Goal: Task Accomplishment & Management: Complete application form

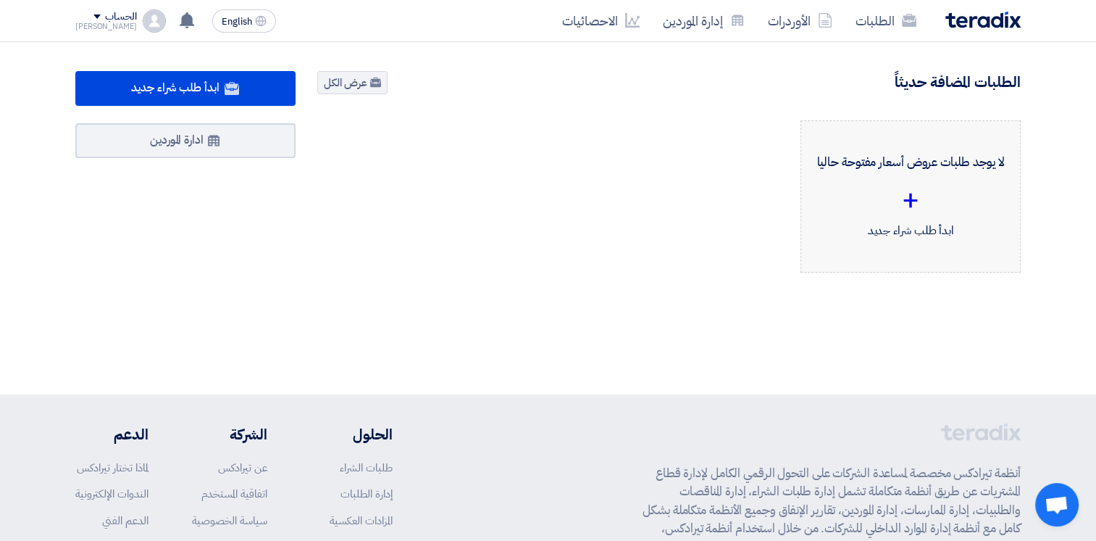
click at [950, 178] on div "لا يوجد طلبات عروض أسعار مفتوحة حاليا + ابدأ طلب شراء جديد" at bounding box center [911, 197] width 196 height 128
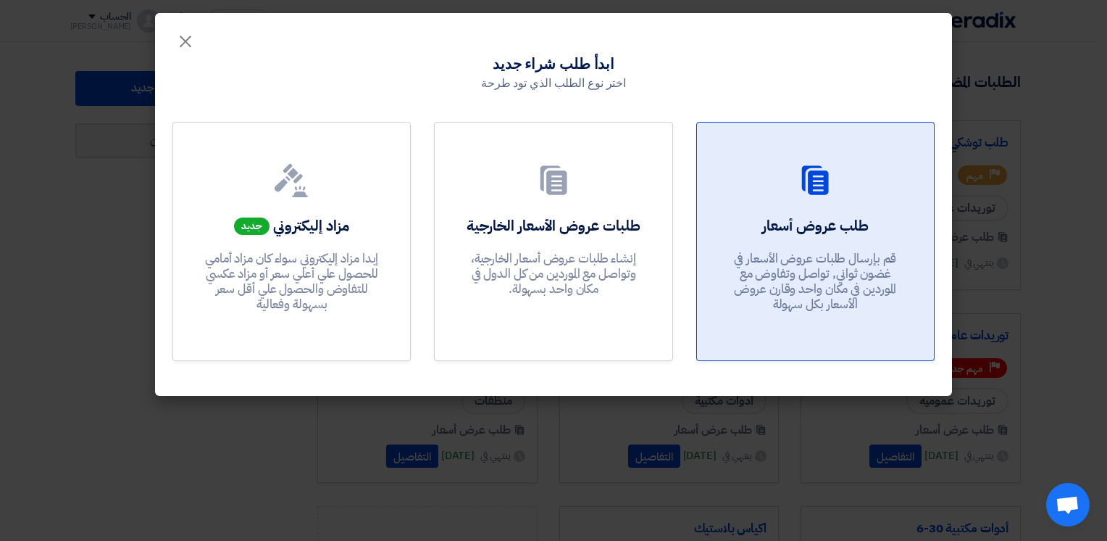
click at [772, 225] on h2 "طلب عروض أسعار" at bounding box center [815, 225] width 107 height 20
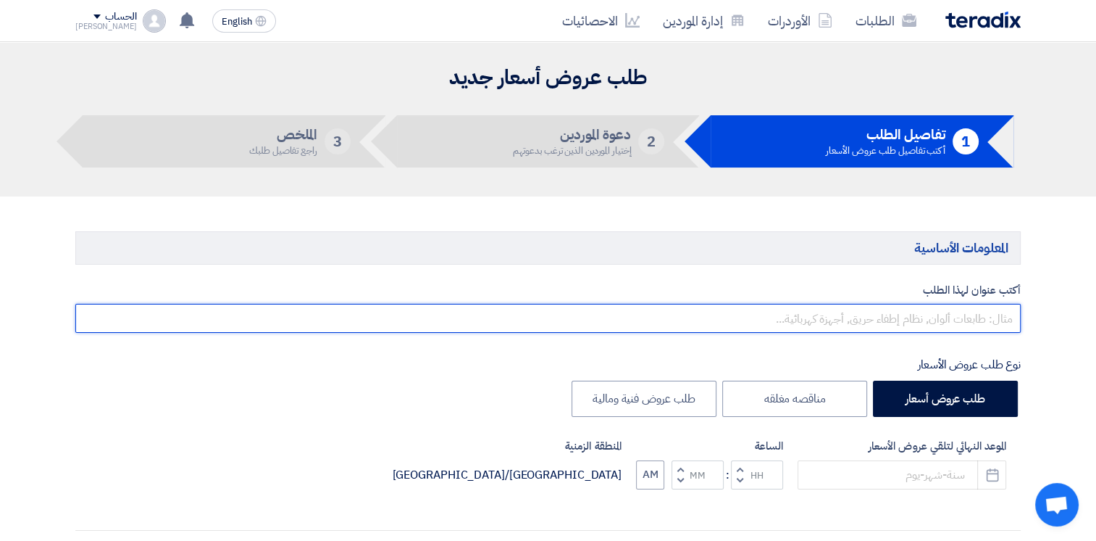
click at [992, 317] on input "text" at bounding box center [548, 318] width 946 height 29
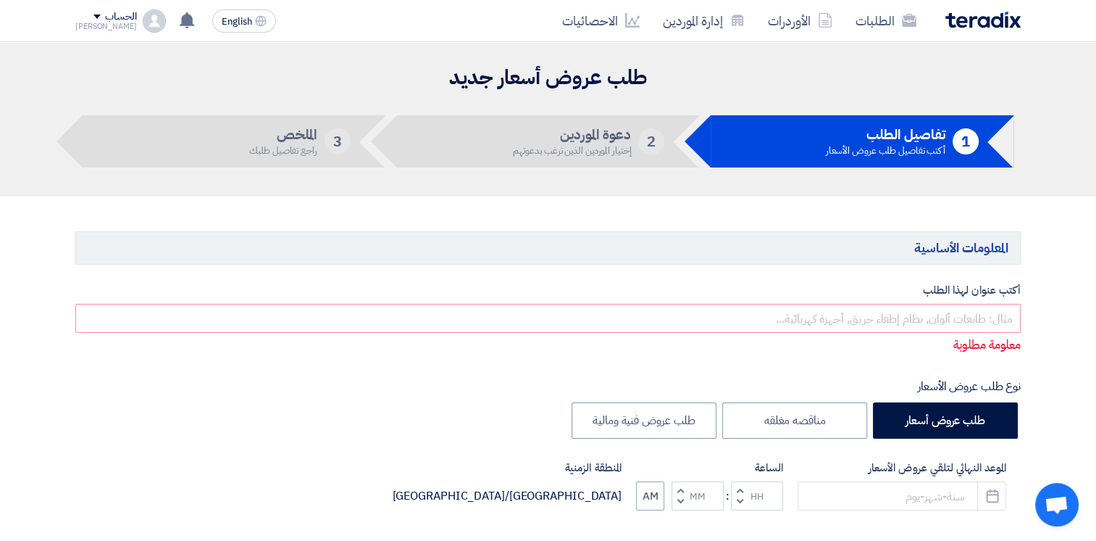
click at [993, 315] on input "text" at bounding box center [548, 318] width 946 height 29
click at [693, 386] on div "نوع طلب عروض الأسعار" at bounding box center [548, 386] width 946 height 17
click at [969, 320] on input "text" at bounding box center [548, 318] width 946 height 29
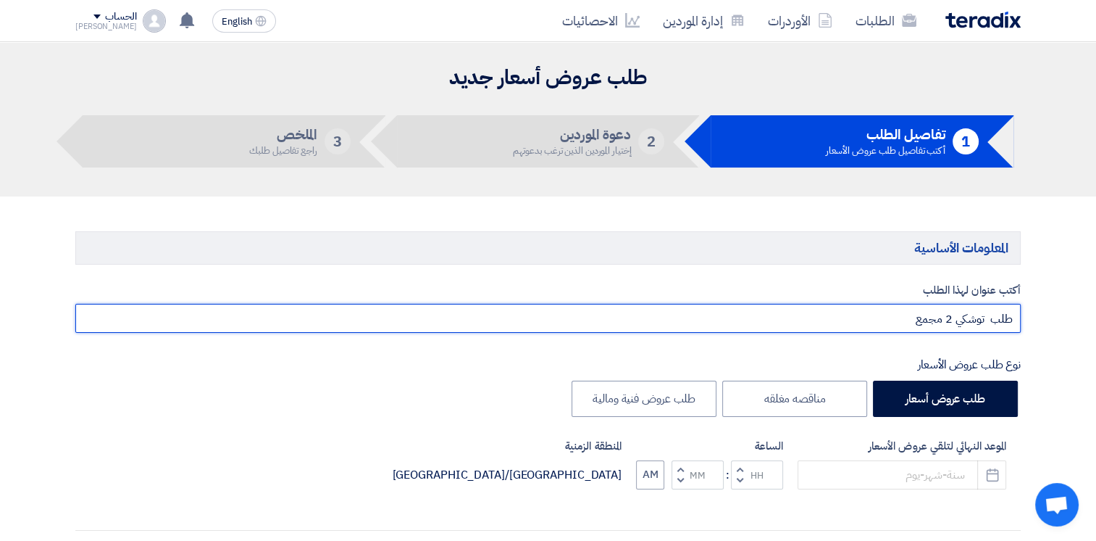
click at [946, 317] on input "طلب توشكي 2 مجمع" at bounding box center [548, 318] width 946 height 29
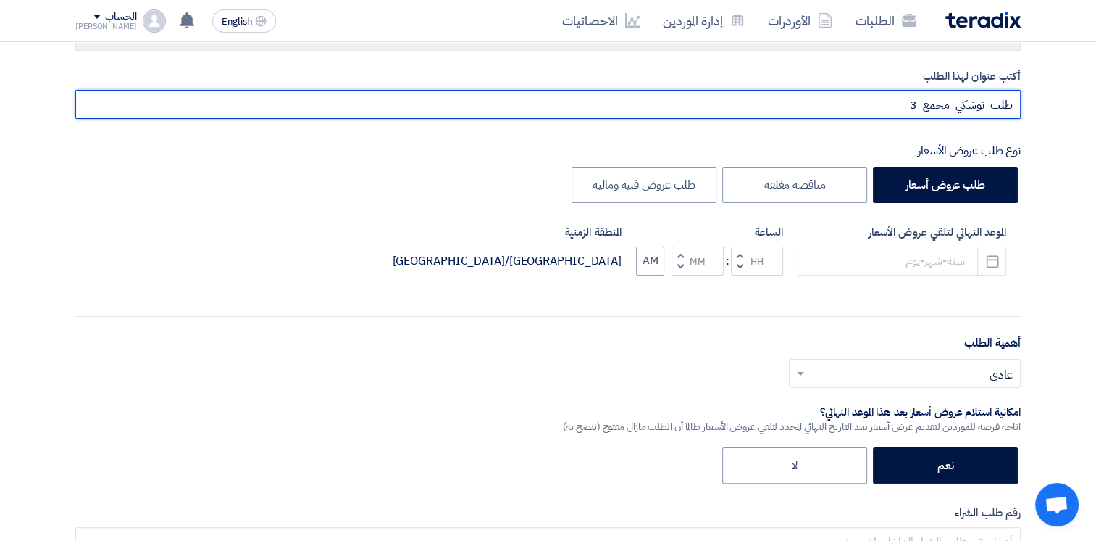
scroll to position [217, 0]
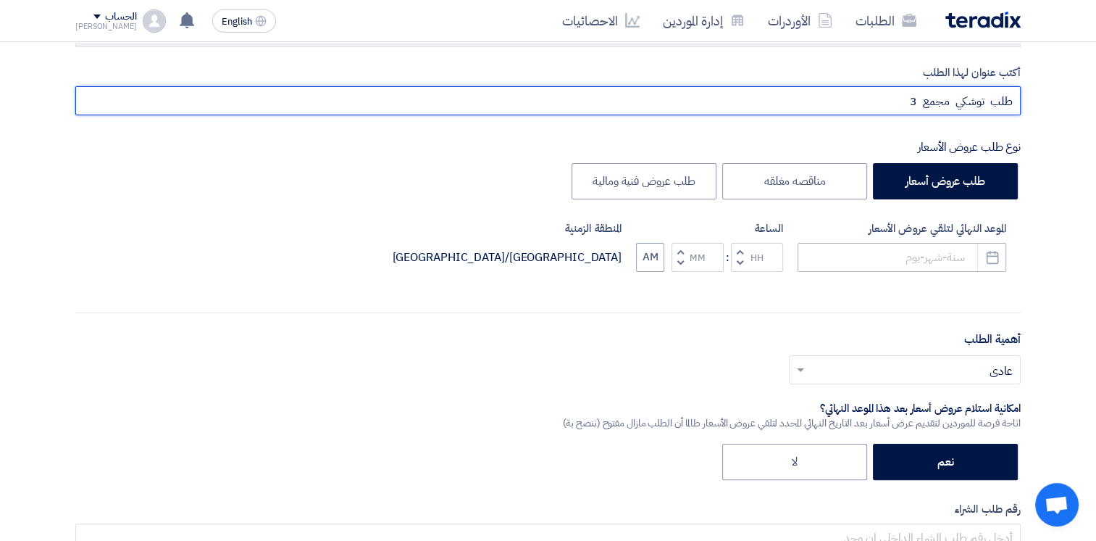
type input "طلب توشكي مجمع 3"
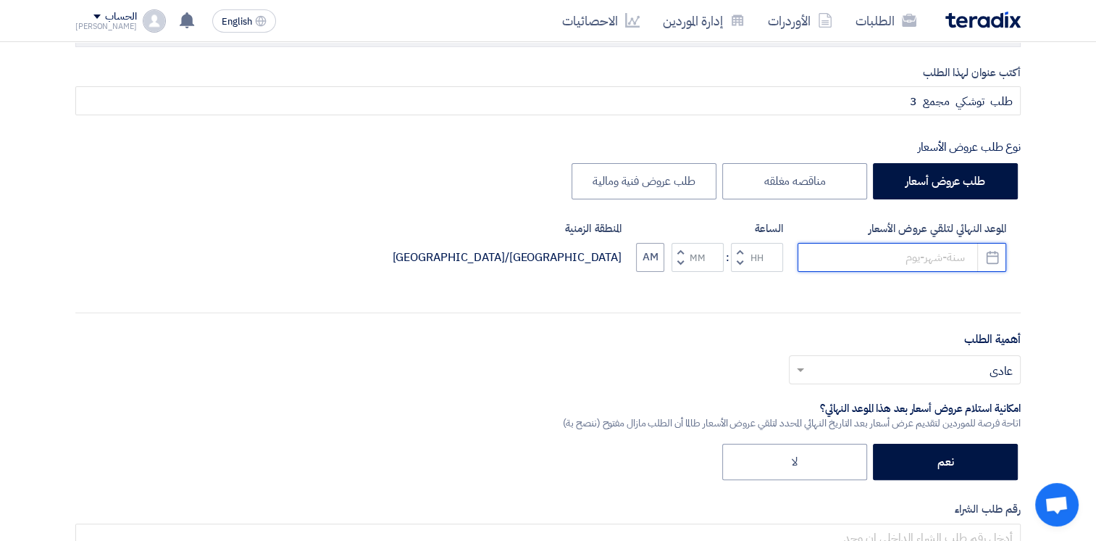
click at [950, 249] on input at bounding box center [902, 257] width 209 height 29
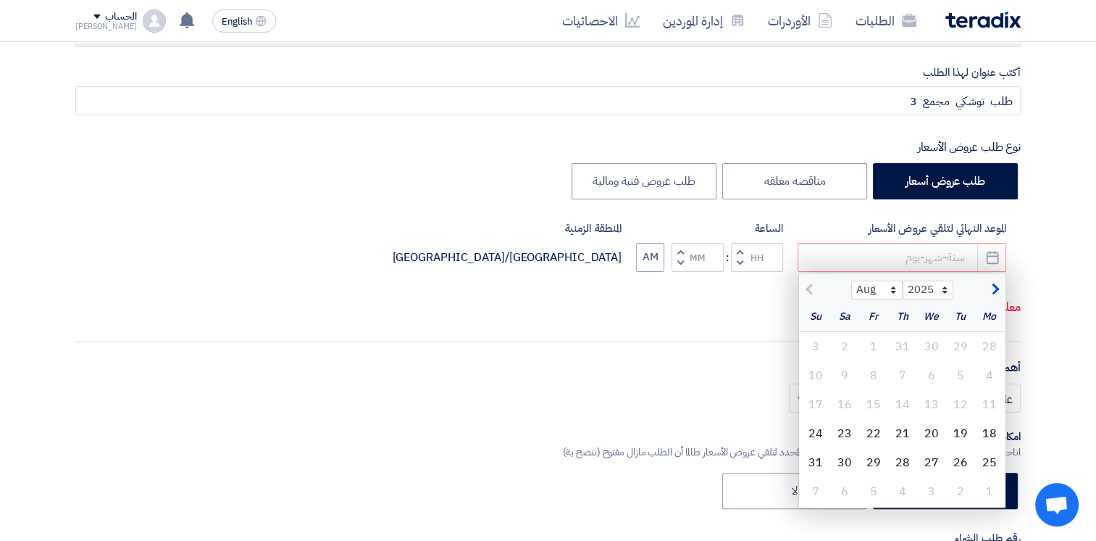
click at [901, 435] on div "21" at bounding box center [902, 433] width 29 height 29
type input "[DATE]"
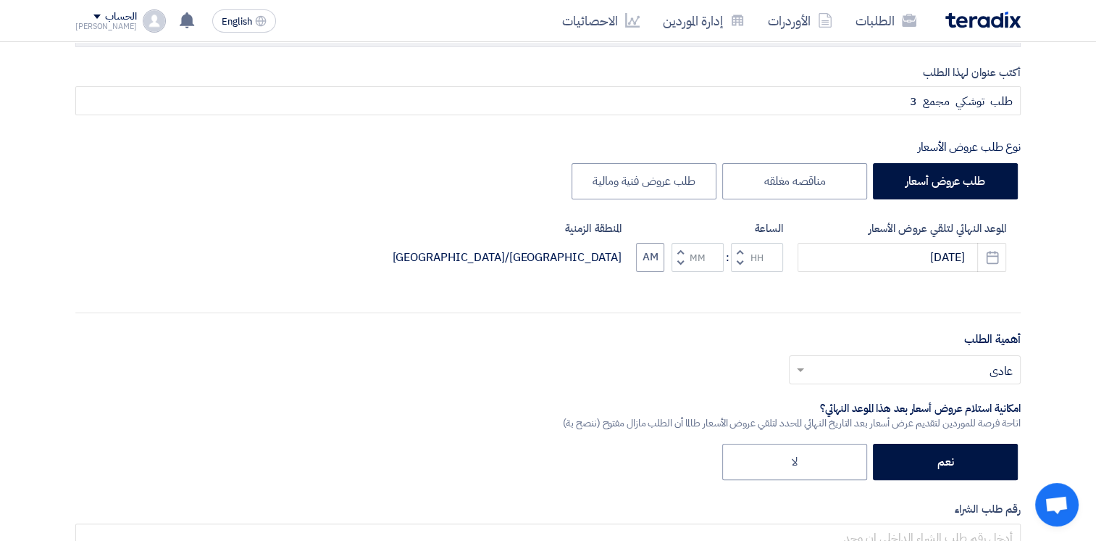
click at [901, 436] on div "أكتب عنوان لهذا الطلب طلب توشكي مجمع 3 نوع طلب عروض الأسعار طلب عروض أسعار مناق…" at bounding box center [547, 374] width 967 height 621
click at [682, 251] on span "button" at bounding box center [680, 251] width 5 height 11
type input "12"
click at [679, 262] on span "button" at bounding box center [680, 262] width 5 height 11
type input "00"
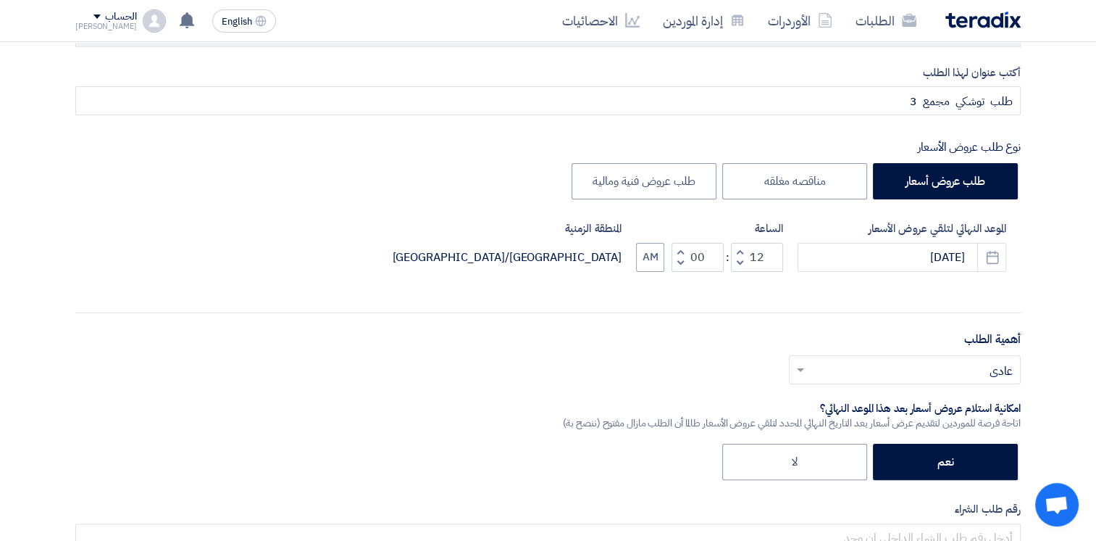
click at [679, 262] on span "button" at bounding box center [680, 262] width 5 height 11
type input "11"
click at [679, 262] on span "button" at bounding box center [680, 262] width 5 height 11
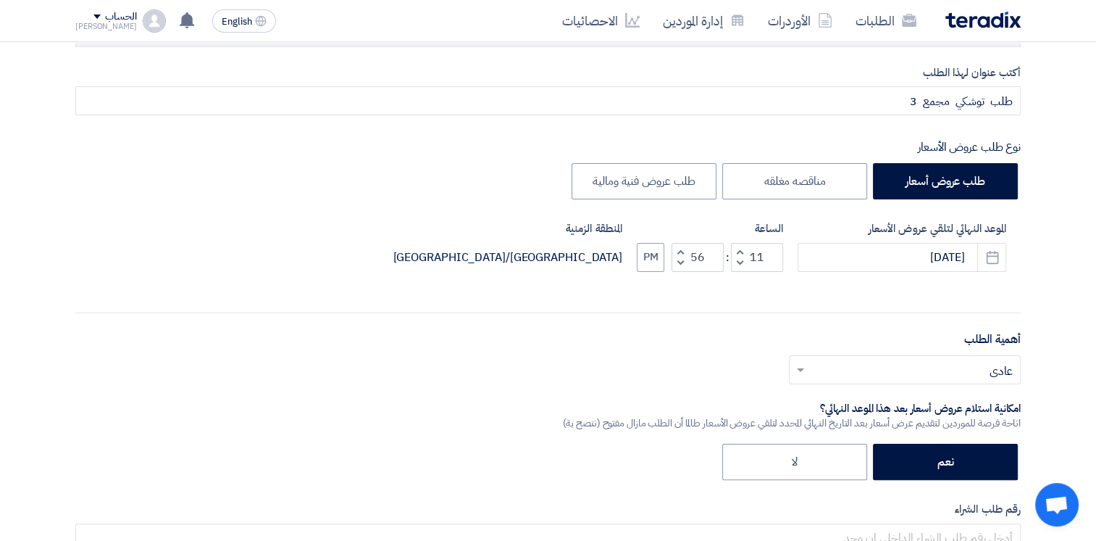
click at [679, 262] on span "button" at bounding box center [680, 262] width 5 height 11
click at [679, 249] on span "button" at bounding box center [680, 251] width 5 height 11
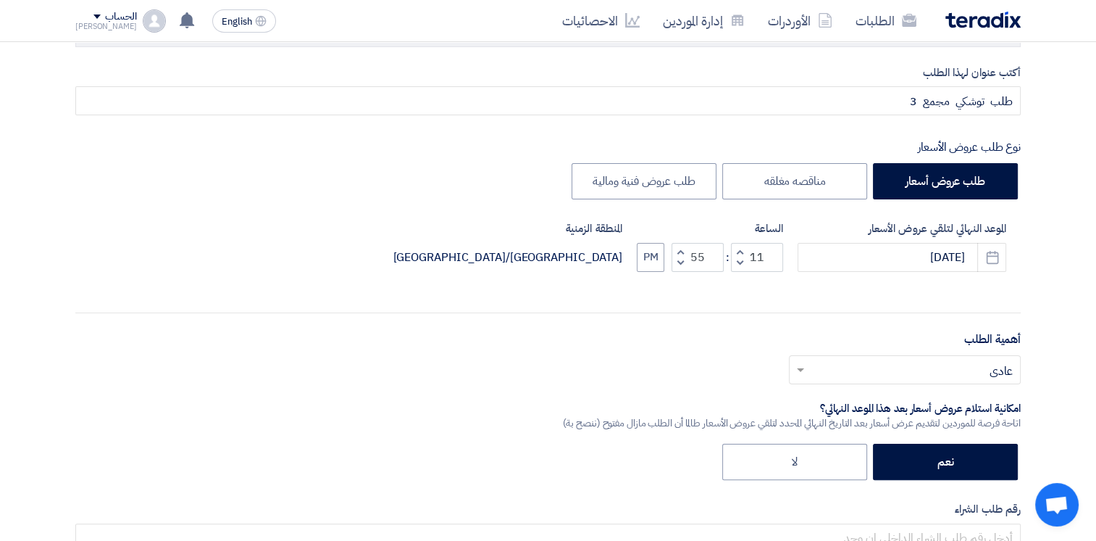
click at [679, 249] on span "button" at bounding box center [680, 251] width 5 height 11
type input "59"
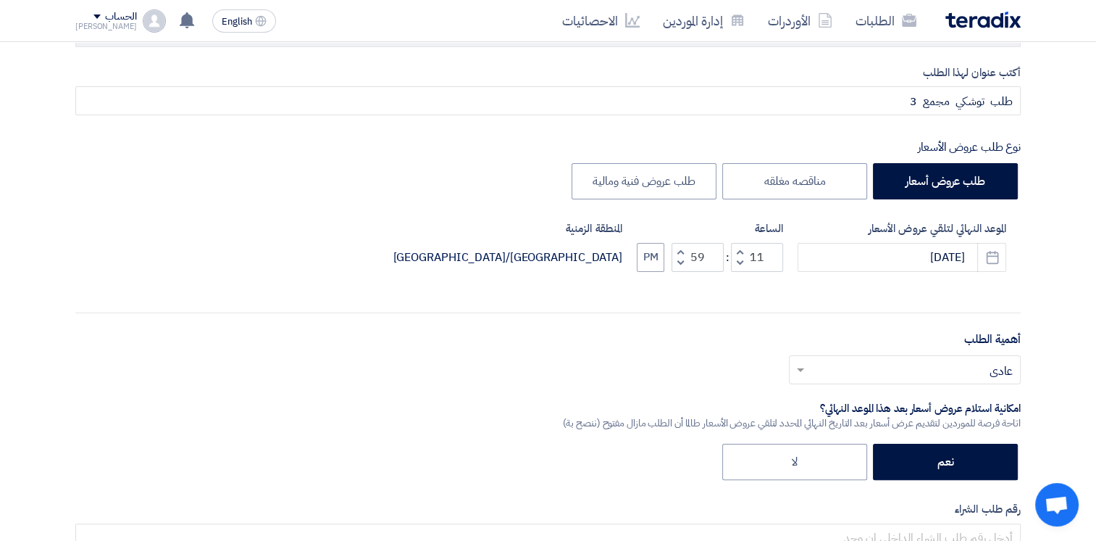
click at [679, 249] on span "button" at bounding box center [680, 251] width 5 height 11
type input "12"
click at [679, 249] on span "button" at bounding box center [680, 251] width 5 height 11
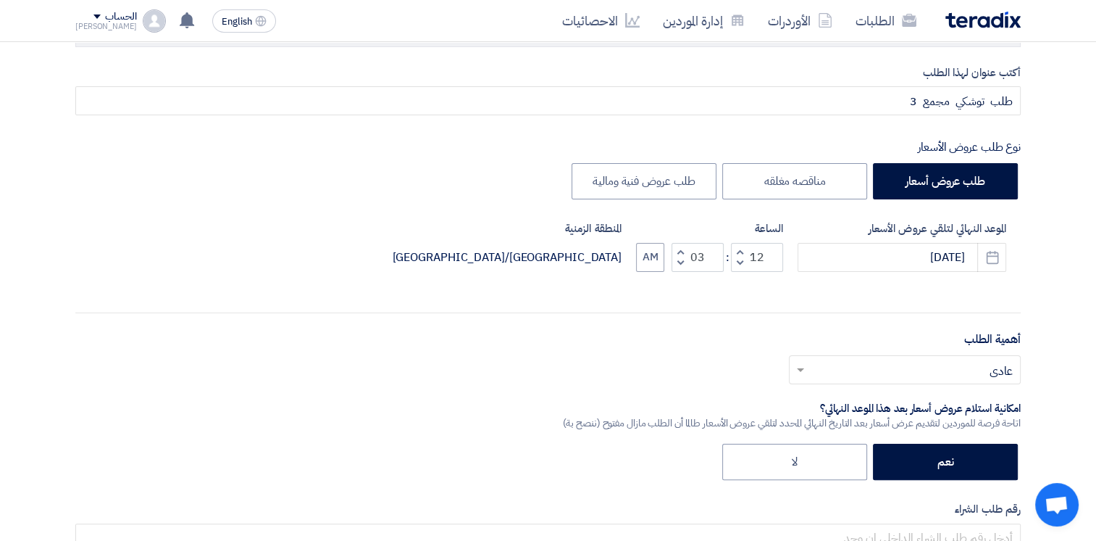
click at [679, 249] on span "button" at bounding box center [680, 251] width 5 height 11
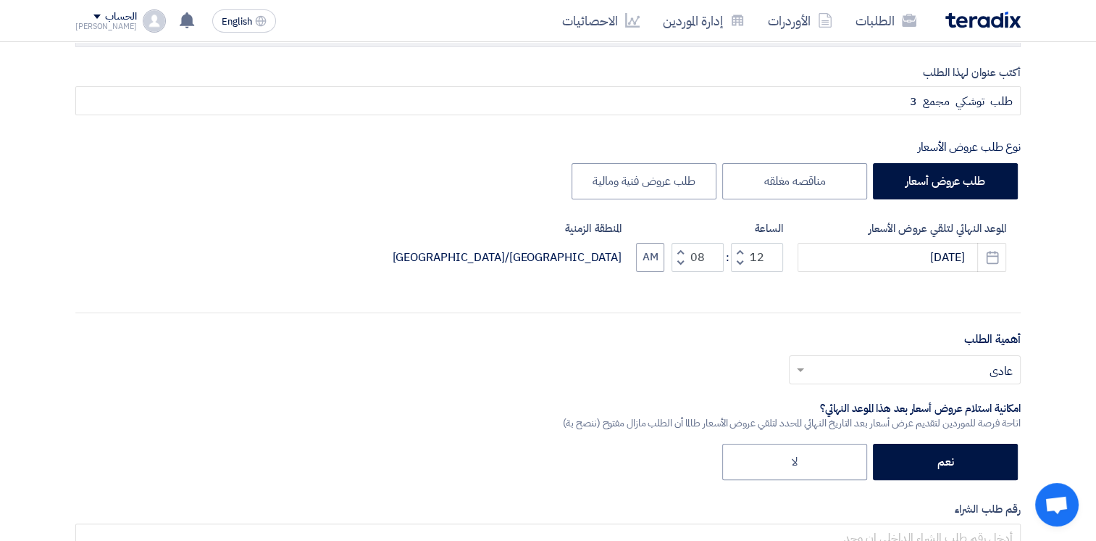
click at [679, 249] on span "button" at bounding box center [680, 251] width 5 height 11
click at [678, 265] on span "button" at bounding box center [680, 262] width 5 height 11
type input "10"
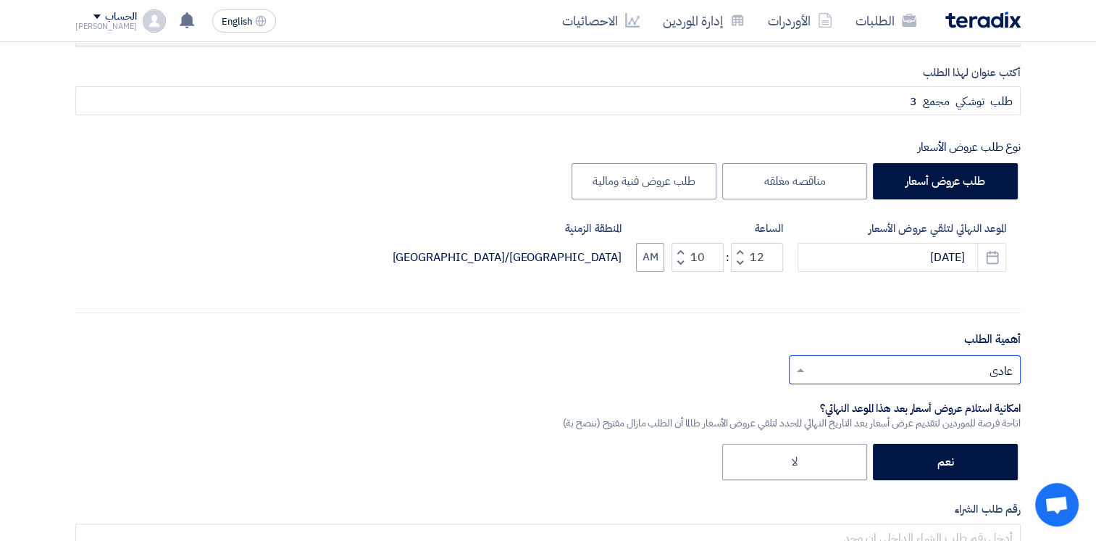
click at [973, 366] on input "text" at bounding box center [913, 371] width 203 height 24
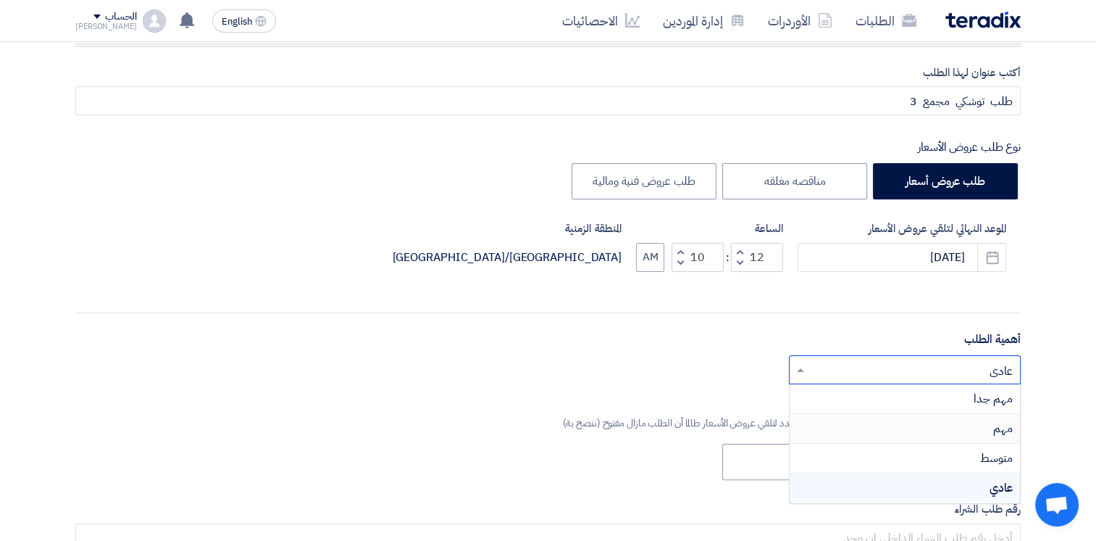
click at [992, 424] on div "مهم" at bounding box center [905, 429] width 230 height 30
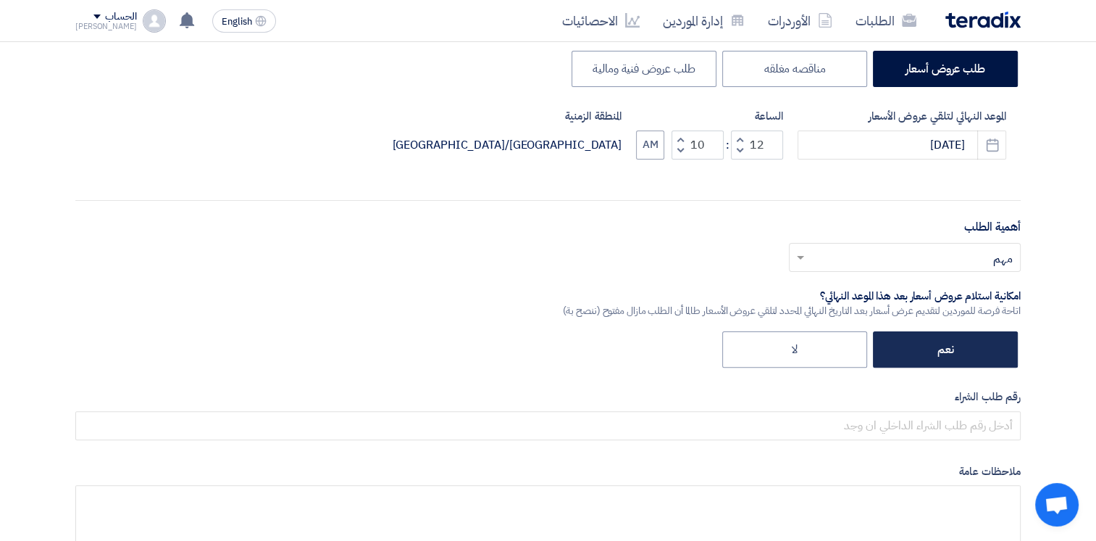
scroll to position [362, 0]
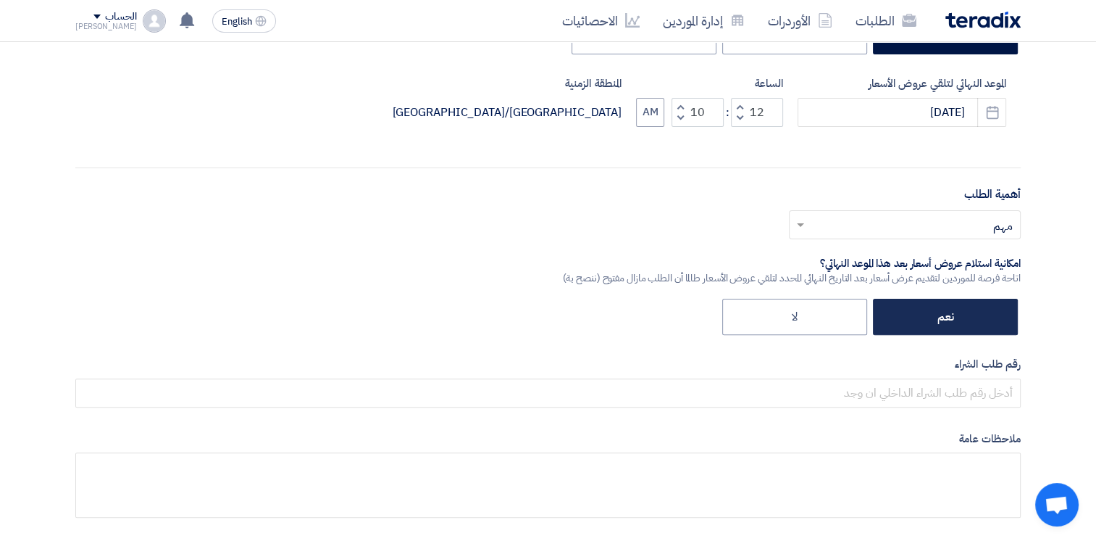
click at [975, 317] on label "نعم" at bounding box center [945, 317] width 145 height 36
click at [954, 317] on input "نعم" at bounding box center [948, 315] width 9 height 9
click at [975, 317] on label "نعم" at bounding box center [945, 317] width 145 height 36
click at [954, 317] on input "نعم" at bounding box center [948, 315] width 9 height 9
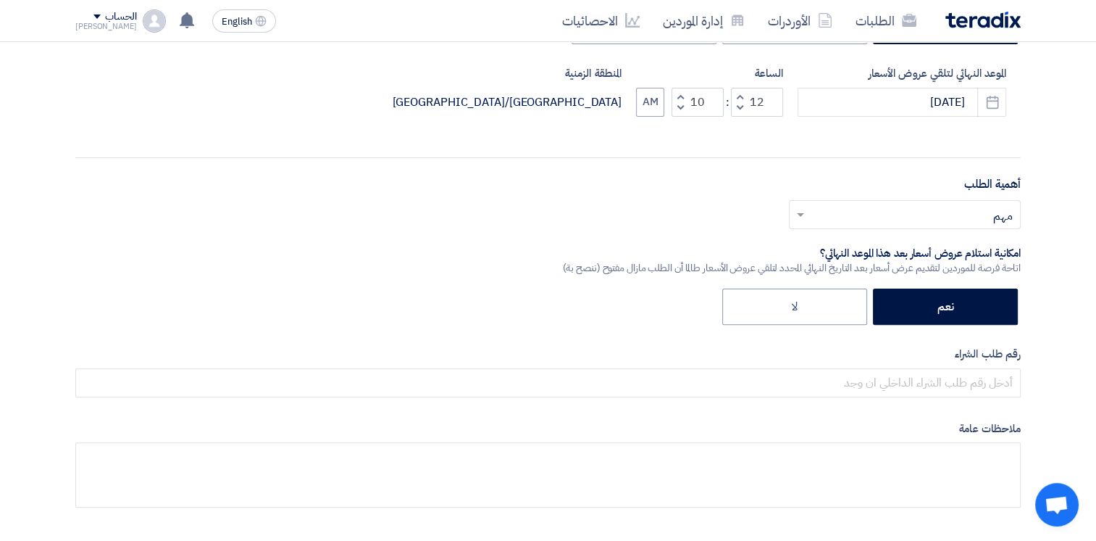
scroll to position [507, 0]
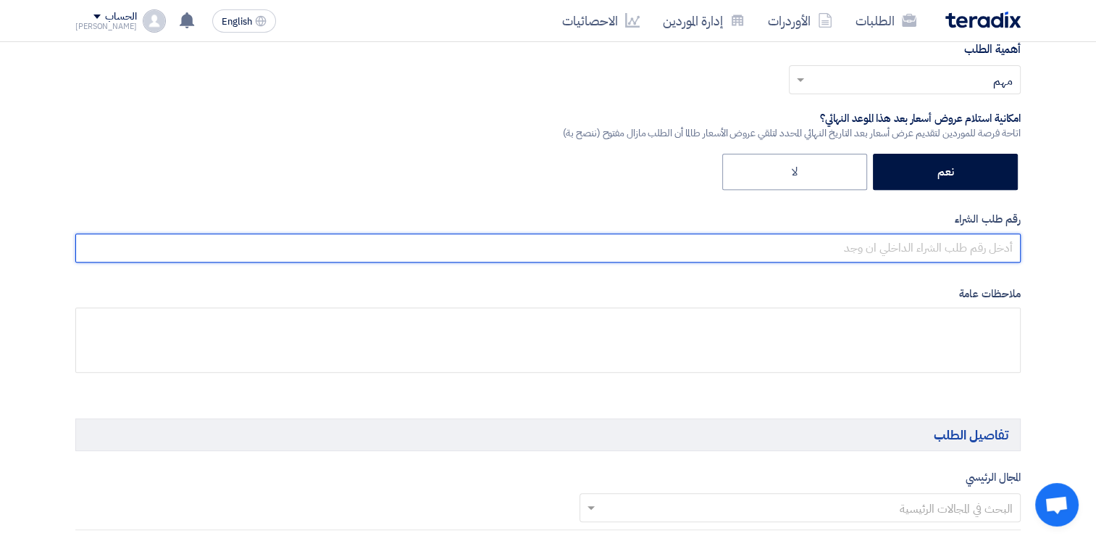
click at [997, 237] on input "text" at bounding box center [548, 247] width 946 height 29
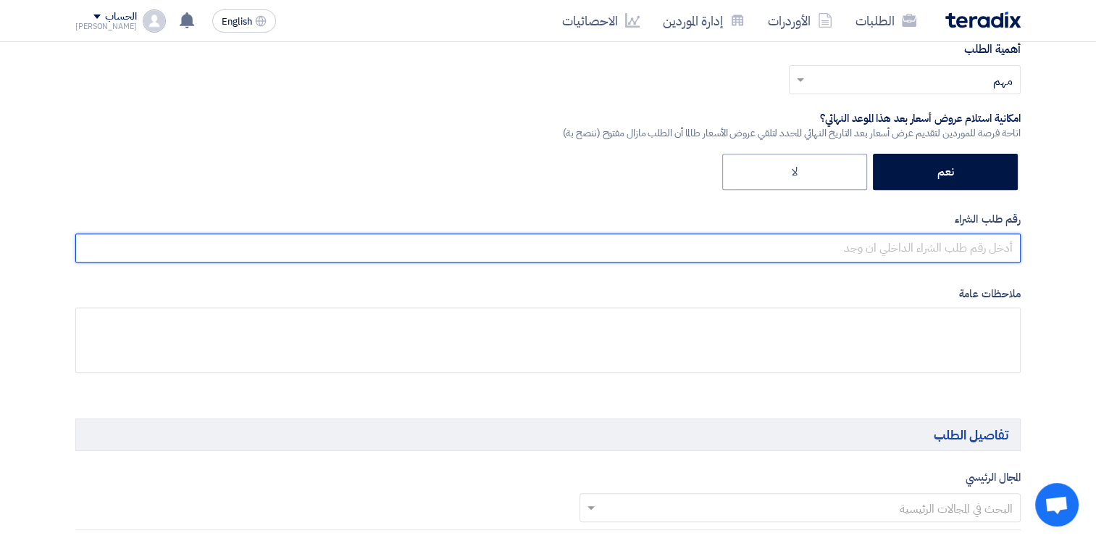
click at [935, 249] on input "text" at bounding box center [548, 247] width 946 height 29
paste input "163311"
paste input "163599"
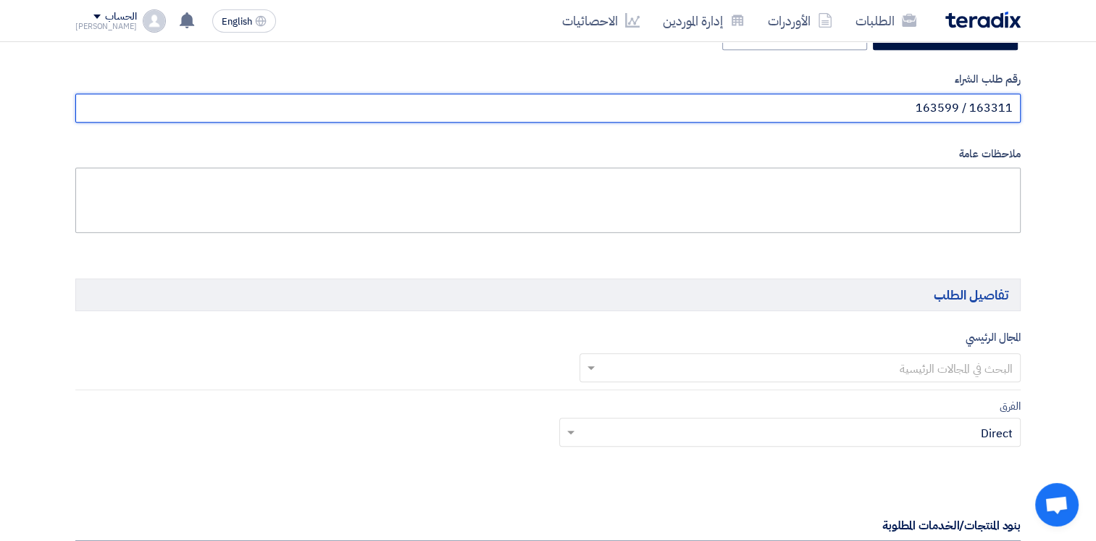
scroll to position [652, 0]
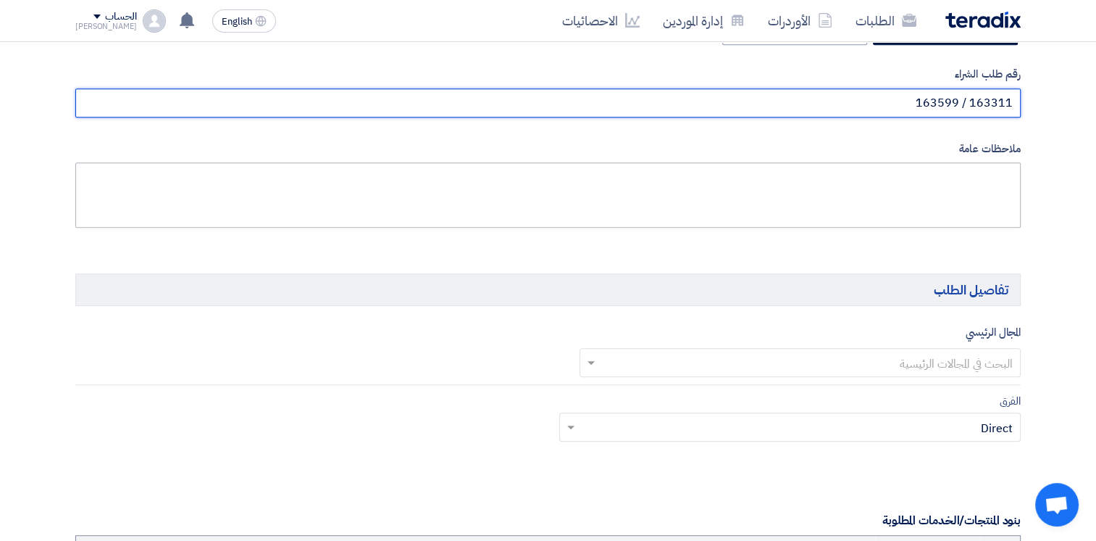
type input "163311 / 163599"
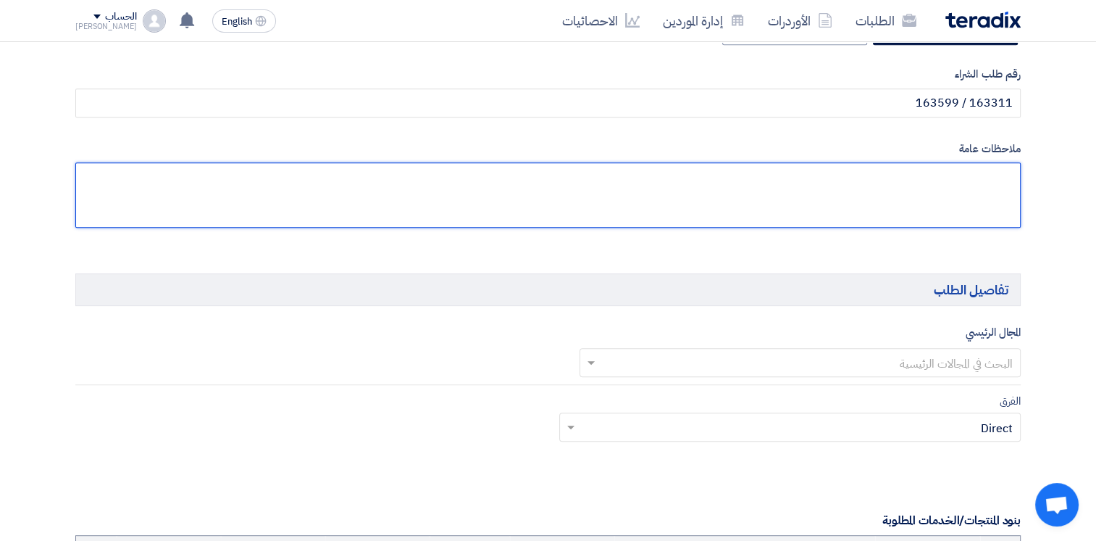
click at [996, 178] on textarea at bounding box center [548, 194] width 946 height 65
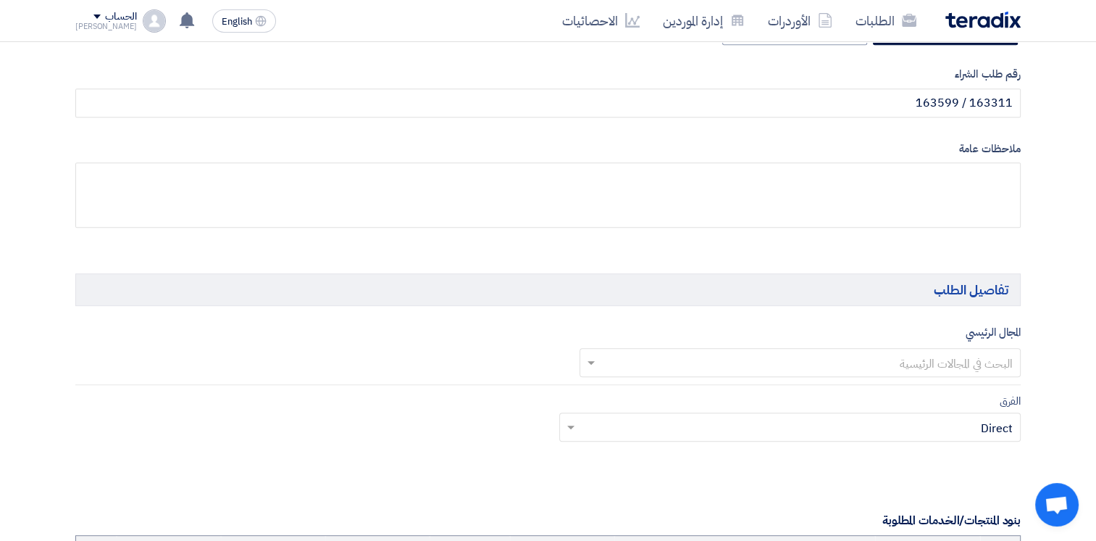
click at [994, 372] on input "text" at bounding box center [808, 363] width 413 height 24
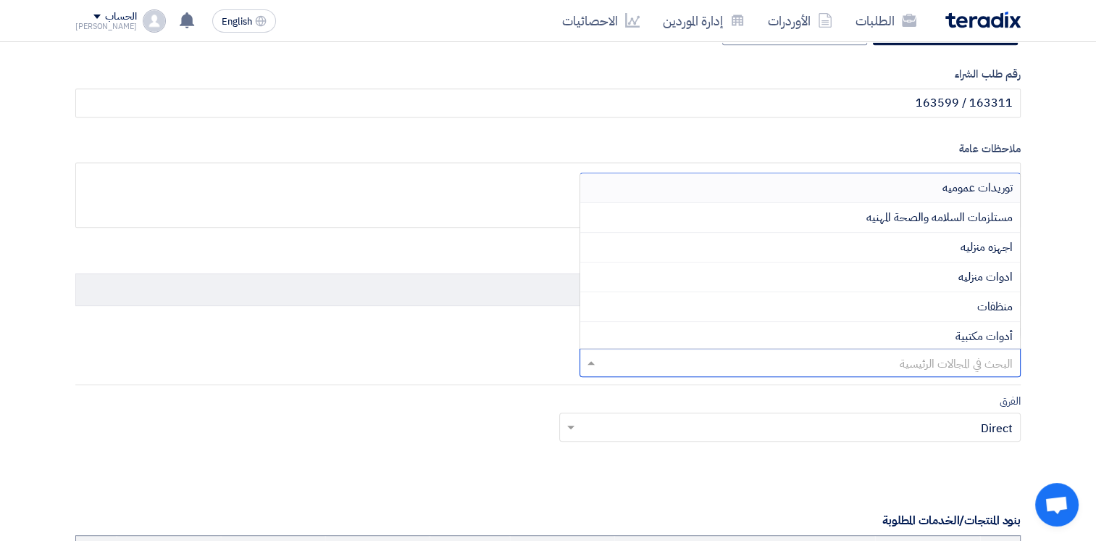
click at [1004, 188] on span "توريدات عموميه" at bounding box center [978, 187] width 70 height 17
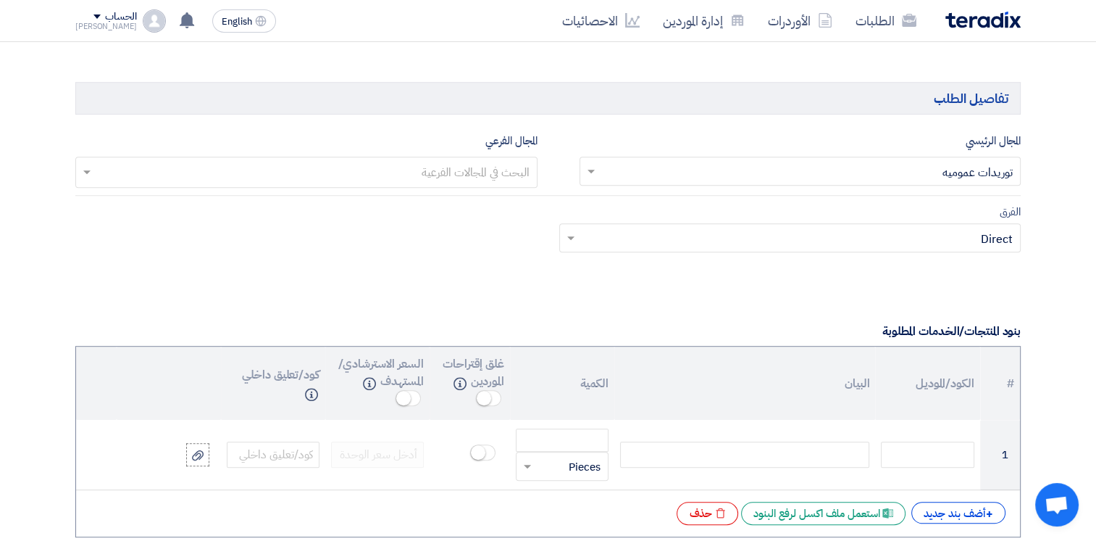
scroll to position [870, 0]
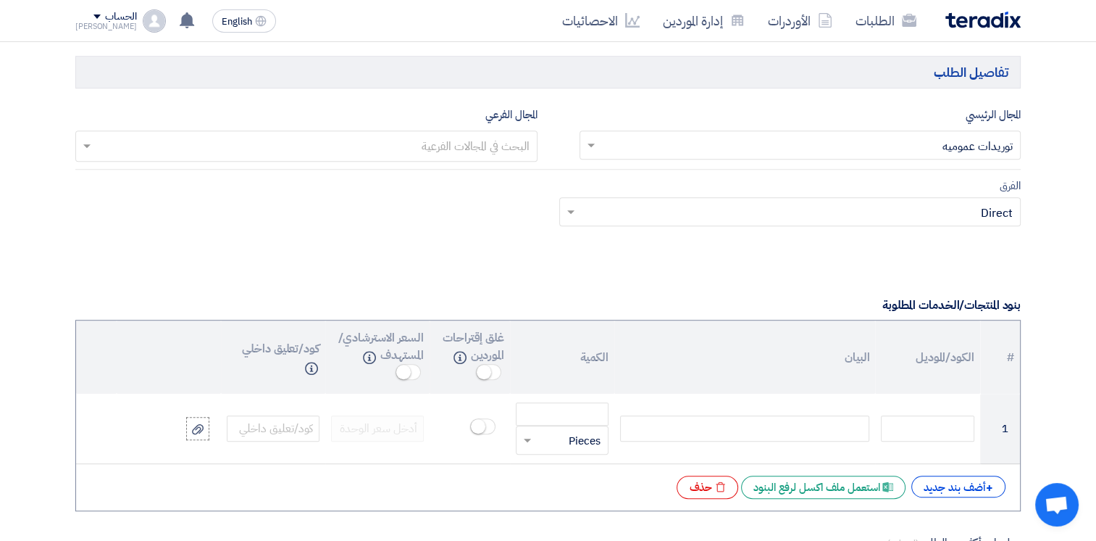
click at [496, 146] on input "text" at bounding box center [306, 148] width 448 height 24
click at [525, 178] on div "No items found" at bounding box center [306, 176] width 461 height 29
click at [941, 180] on div "الفرق Teams.. × Direct ×" at bounding box center [790, 202] width 462 height 50
click at [970, 214] on input "text" at bounding box center [798, 213] width 433 height 24
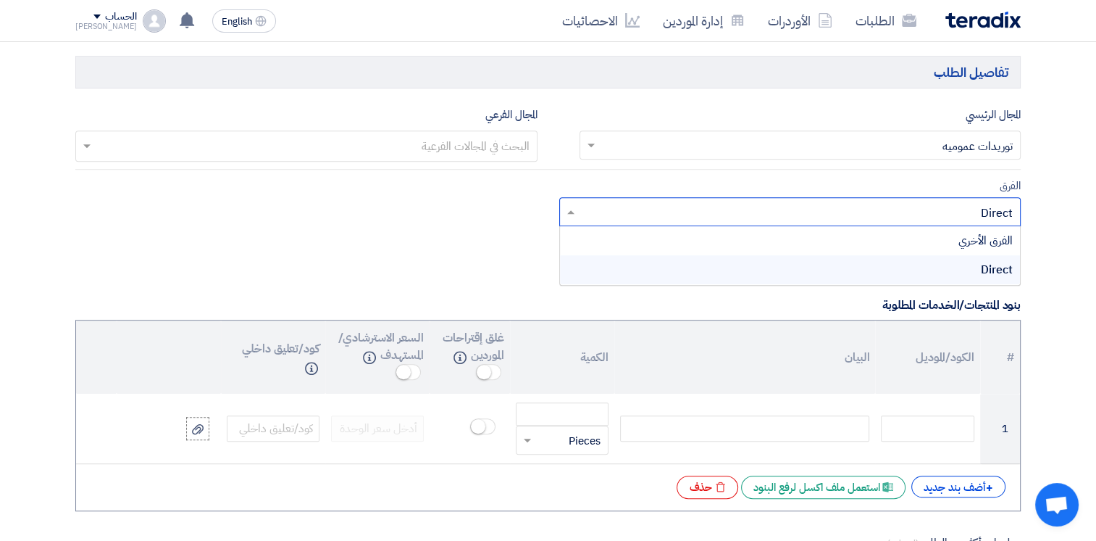
click at [983, 272] on span "Direct" at bounding box center [997, 269] width 32 height 17
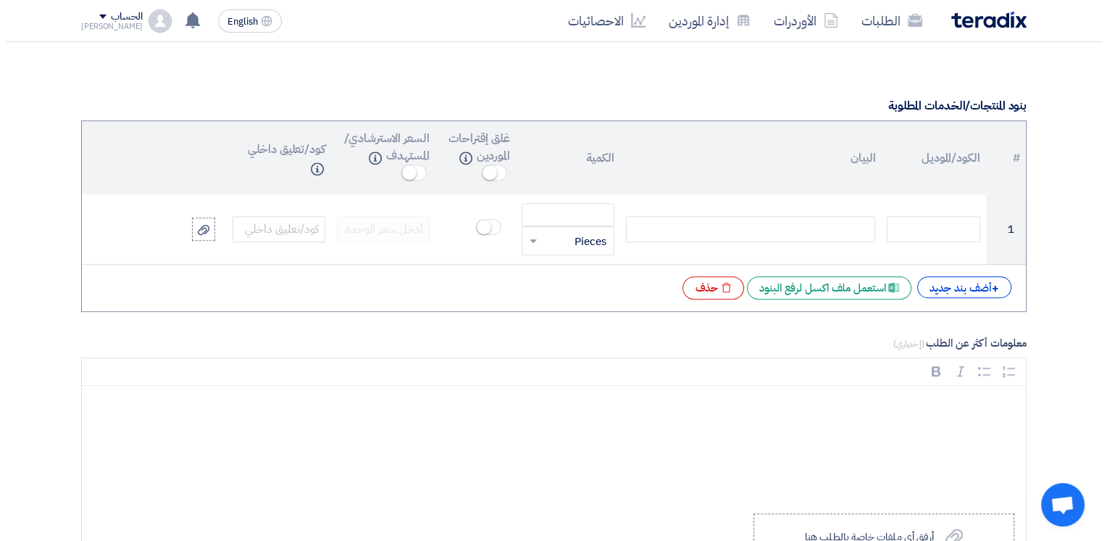
scroll to position [1087, 0]
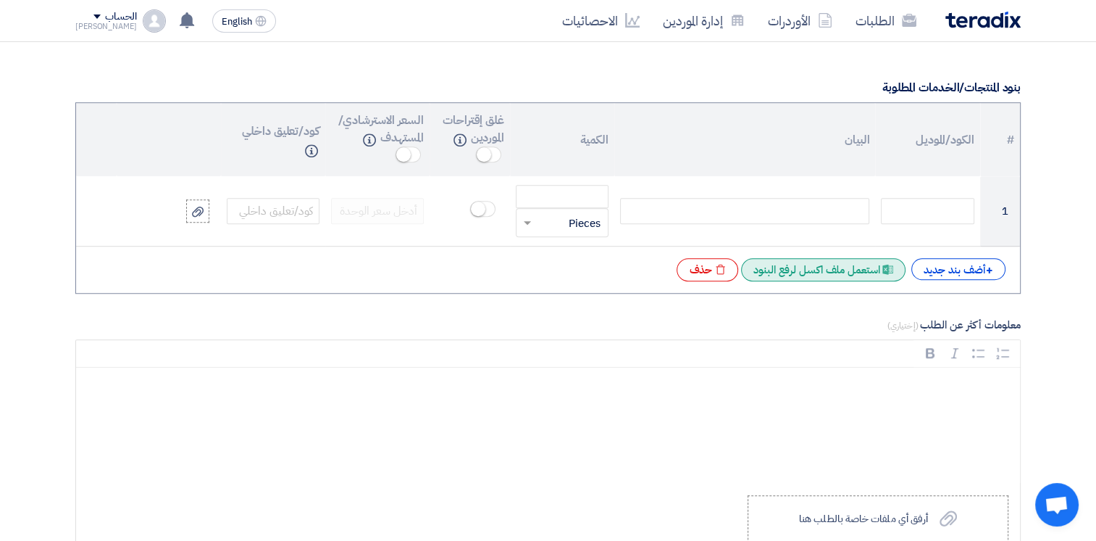
click at [861, 269] on div "Excel file استعمل ملف اكسل لرفع البنود" at bounding box center [823, 269] width 164 height 23
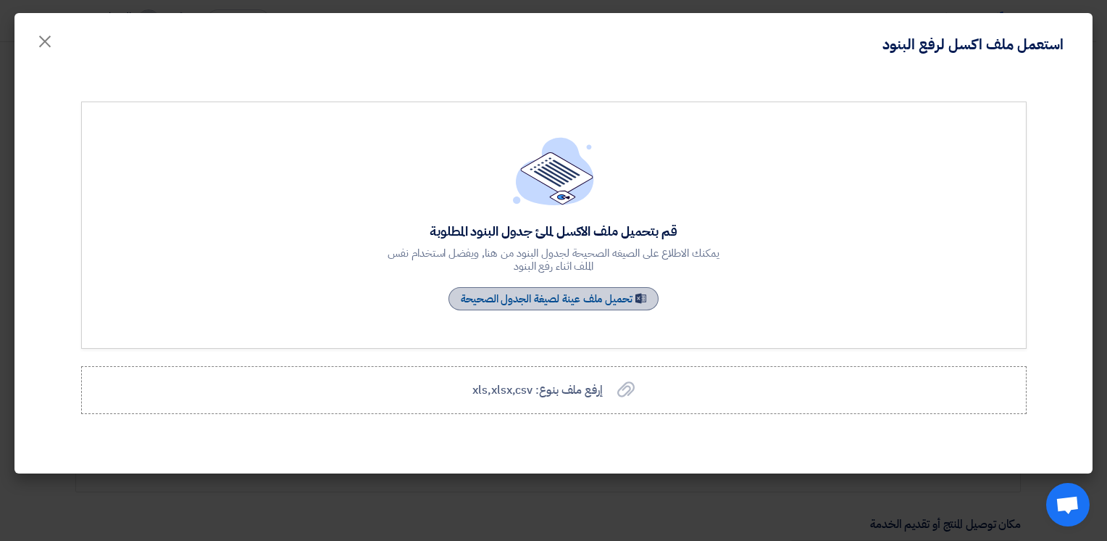
click at [627, 296] on link "Sample Sheet تحميل ملف عينة لصيغة الجدول الصحيحة" at bounding box center [554, 298] width 210 height 23
click at [628, 394] on icon "إرفع ملف بنوع: xls,xlsx,csv" at bounding box center [625, 388] width 17 height 17
click at [0, 0] on input "إرفع ملف بنوع: xls,xlsx,csv إرفع ملف بنوع: xls,xlsx,csv" at bounding box center [0, 0] width 0 height 0
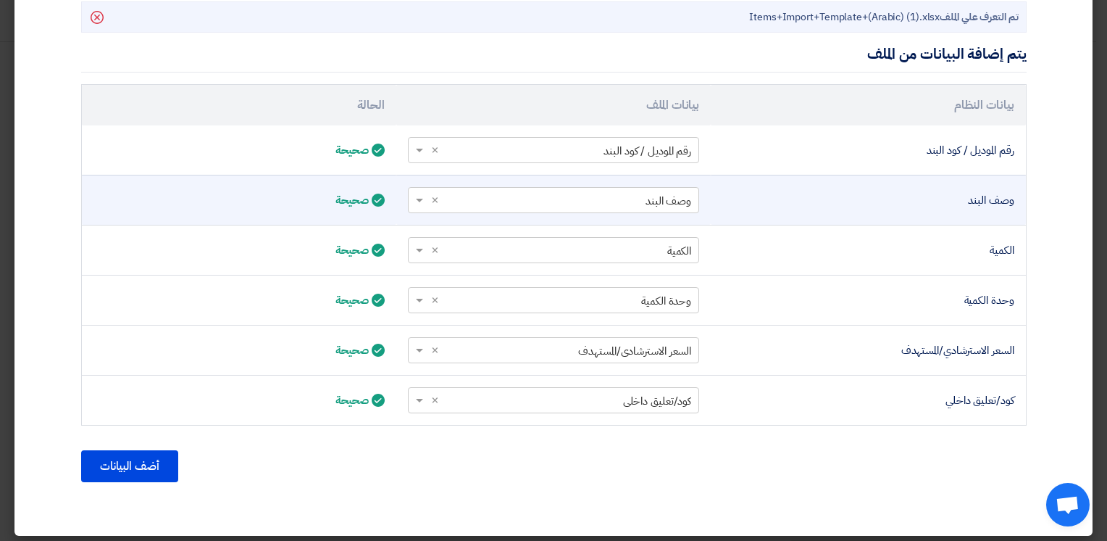
scroll to position [423, 0]
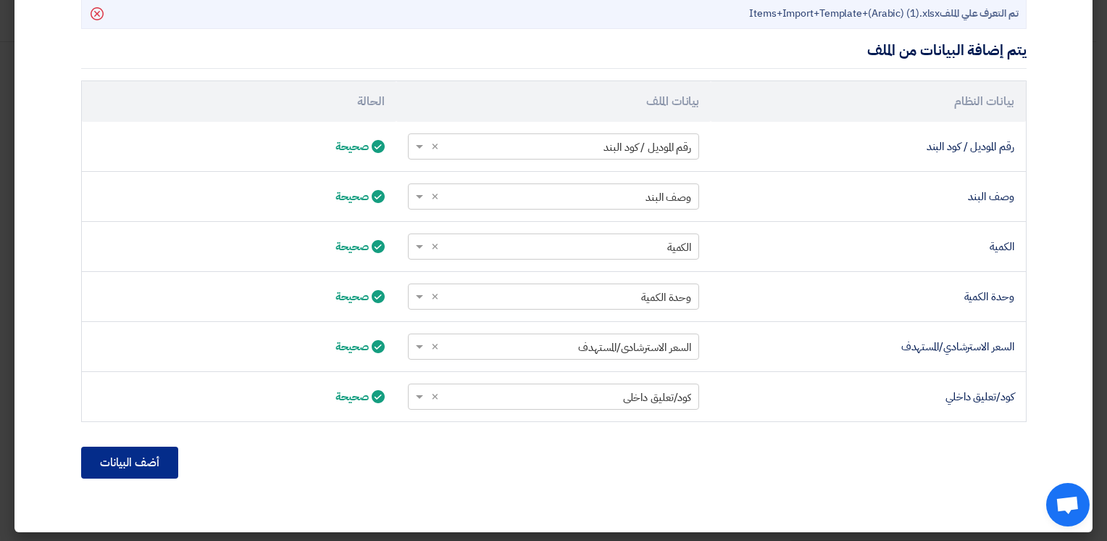
click at [146, 464] on button "أضف البيانات" at bounding box center [129, 462] width 97 height 32
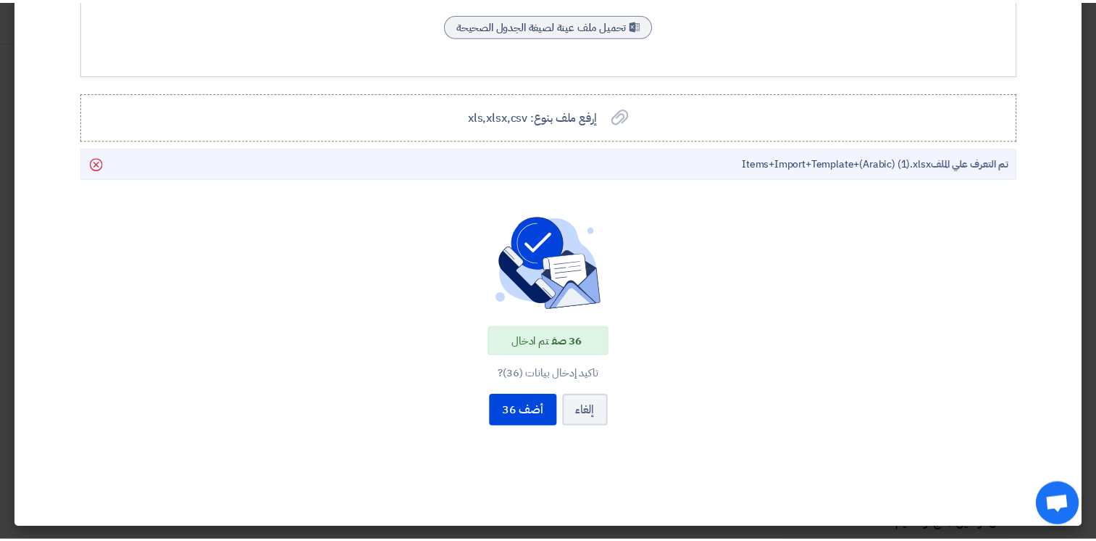
scroll to position [270, 0]
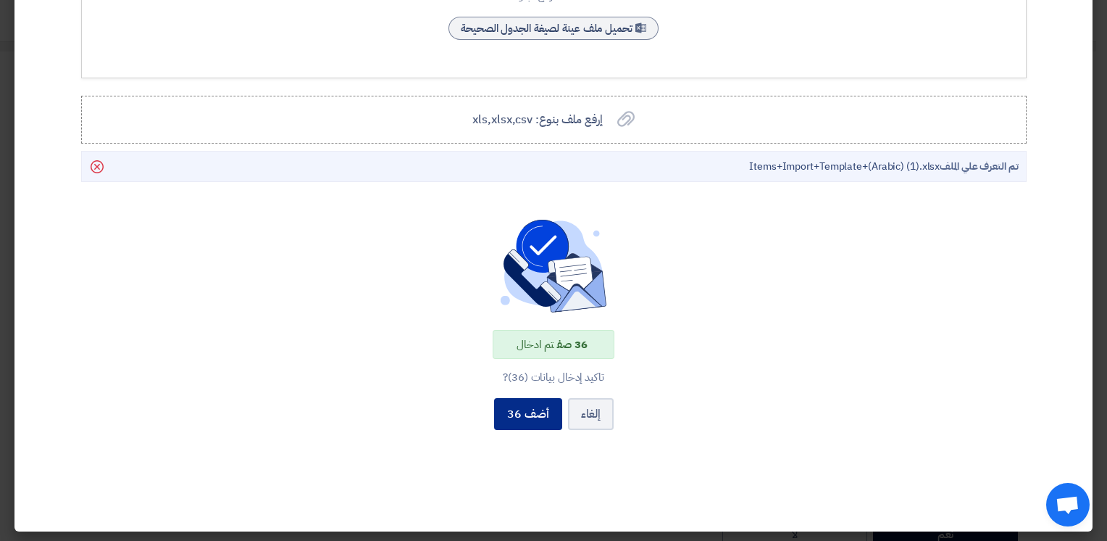
click at [533, 420] on button "أضف 36" at bounding box center [528, 414] width 68 height 32
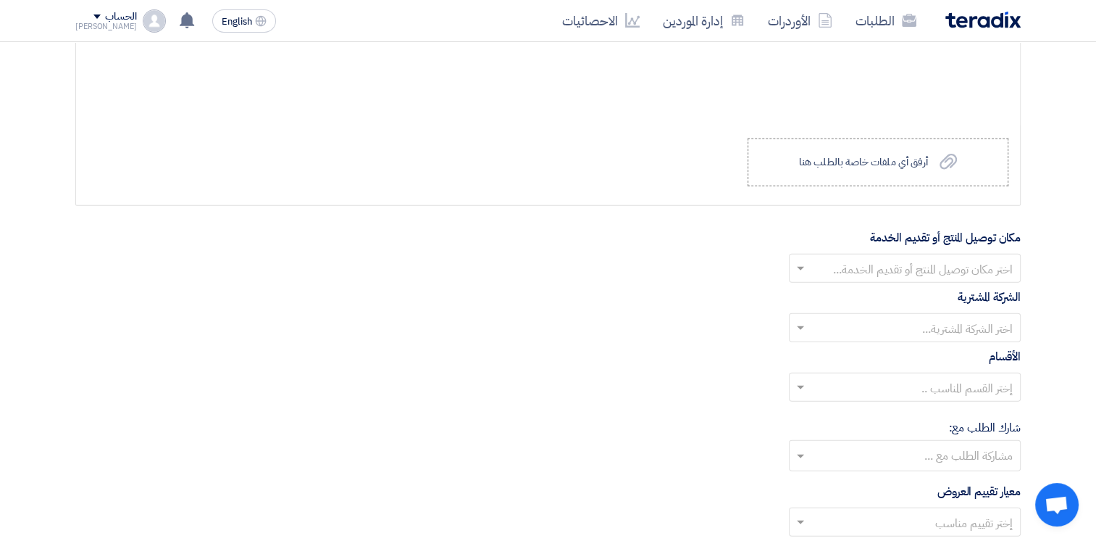
scroll to position [3913, 0]
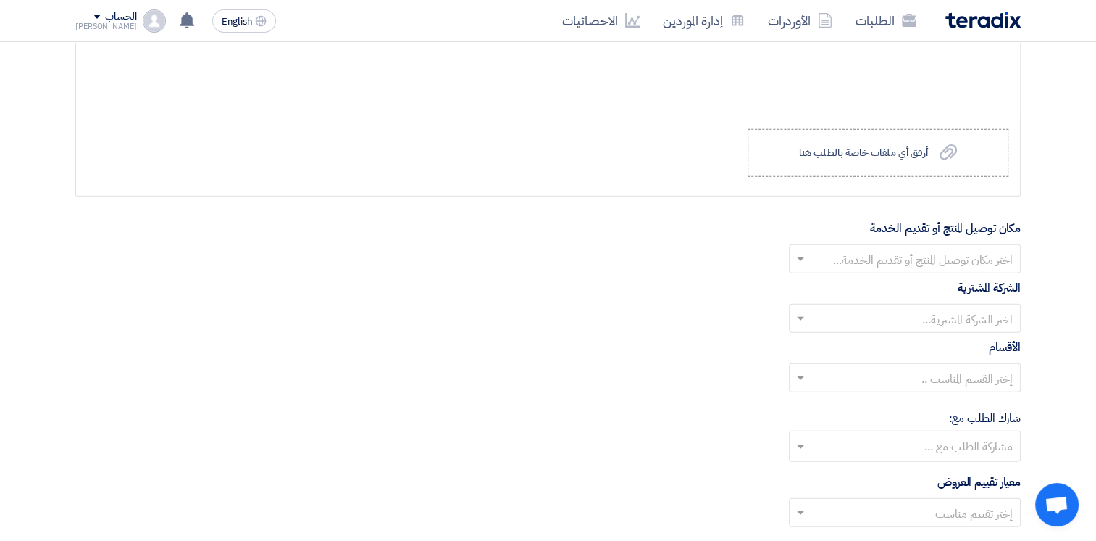
click at [999, 251] on input "text" at bounding box center [913, 261] width 203 height 24
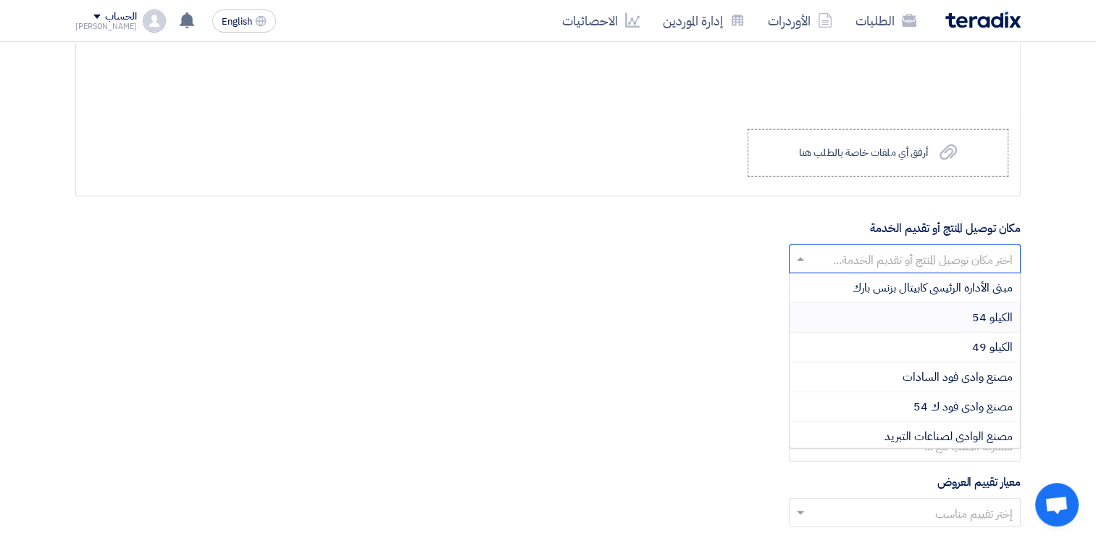
click at [990, 309] on span "الكيلو 54" at bounding box center [993, 317] width 41 height 17
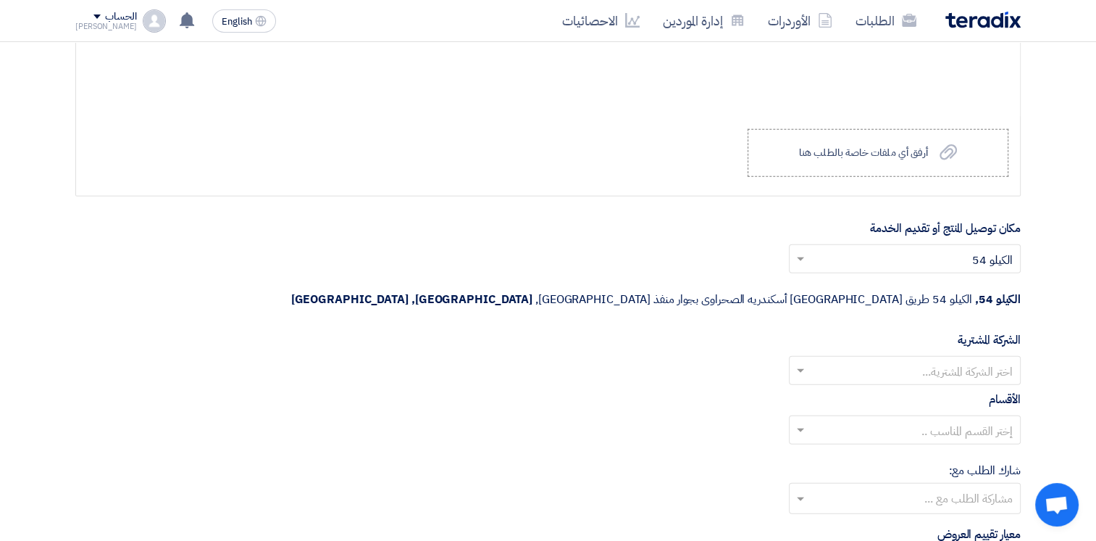
click at [972, 360] on input "text" at bounding box center [913, 372] width 203 height 24
click at [976, 391] on span "Wadi Group وادي جروب" at bounding box center [955, 399] width 116 height 17
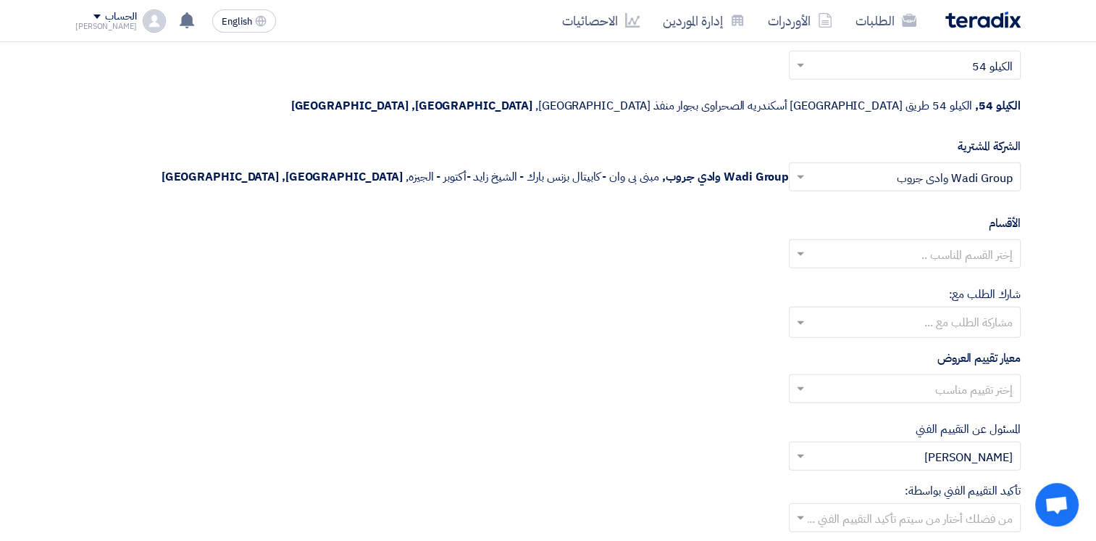
scroll to position [4131, 0]
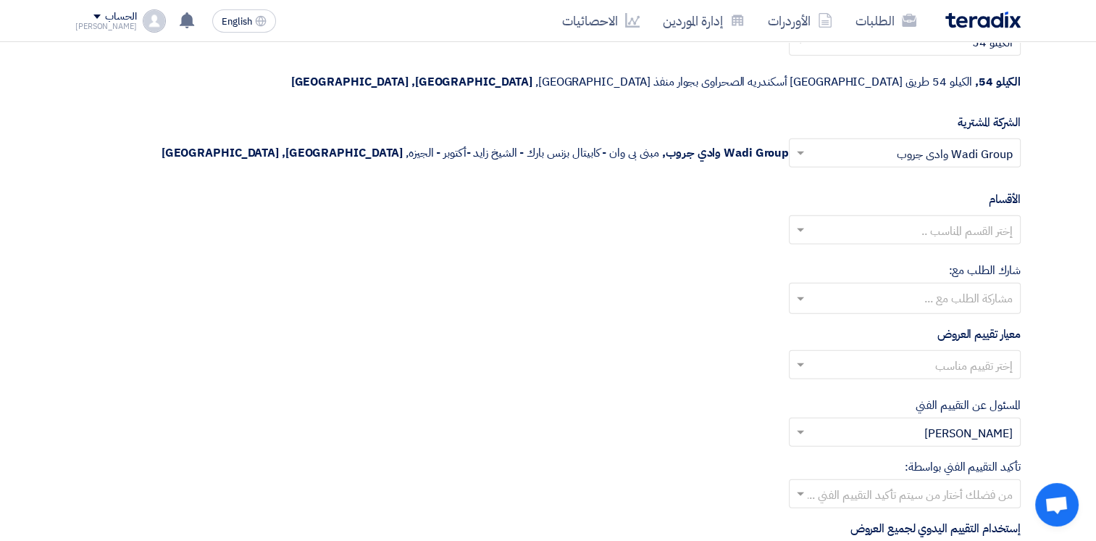
click at [992, 220] on input "text" at bounding box center [913, 232] width 203 height 24
click at [1004, 250] on span "--" at bounding box center [1008, 258] width 9 height 17
click at [996, 288] on input "text" at bounding box center [904, 300] width 217 height 24
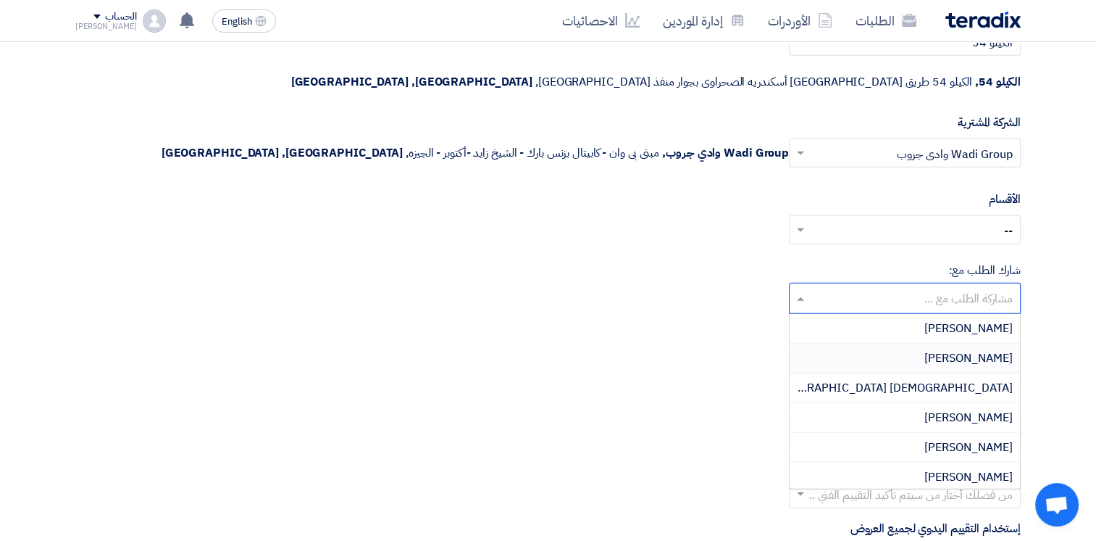
drag, startPoint x: 608, startPoint y: 326, endPoint x: 620, endPoint y: 312, distance: 19.0
click at [613, 350] on div "إختر تقييم مناسب" at bounding box center [548, 370] width 946 height 41
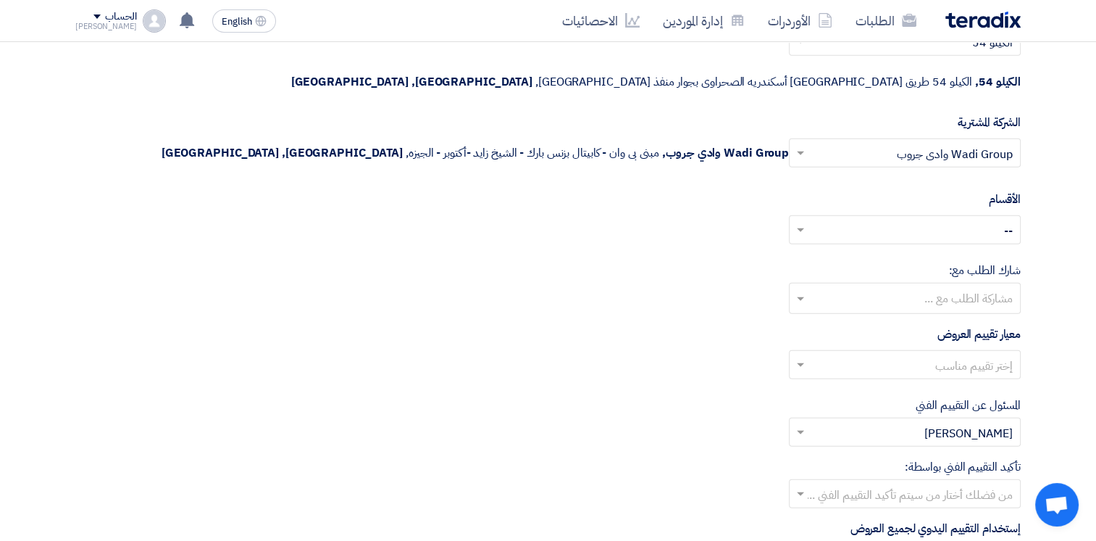
click at [954, 354] on input "text" at bounding box center [913, 366] width 203 height 24
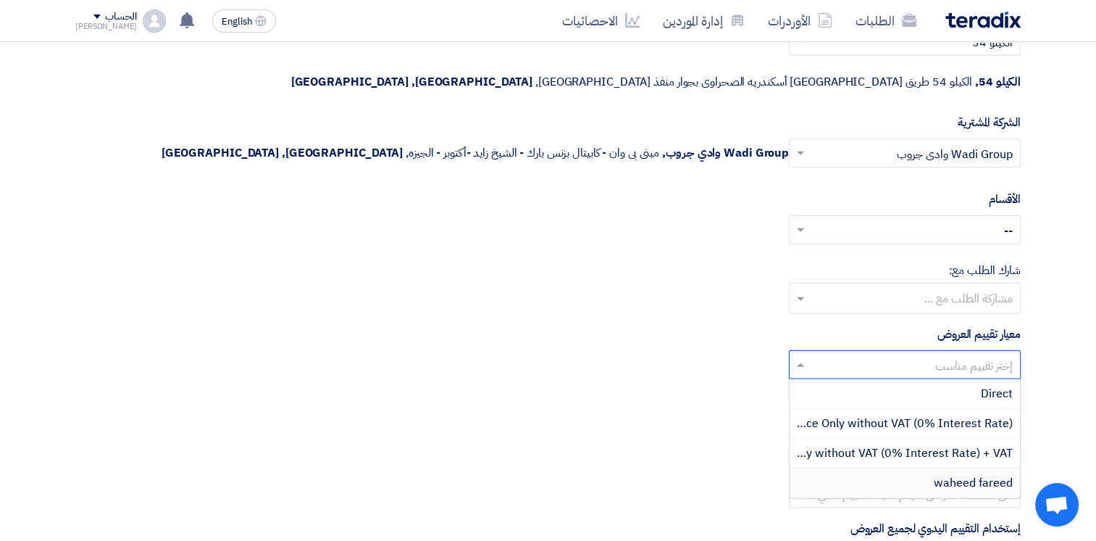
click at [958, 474] on span "waheed fareed" at bounding box center [973, 482] width 79 height 17
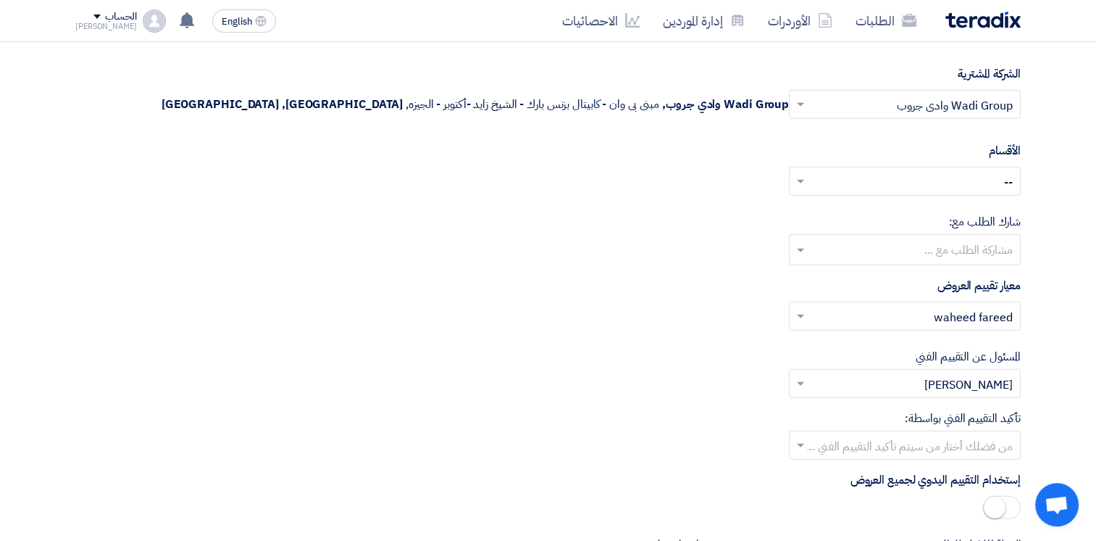
scroll to position [4276, 0]
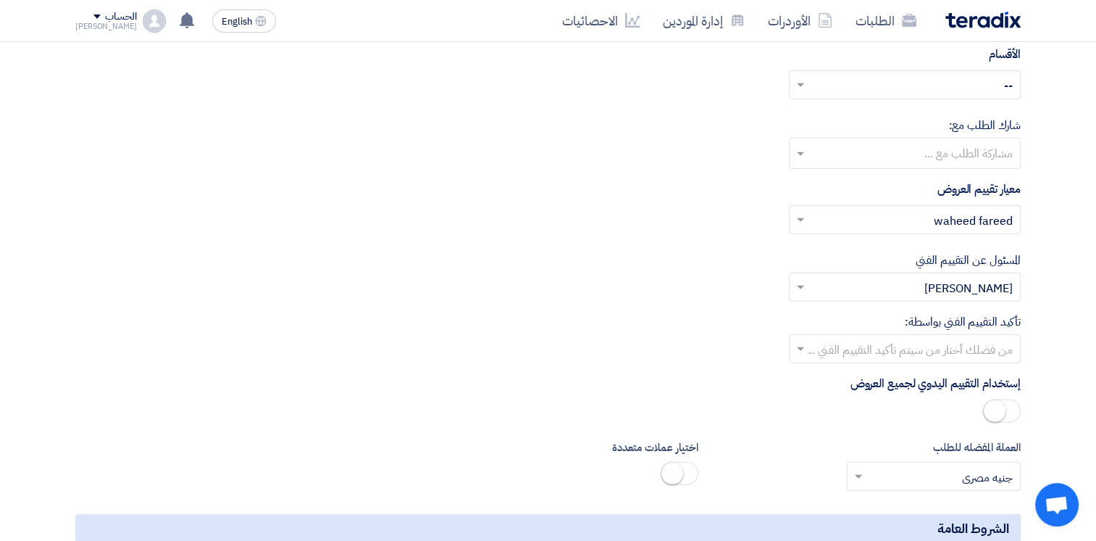
click at [979, 338] on input "text" at bounding box center [913, 350] width 203 height 24
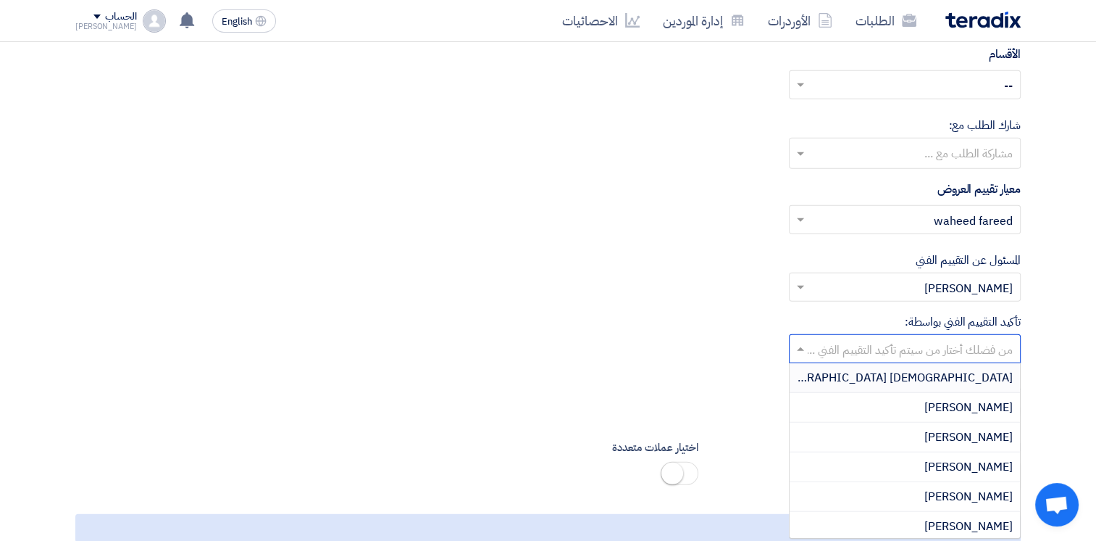
click at [625, 313] on div "تأكيد التقييم الفني بواسطة: من فضلك أختار من سيتم تأكيد التقييم الفني ... Adham…" at bounding box center [548, 338] width 946 height 50
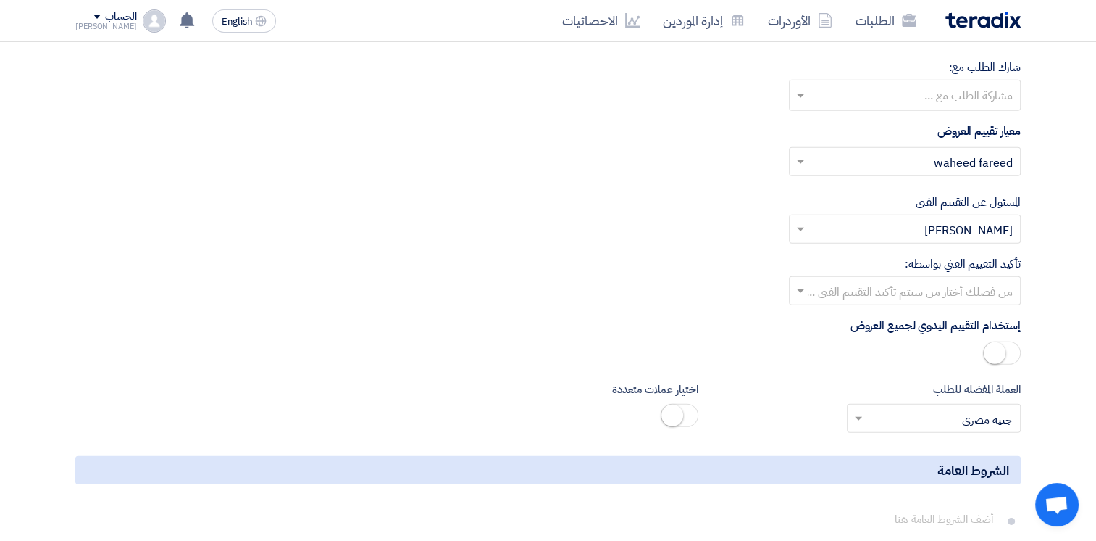
scroll to position [4493, 0]
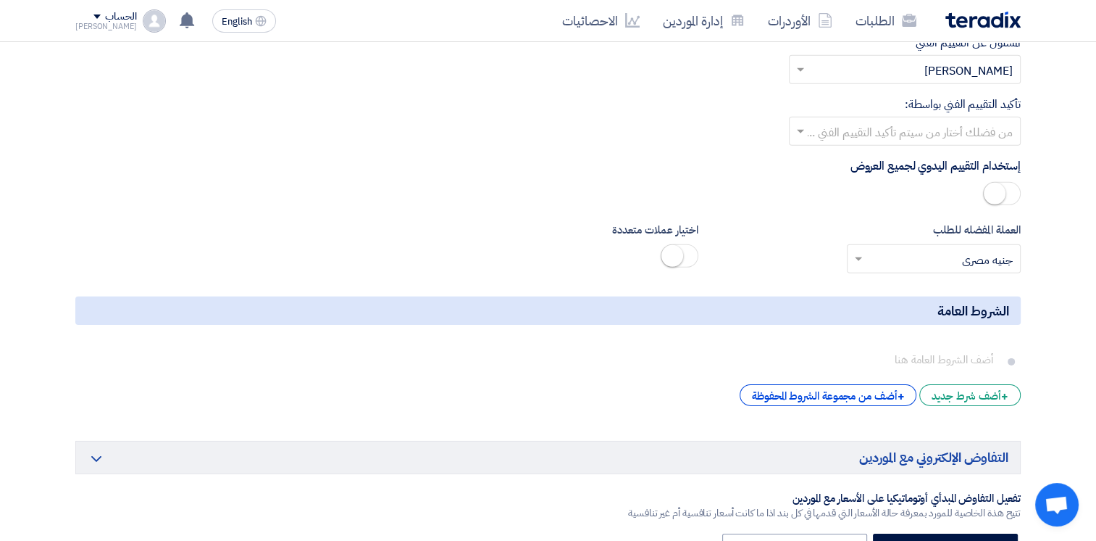
click at [998, 183] on small at bounding box center [995, 194] width 22 height 22
click at [1009, 183] on small at bounding box center [1010, 194] width 22 height 22
click at [675, 245] on small at bounding box center [673, 256] width 22 height 22
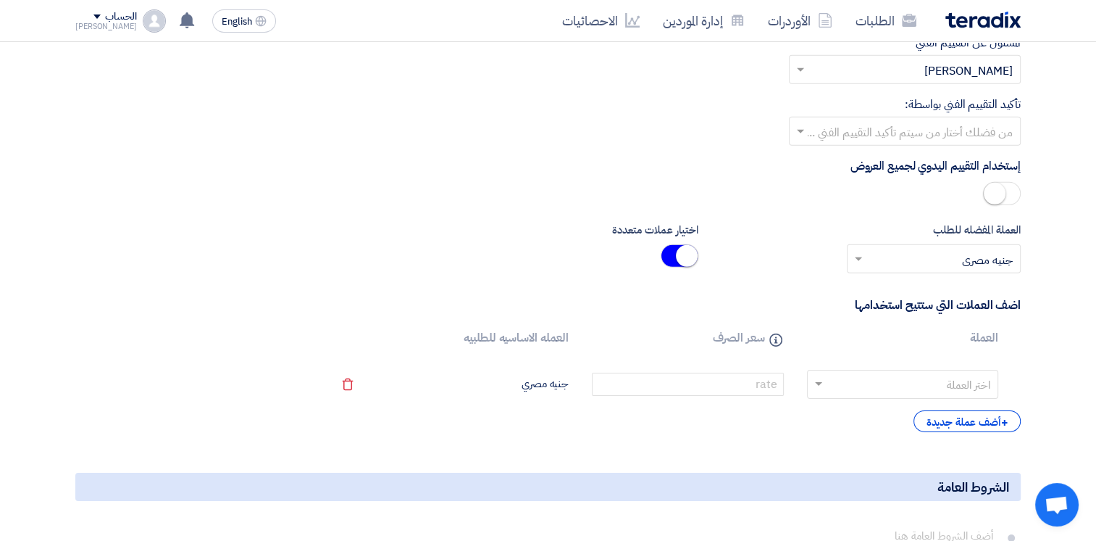
click at [685, 245] on small at bounding box center [687, 256] width 22 height 22
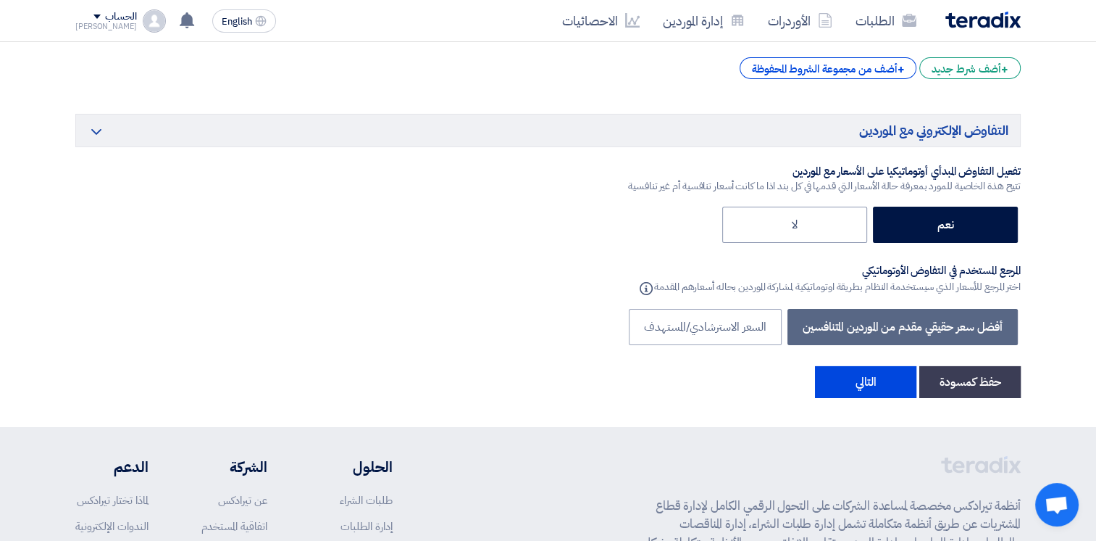
scroll to position [4855, 0]
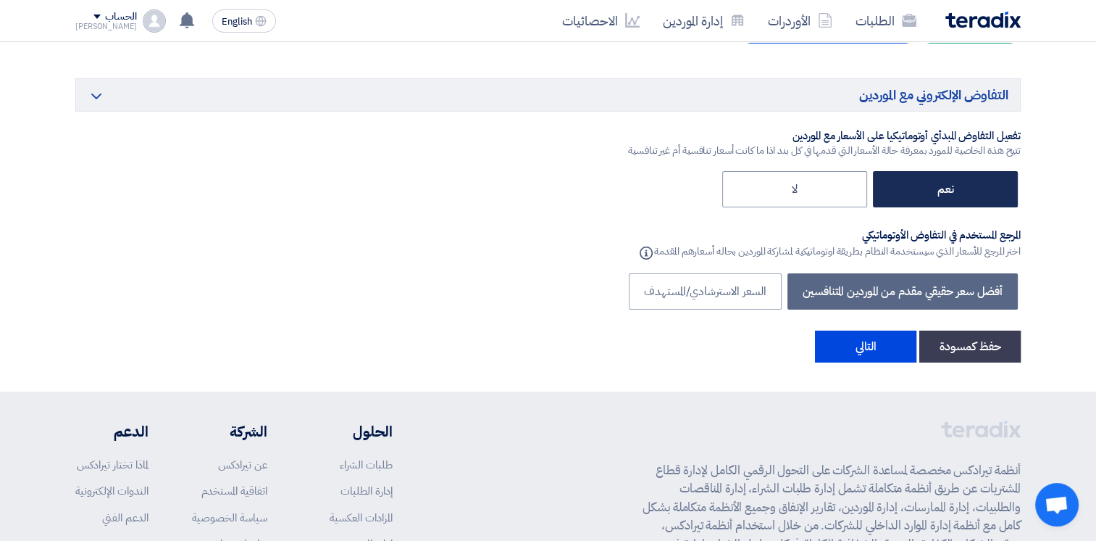
click at [971, 171] on label "نعم" at bounding box center [945, 189] width 145 height 36
click at [954, 183] on input "نعم" at bounding box center [948, 187] width 9 height 9
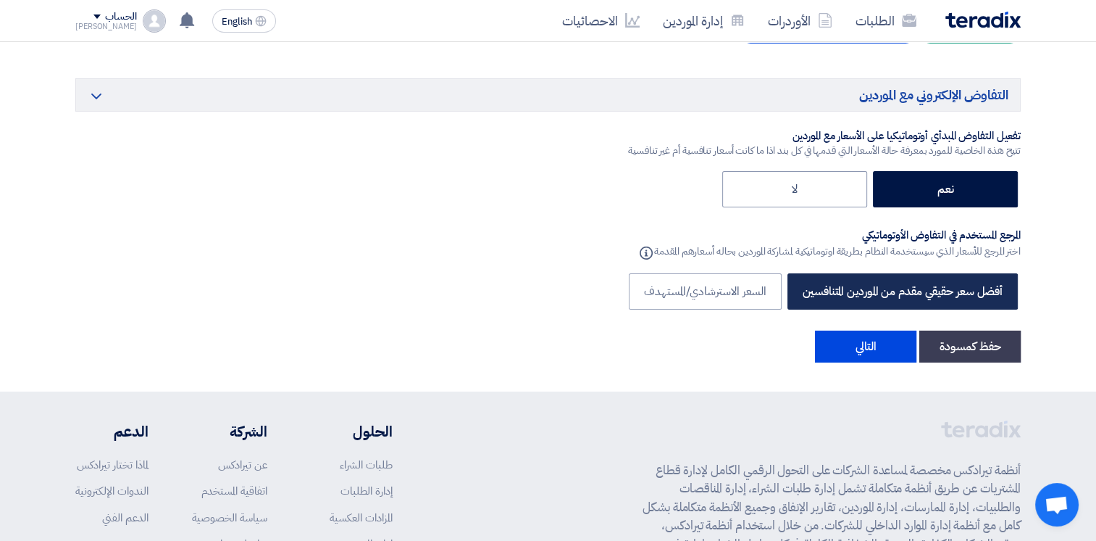
click at [883, 273] on label "أفضل سعر حقيقي مقدم من الموردين المتنافسين" at bounding box center [903, 291] width 230 height 36
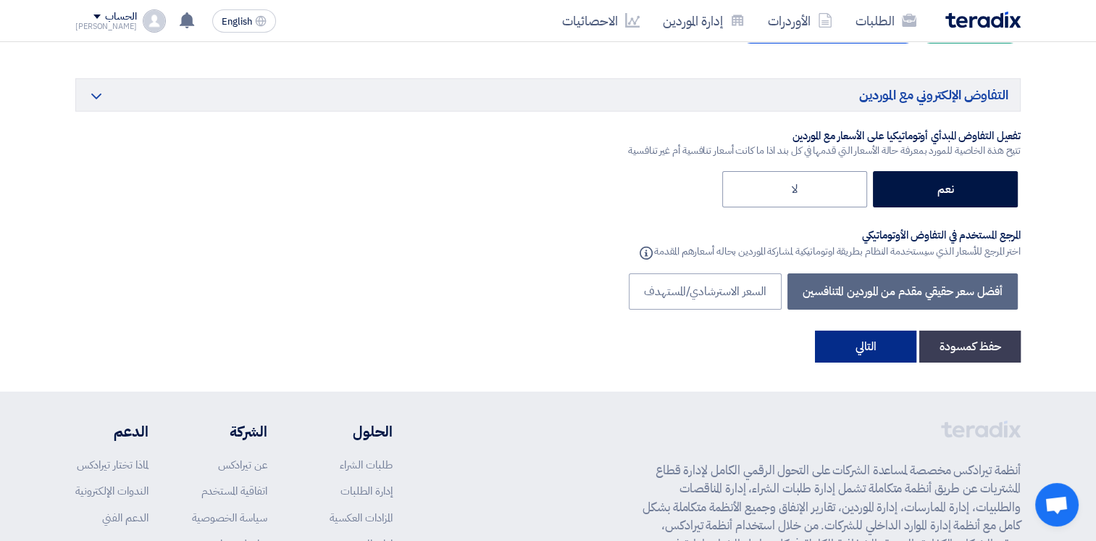
click at [846, 330] on button "التالي" at bounding box center [865, 346] width 101 height 32
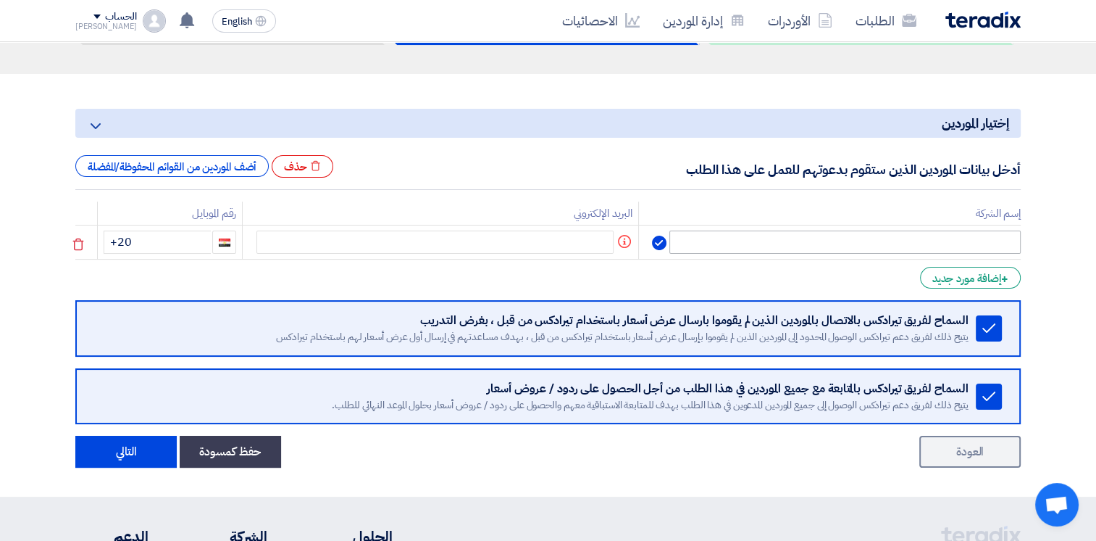
scroll to position [145, 0]
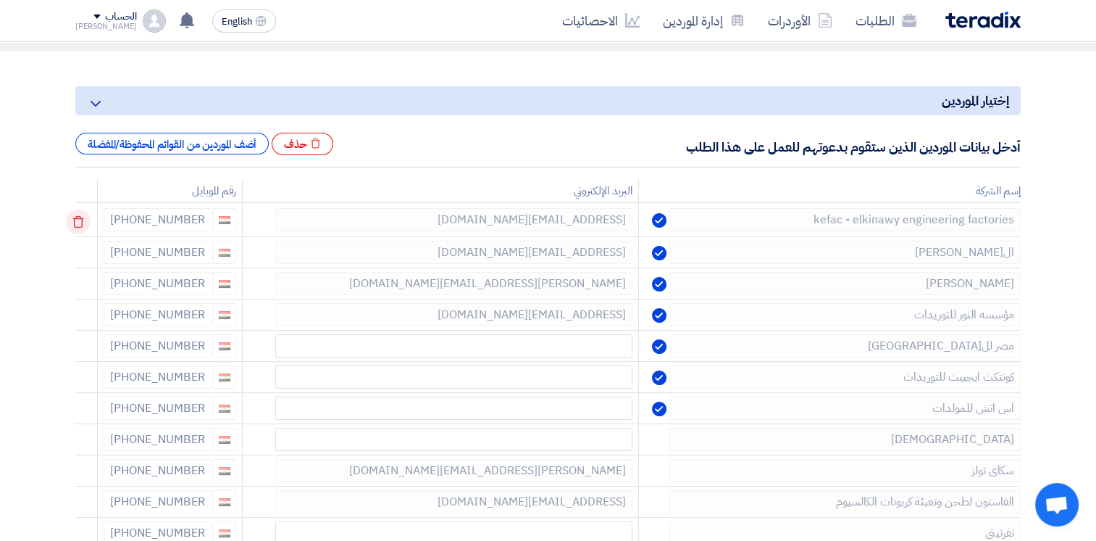
click at [81, 219] on use at bounding box center [78, 222] width 11 height 12
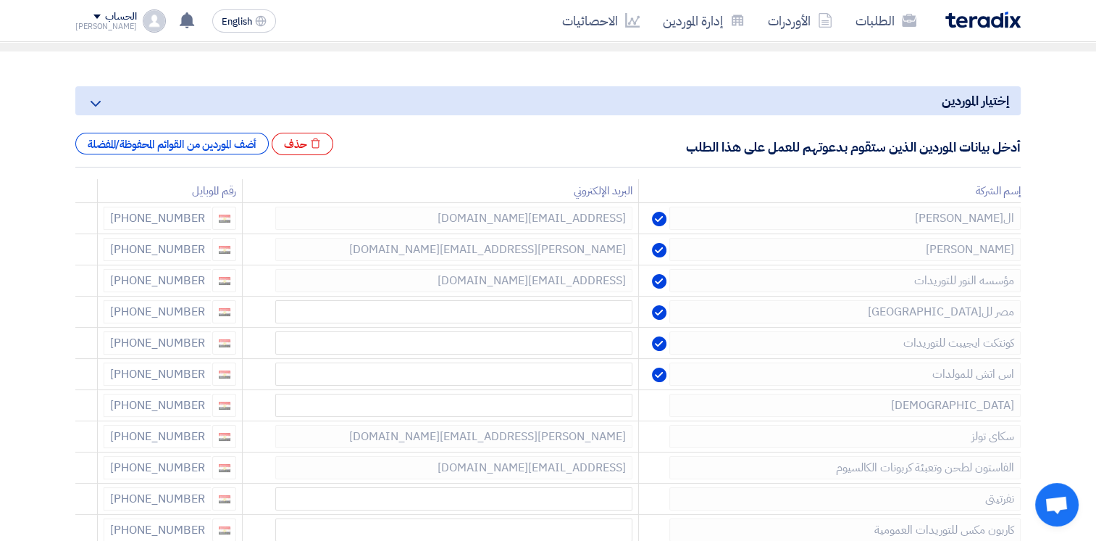
click at [0, 0] on use at bounding box center [0, 0] width 0 height 0
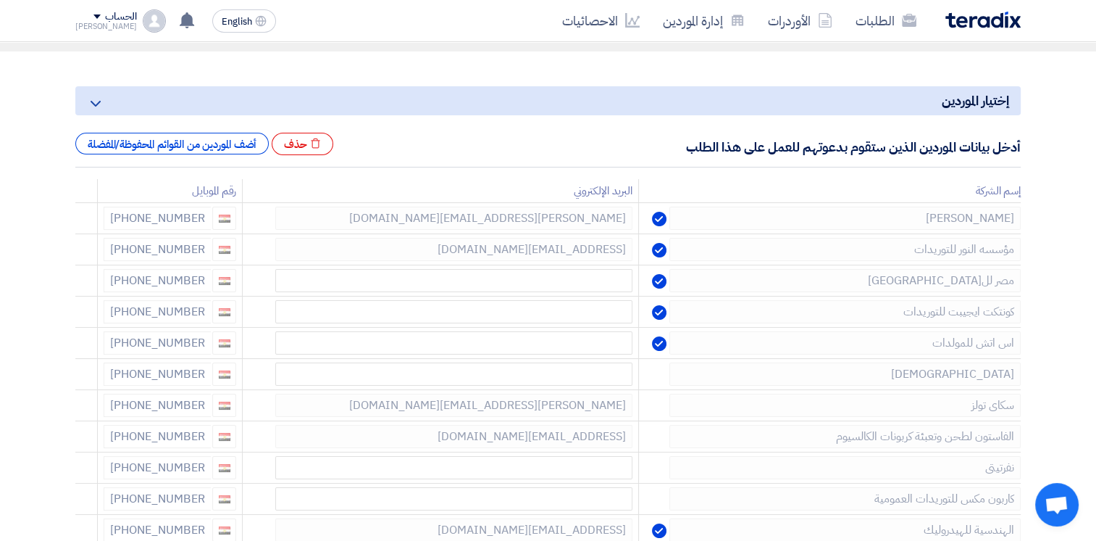
click at [0, 0] on use at bounding box center [0, 0] width 0 height 0
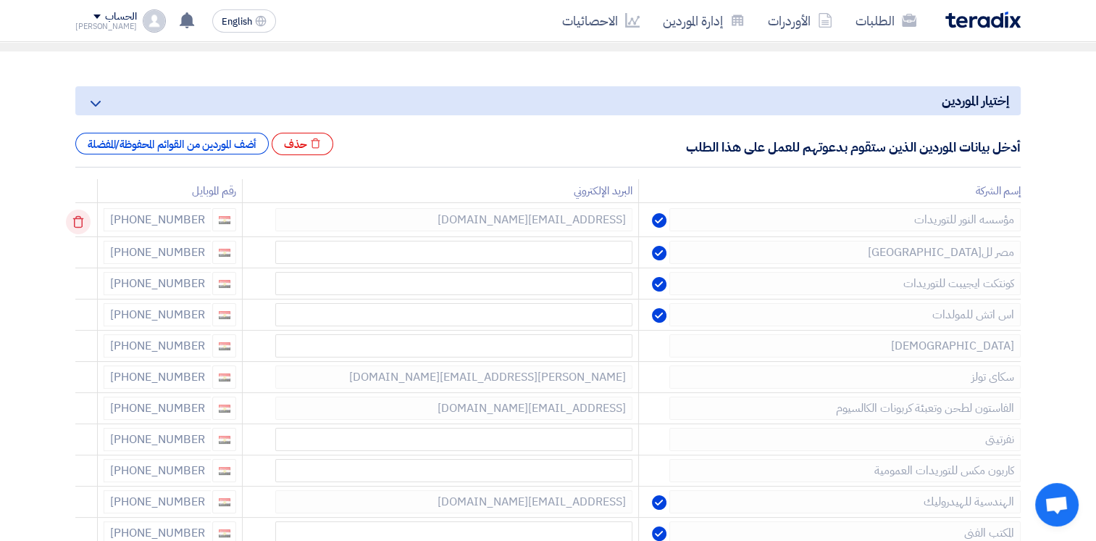
click at [79, 225] on icon at bounding box center [78, 221] width 25 height 25
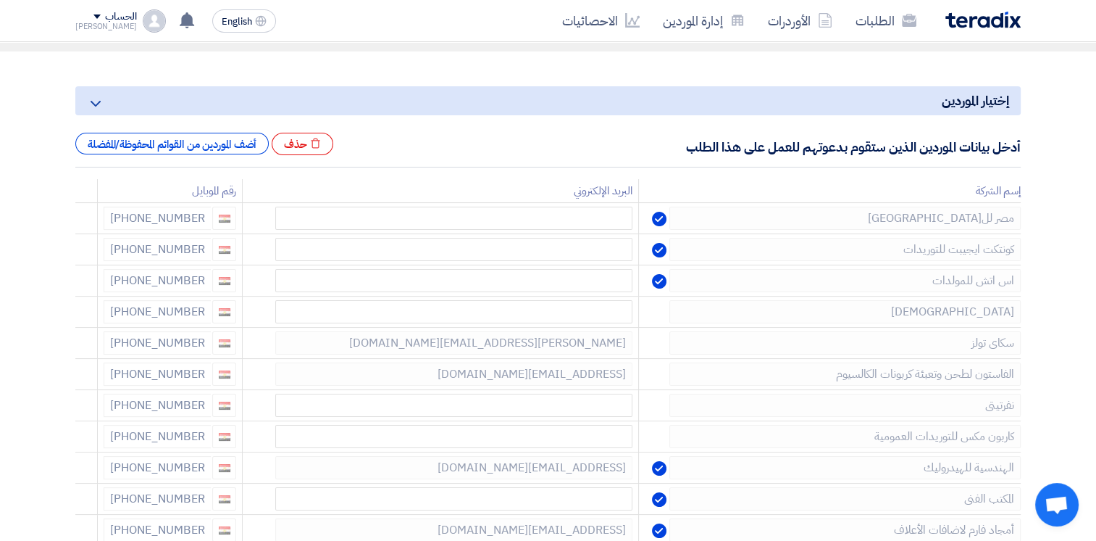
click at [0, 0] on icon at bounding box center [0, 0] width 0 height 0
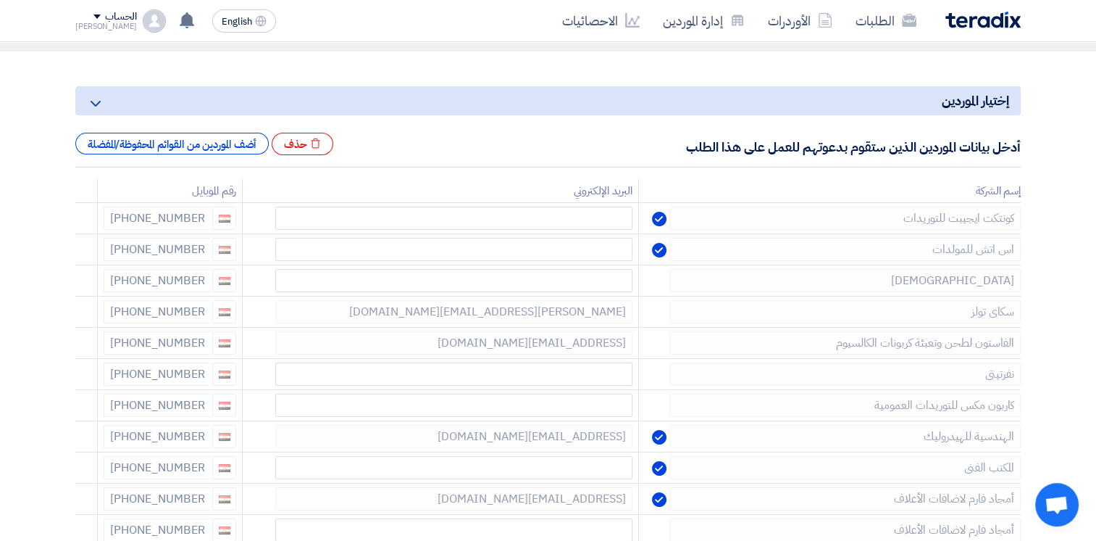
click at [0, 0] on icon at bounding box center [0, 0] width 0 height 0
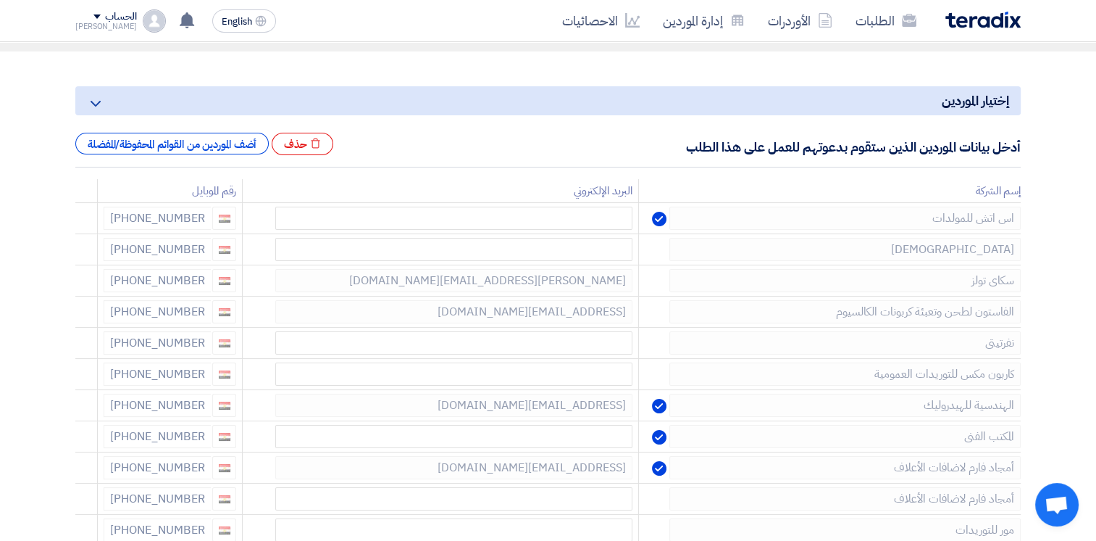
click at [0, 0] on icon at bounding box center [0, 0] width 0 height 0
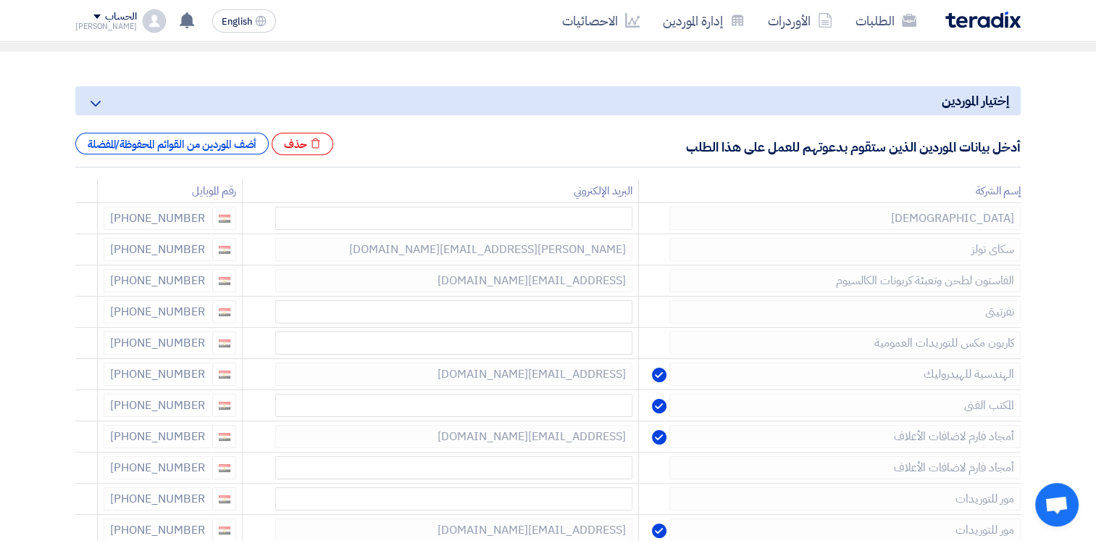
click at [0, 0] on icon at bounding box center [0, 0] width 0 height 0
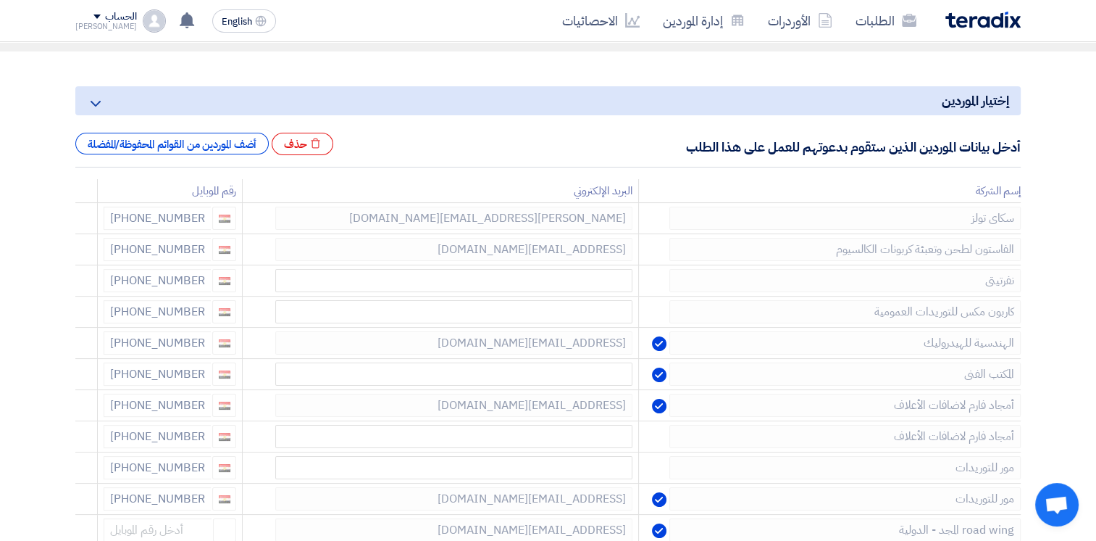
click at [0, 0] on icon at bounding box center [0, 0] width 0 height 0
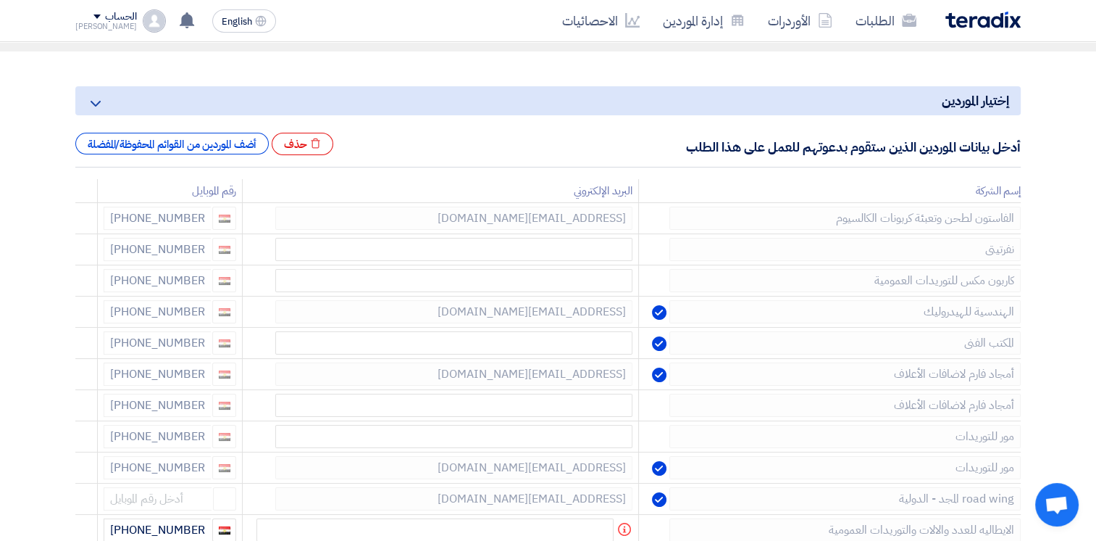
click at [0, 0] on icon at bounding box center [0, 0] width 0 height 0
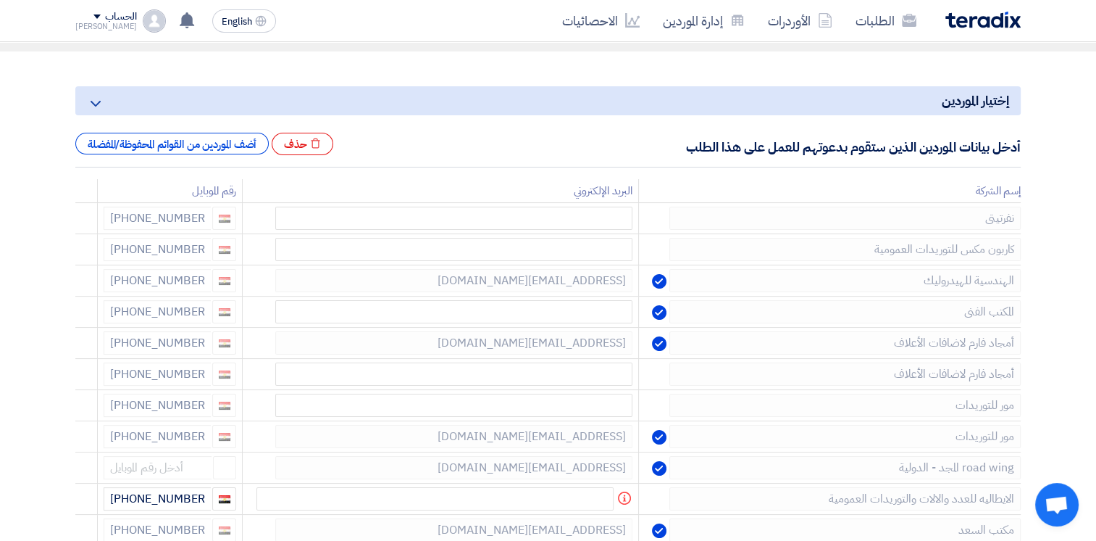
click at [0, 0] on icon at bounding box center [0, 0] width 0 height 0
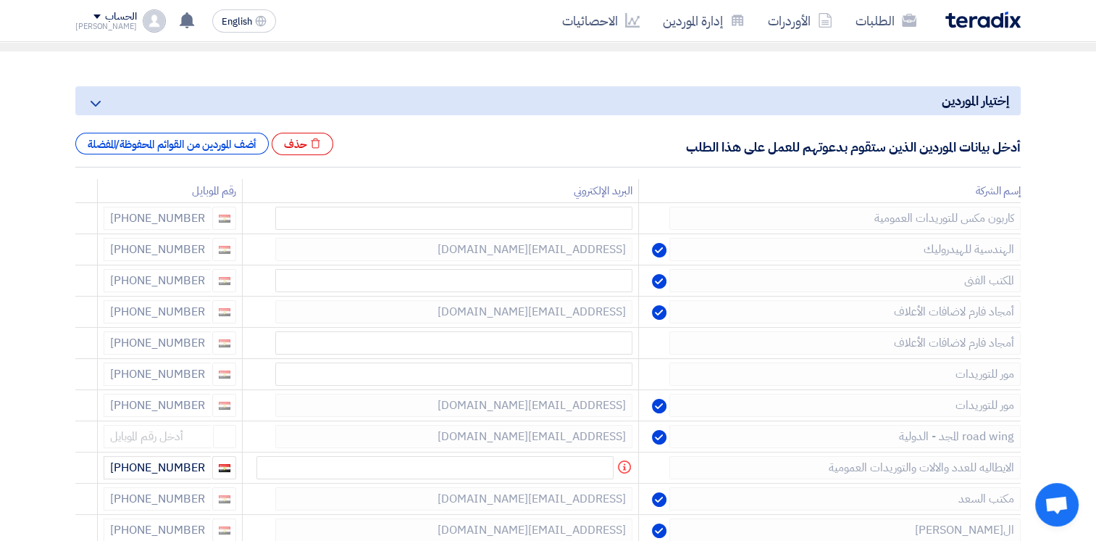
click at [0, 0] on icon at bounding box center [0, 0] width 0 height 0
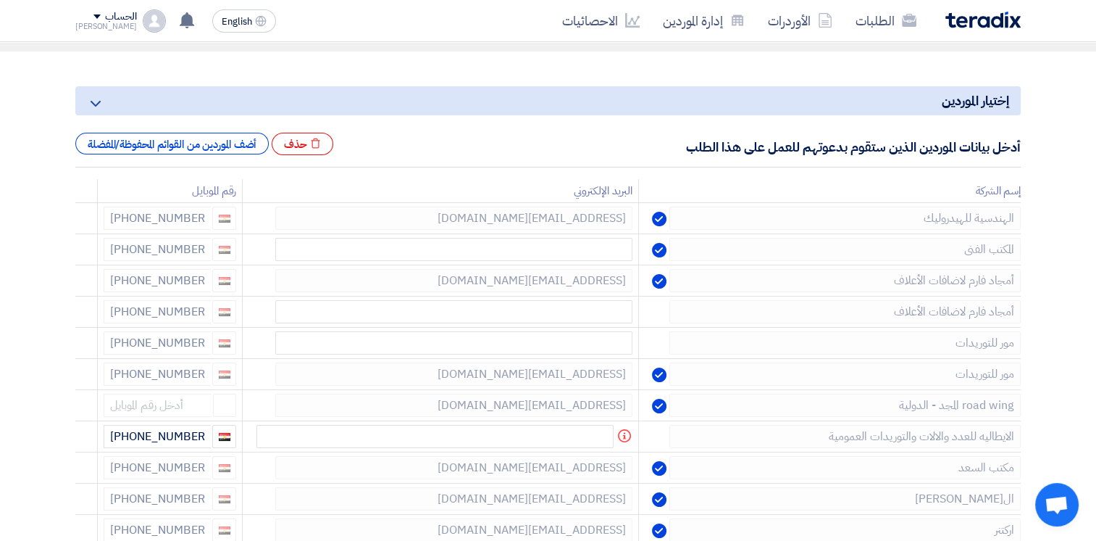
click at [0, 0] on icon at bounding box center [0, 0] width 0 height 0
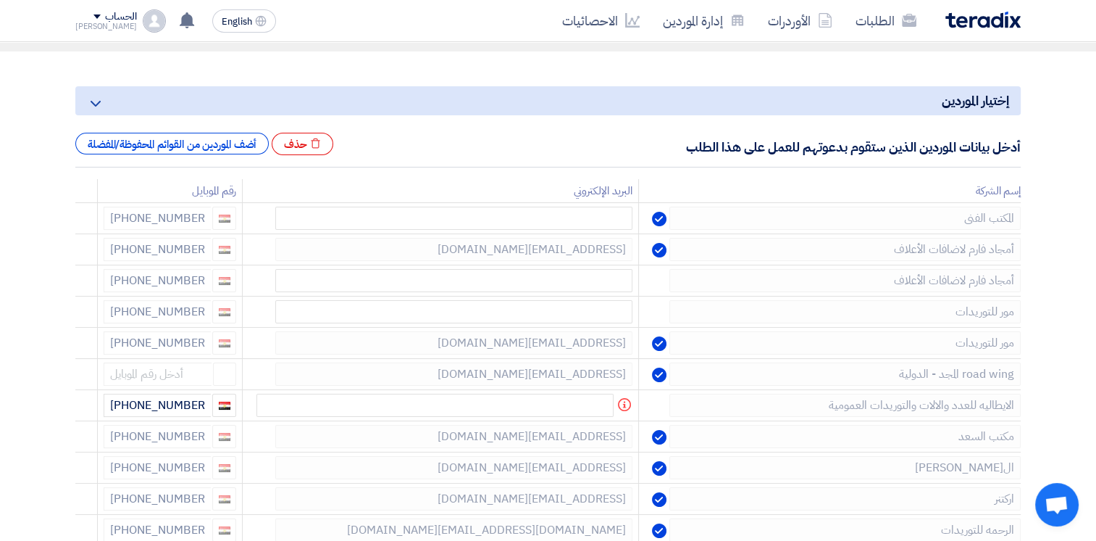
click at [0, 0] on icon at bounding box center [0, 0] width 0 height 0
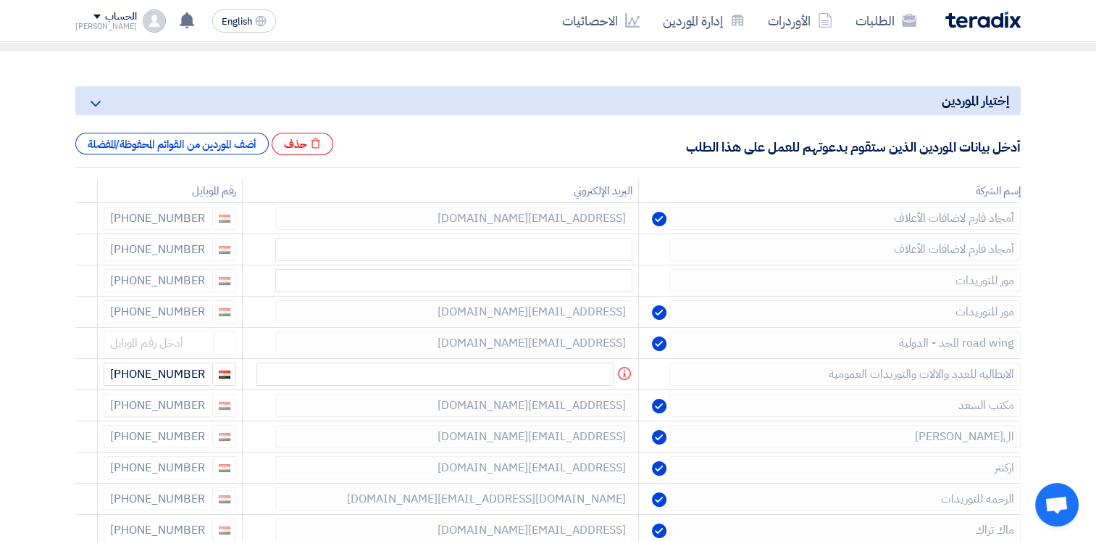
click at [0, 0] on icon at bounding box center [0, 0] width 0 height 0
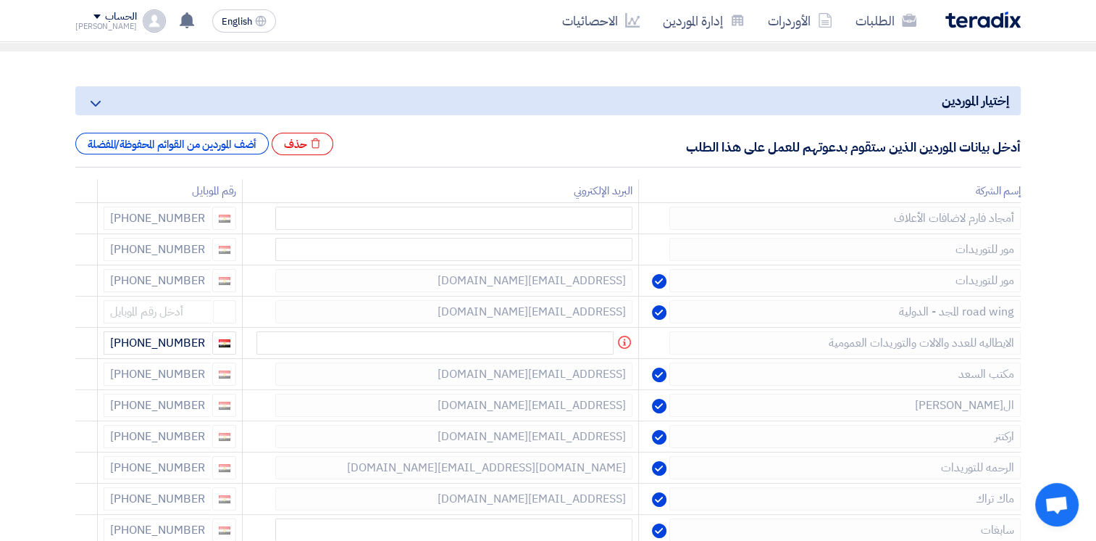
click at [0, 0] on icon at bounding box center [0, 0] width 0 height 0
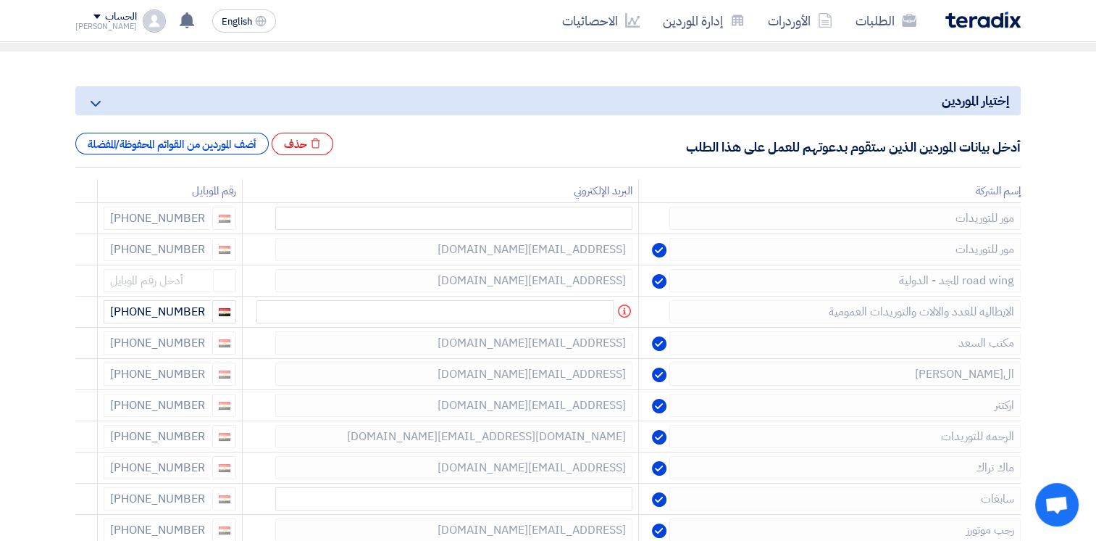
click at [0, 0] on icon at bounding box center [0, 0] width 0 height 0
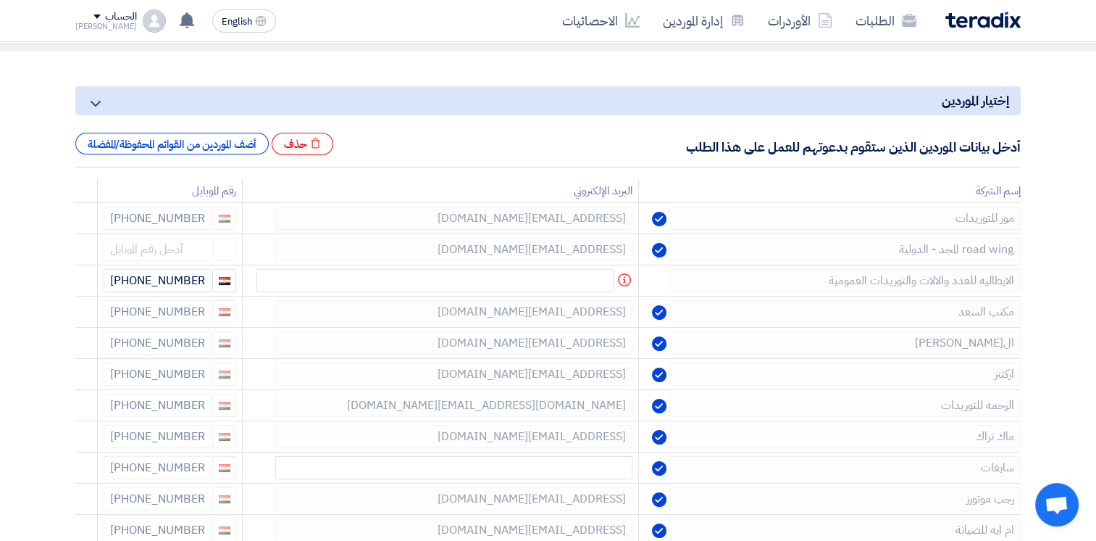
click at [0, 0] on icon at bounding box center [0, 0] width 0 height 0
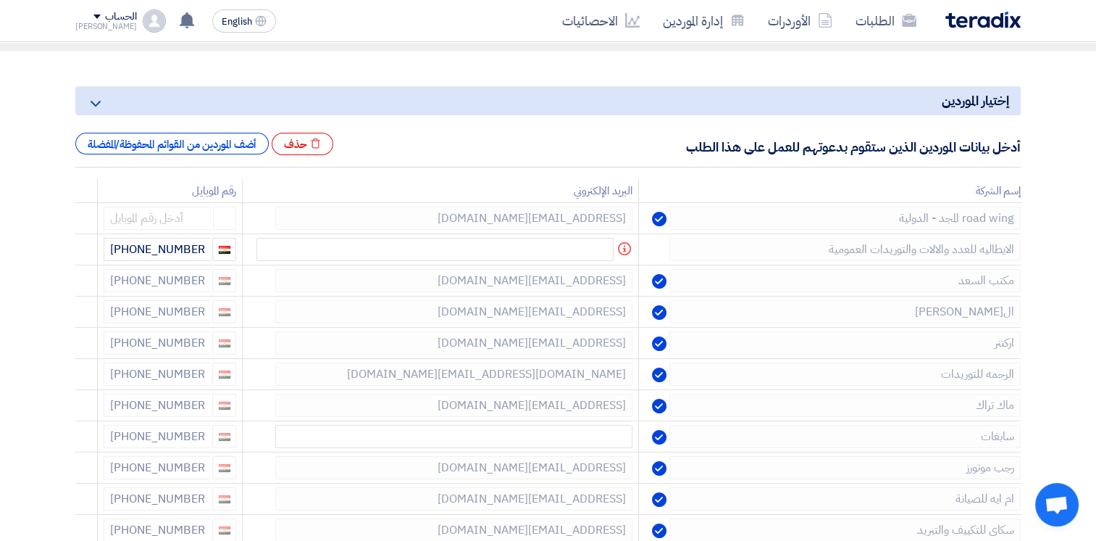
click at [0, 0] on icon at bounding box center [0, 0] width 0 height 0
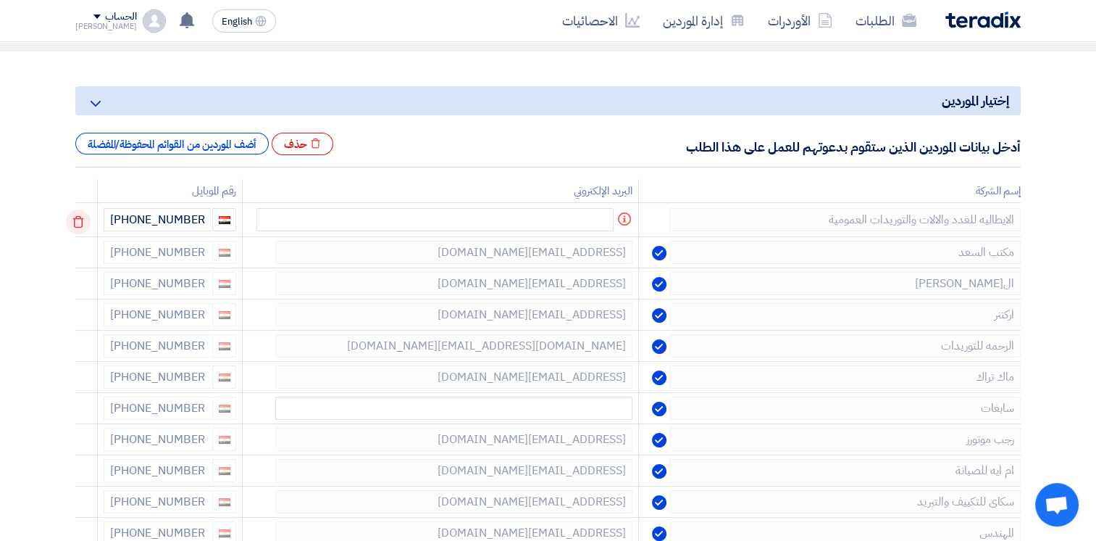
click at [79, 225] on icon at bounding box center [78, 221] width 25 height 25
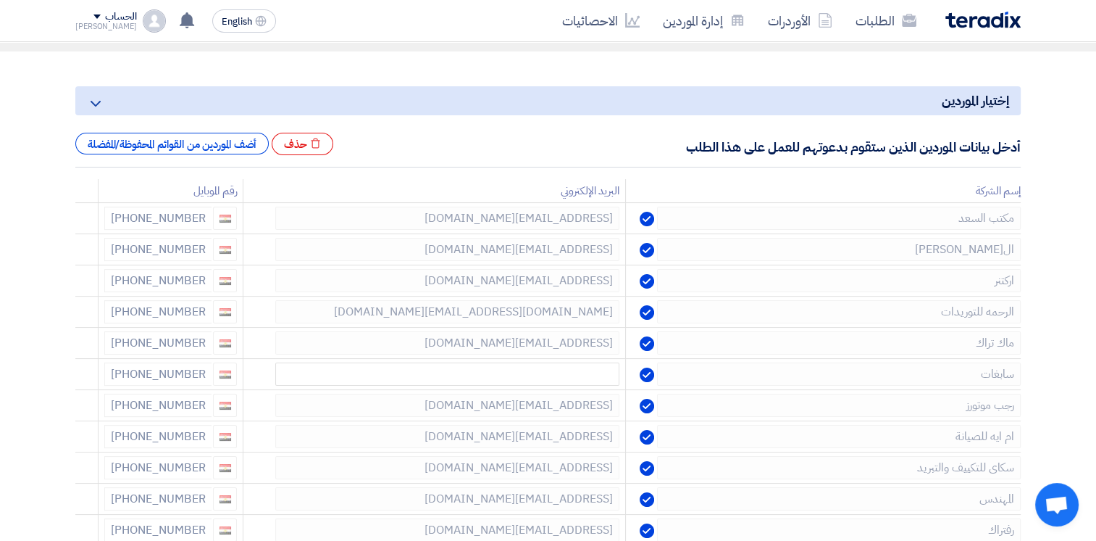
click at [0, 0] on icon at bounding box center [0, 0] width 0 height 0
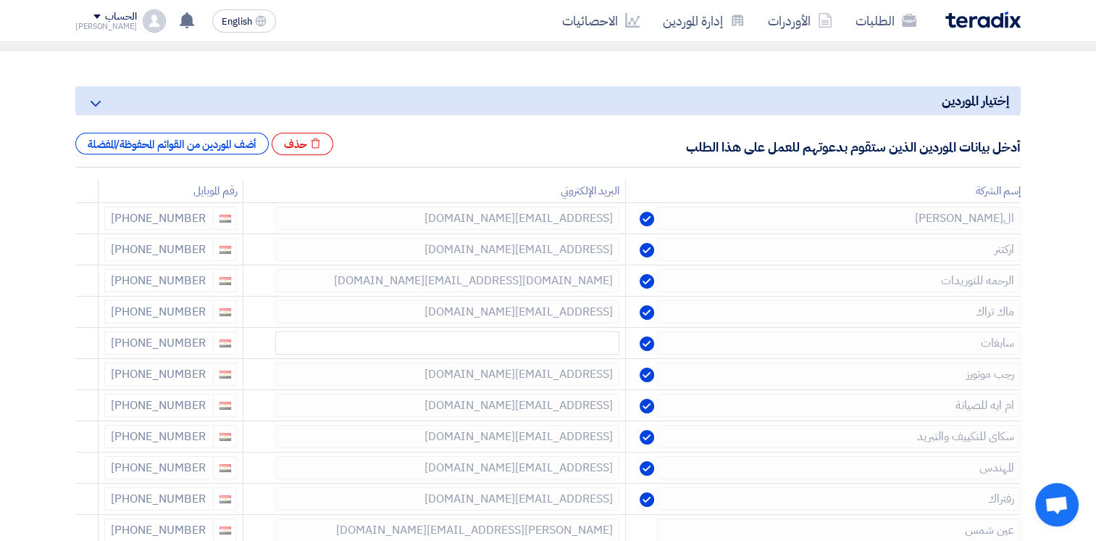
click at [0, 0] on icon at bounding box center [0, 0] width 0 height 0
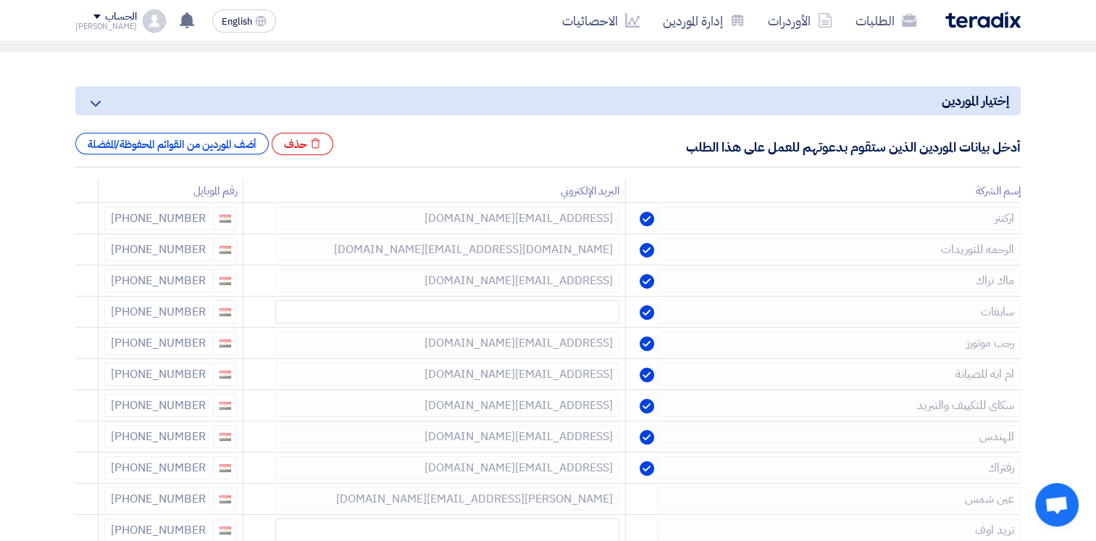
click at [0, 0] on icon at bounding box center [0, 0] width 0 height 0
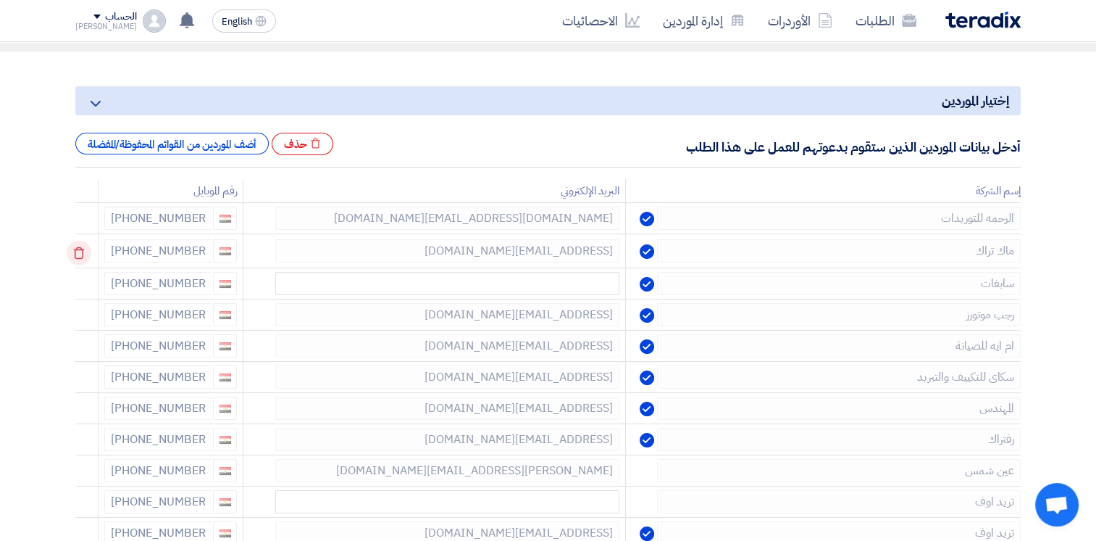
click at [75, 257] on icon at bounding box center [79, 253] width 25 height 25
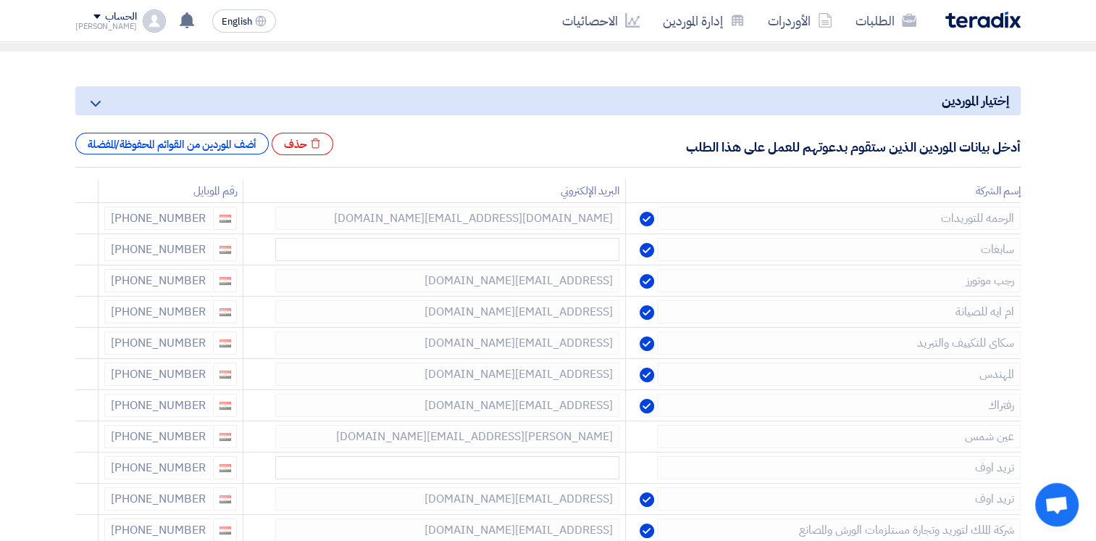
click at [0, 0] on icon at bounding box center [0, 0] width 0 height 0
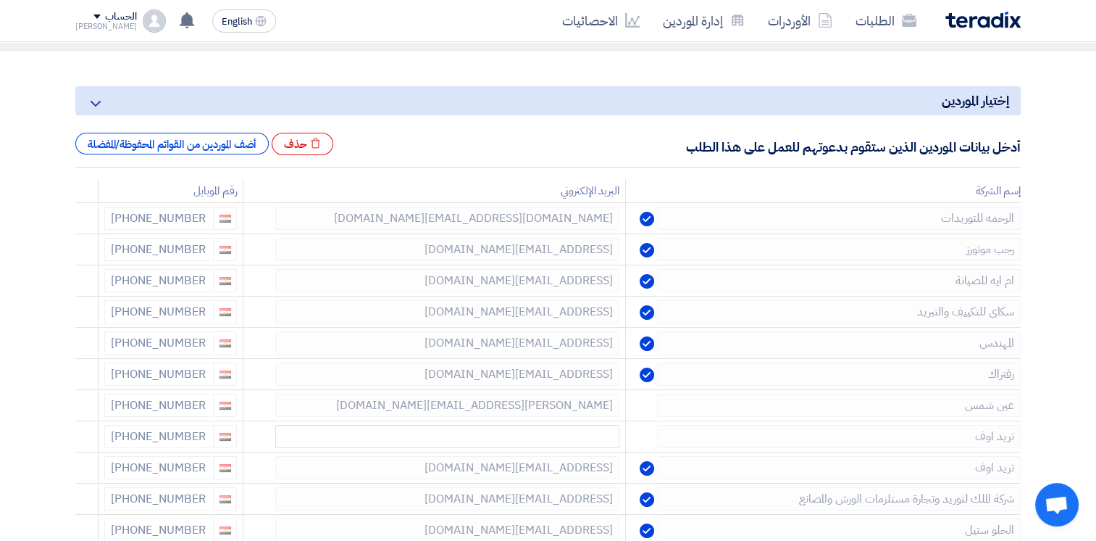
click at [0, 0] on icon at bounding box center [0, 0] width 0 height 0
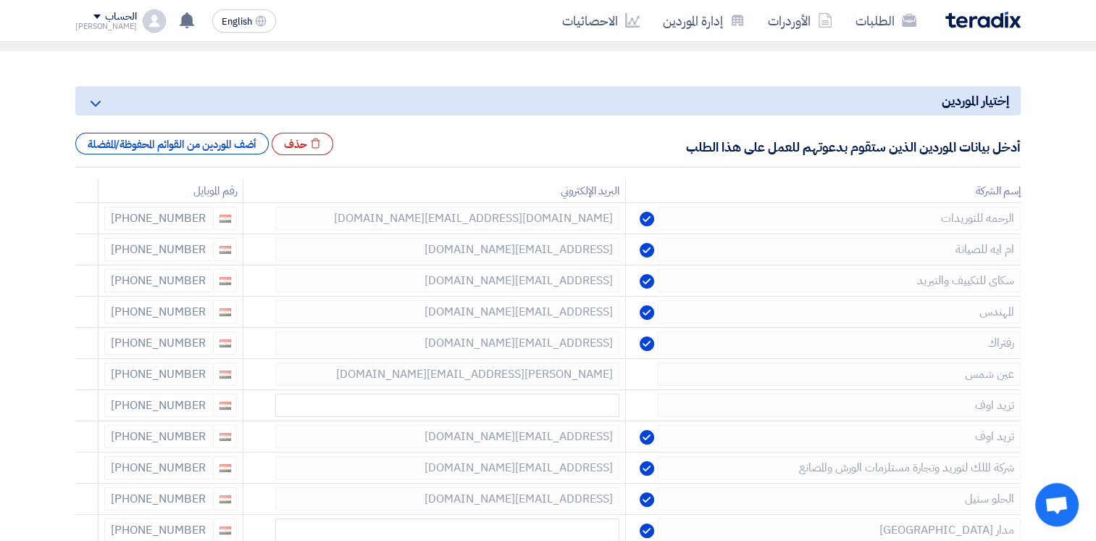
click at [0, 0] on icon at bounding box center [0, 0] width 0 height 0
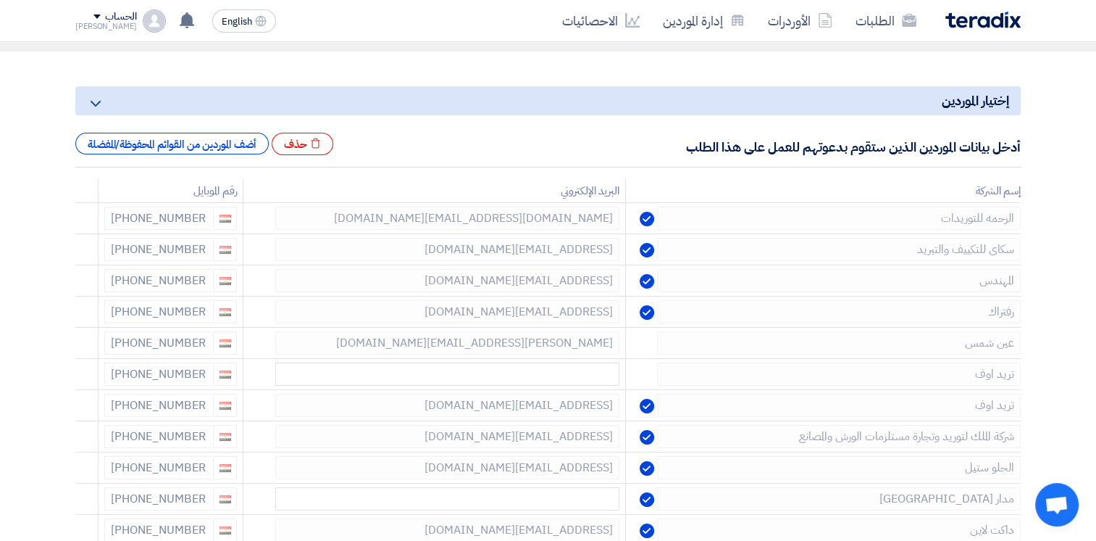
click at [0, 0] on icon at bounding box center [0, 0] width 0 height 0
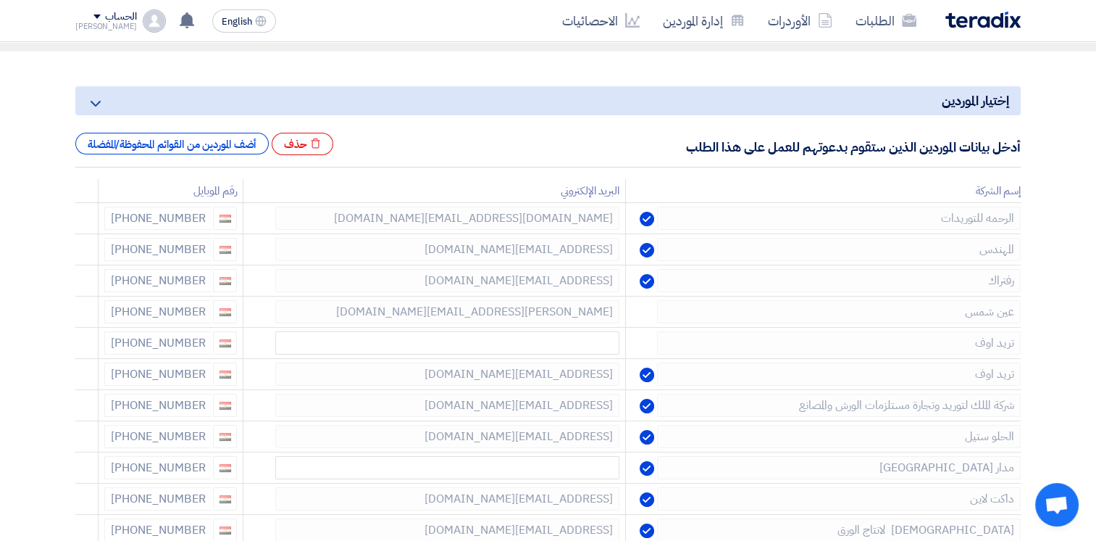
click at [0, 0] on icon at bounding box center [0, 0] width 0 height 0
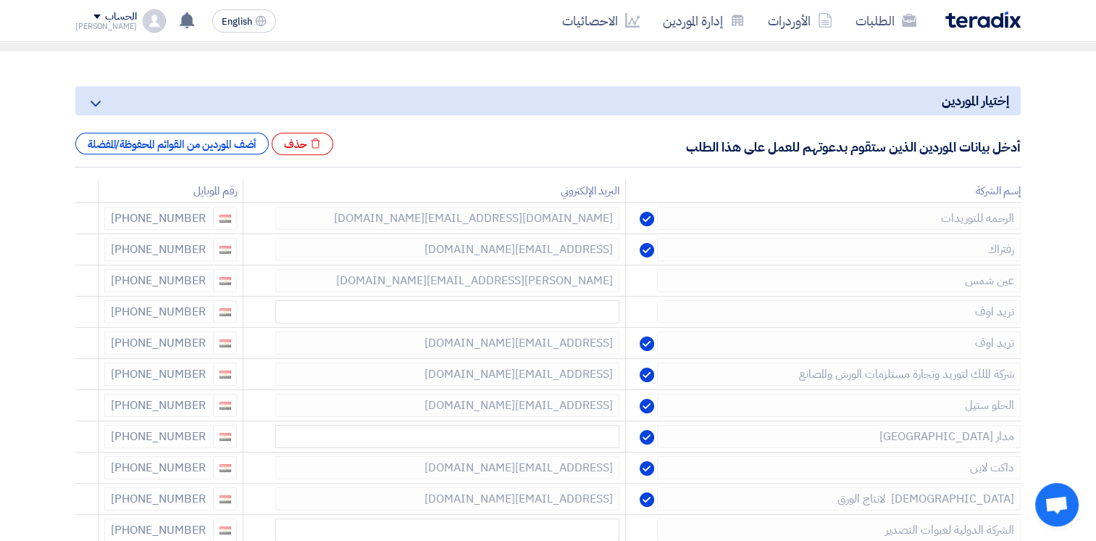
click at [0, 0] on icon at bounding box center [0, 0] width 0 height 0
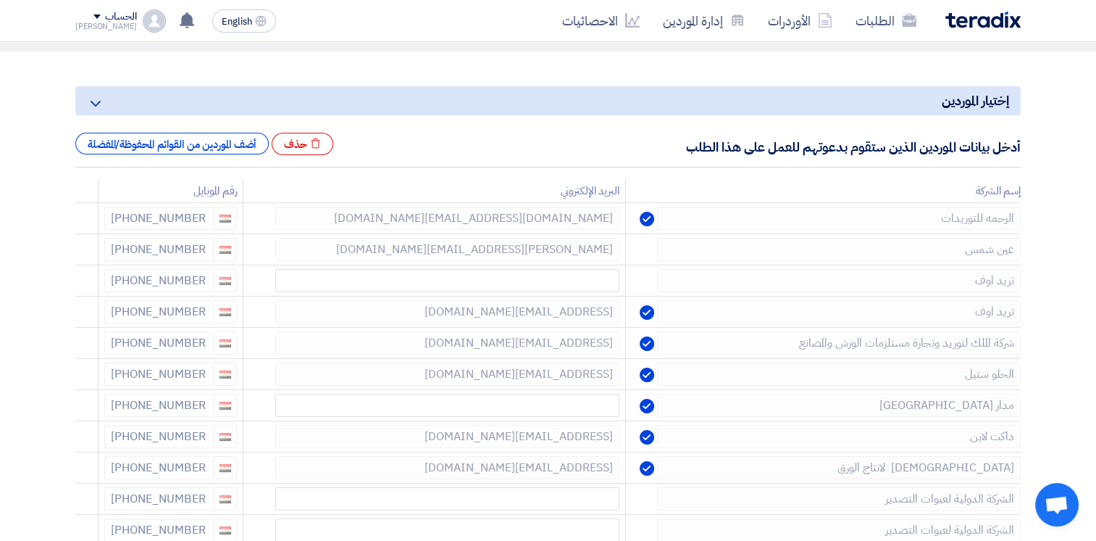
click at [0, 0] on icon at bounding box center [0, 0] width 0 height 0
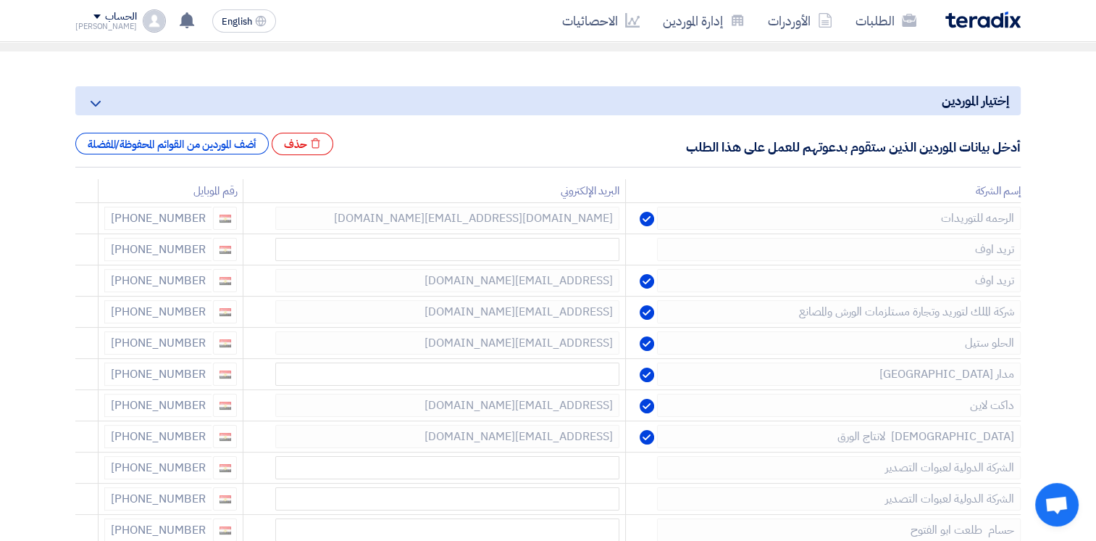
click at [0, 0] on icon at bounding box center [0, 0] width 0 height 0
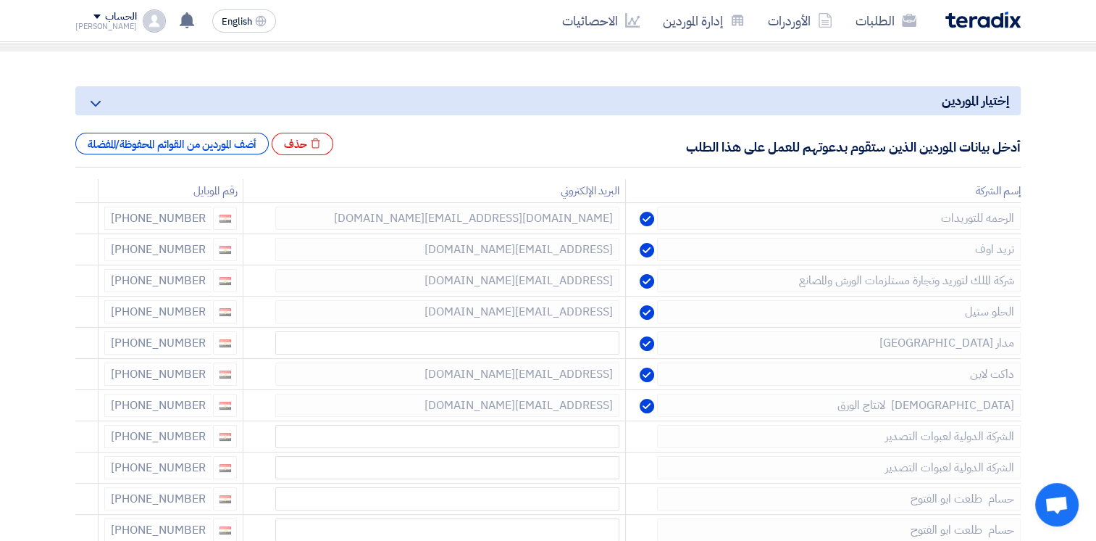
click at [0, 0] on icon at bounding box center [0, 0] width 0 height 0
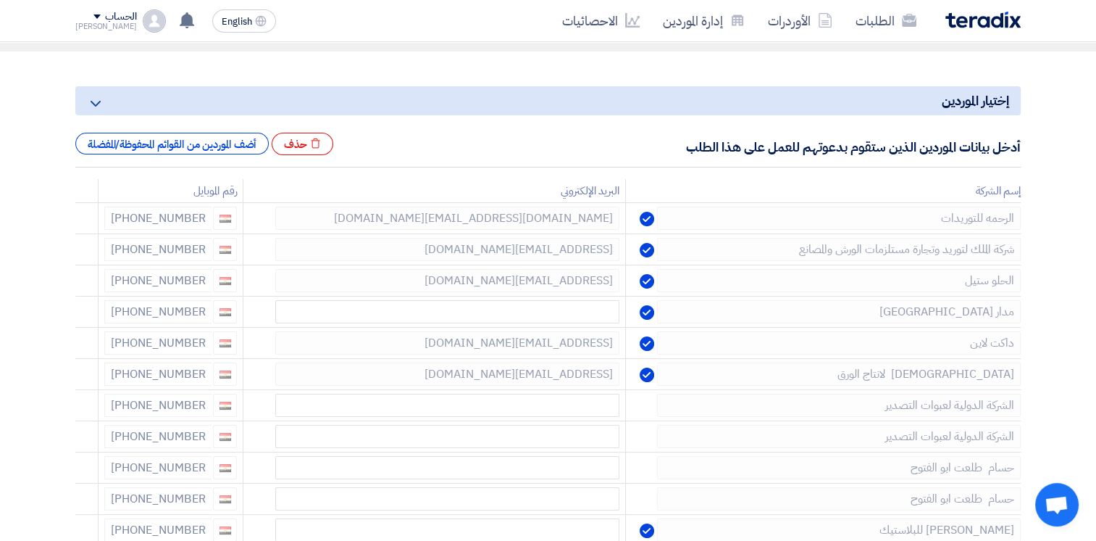
click at [0, 0] on icon at bounding box center [0, 0] width 0 height 0
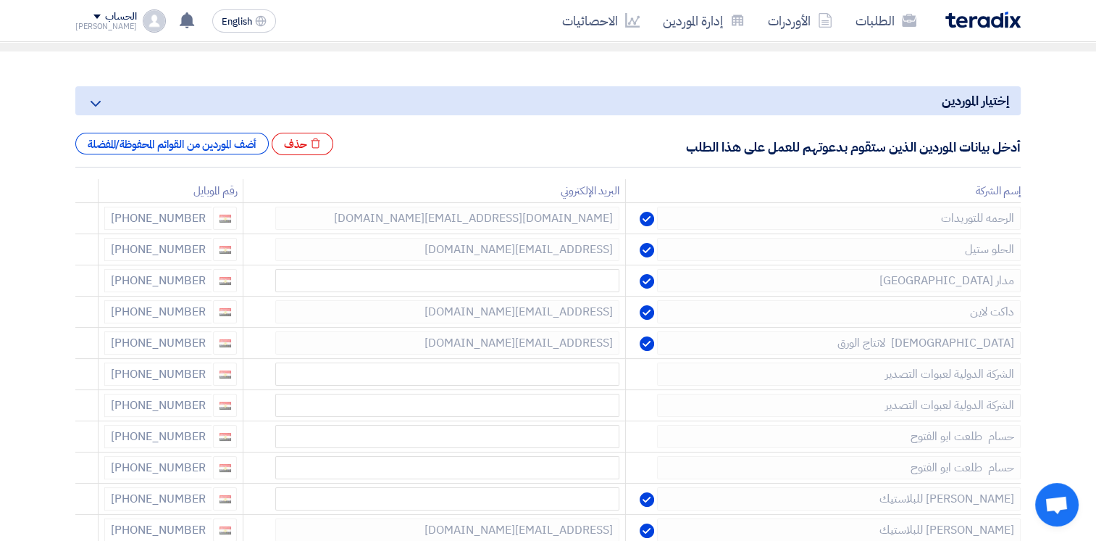
click at [0, 0] on icon at bounding box center [0, 0] width 0 height 0
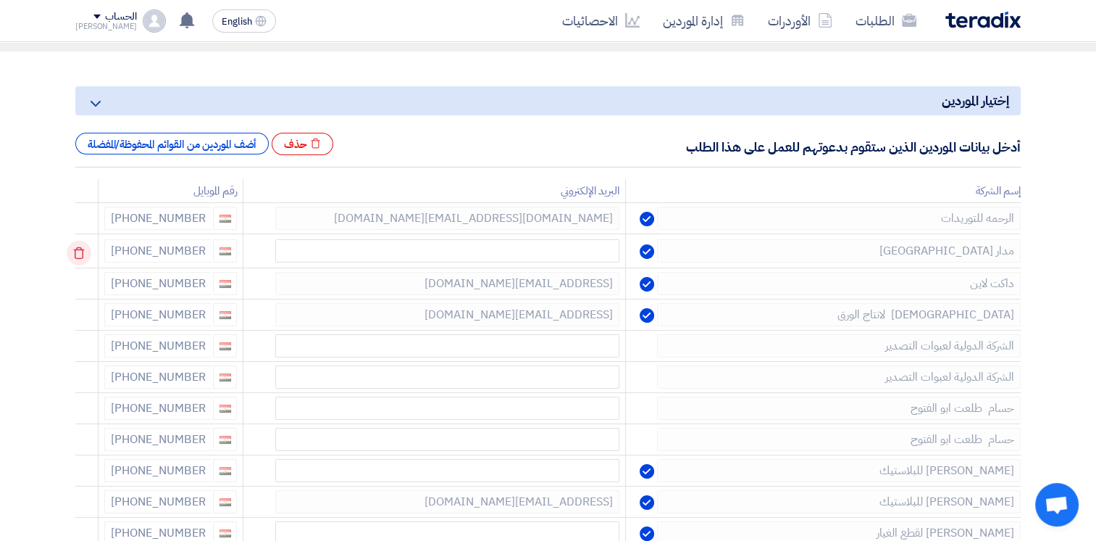
click at [76, 257] on icon at bounding box center [79, 253] width 25 height 25
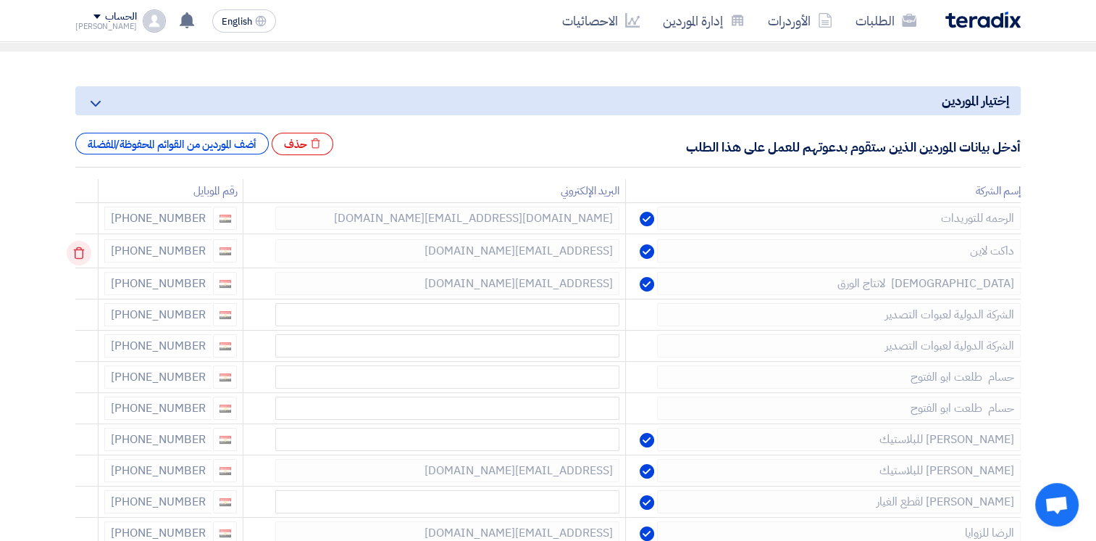
click at [85, 255] on use at bounding box center [79, 253] width 11 height 12
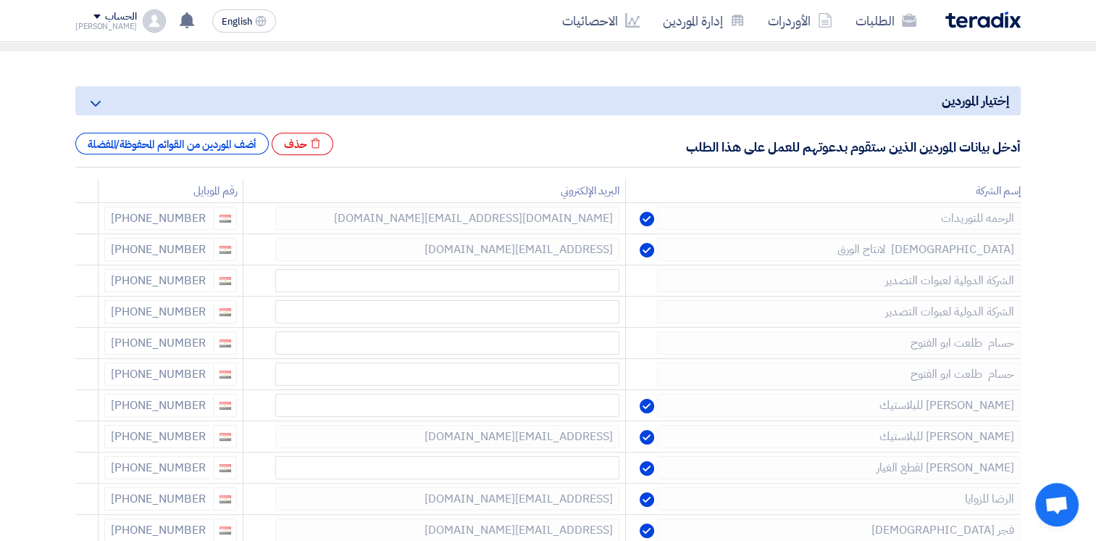
click at [0, 0] on use at bounding box center [0, 0] width 0 height 0
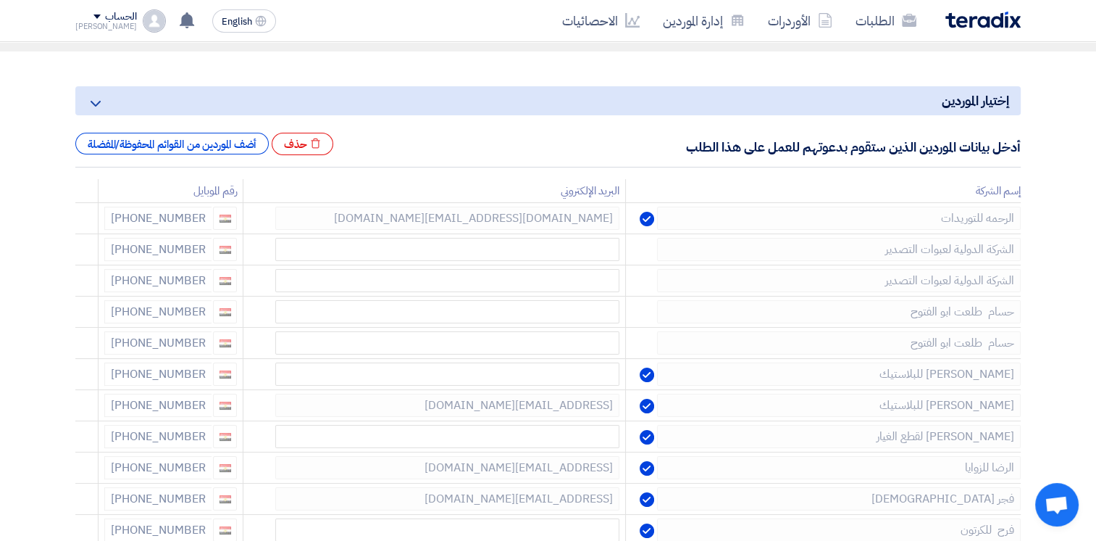
click at [0, 0] on use at bounding box center [0, 0] width 0 height 0
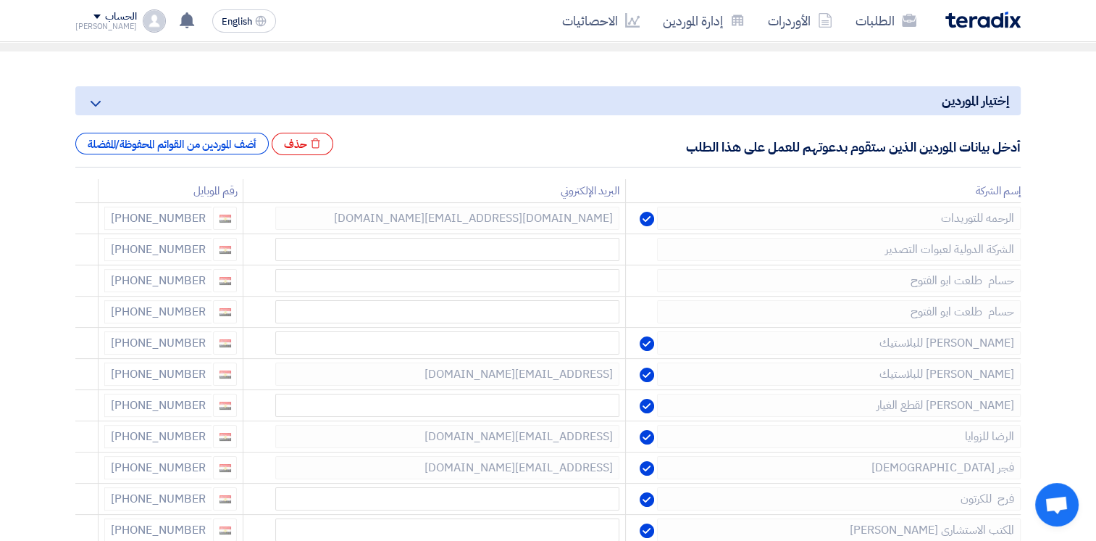
click at [0, 0] on use at bounding box center [0, 0] width 0 height 0
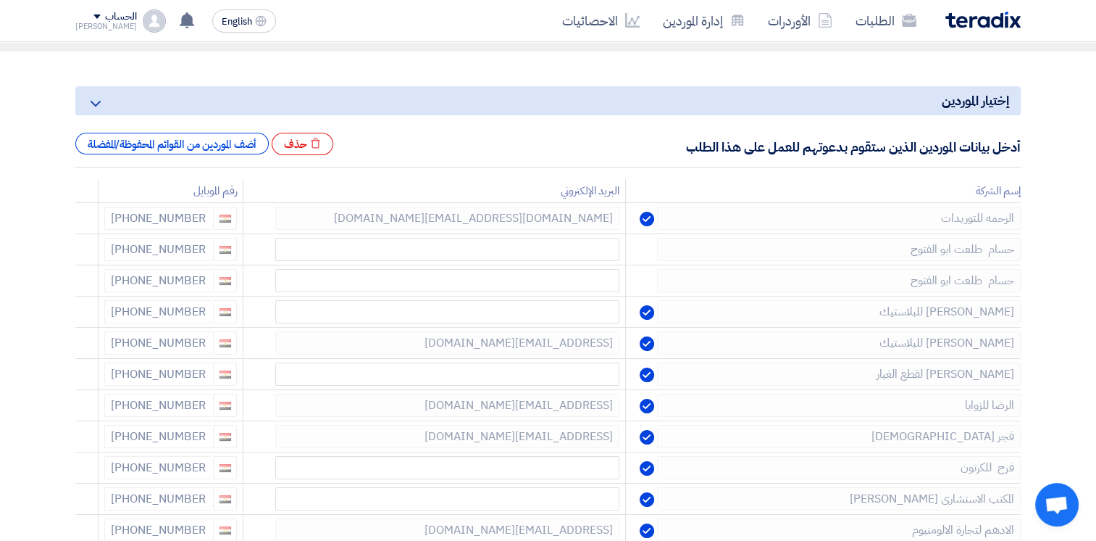
click at [0, 0] on use at bounding box center [0, 0] width 0 height 0
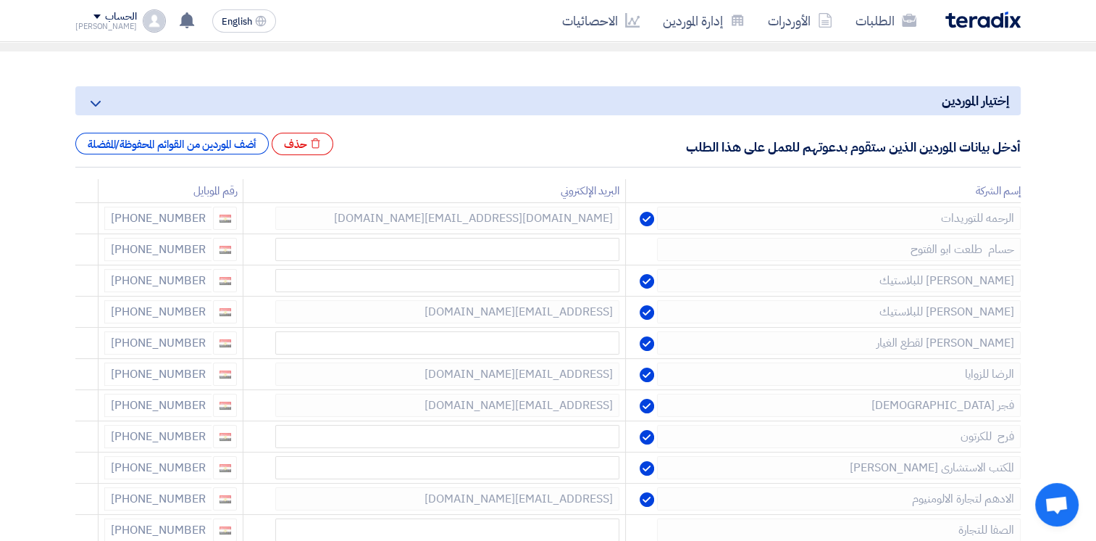
click at [0, 0] on use at bounding box center [0, 0] width 0 height 0
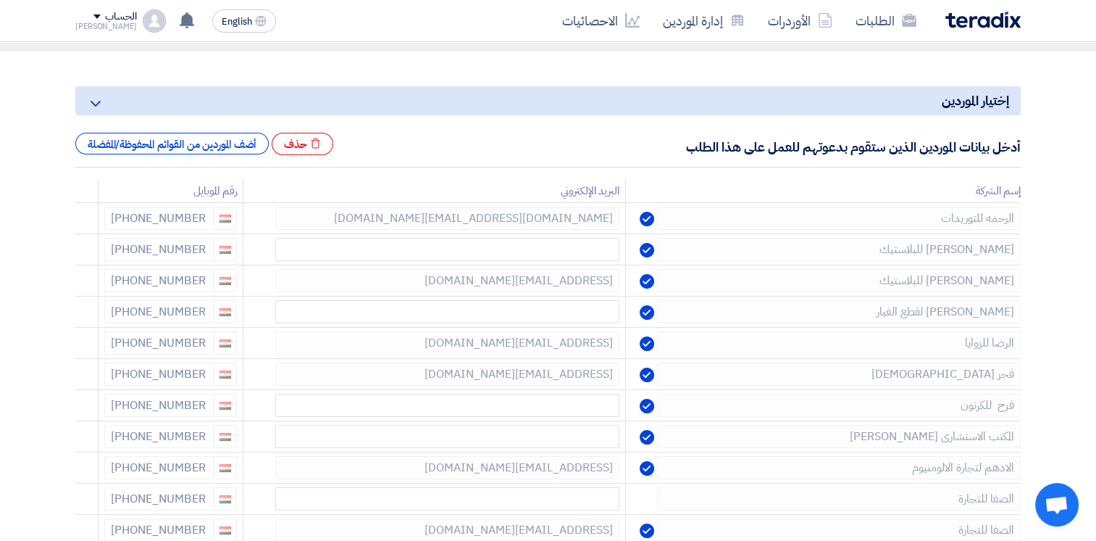
click at [0, 0] on use at bounding box center [0, 0] width 0 height 0
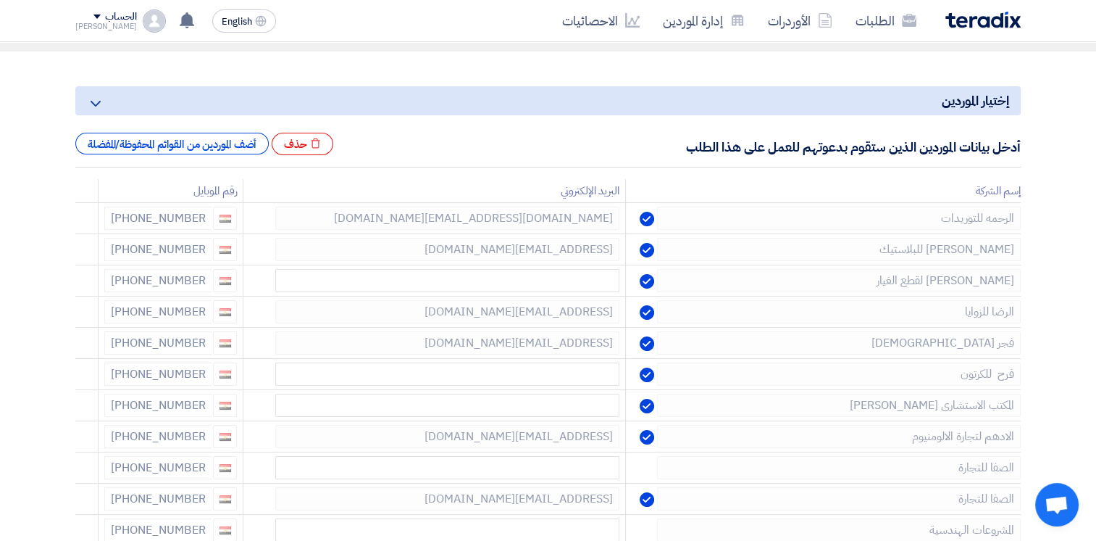
click at [0, 0] on use at bounding box center [0, 0] width 0 height 0
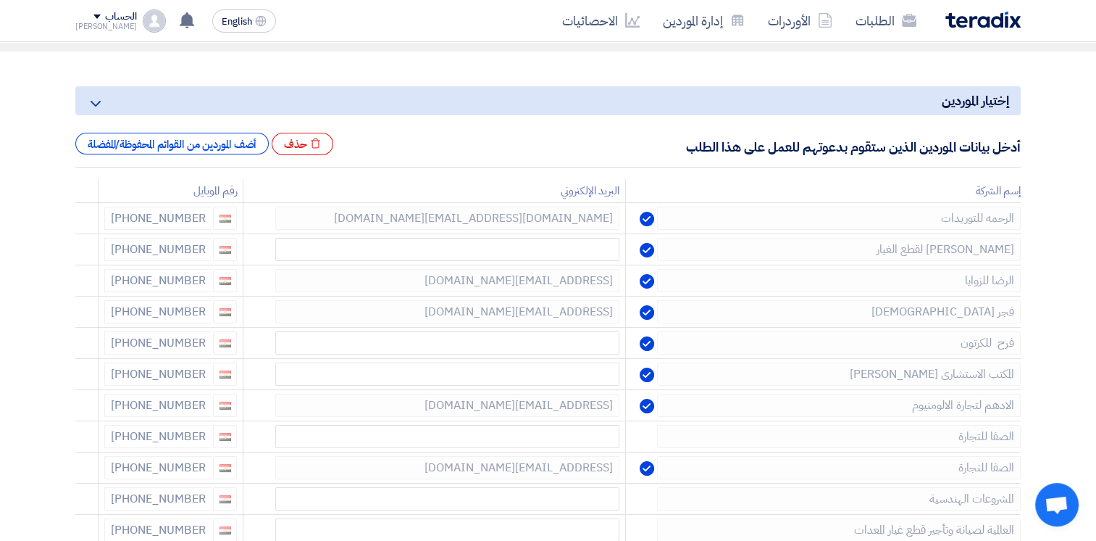
click at [0, 0] on use at bounding box center [0, 0] width 0 height 0
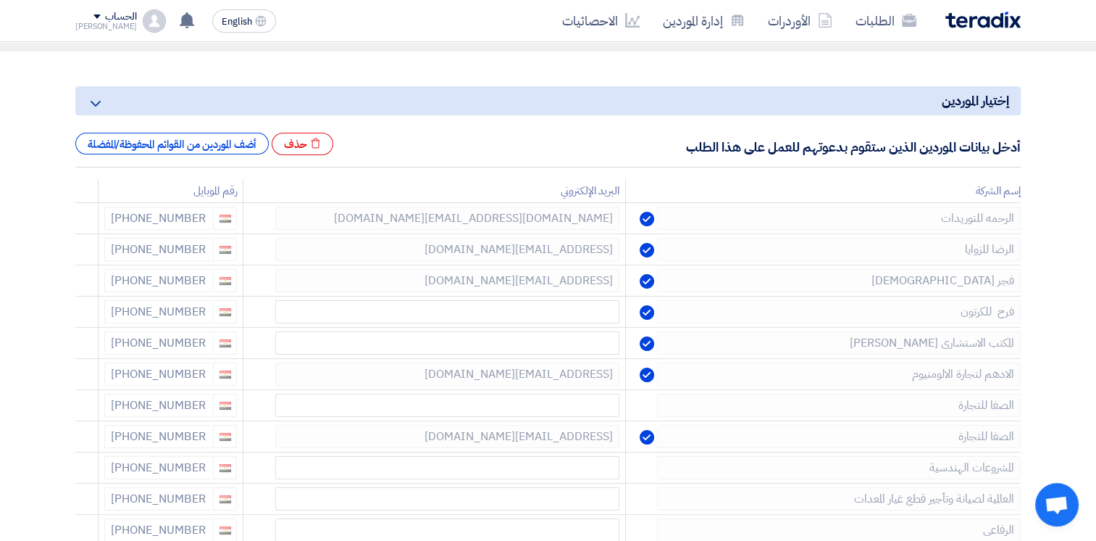
click at [0, 0] on use at bounding box center [0, 0] width 0 height 0
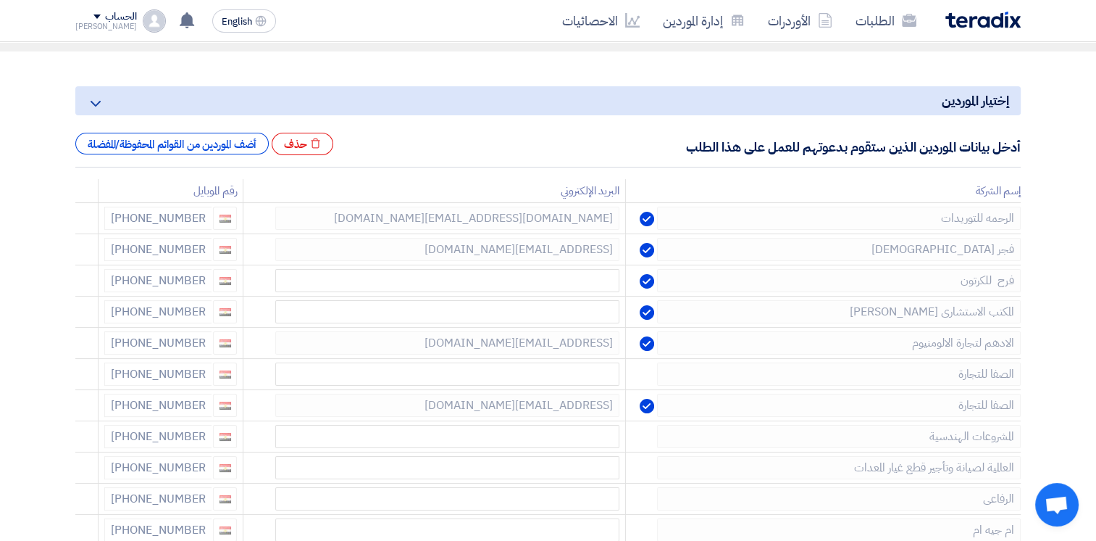
click at [0, 0] on use at bounding box center [0, 0] width 0 height 0
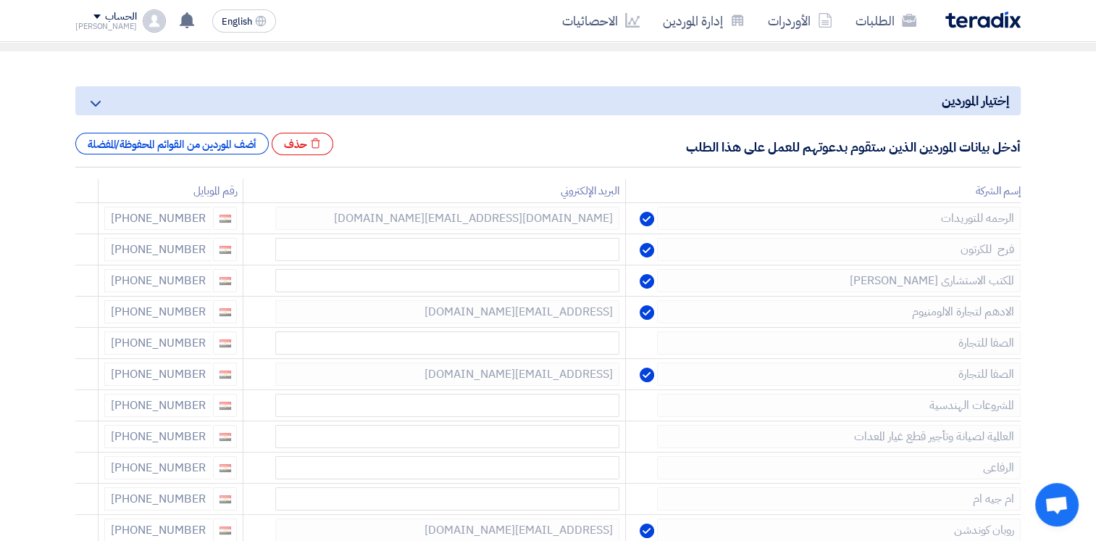
click at [0, 0] on use at bounding box center [0, 0] width 0 height 0
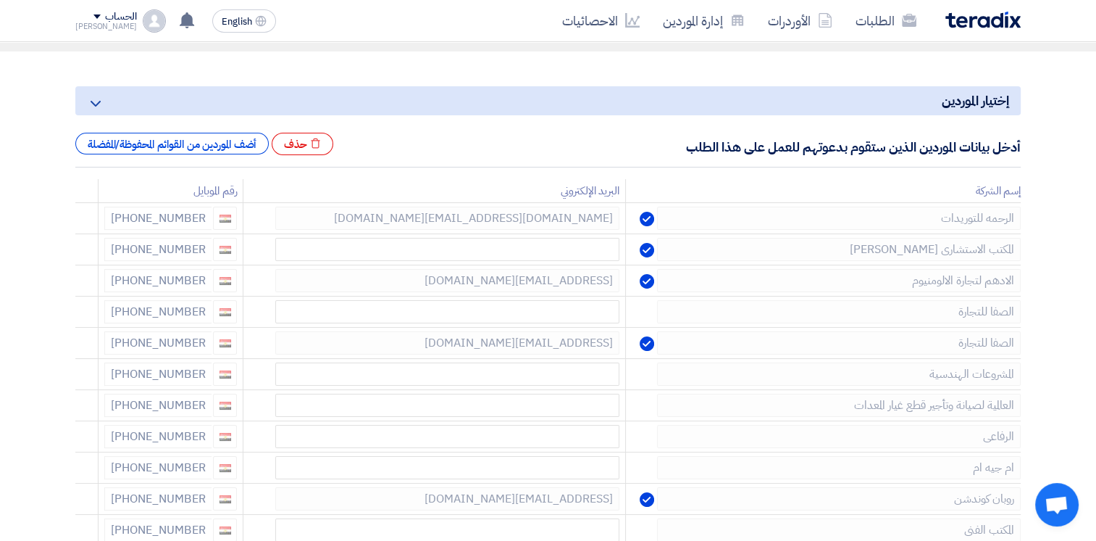
click at [0, 0] on use at bounding box center [0, 0] width 0 height 0
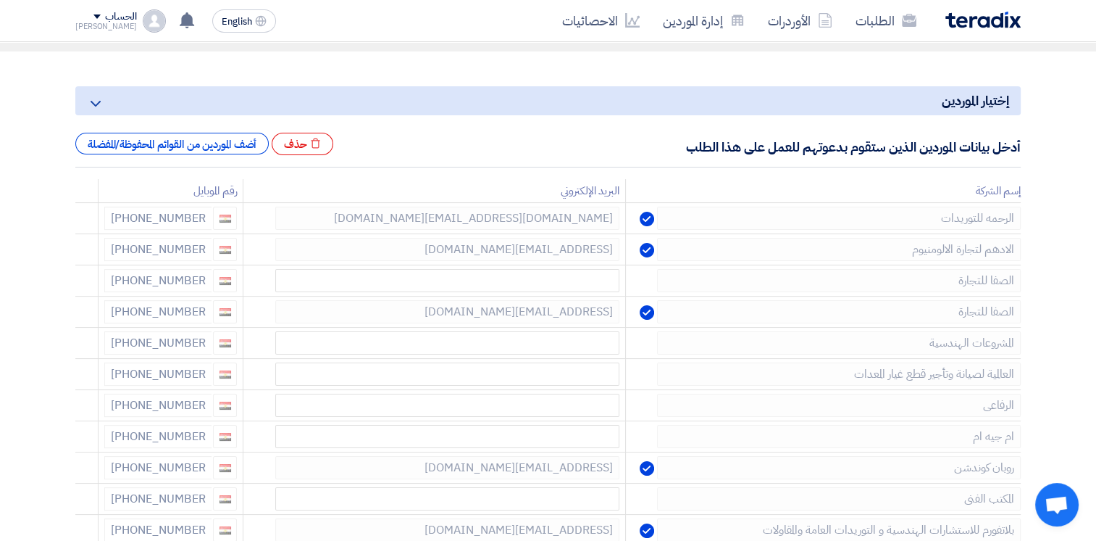
click at [0, 0] on use at bounding box center [0, 0] width 0 height 0
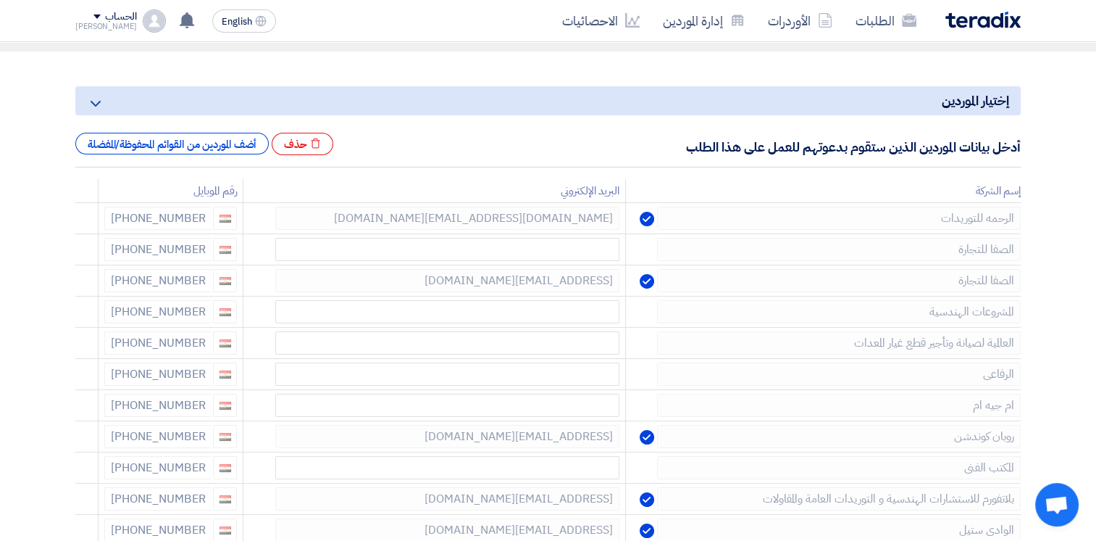
click at [0, 0] on use at bounding box center [0, 0] width 0 height 0
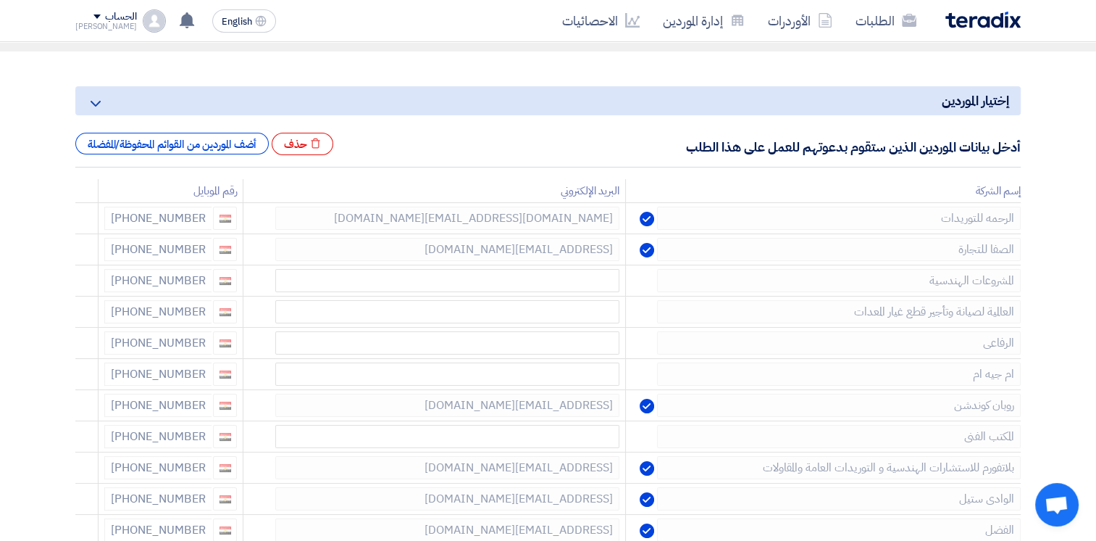
click at [0, 0] on use at bounding box center [0, 0] width 0 height 0
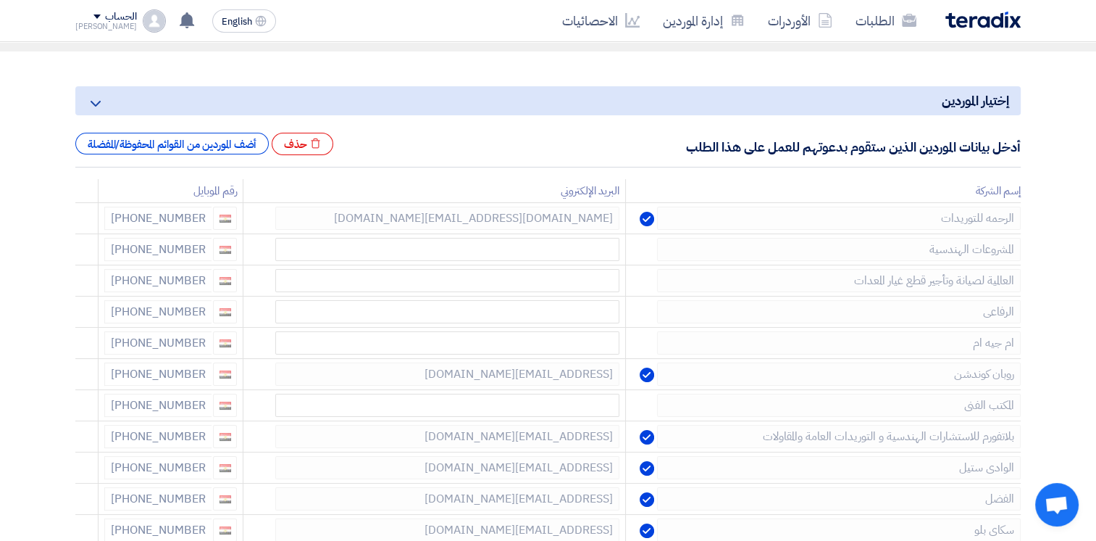
click at [0, 0] on use at bounding box center [0, 0] width 0 height 0
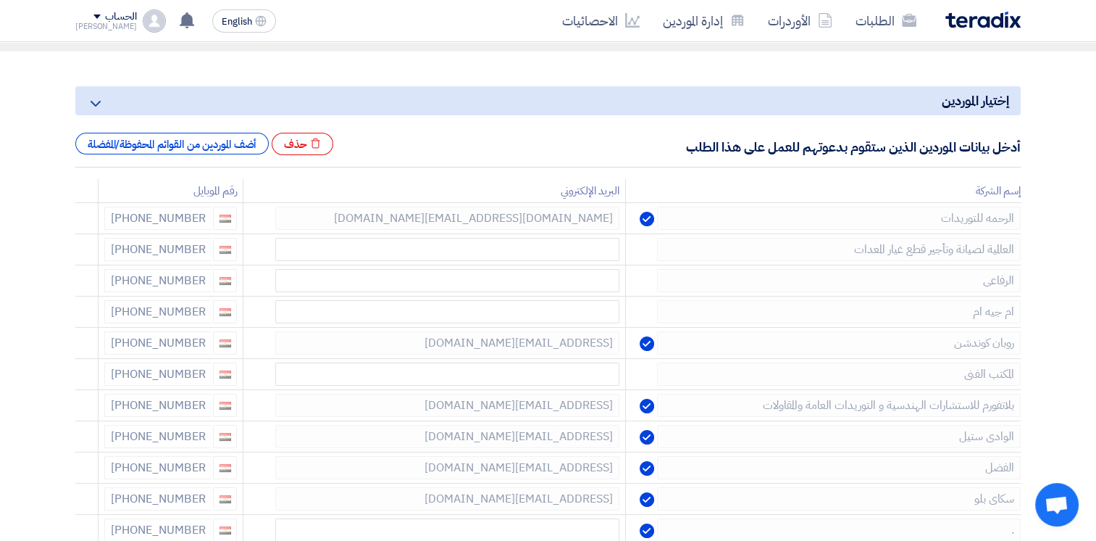
click at [0, 0] on use at bounding box center [0, 0] width 0 height 0
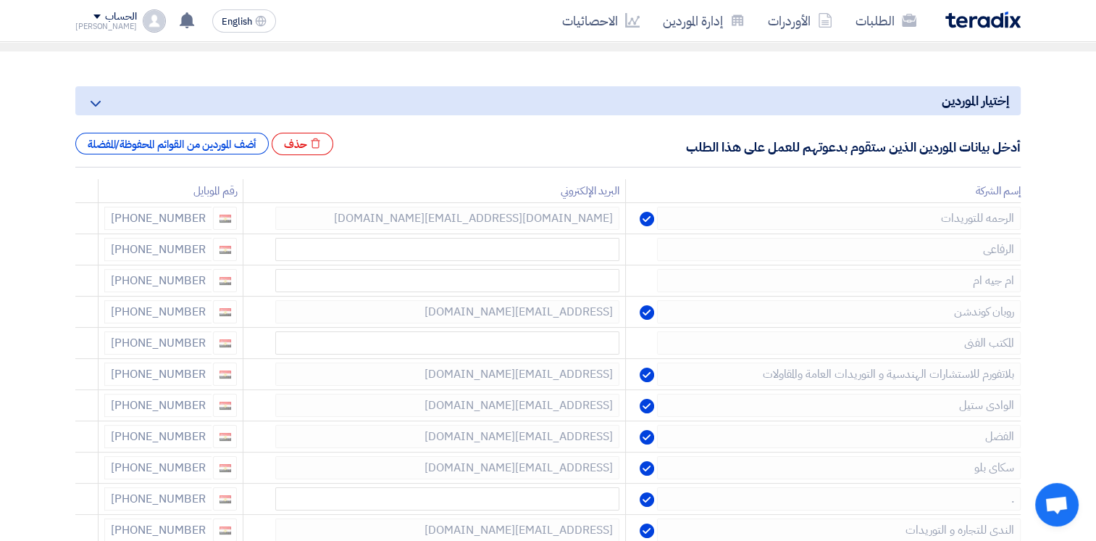
click at [0, 0] on use at bounding box center [0, 0] width 0 height 0
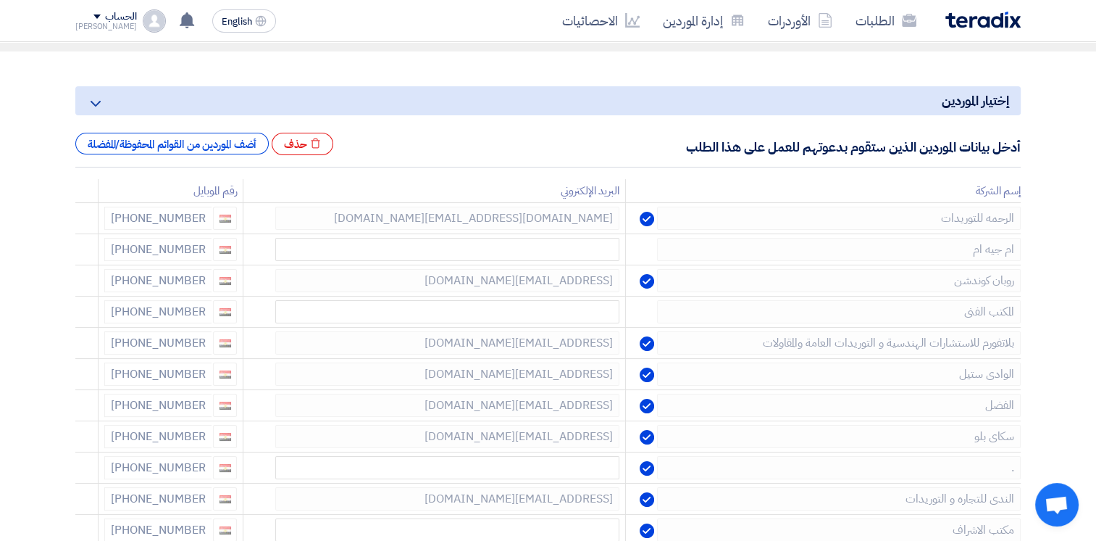
click at [0, 0] on use at bounding box center [0, 0] width 0 height 0
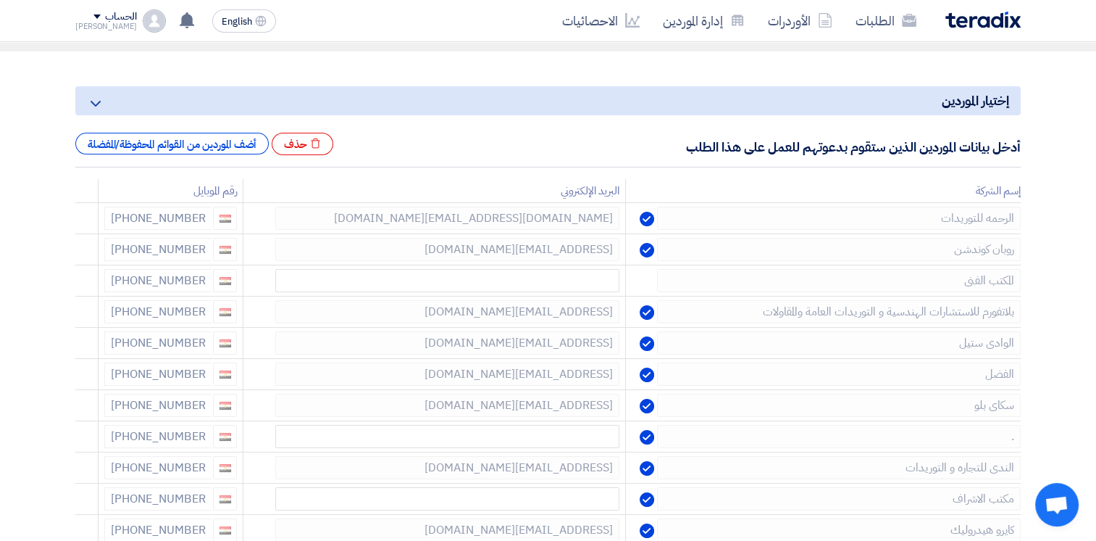
click at [0, 0] on use at bounding box center [0, 0] width 0 height 0
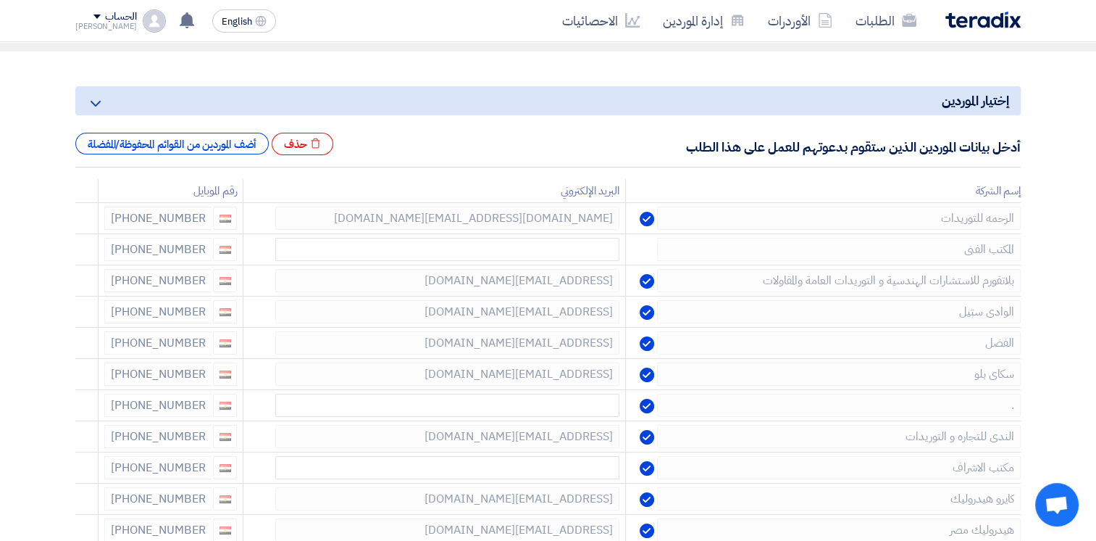
click at [0, 0] on use at bounding box center [0, 0] width 0 height 0
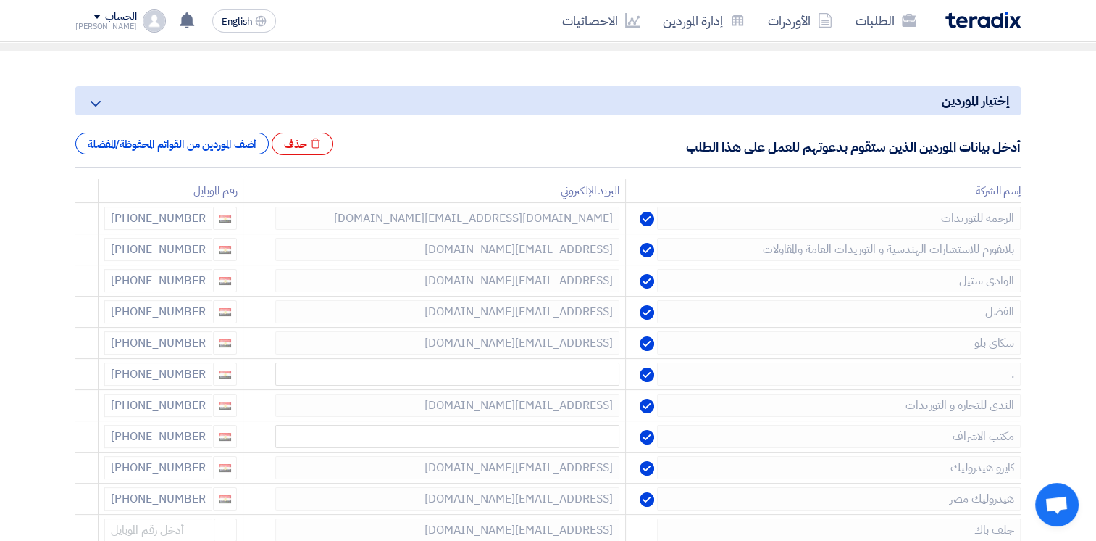
click at [0, 0] on use at bounding box center [0, 0] width 0 height 0
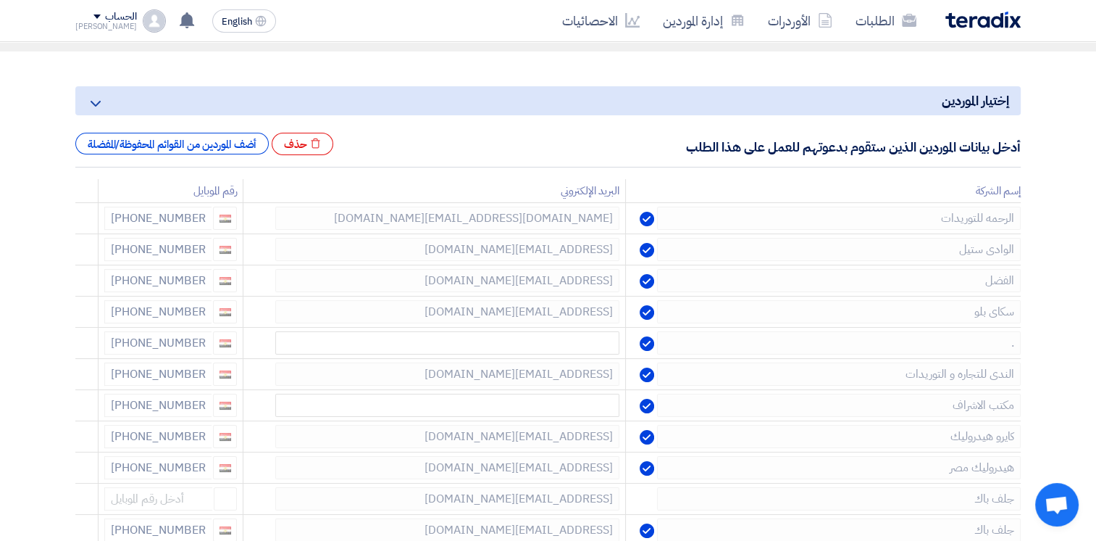
click at [0, 0] on use at bounding box center [0, 0] width 0 height 0
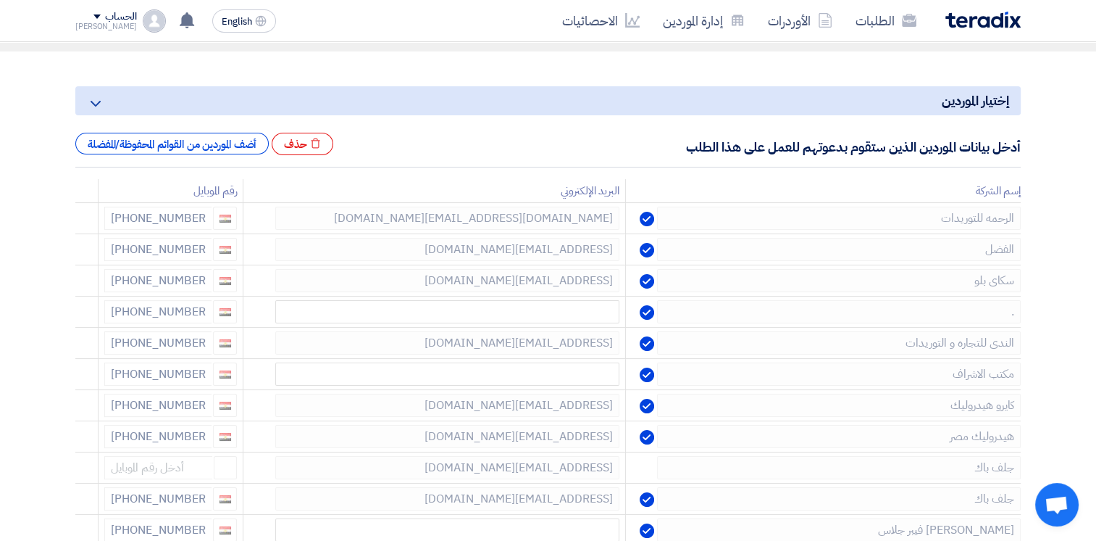
click at [0, 0] on use at bounding box center [0, 0] width 0 height 0
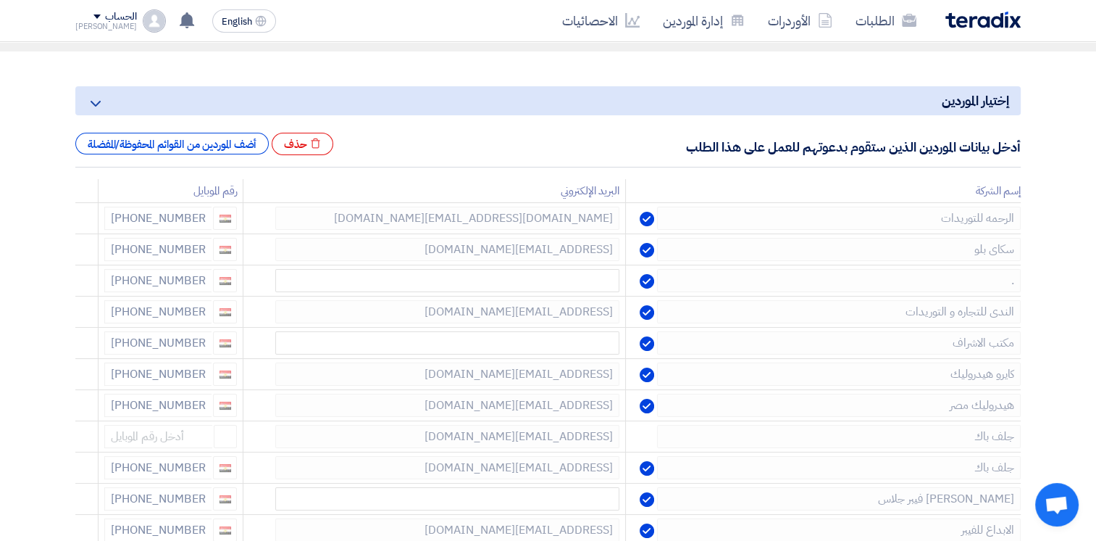
click at [0, 0] on use at bounding box center [0, 0] width 0 height 0
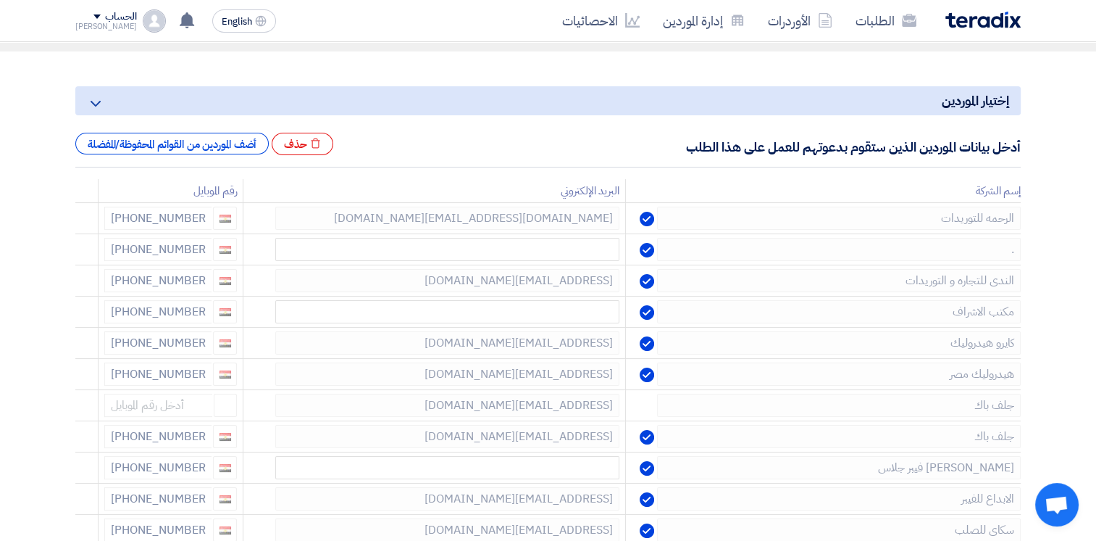
click at [0, 0] on use at bounding box center [0, 0] width 0 height 0
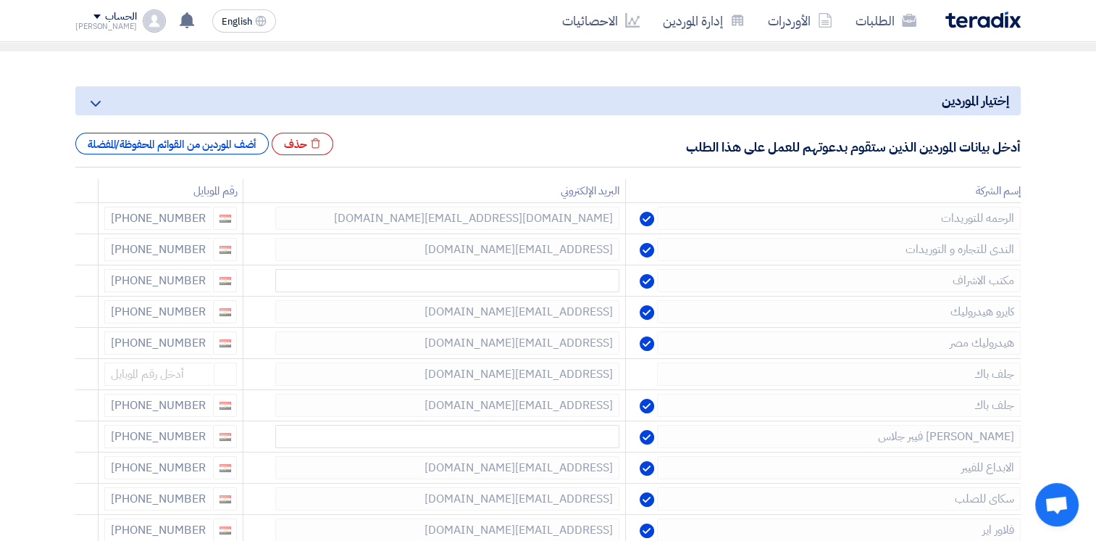
click at [0, 0] on use at bounding box center [0, 0] width 0 height 0
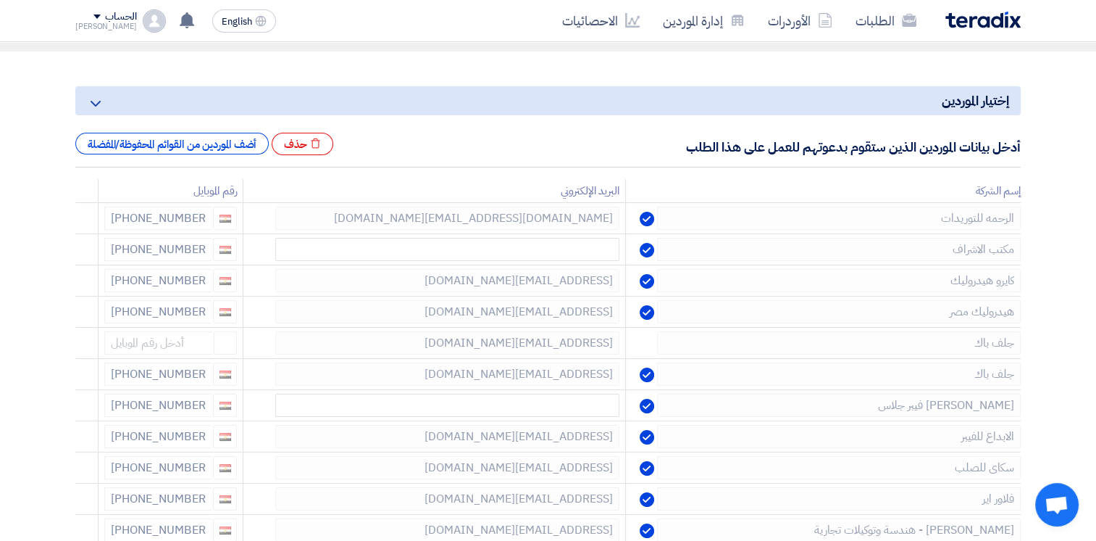
click at [0, 0] on use at bounding box center [0, 0] width 0 height 0
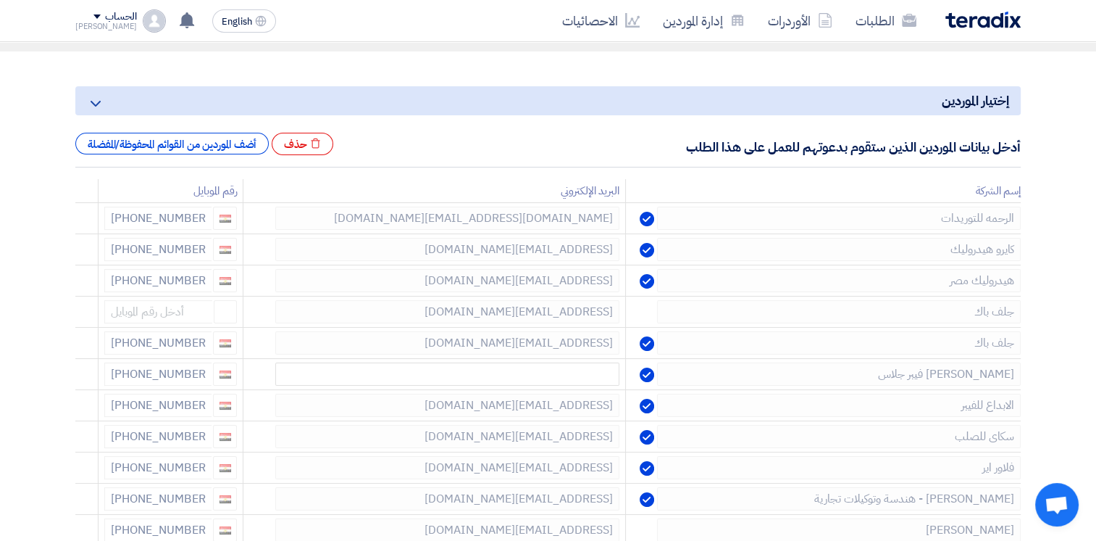
click at [0, 0] on use at bounding box center [0, 0] width 0 height 0
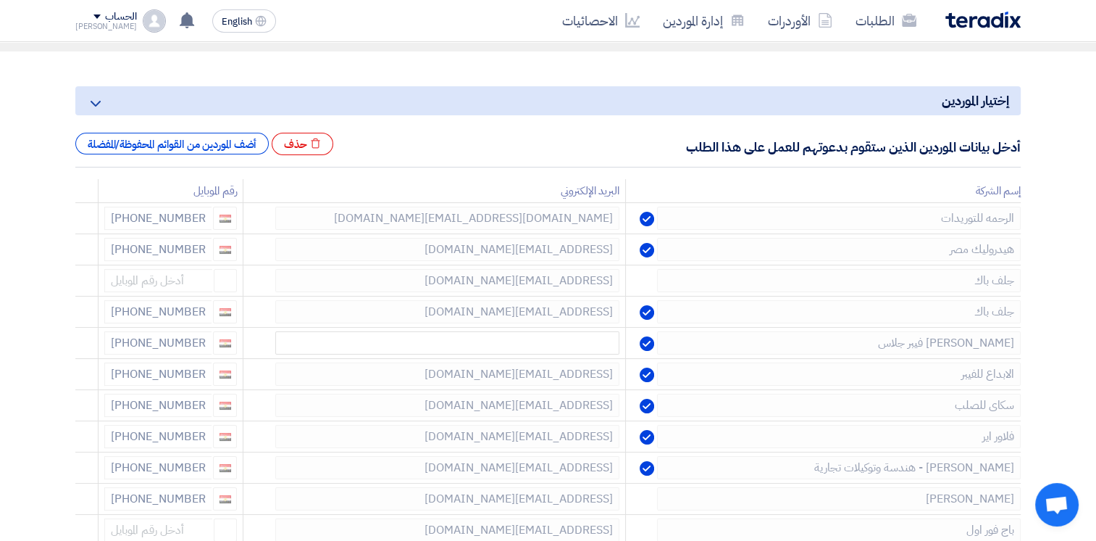
click at [0, 0] on use at bounding box center [0, 0] width 0 height 0
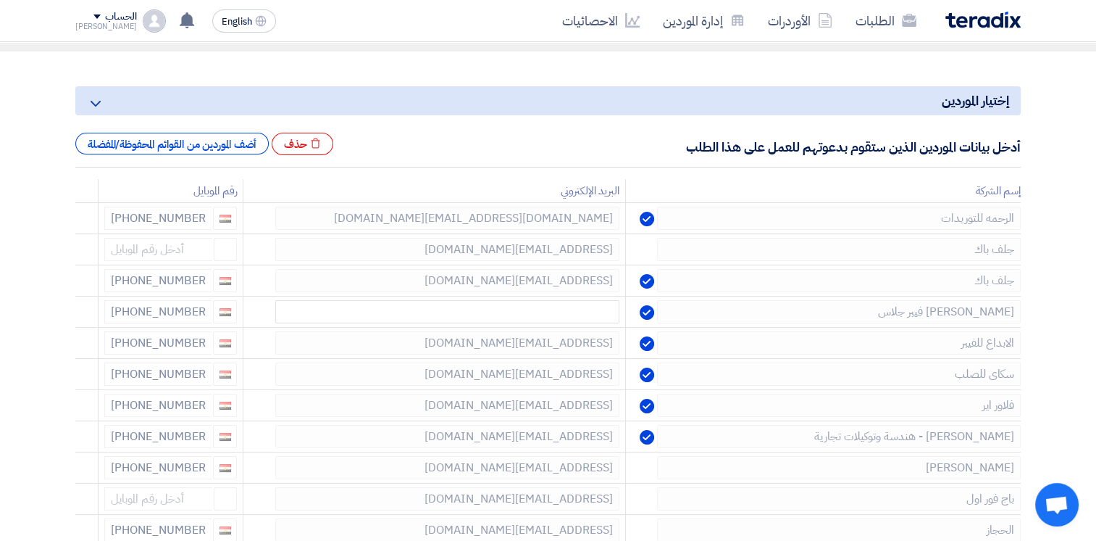
click at [0, 0] on use at bounding box center [0, 0] width 0 height 0
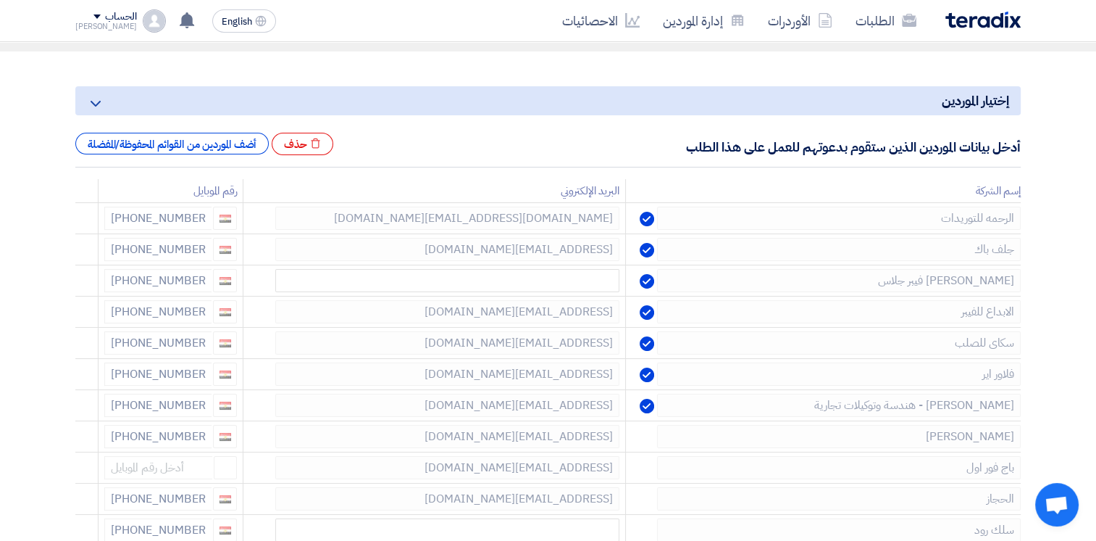
click at [0, 0] on use at bounding box center [0, 0] width 0 height 0
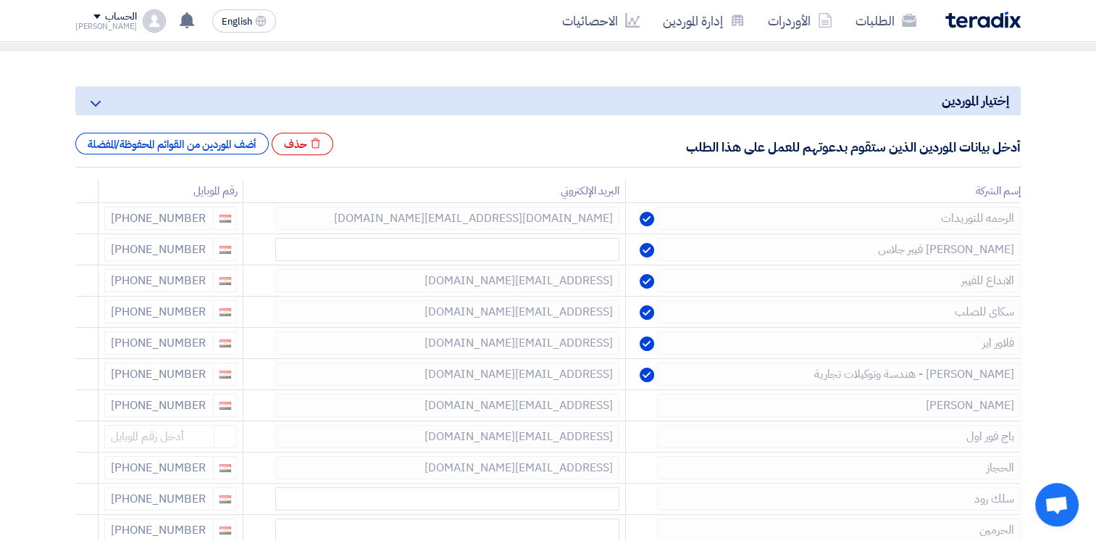
click at [0, 0] on use at bounding box center [0, 0] width 0 height 0
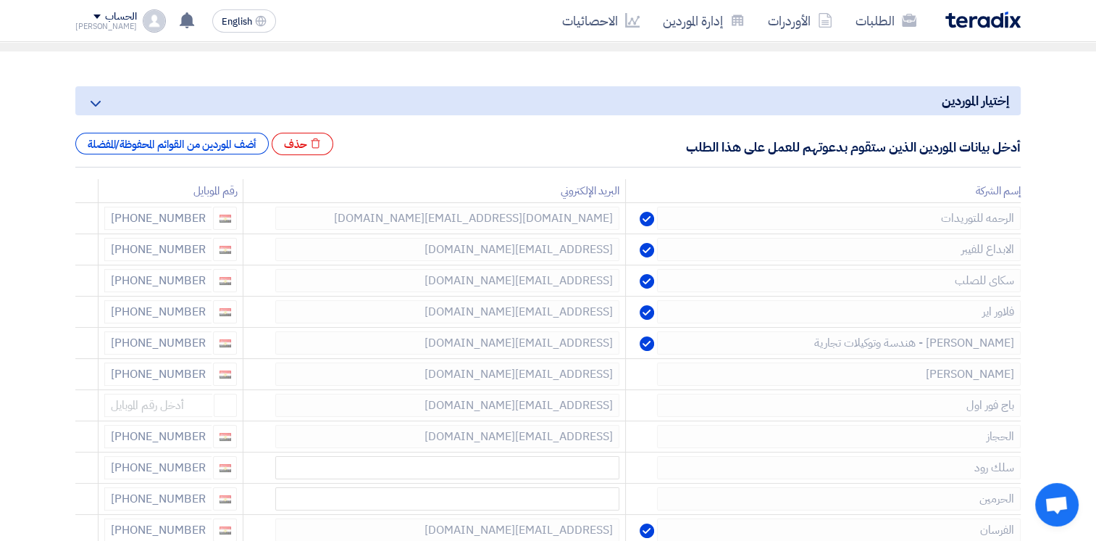
click at [0, 0] on use at bounding box center [0, 0] width 0 height 0
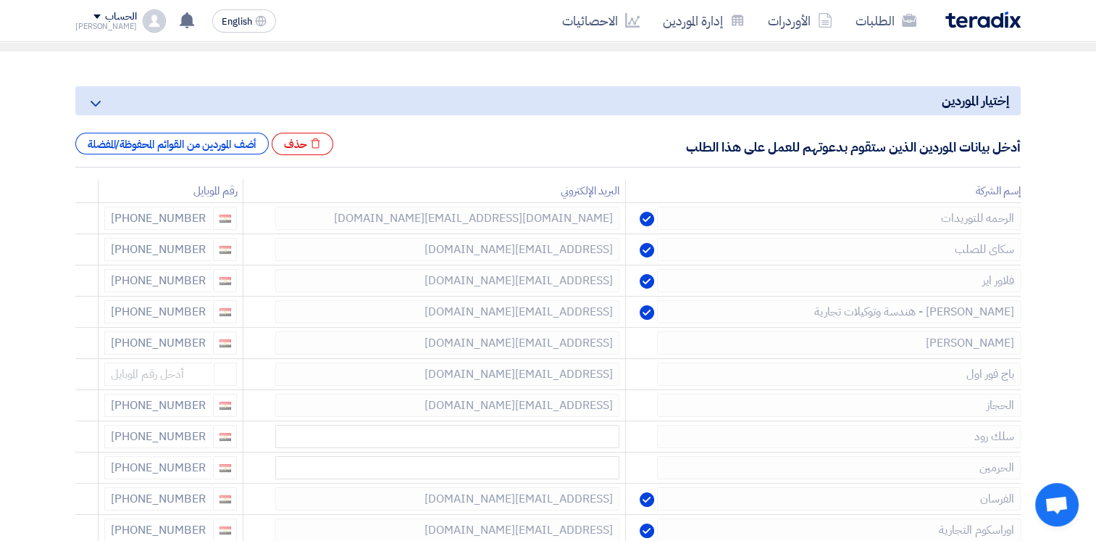
click at [0, 0] on use at bounding box center [0, 0] width 0 height 0
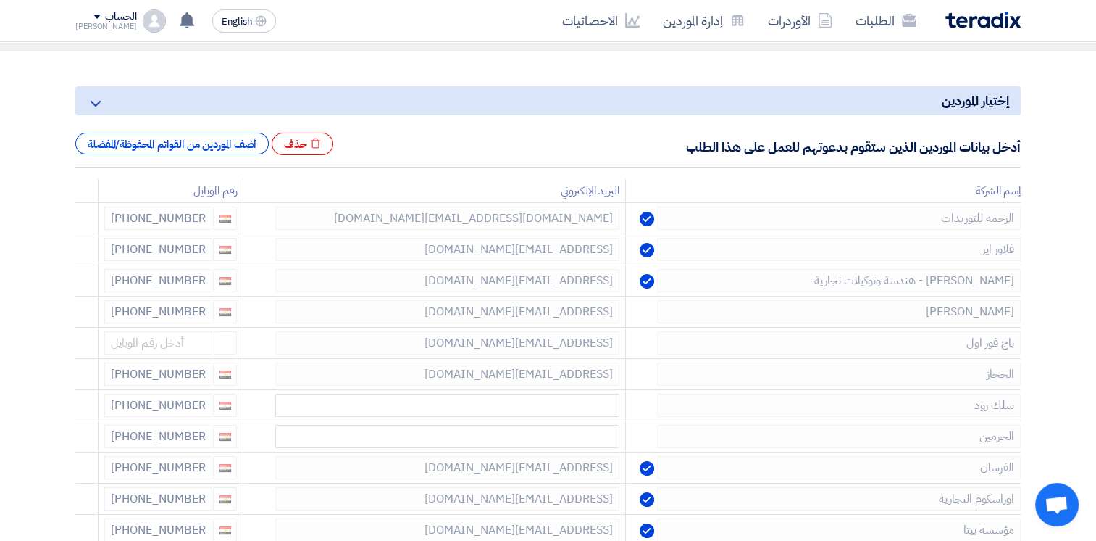
click at [0, 0] on use at bounding box center [0, 0] width 0 height 0
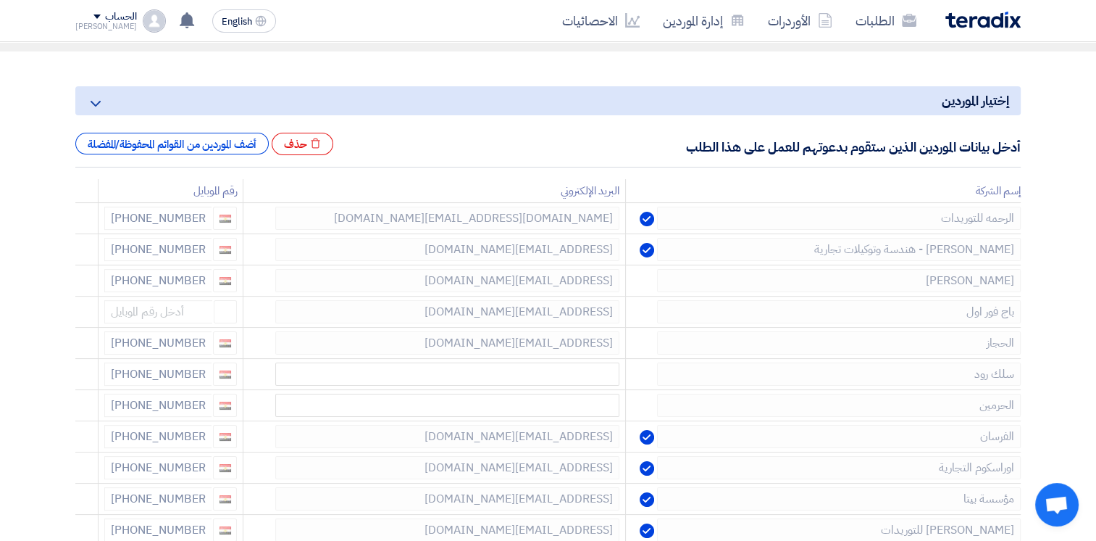
click at [0, 0] on use at bounding box center [0, 0] width 0 height 0
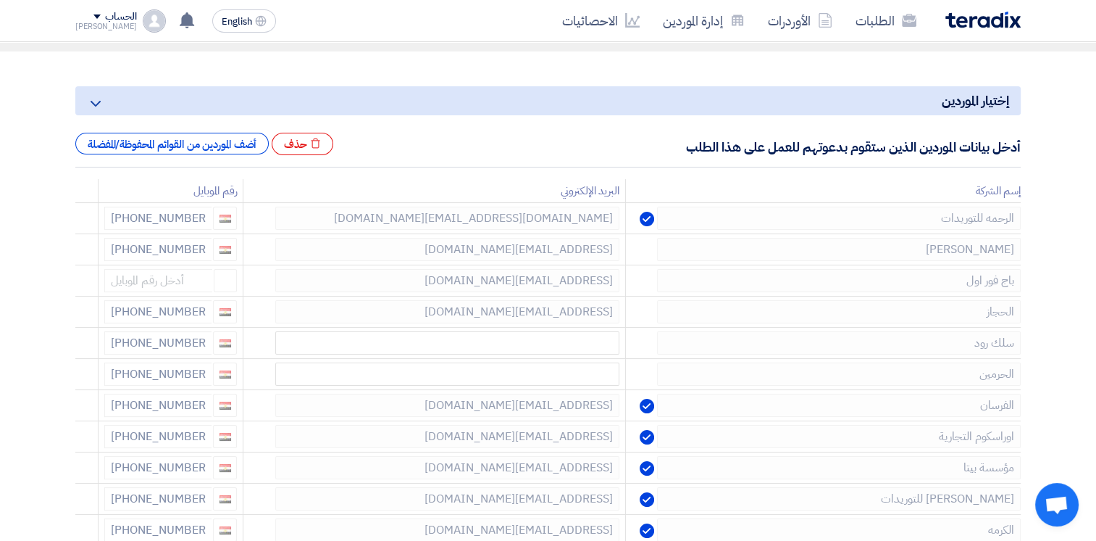
click at [0, 0] on use at bounding box center [0, 0] width 0 height 0
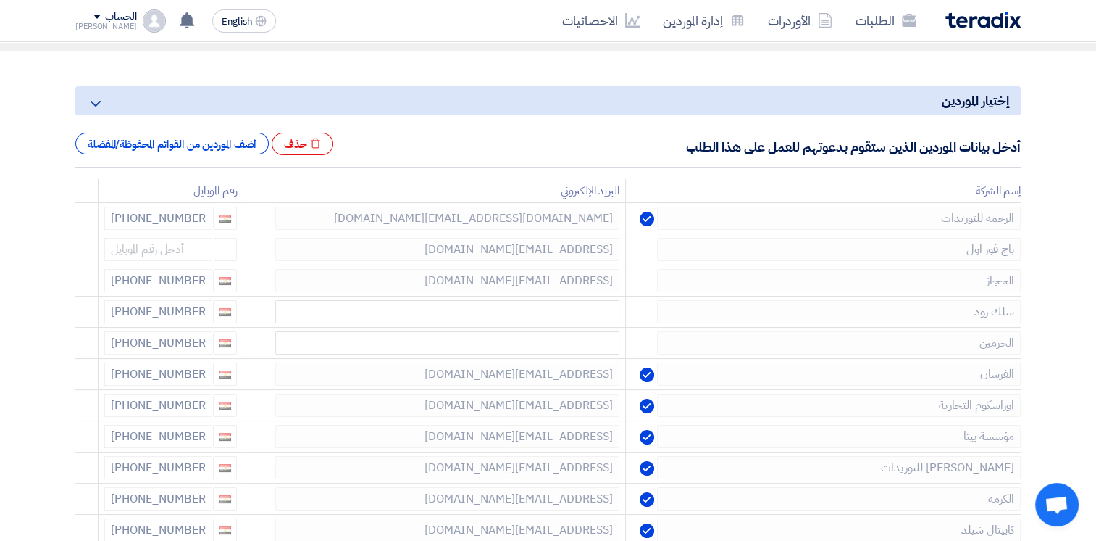
click at [0, 0] on use at bounding box center [0, 0] width 0 height 0
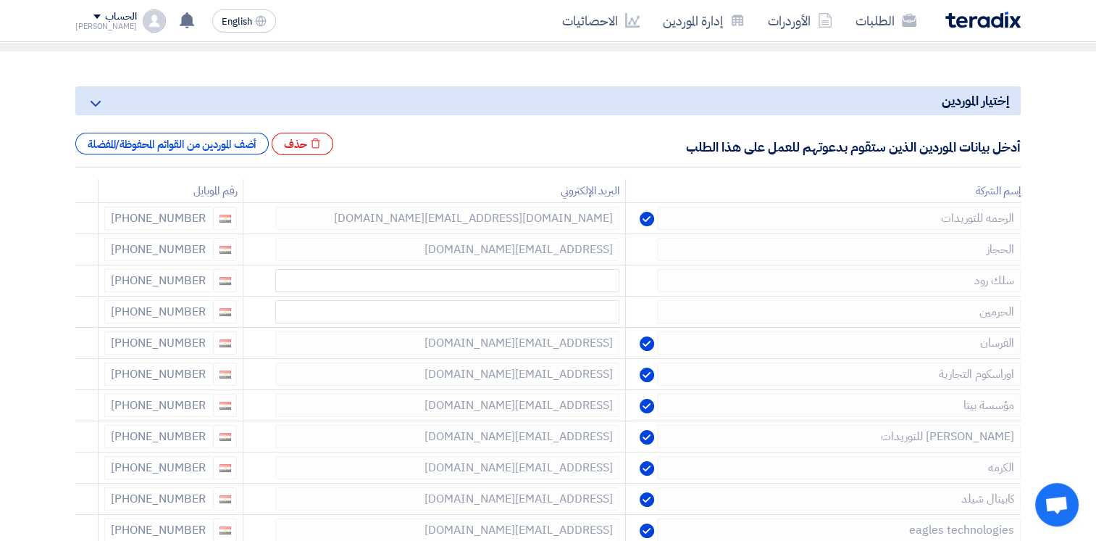
click at [0, 0] on use at bounding box center [0, 0] width 0 height 0
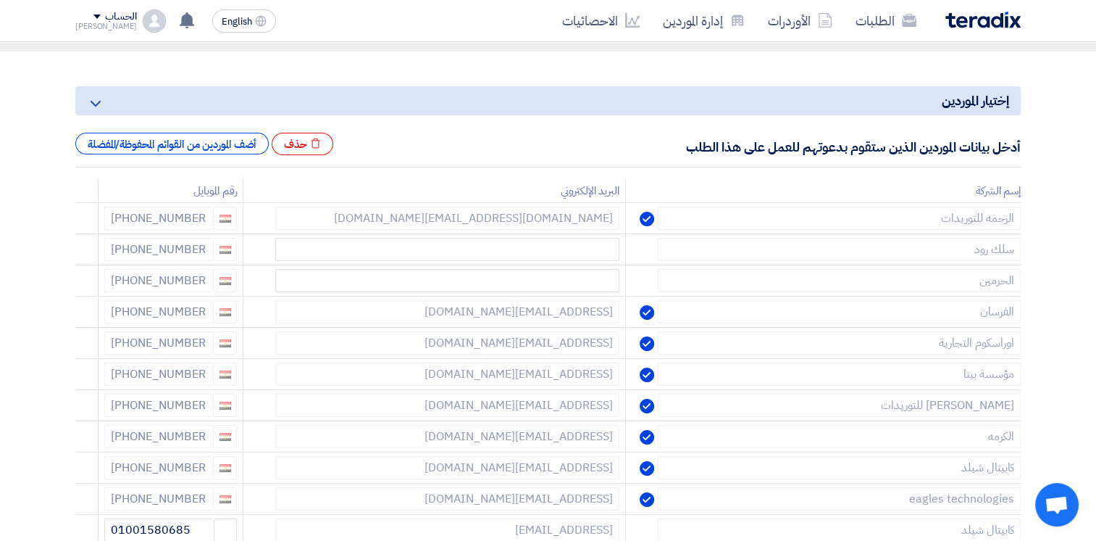
click at [0, 0] on use at bounding box center [0, 0] width 0 height 0
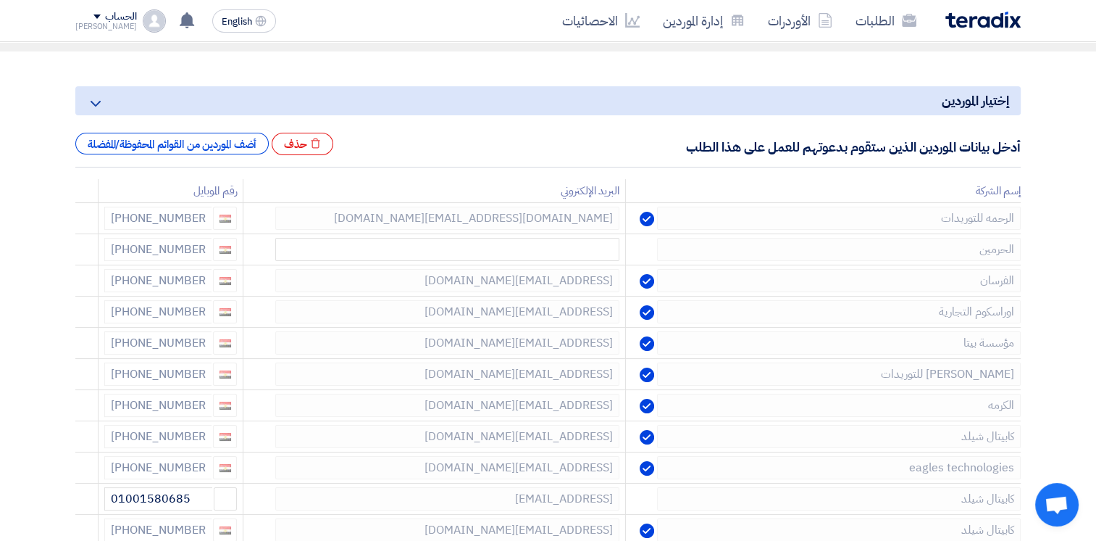
click at [0, 0] on use at bounding box center [0, 0] width 0 height 0
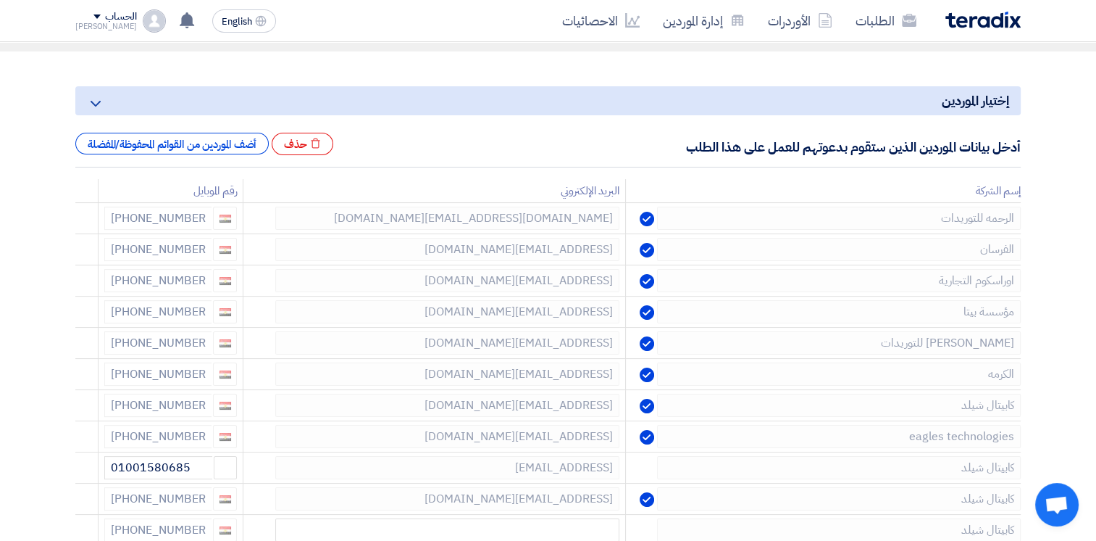
click at [0, 0] on use at bounding box center [0, 0] width 0 height 0
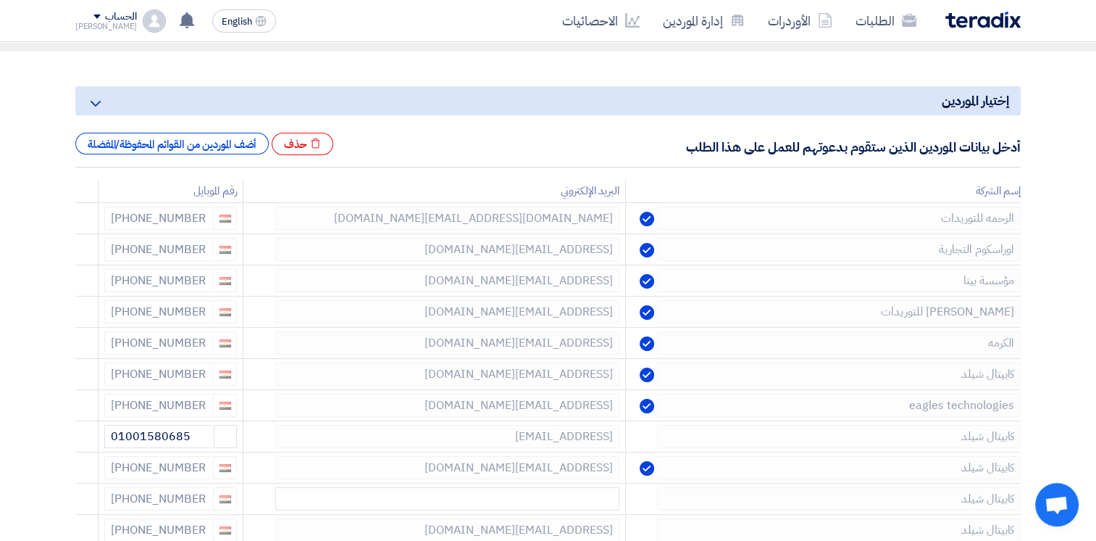
click at [0, 0] on use at bounding box center [0, 0] width 0 height 0
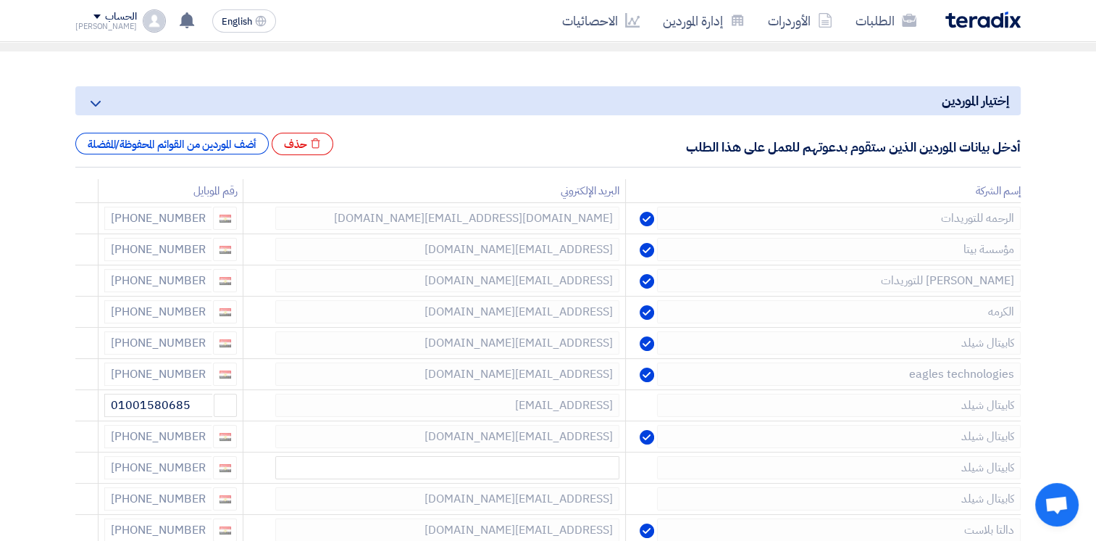
click at [0, 0] on use at bounding box center [0, 0] width 0 height 0
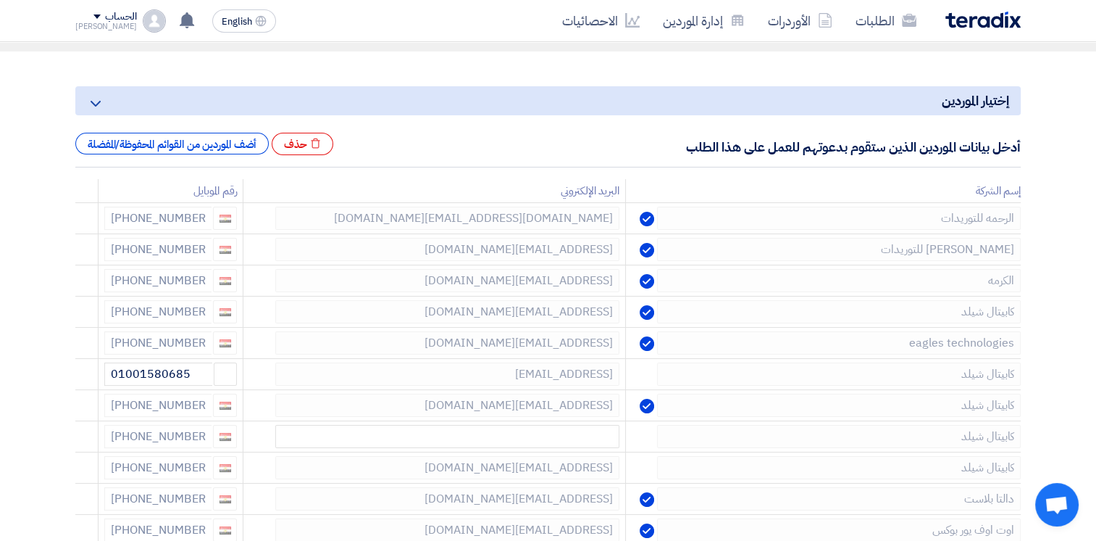
click at [0, 0] on use at bounding box center [0, 0] width 0 height 0
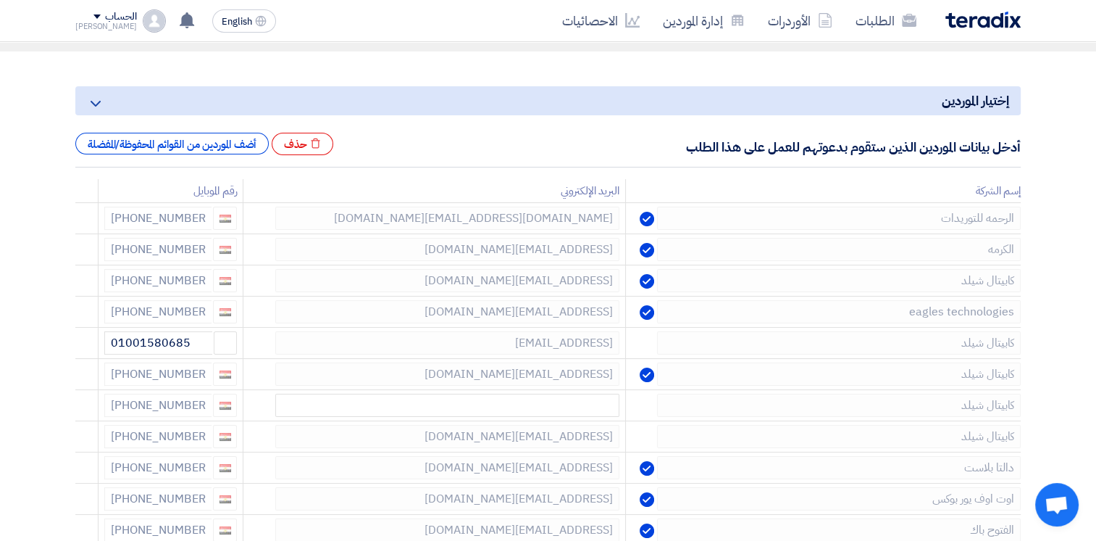
click at [0, 0] on use at bounding box center [0, 0] width 0 height 0
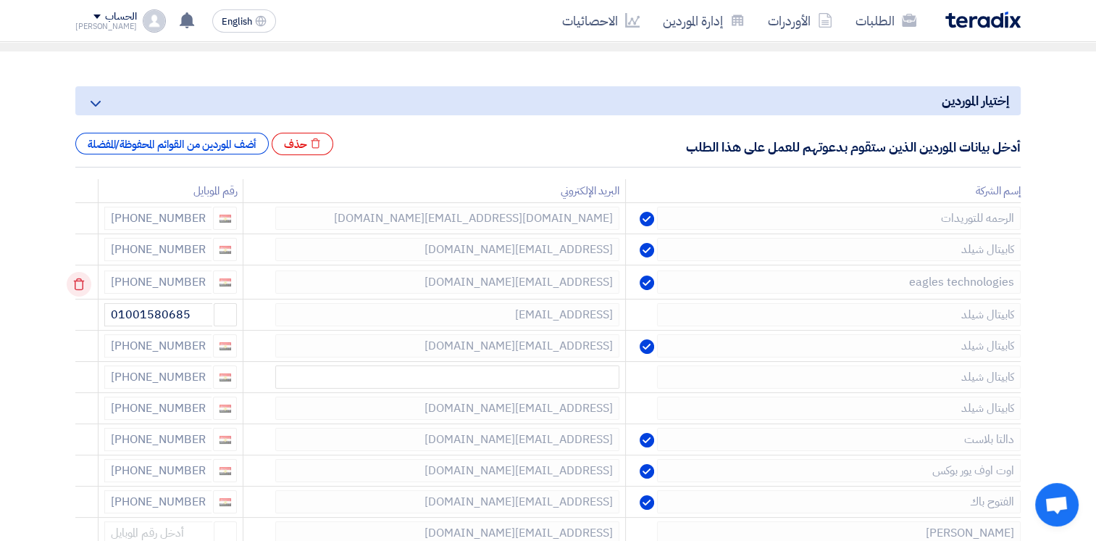
click at [85, 286] on use at bounding box center [79, 284] width 11 height 12
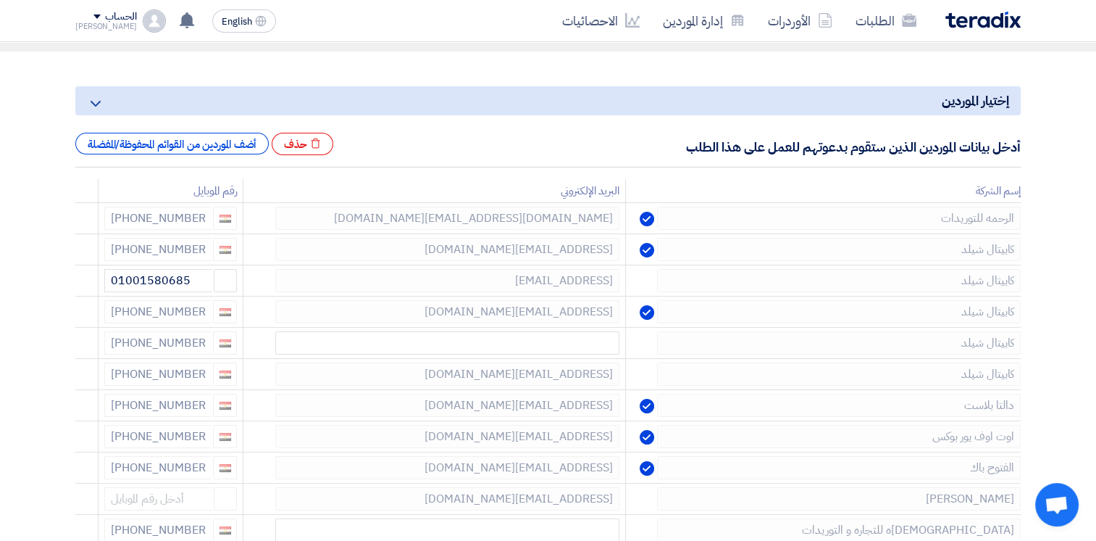
click at [0, 0] on use at bounding box center [0, 0] width 0 height 0
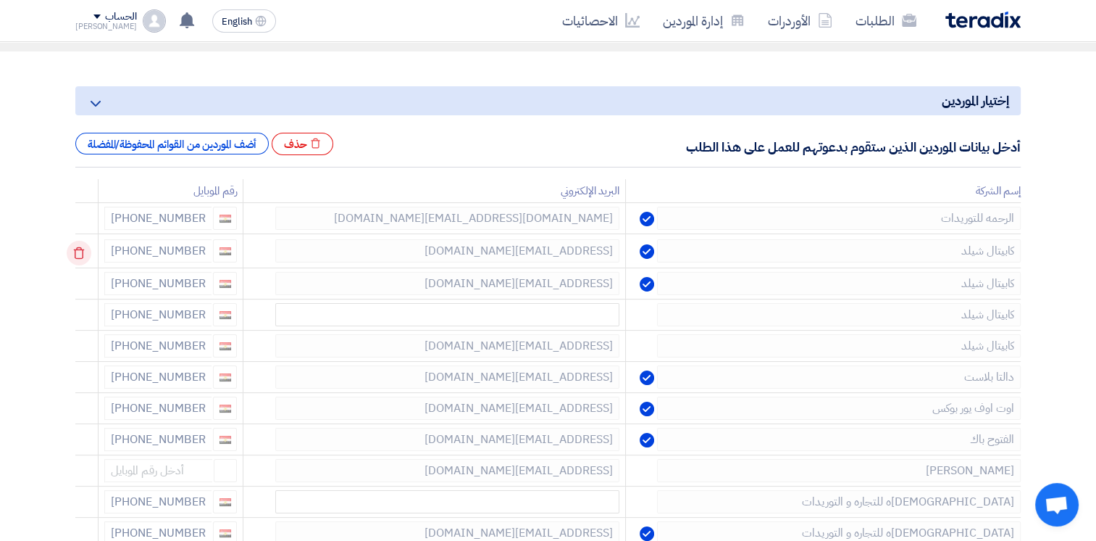
click at [83, 251] on icon at bounding box center [79, 253] width 25 height 25
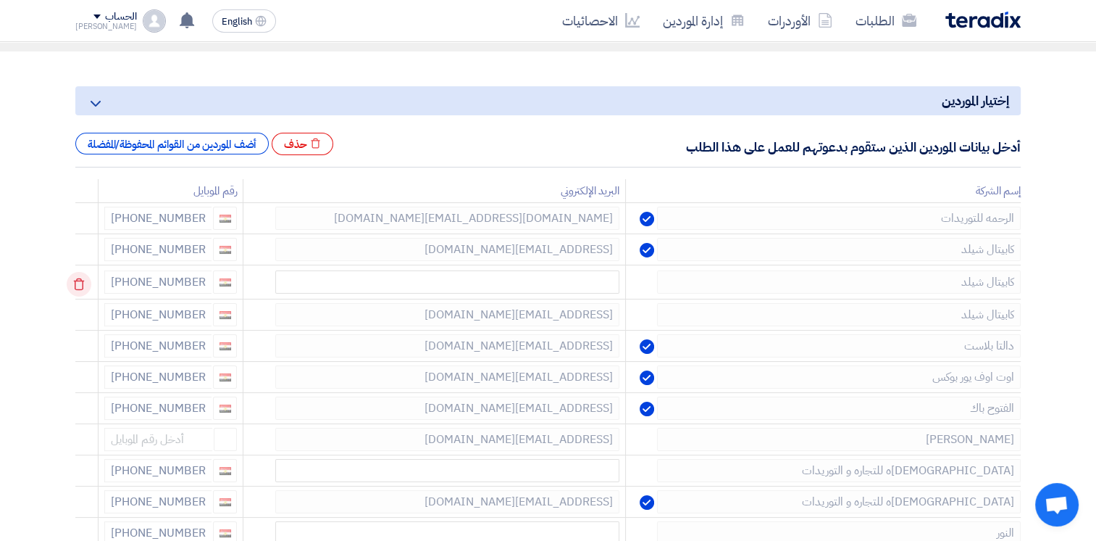
click at [84, 286] on icon at bounding box center [79, 284] width 25 height 25
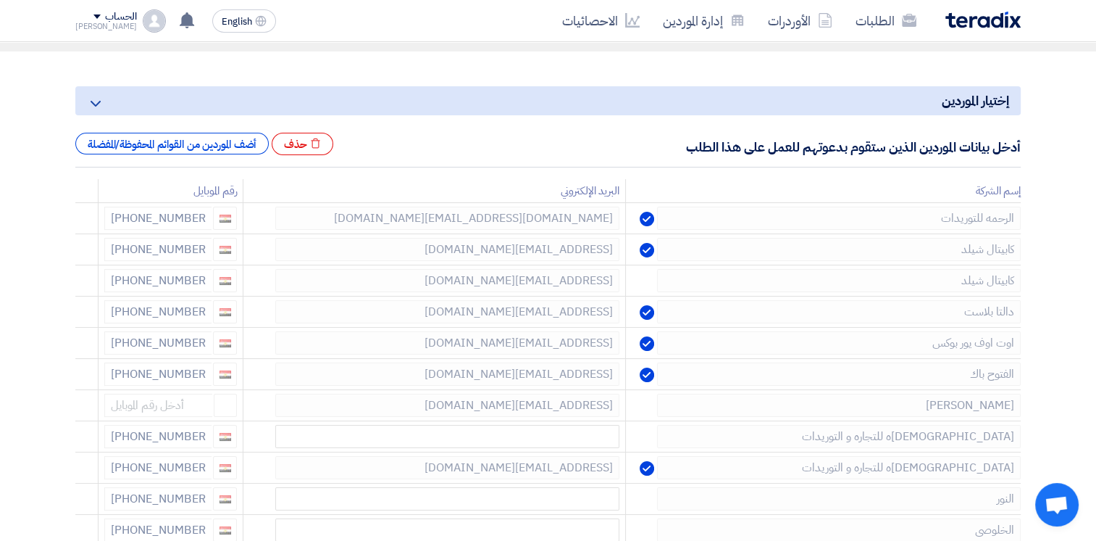
click at [0, 0] on icon at bounding box center [0, 0] width 0 height 0
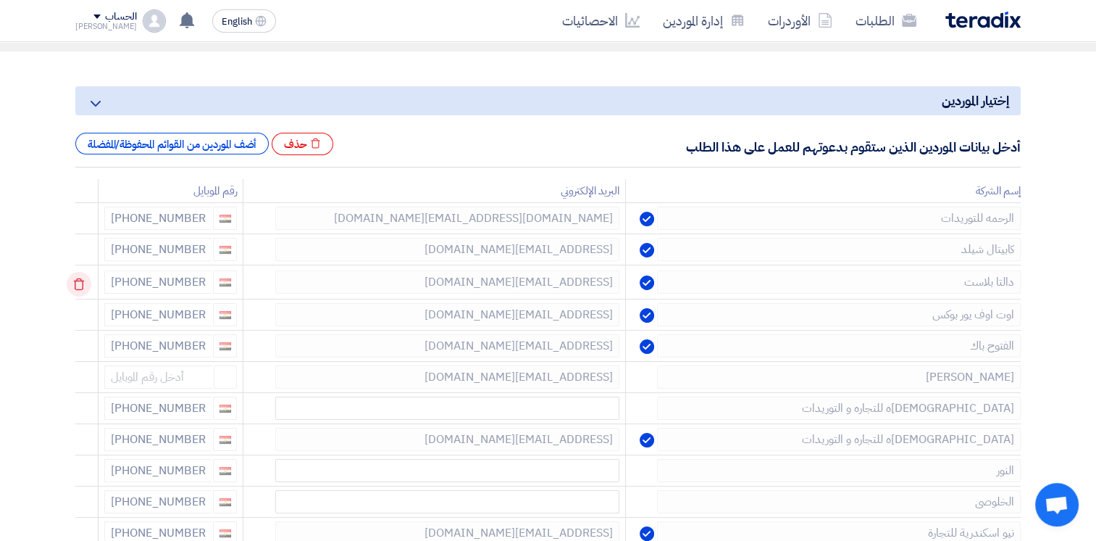
click at [83, 286] on icon at bounding box center [79, 284] width 25 height 25
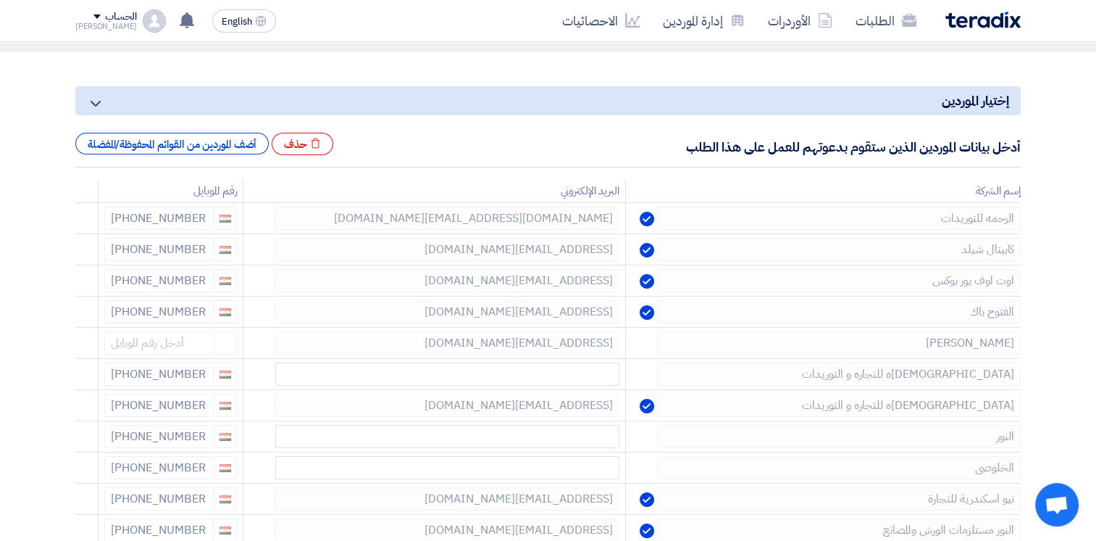
click at [0, 0] on icon at bounding box center [0, 0] width 0 height 0
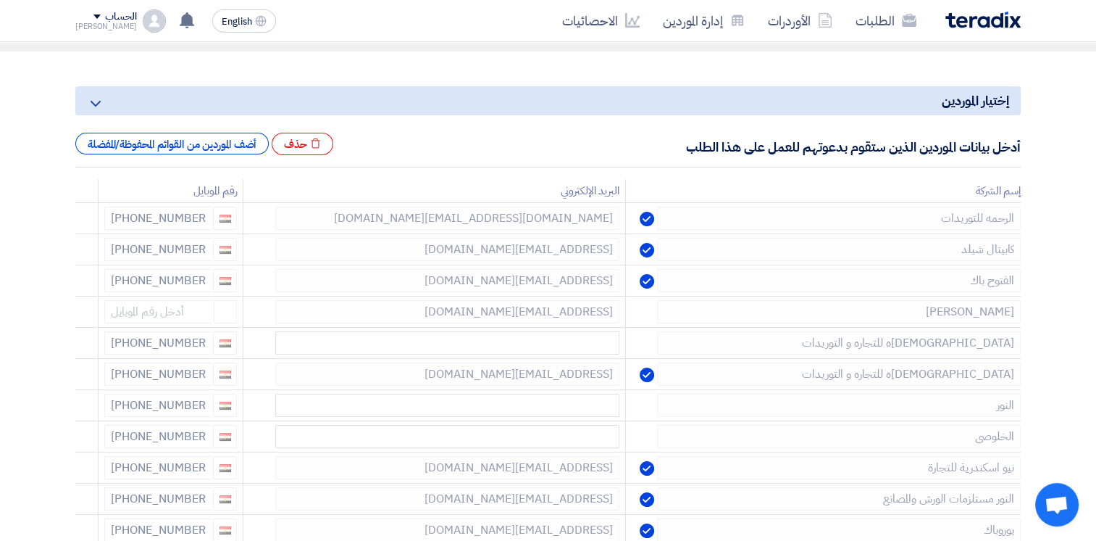
click at [0, 0] on icon at bounding box center [0, 0] width 0 height 0
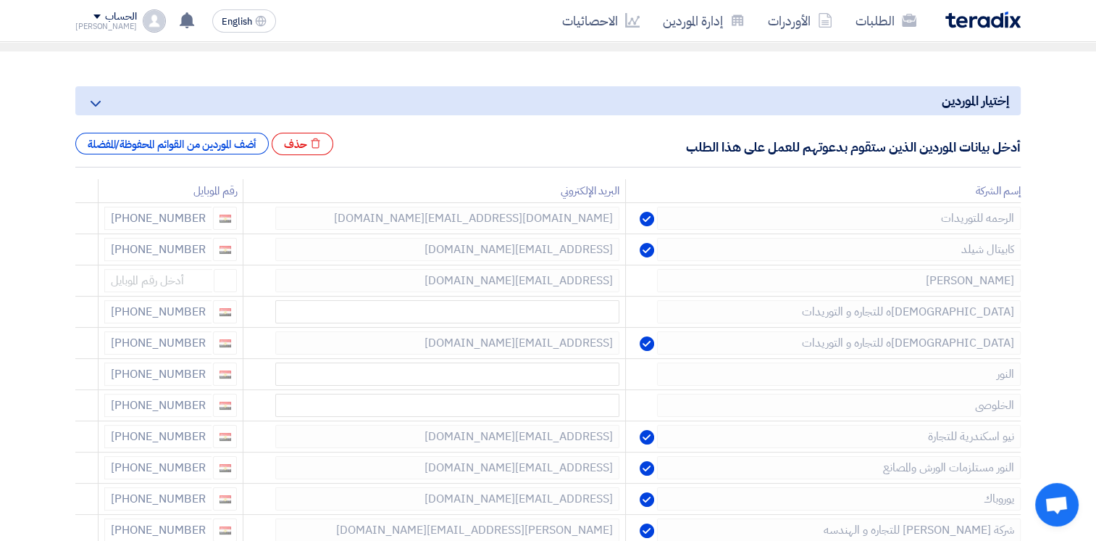
click at [0, 0] on icon at bounding box center [0, 0] width 0 height 0
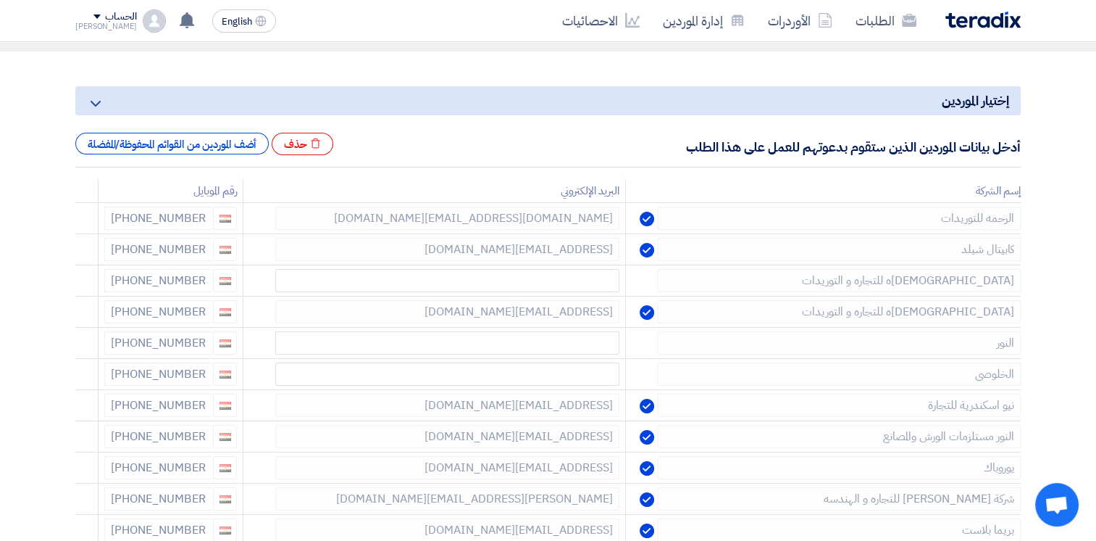
click at [0, 0] on icon at bounding box center [0, 0] width 0 height 0
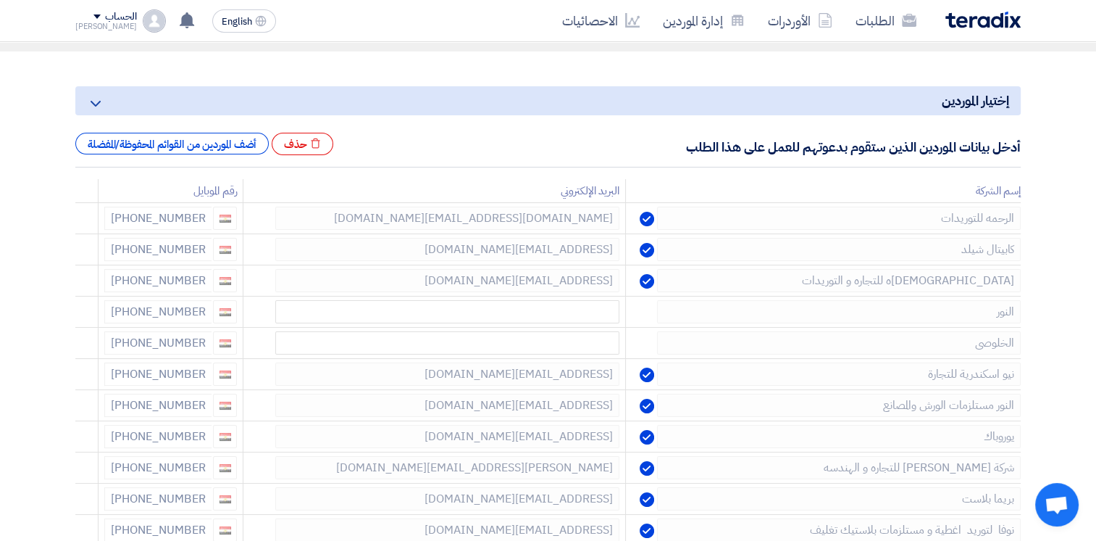
click at [0, 0] on icon at bounding box center [0, 0] width 0 height 0
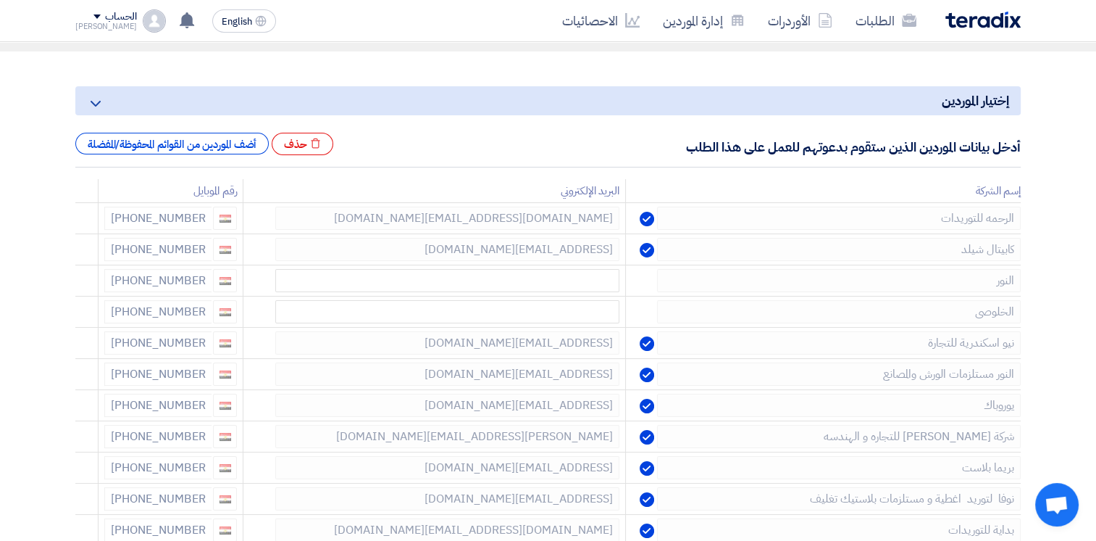
click at [0, 0] on icon at bounding box center [0, 0] width 0 height 0
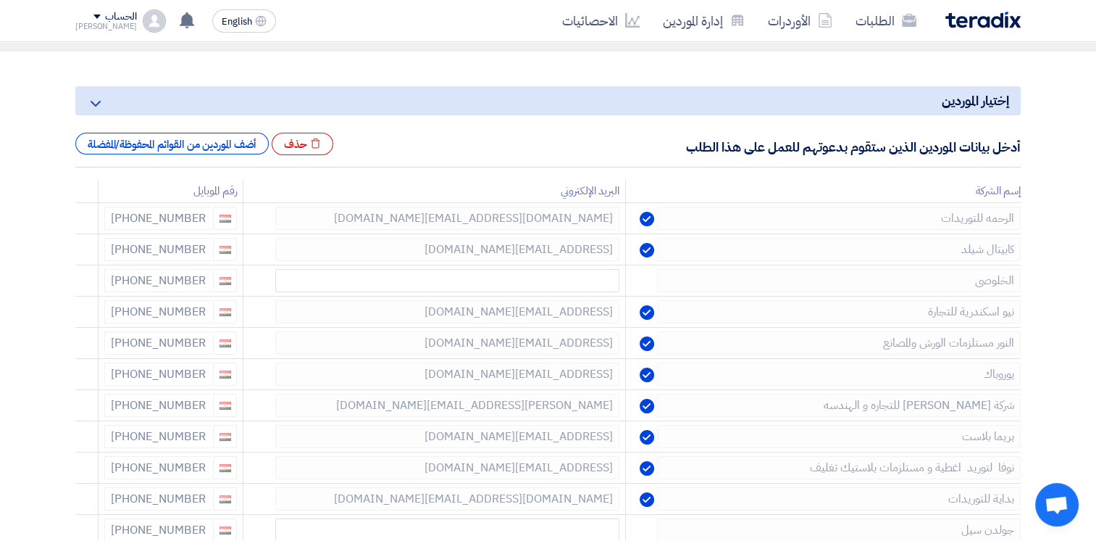
click at [0, 0] on icon at bounding box center [0, 0] width 0 height 0
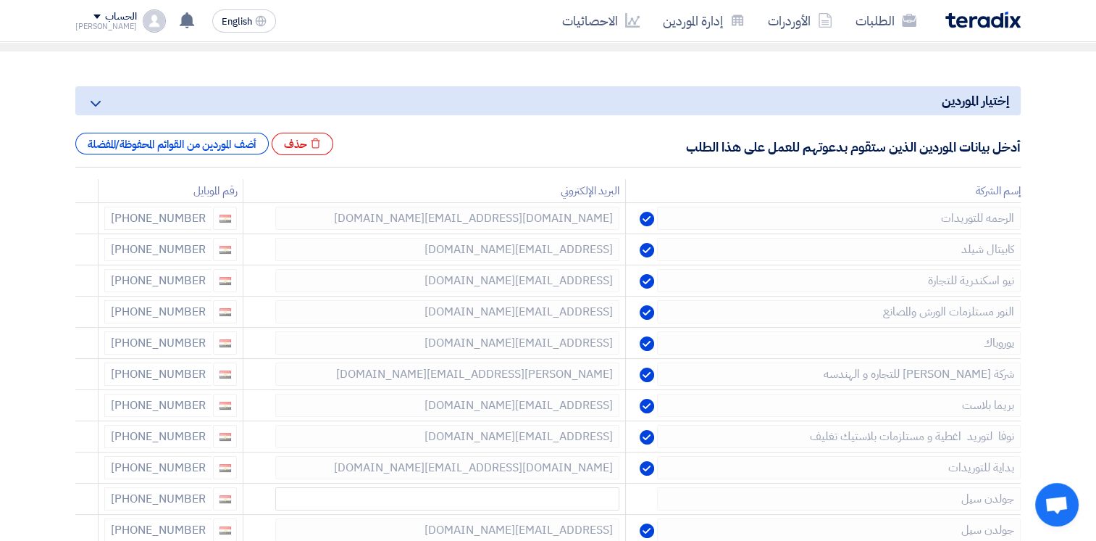
click at [0, 0] on icon at bounding box center [0, 0] width 0 height 0
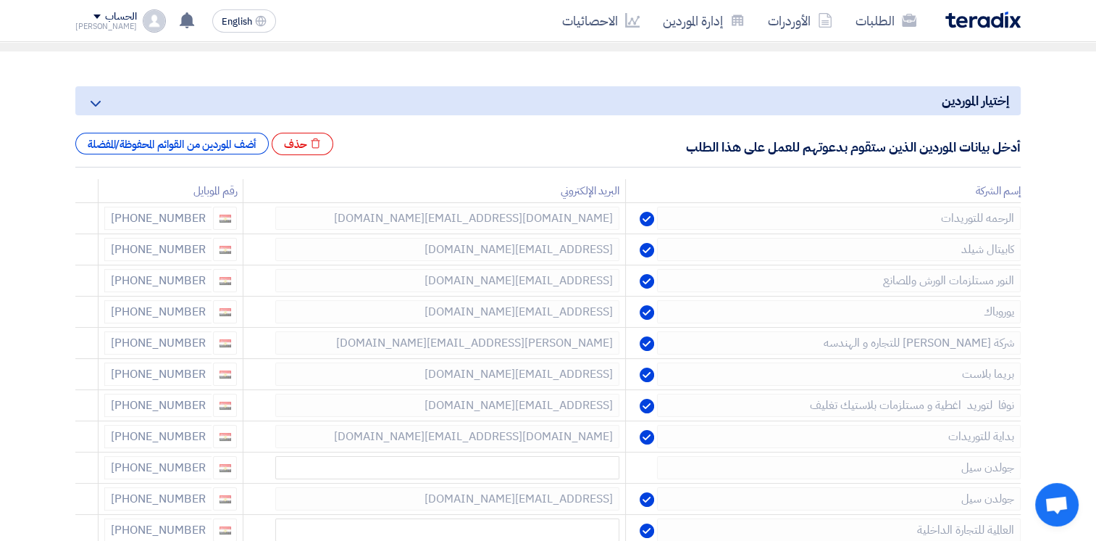
click at [0, 0] on icon at bounding box center [0, 0] width 0 height 0
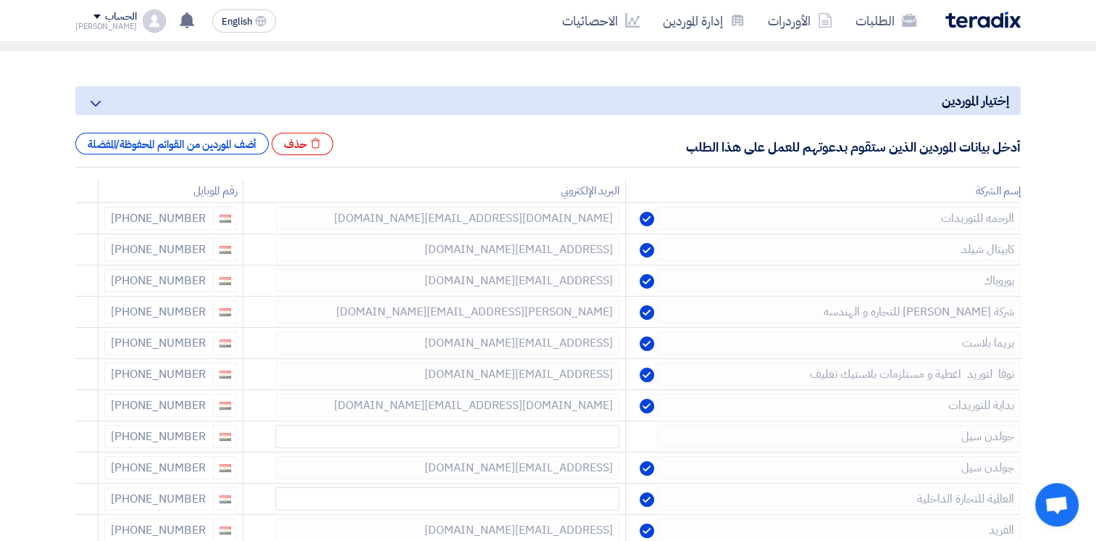
click at [0, 0] on icon at bounding box center [0, 0] width 0 height 0
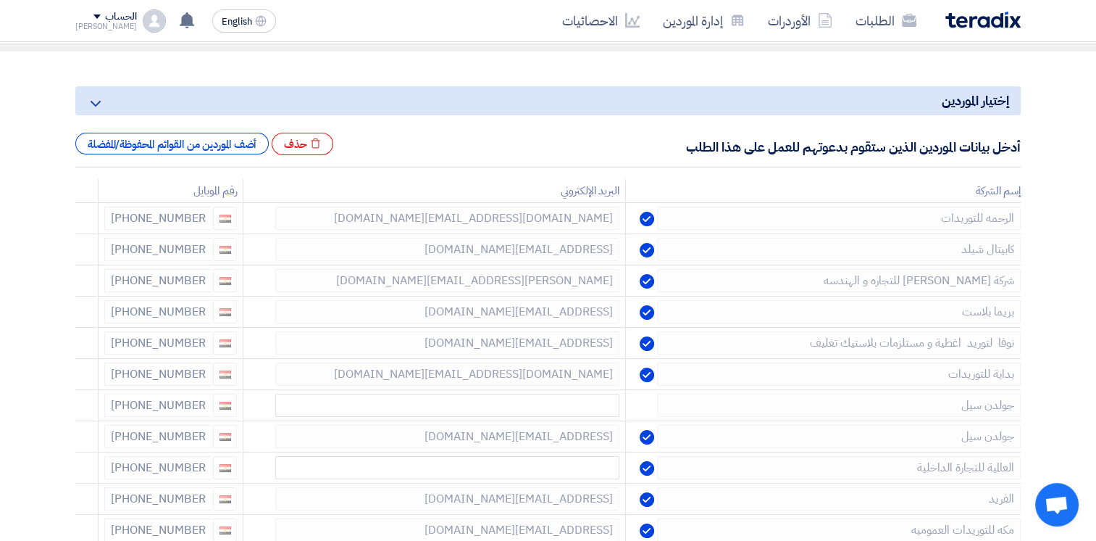
click at [0, 0] on icon at bounding box center [0, 0] width 0 height 0
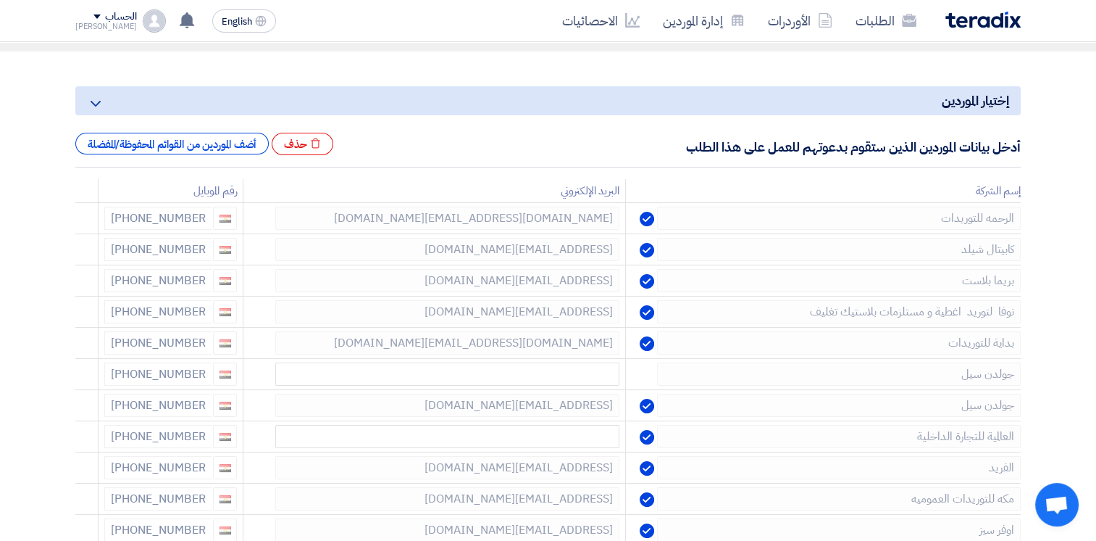
click at [0, 0] on icon at bounding box center [0, 0] width 0 height 0
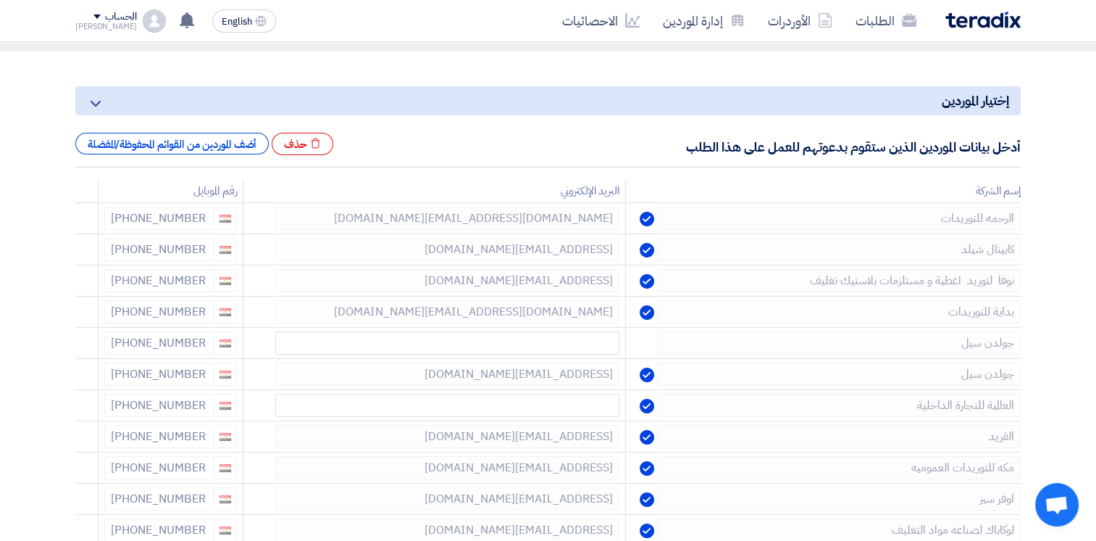
click at [0, 0] on icon at bounding box center [0, 0] width 0 height 0
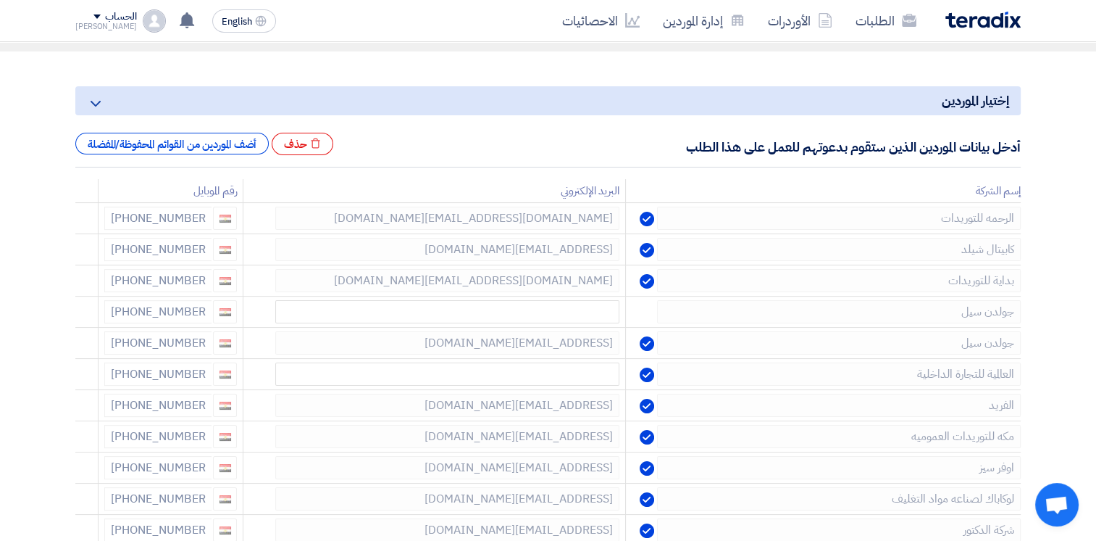
click at [0, 0] on icon at bounding box center [0, 0] width 0 height 0
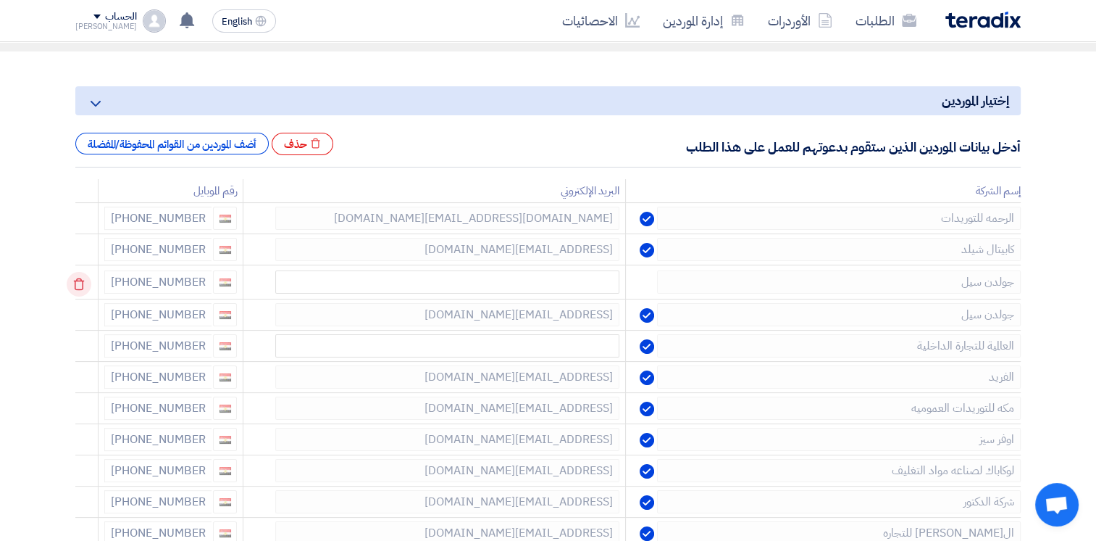
click at [84, 282] on icon at bounding box center [79, 284] width 25 height 25
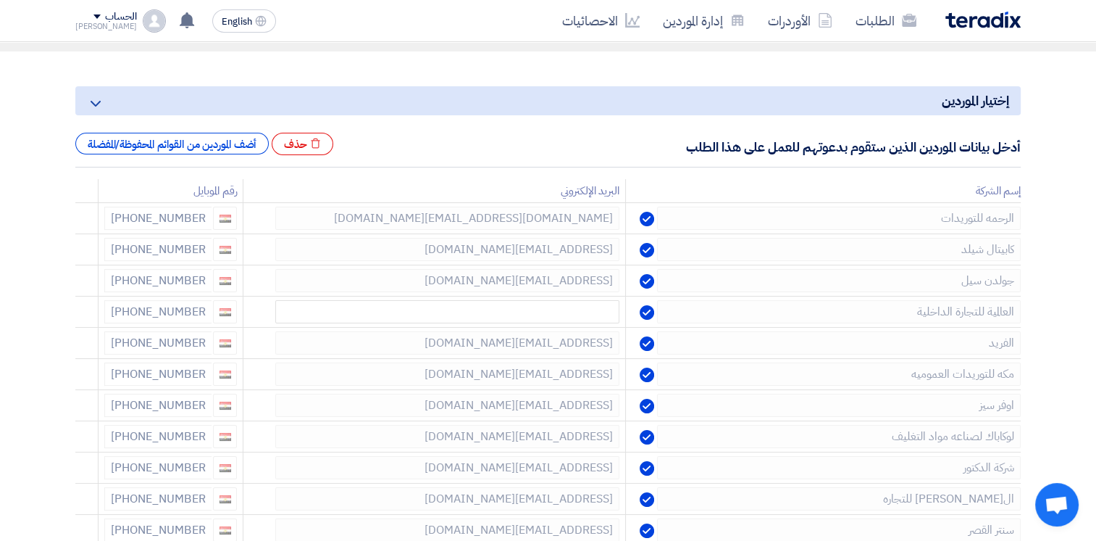
click at [0, 0] on icon at bounding box center [0, 0] width 0 height 0
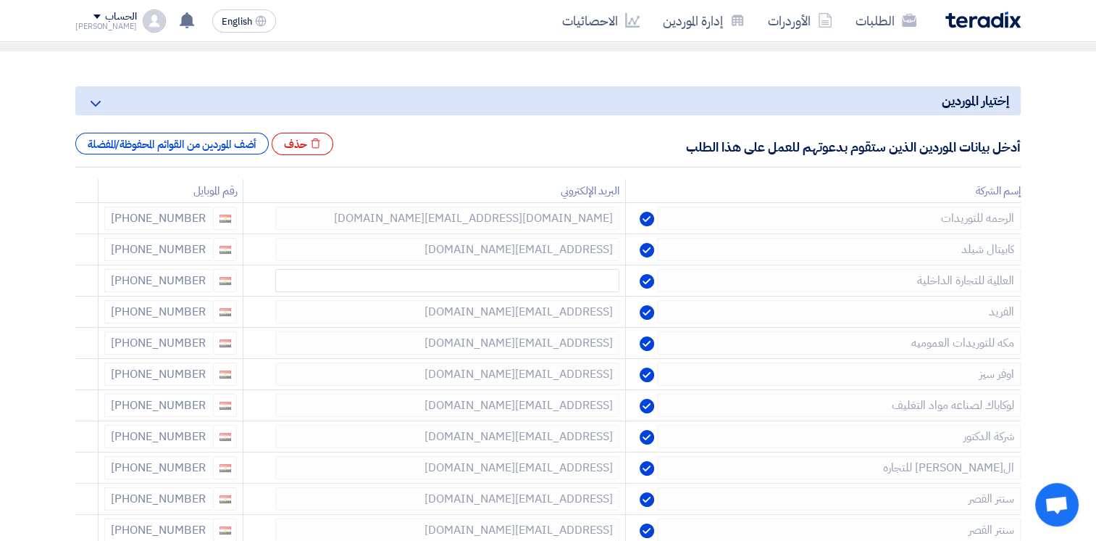
click at [0, 0] on icon at bounding box center [0, 0] width 0 height 0
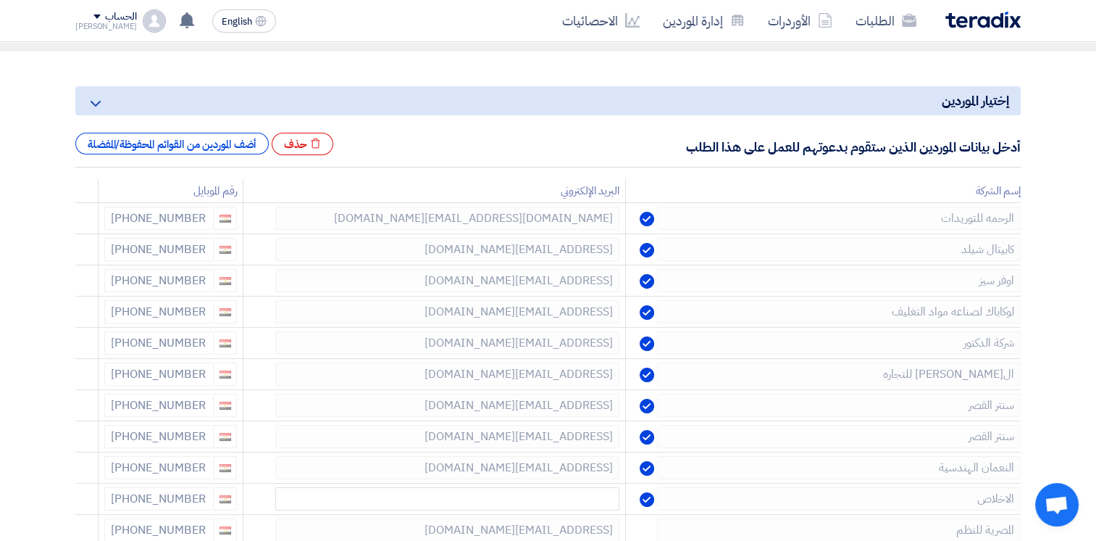
click at [0, 0] on icon at bounding box center [0, 0] width 0 height 0
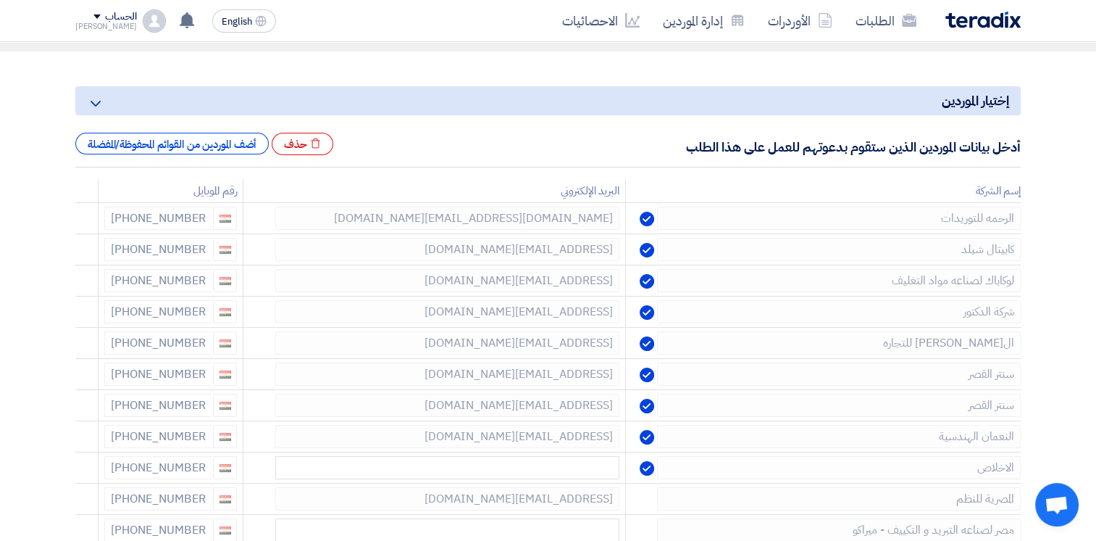
click at [0, 0] on icon at bounding box center [0, 0] width 0 height 0
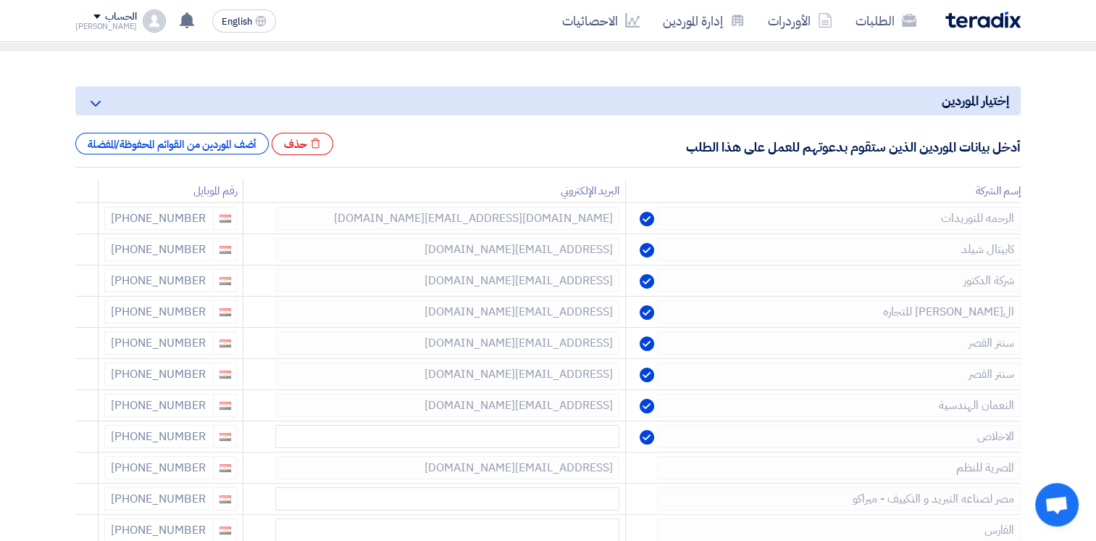
click at [0, 0] on icon at bounding box center [0, 0] width 0 height 0
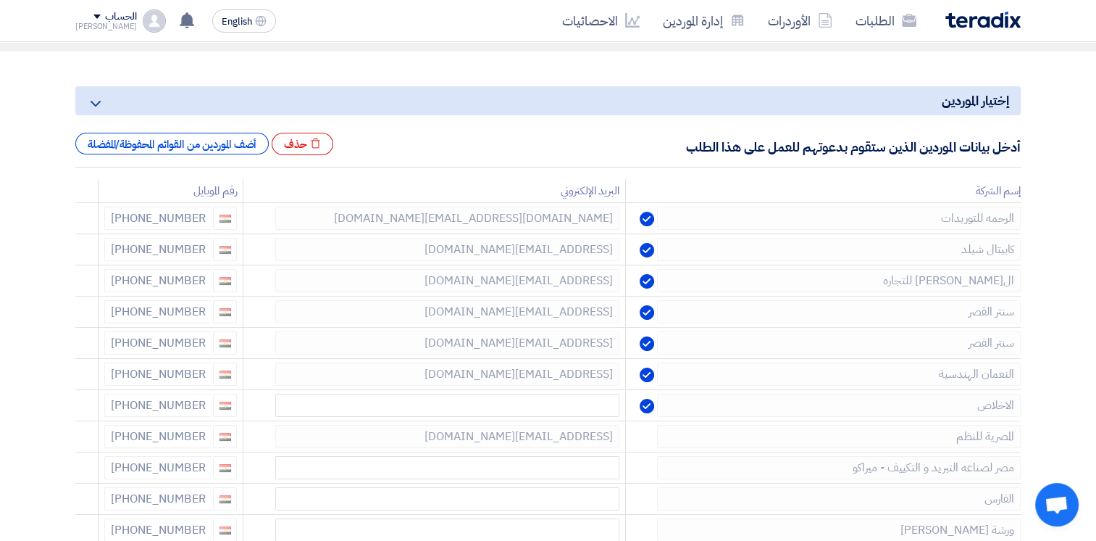
click at [0, 0] on icon at bounding box center [0, 0] width 0 height 0
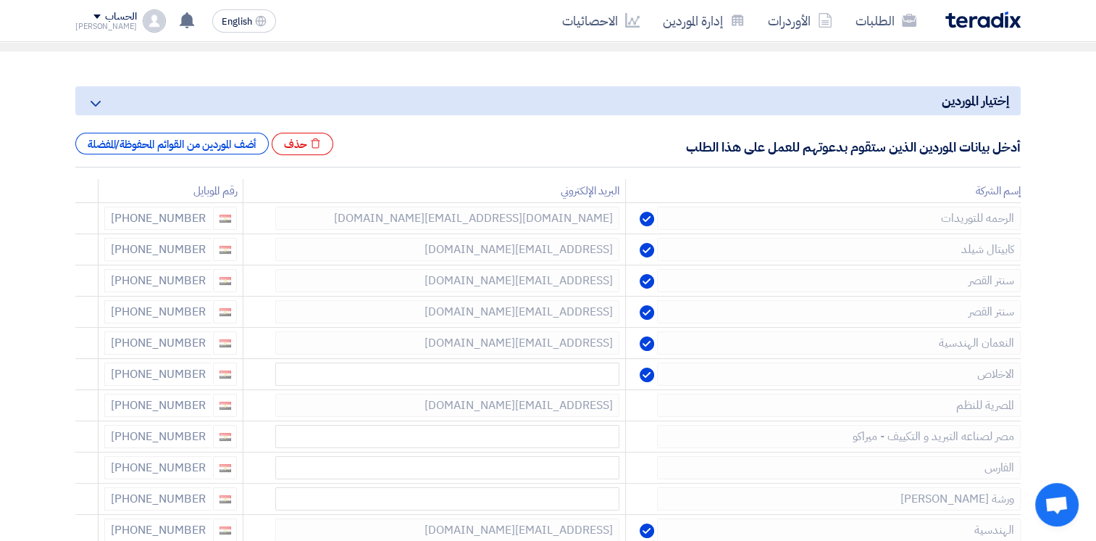
click at [0, 0] on icon at bounding box center [0, 0] width 0 height 0
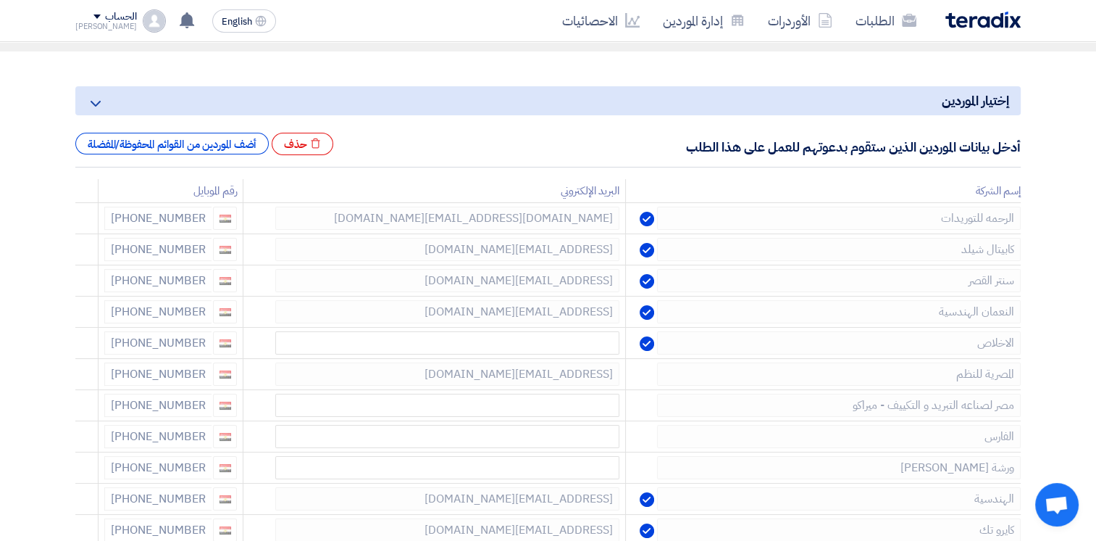
click at [0, 0] on icon at bounding box center [0, 0] width 0 height 0
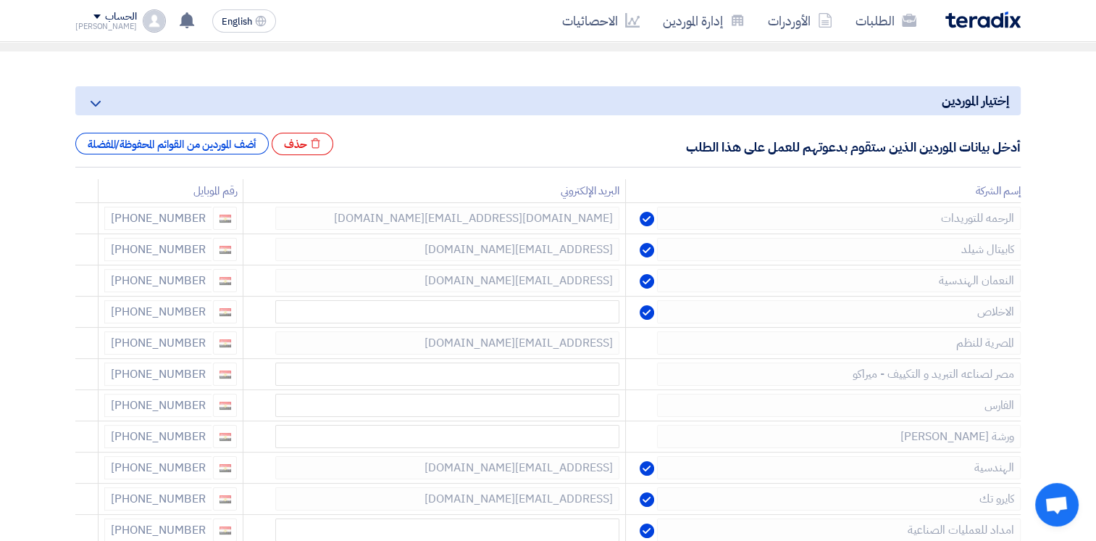
click at [0, 0] on icon at bounding box center [0, 0] width 0 height 0
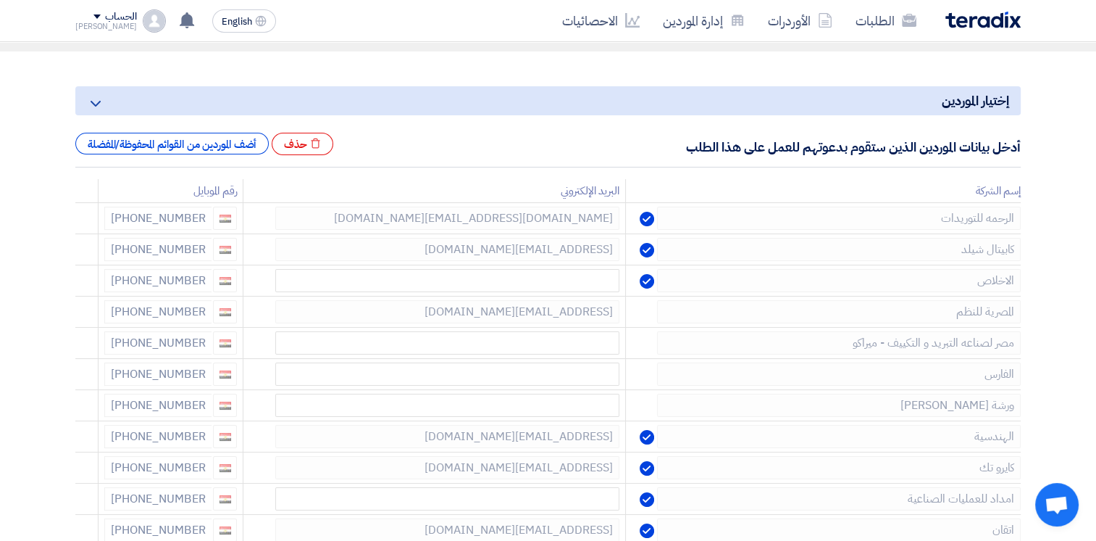
click at [0, 0] on icon at bounding box center [0, 0] width 0 height 0
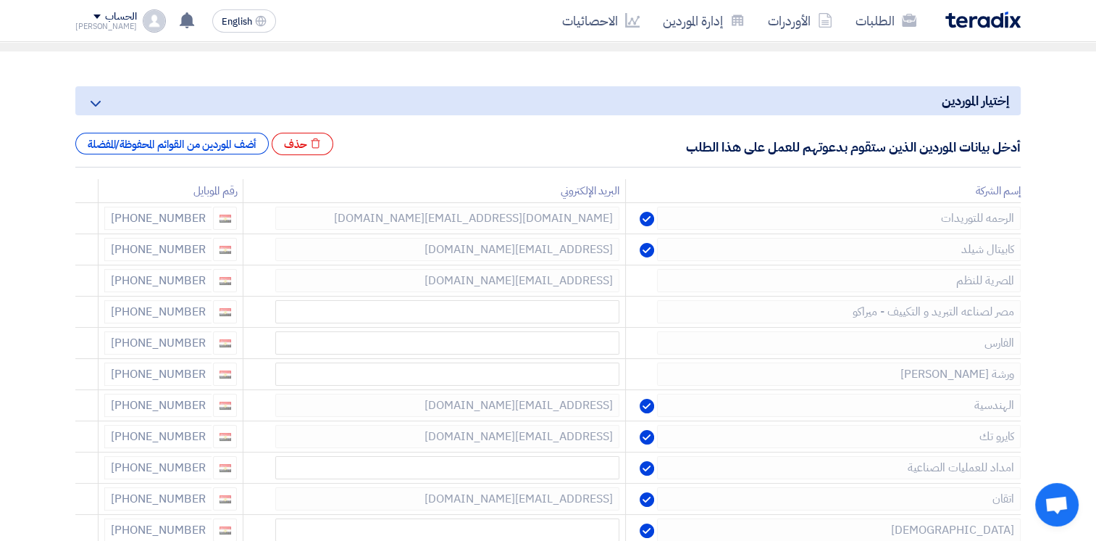
click at [0, 0] on icon at bounding box center [0, 0] width 0 height 0
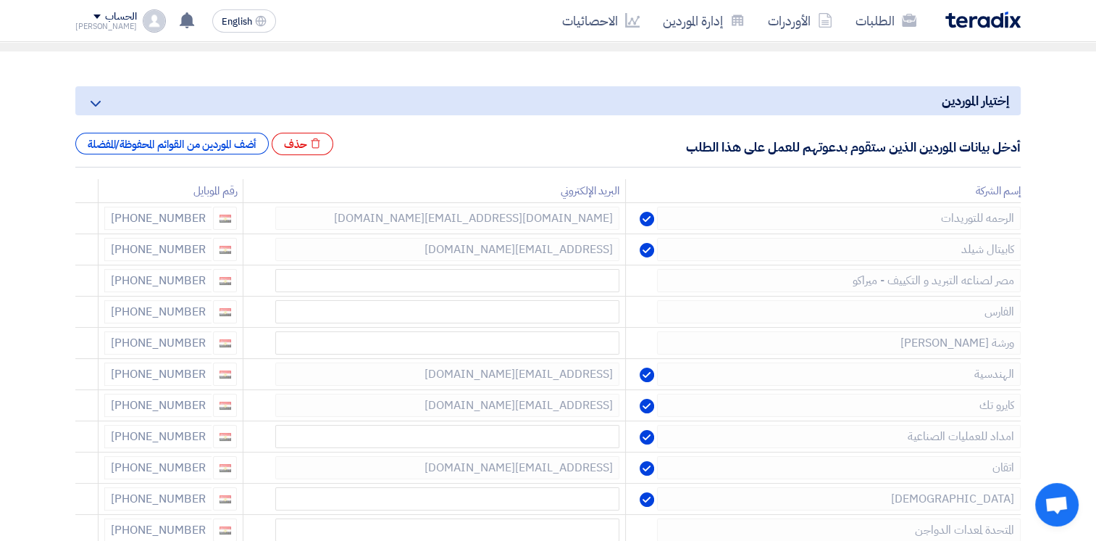
click at [0, 0] on icon at bounding box center [0, 0] width 0 height 0
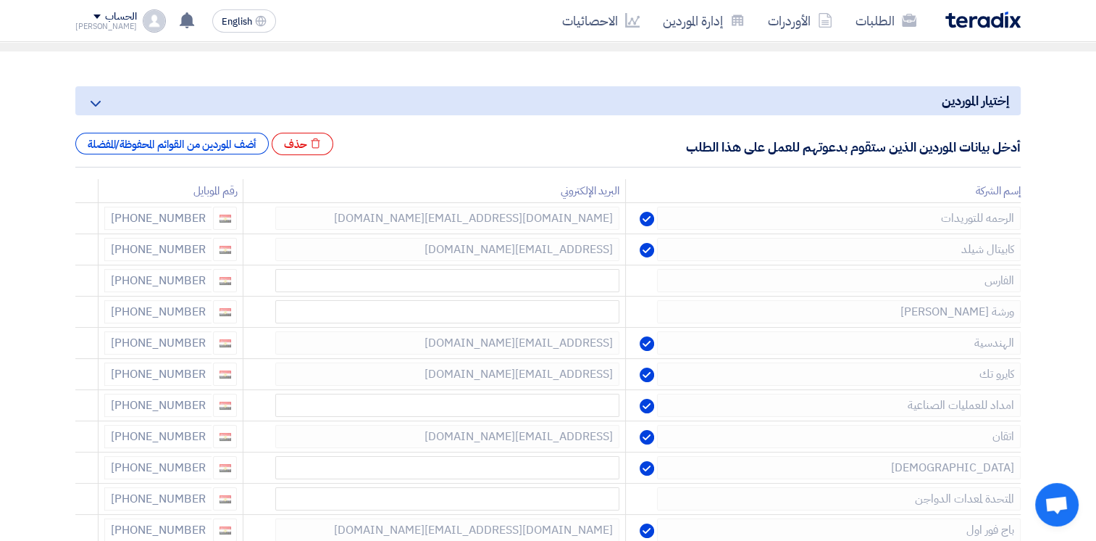
click at [0, 0] on icon at bounding box center [0, 0] width 0 height 0
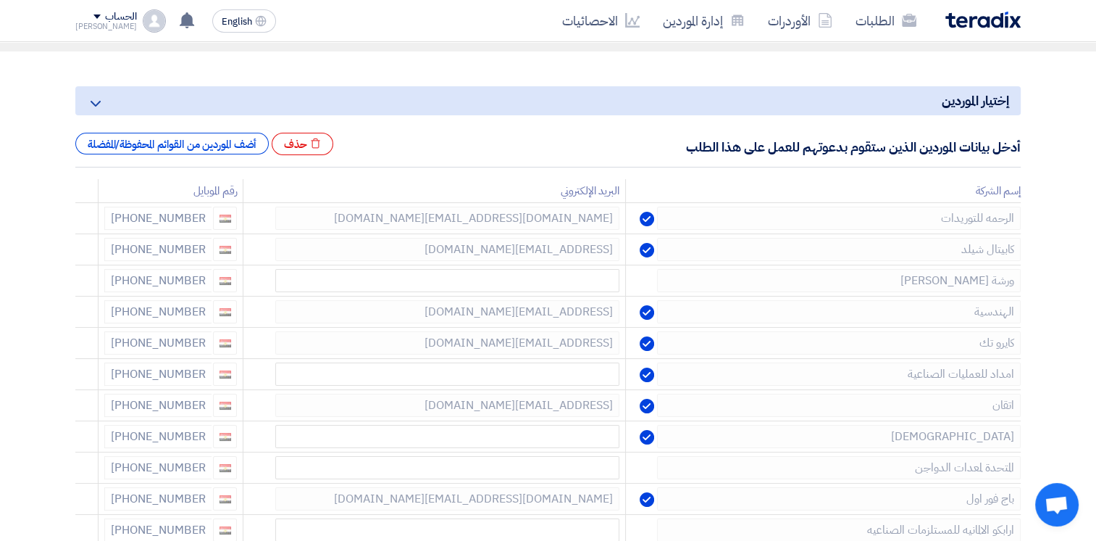
click at [0, 0] on icon at bounding box center [0, 0] width 0 height 0
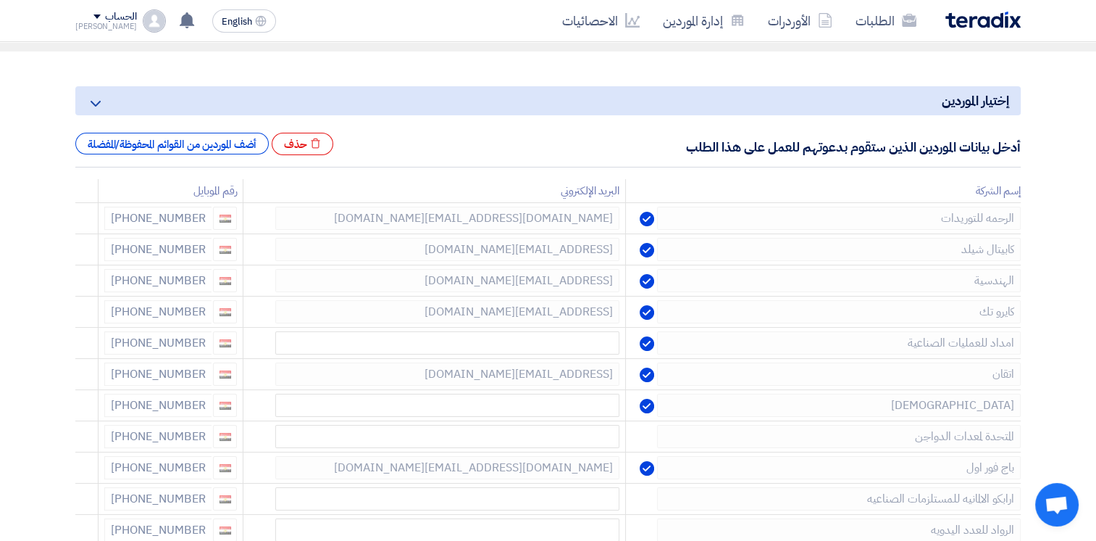
click at [0, 0] on icon at bounding box center [0, 0] width 0 height 0
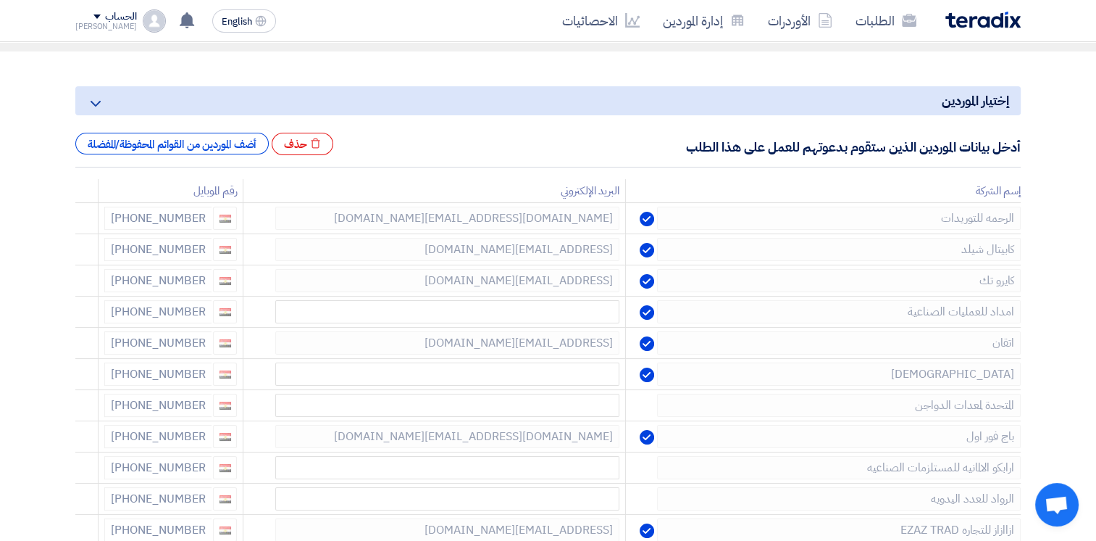
click at [0, 0] on icon at bounding box center [0, 0] width 0 height 0
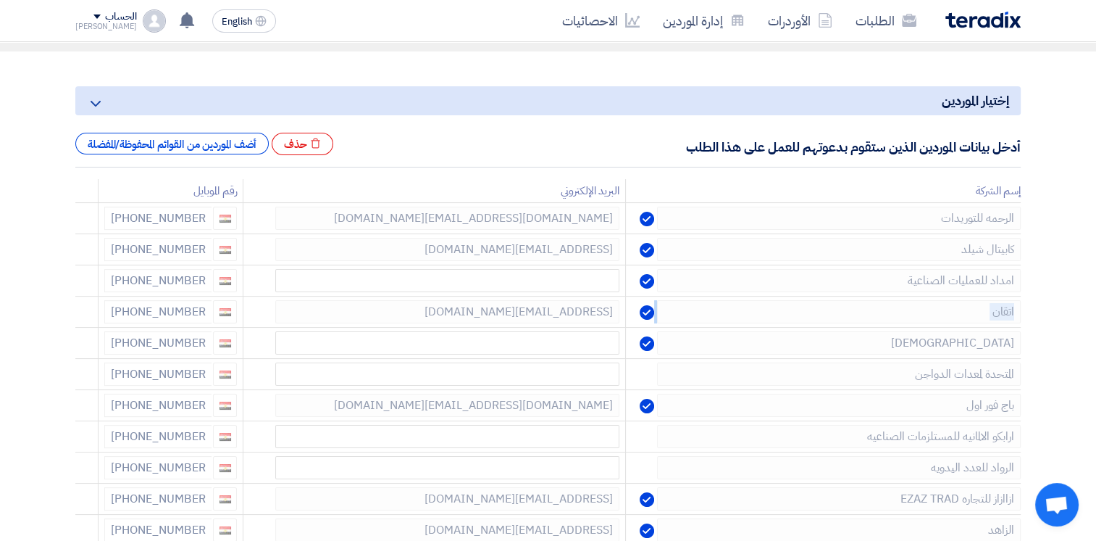
click at [0, 0] on icon at bounding box center [0, 0] width 0 height 0
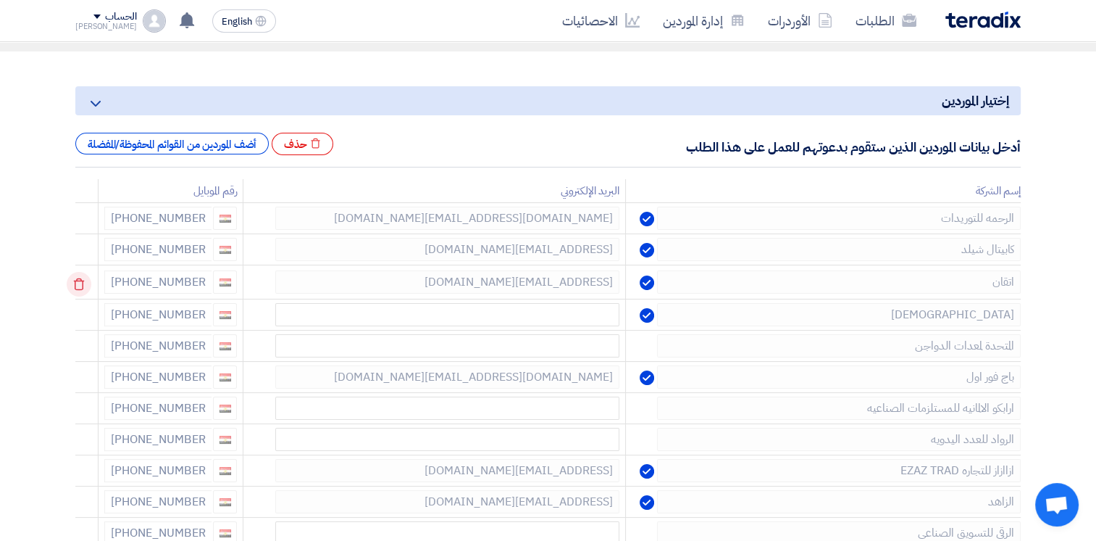
click at [84, 282] on td at bounding box center [86, 282] width 23 height 34
click at [84, 282] on icon at bounding box center [79, 284] width 25 height 25
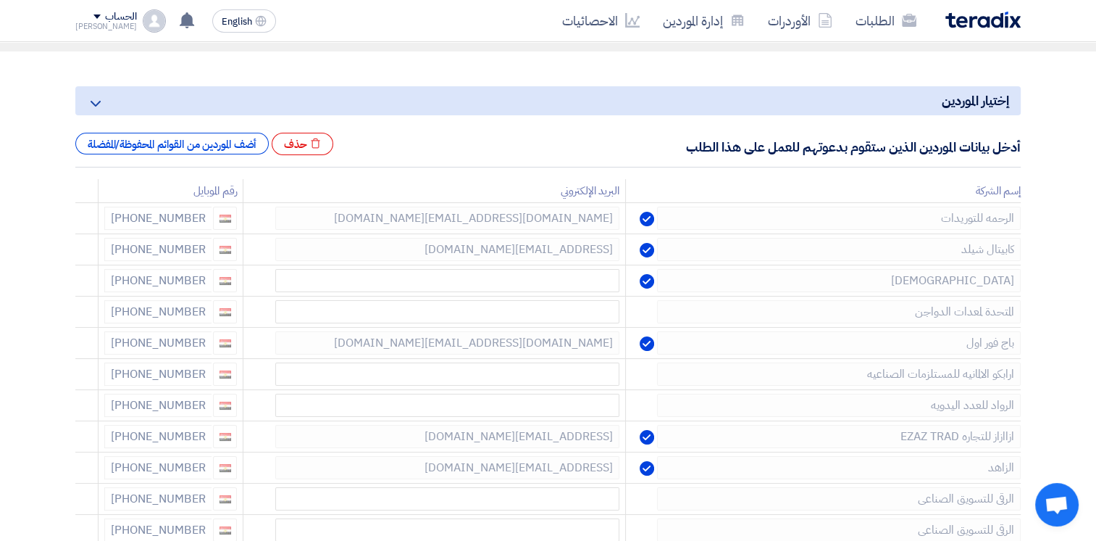
click at [0, 0] on icon at bounding box center [0, 0] width 0 height 0
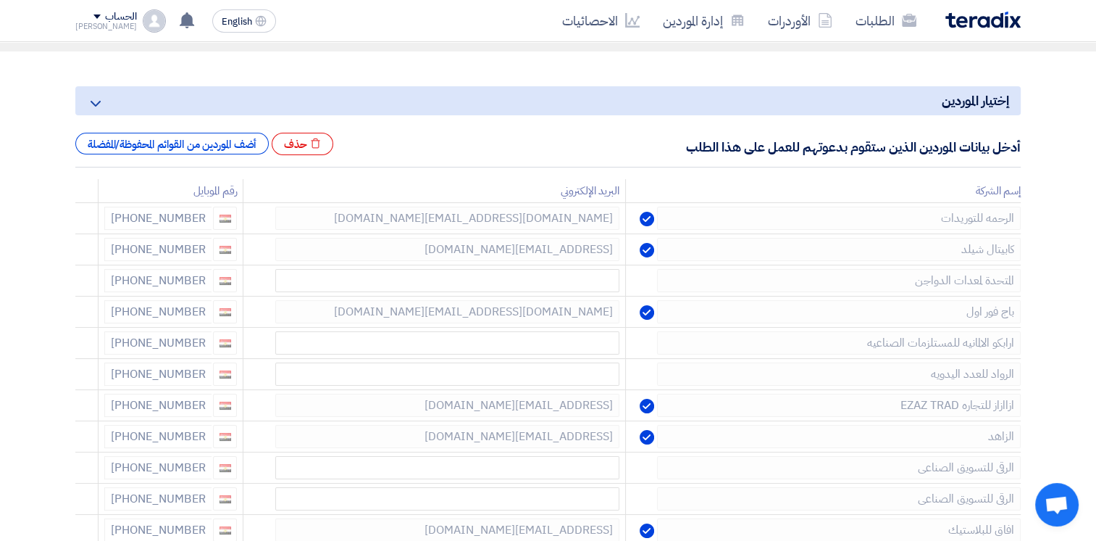
click at [0, 0] on icon at bounding box center [0, 0] width 0 height 0
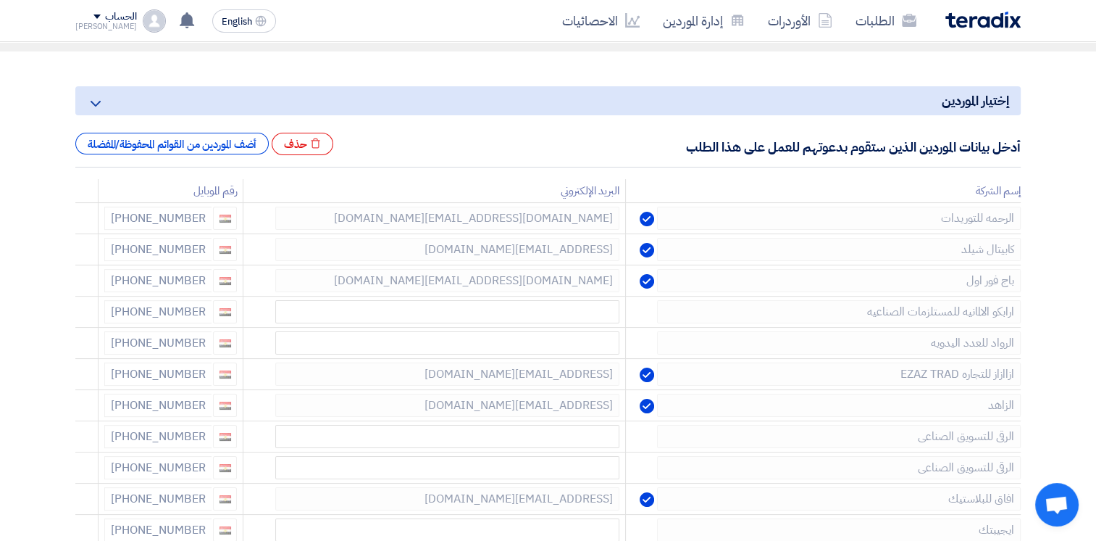
click at [0, 0] on icon at bounding box center [0, 0] width 0 height 0
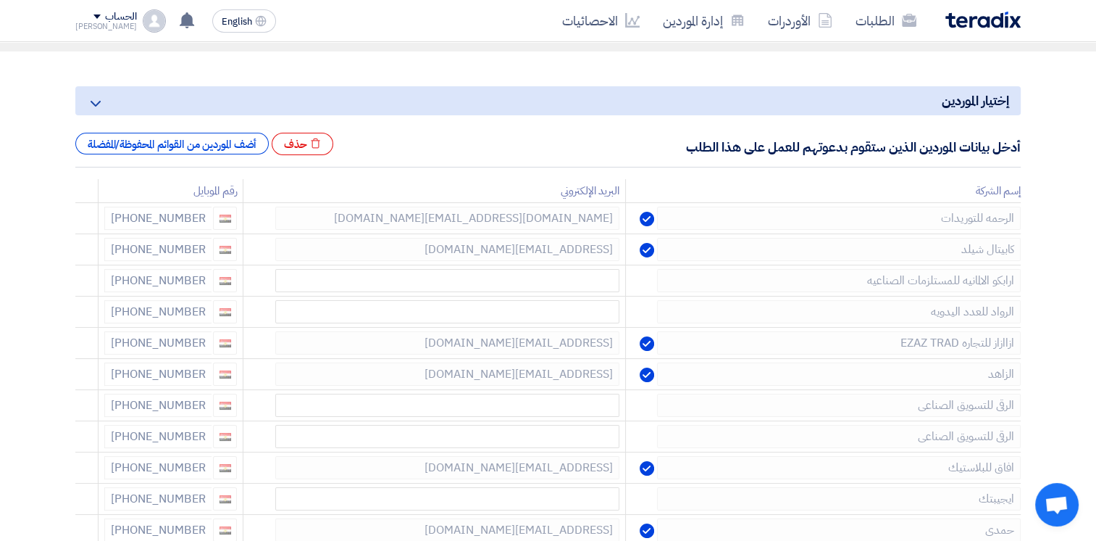
click at [0, 0] on icon at bounding box center [0, 0] width 0 height 0
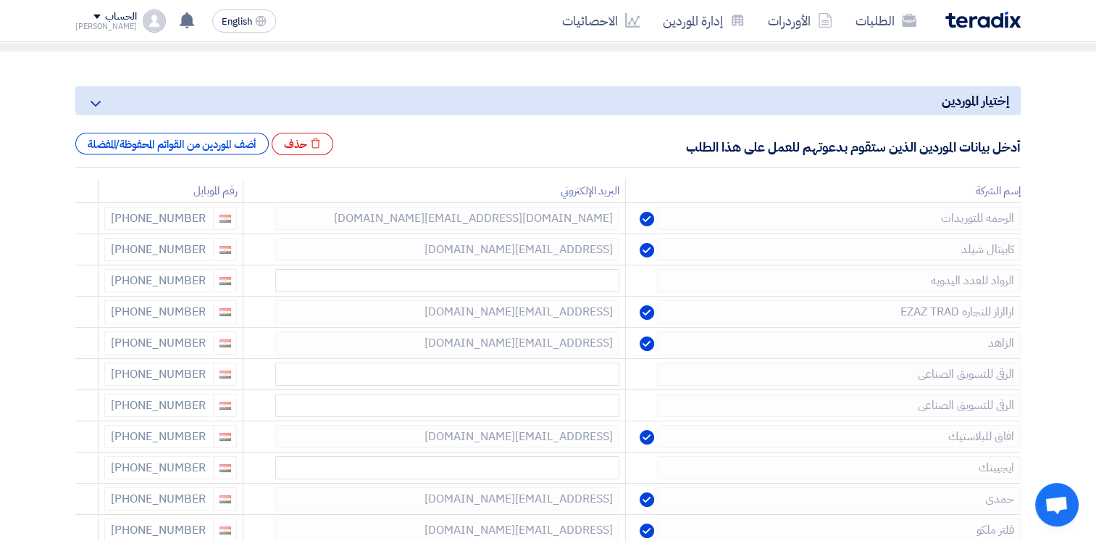
click at [0, 0] on icon at bounding box center [0, 0] width 0 height 0
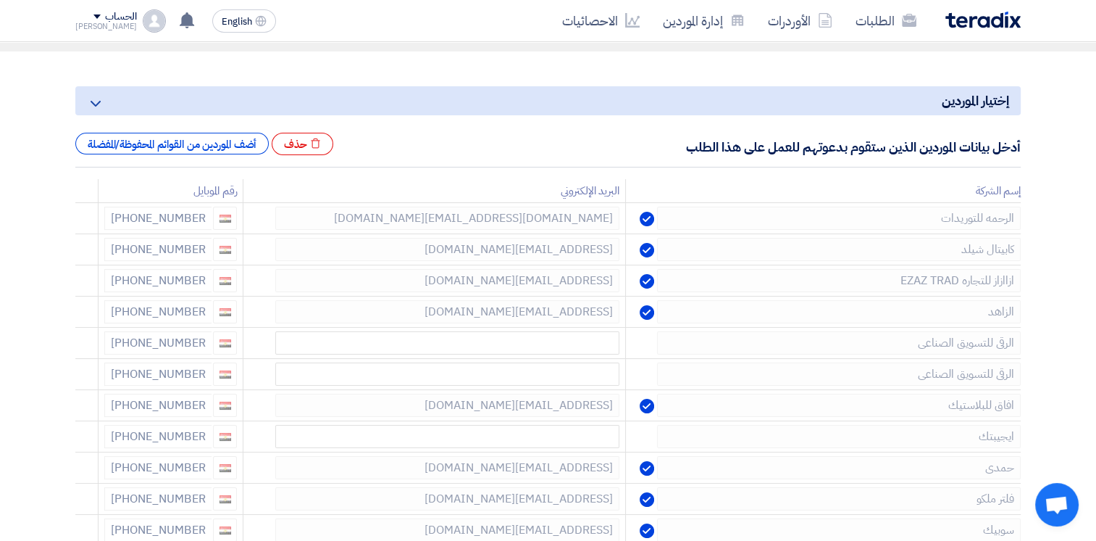
click at [0, 0] on icon at bounding box center [0, 0] width 0 height 0
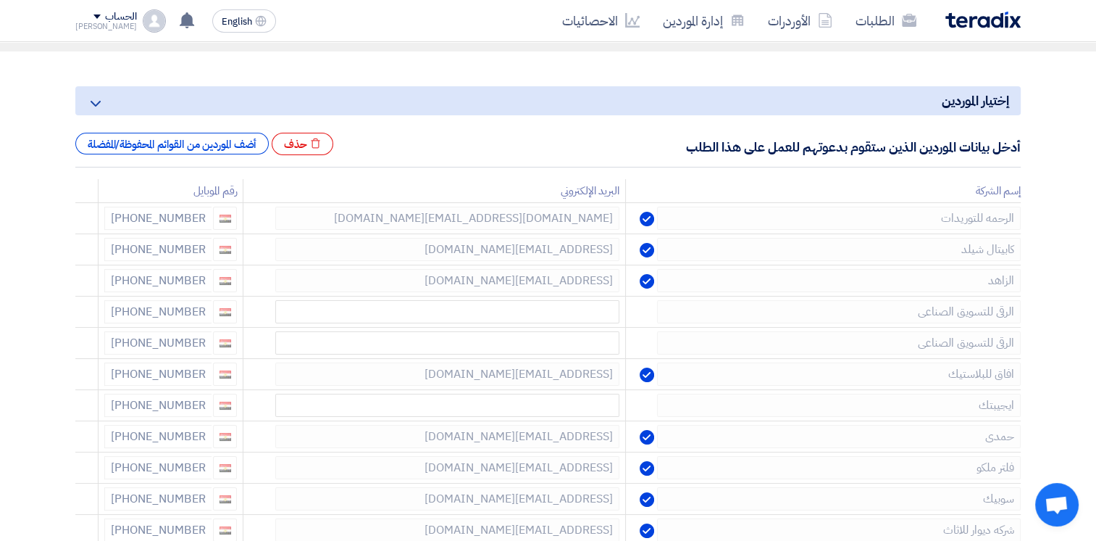
click at [0, 0] on icon at bounding box center [0, 0] width 0 height 0
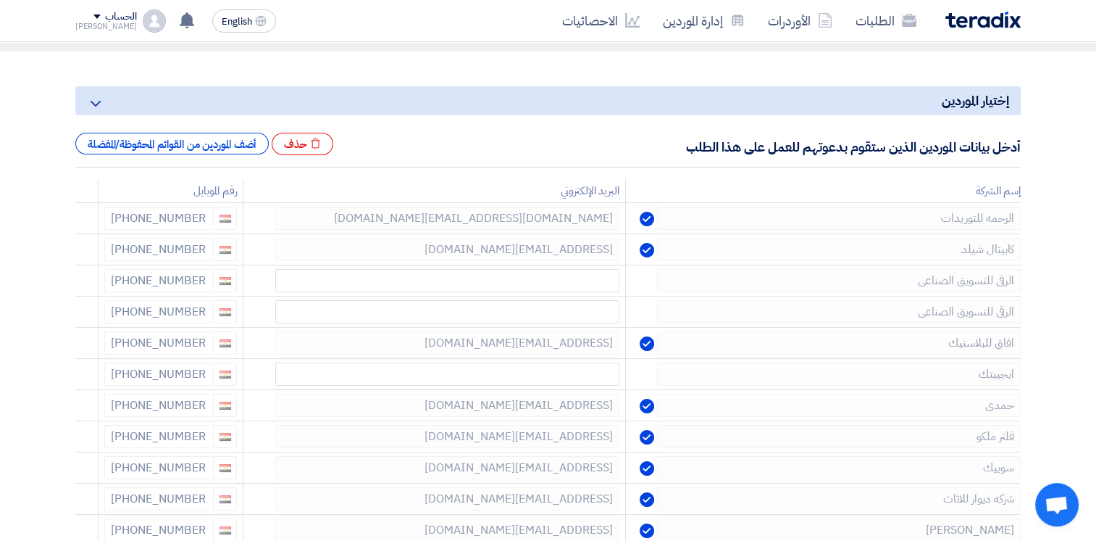
click at [0, 0] on icon at bounding box center [0, 0] width 0 height 0
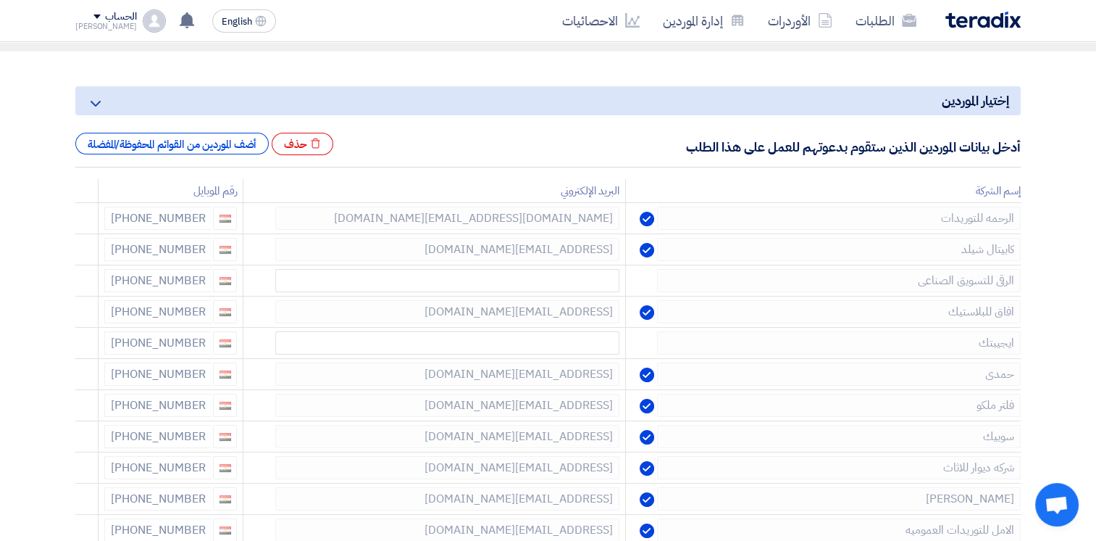
click at [0, 0] on icon at bounding box center [0, 0] width 0 height 0
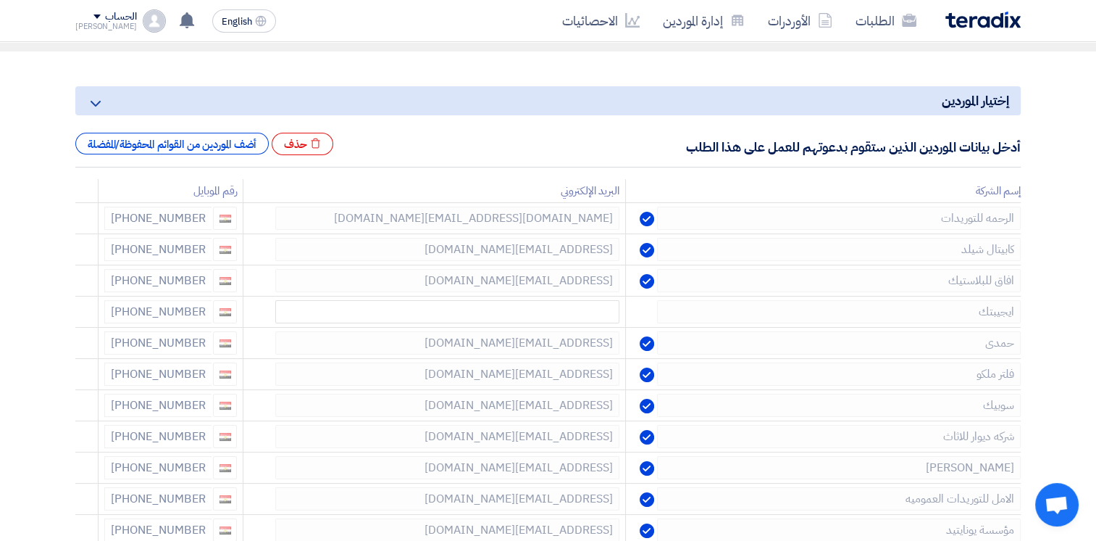
click at [0, 0] on icon at bounding box center [0, 0] width 0 height 0
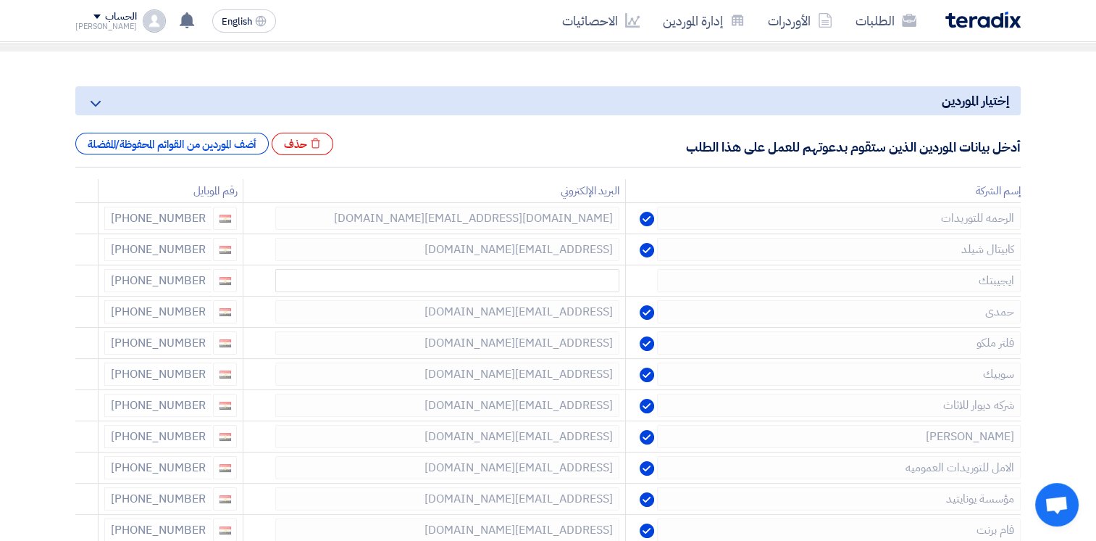
click at [0, 0] on icon at bounding box center [0, 0] width 0 height 0
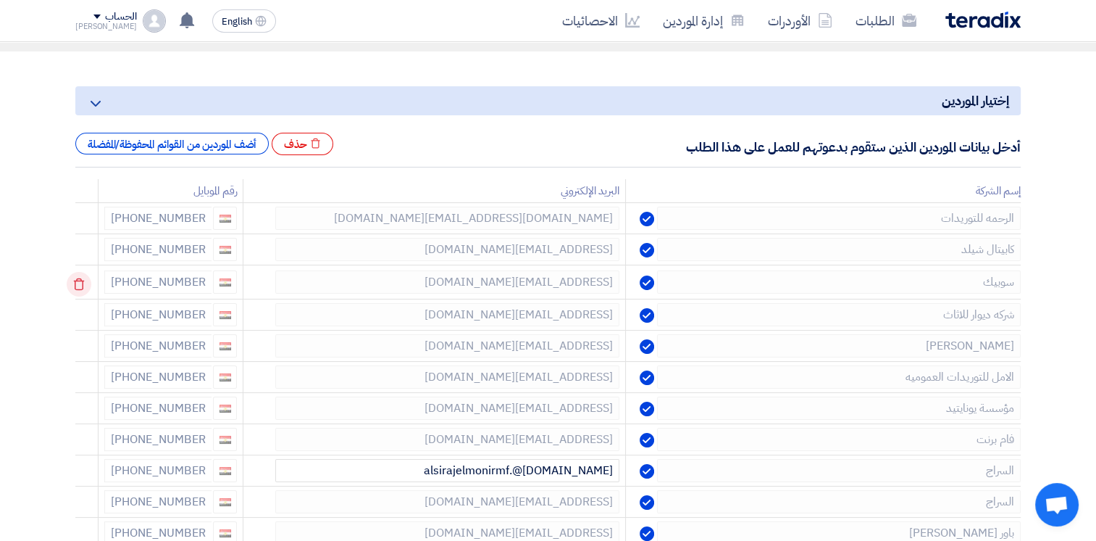
click at [78, 284] on use at bounding box center [79, 284] width 11 height 12
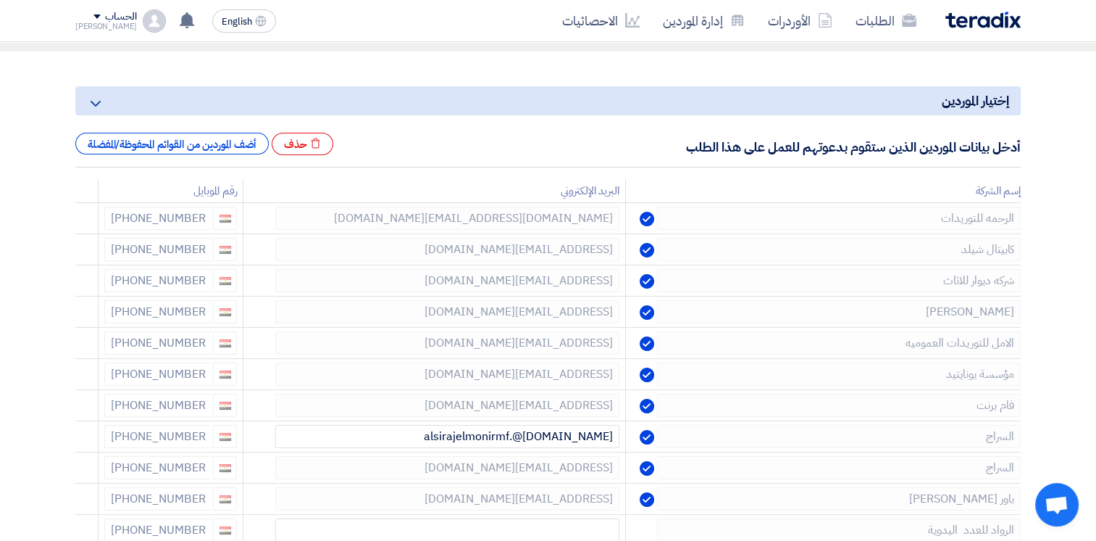
click at [0, 0] on use at bounding box center [0, 0] width 0 height 0
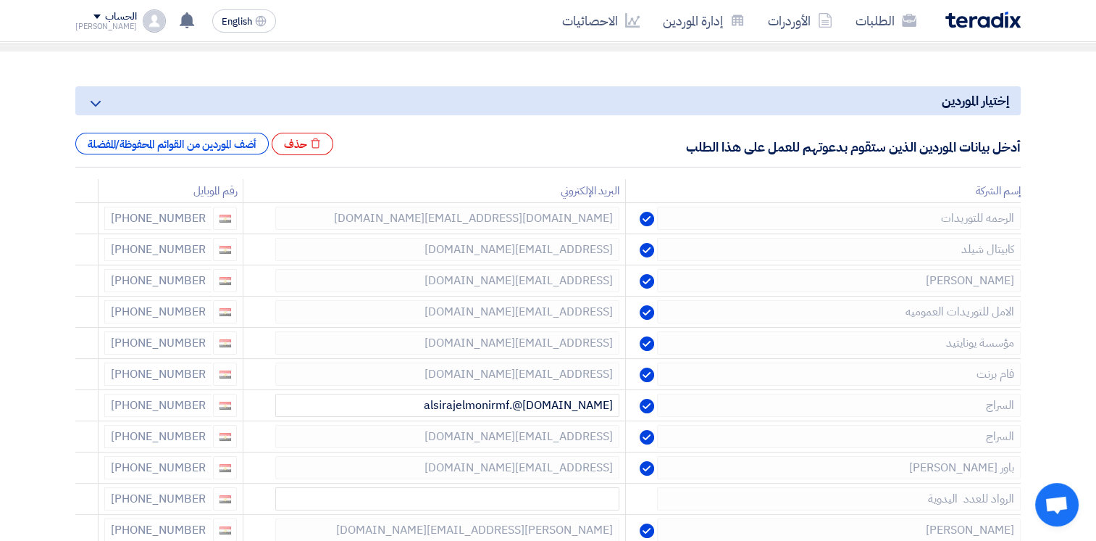
click at [0, 0] on use at bounding box center [0, 0] width 0 height 0
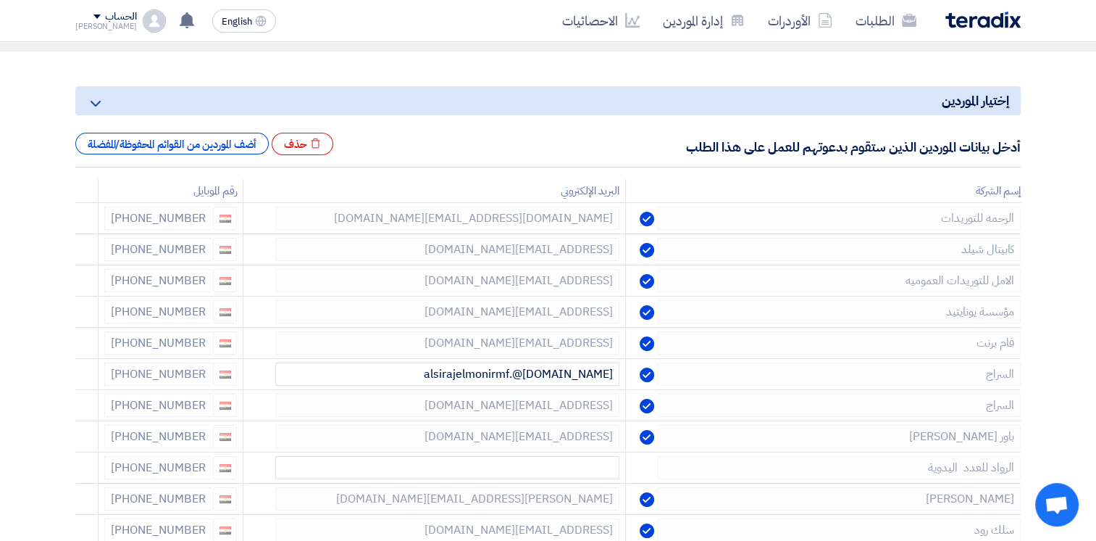
click at [0, 0] on use at bounding box center [0, 0] width 0 height 0
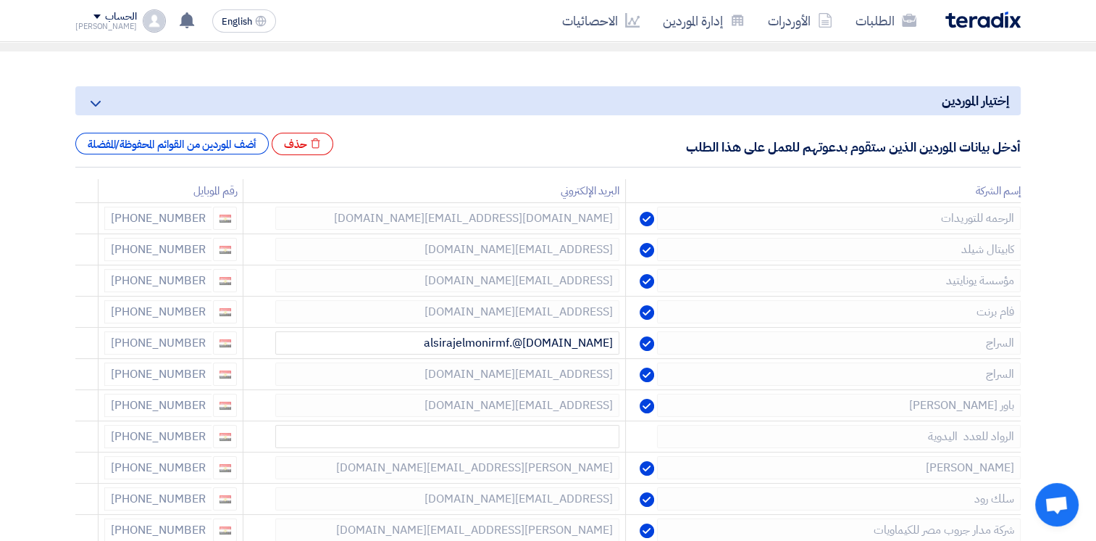
click at [0, 0] on use at bounding box center [0, 0] width 0 height 0
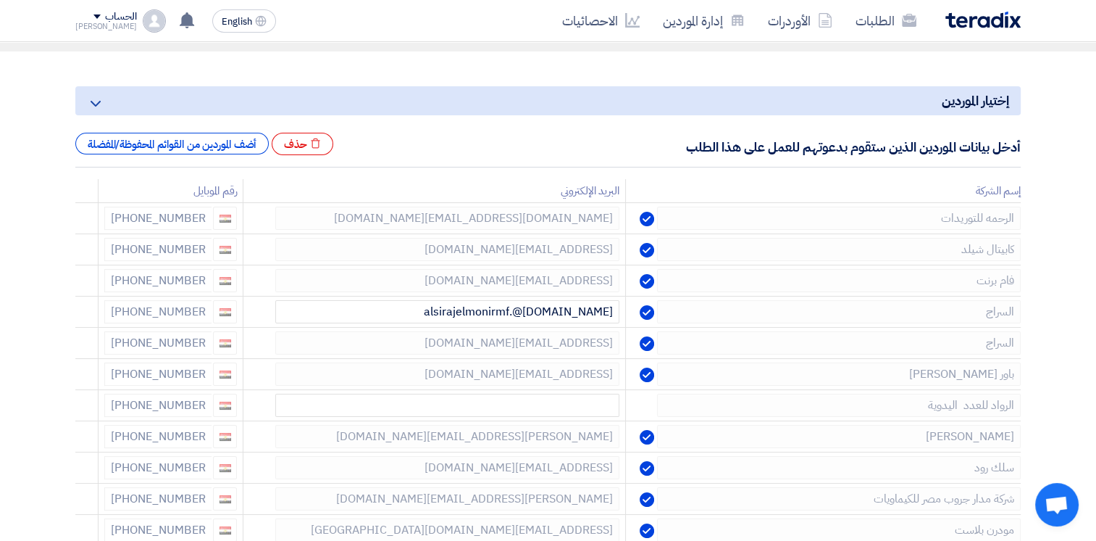
click at [0, 0] on use at bounding box center [0, 0] width 0 height 0
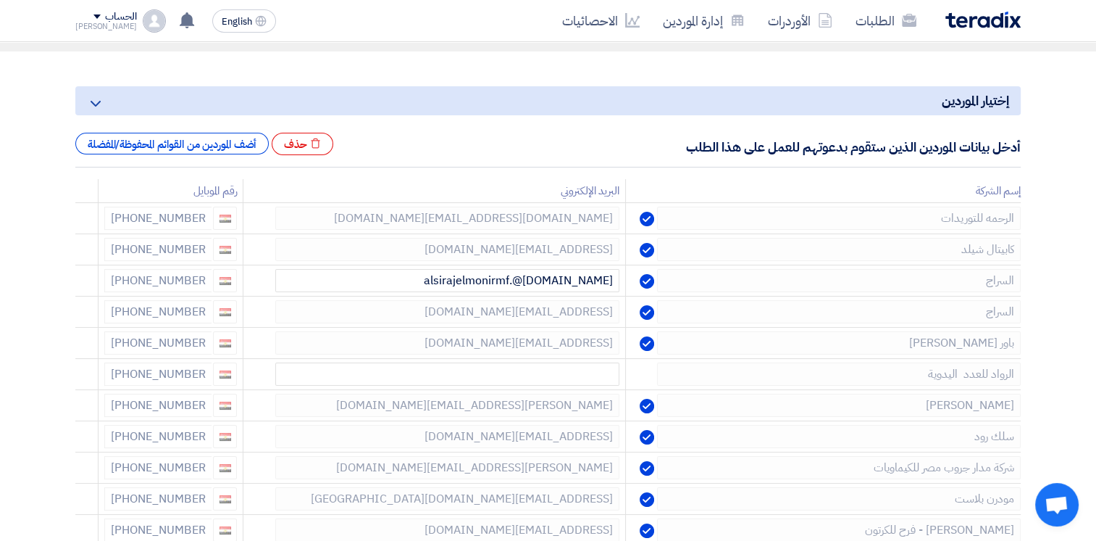
click at [0, 0] on use at bounding box center [0, 0] width 0 height 0
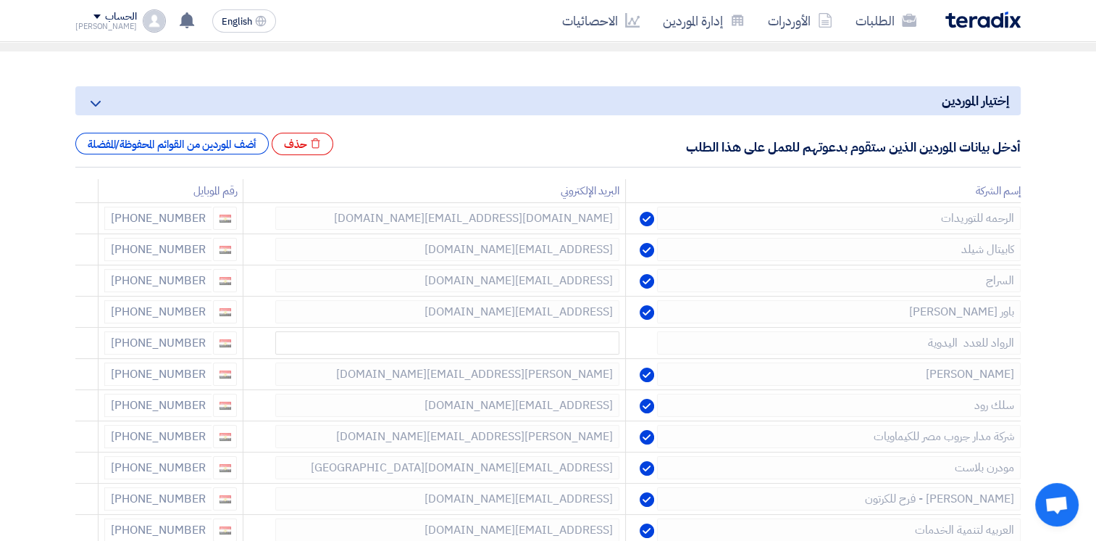
click at [0, 0] on use at bounding box center [0, 0] width 0 height 0
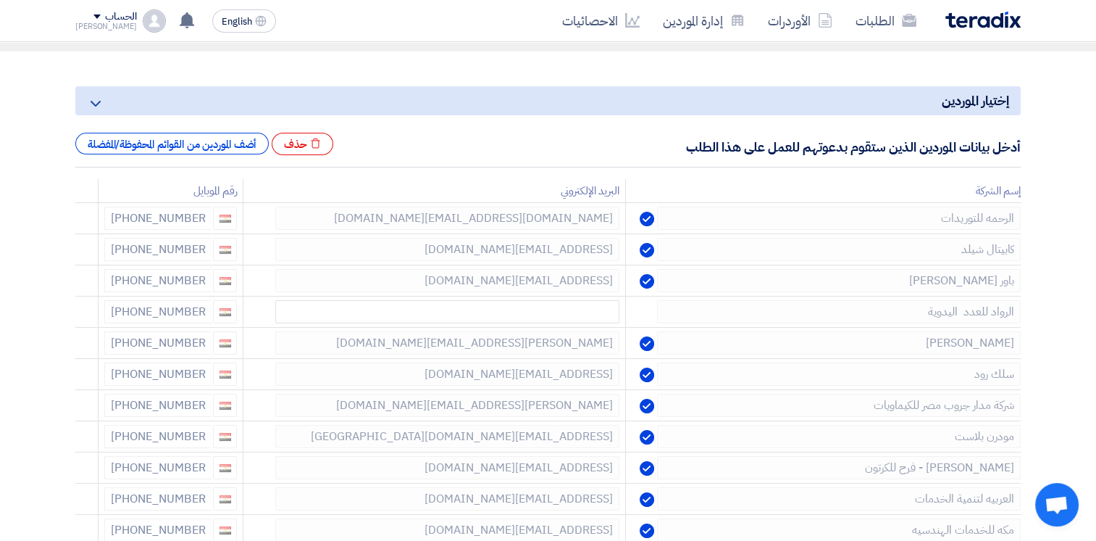
click at [0, 0] on use at bounding box center [0, 0] width 0 height 0
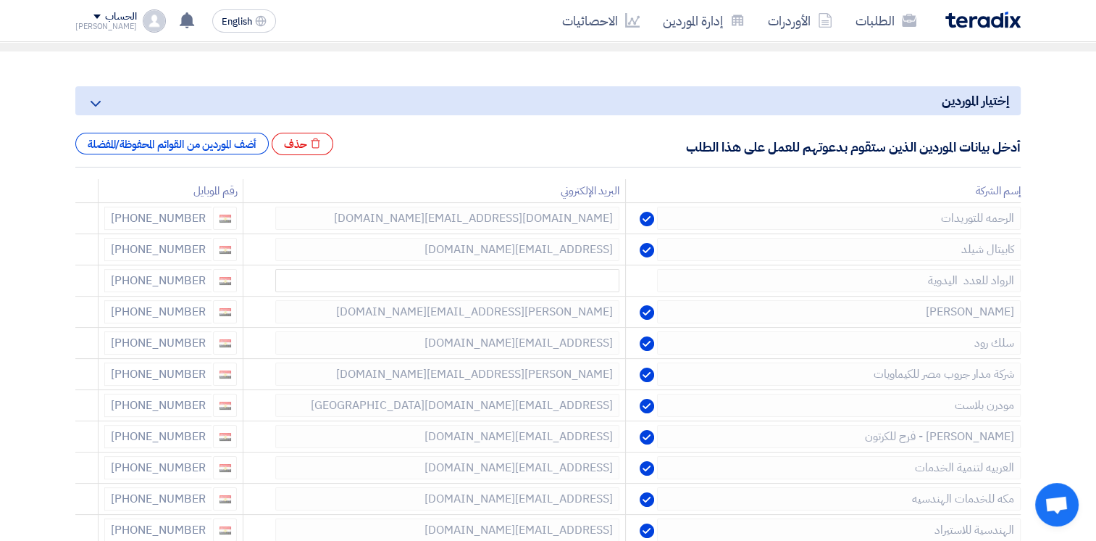
click at [0, 0] on use at bounding box center [0, 0] width 0 height 0
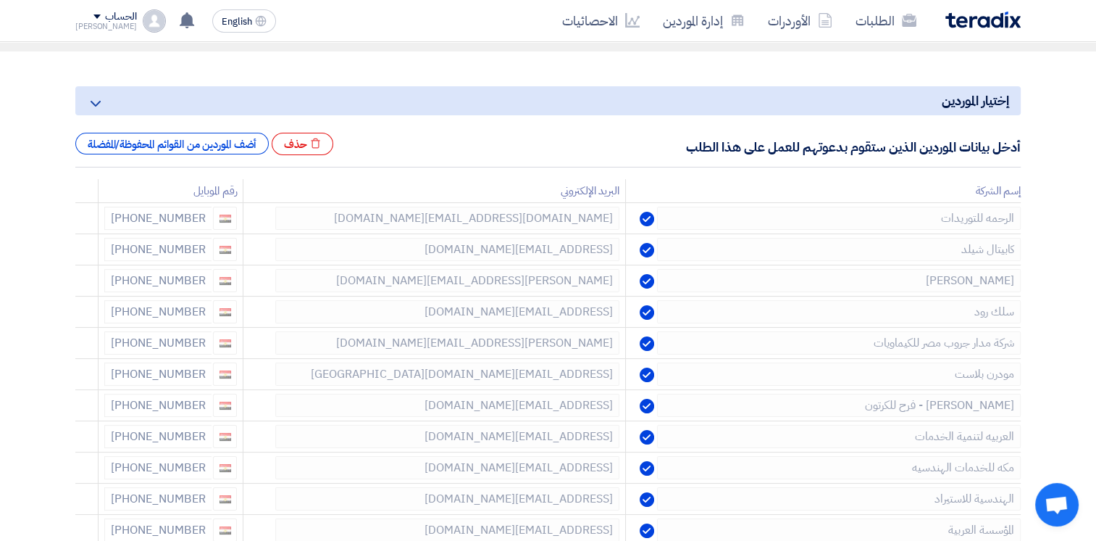
click at [0, 0] on use at bounding box center [0, 0] width 0 height 0
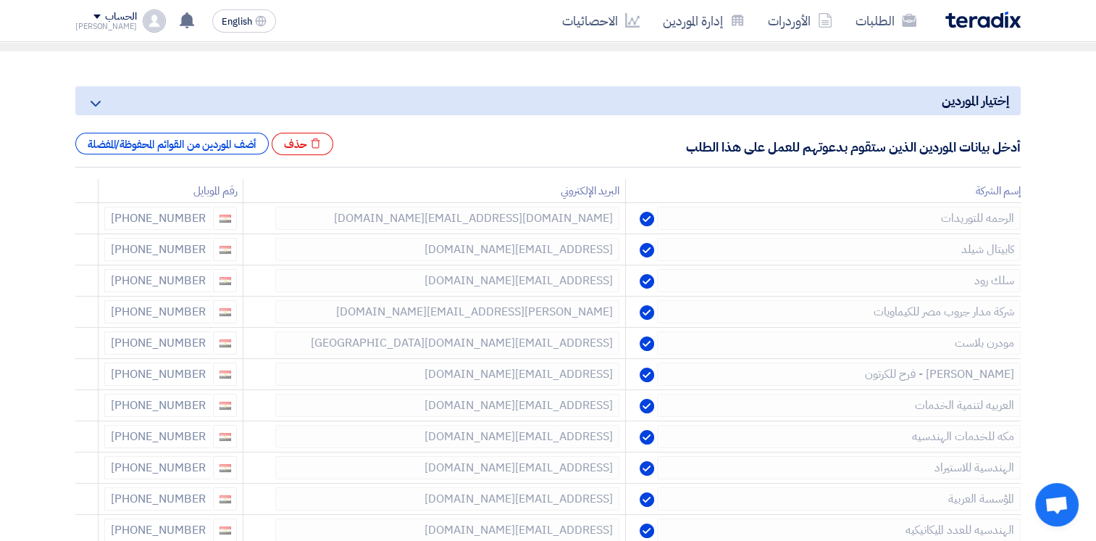
click at [0, 0] on use at bounding box center [0, 0] width 0 height 0
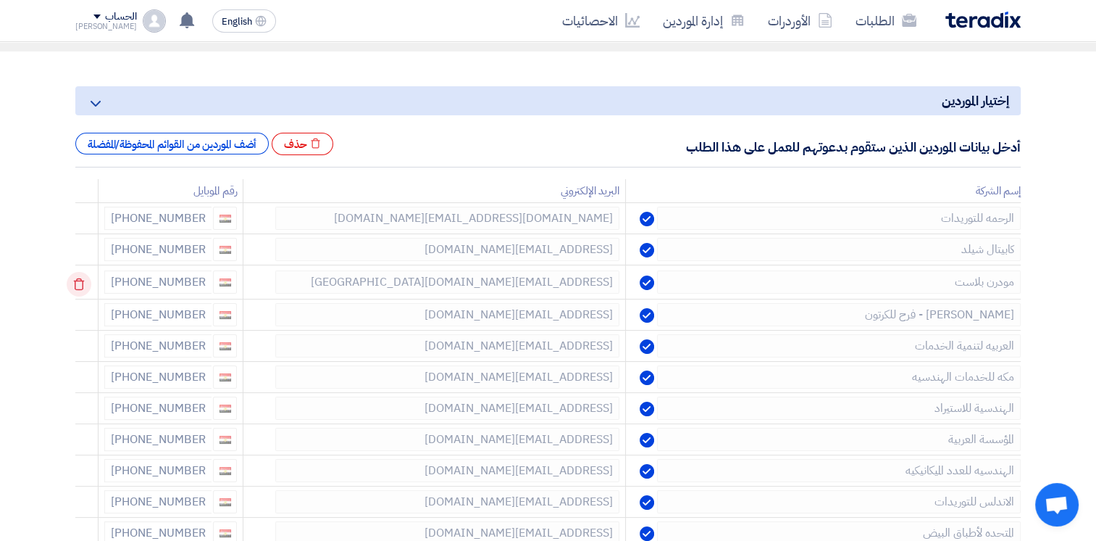
click at [82, 288] on icon at bounding box center [79, 284] width 25 height 25
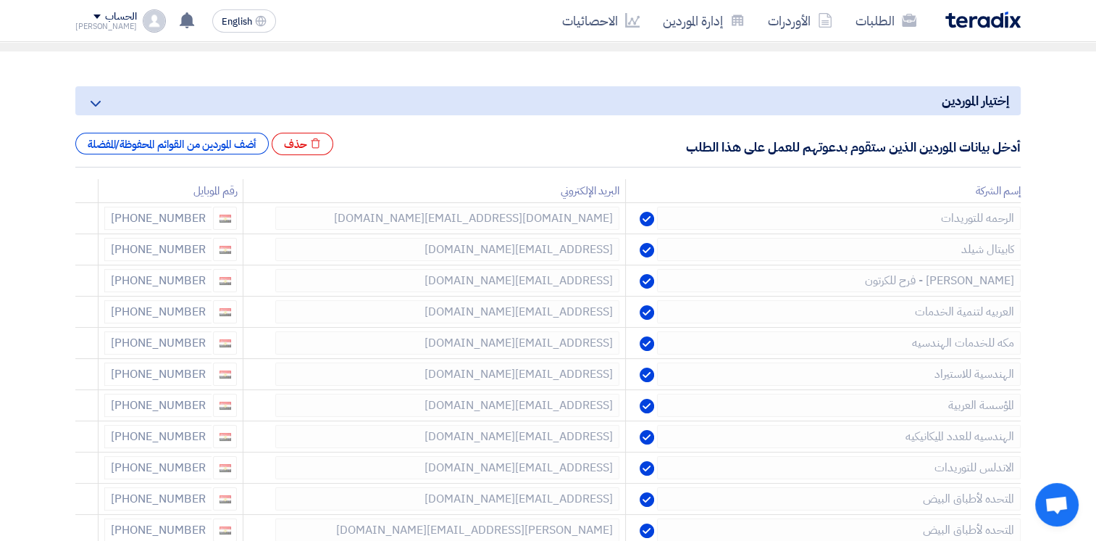
click at [0, 0] on icon at bounding box center [0, 0] width 0 height 0
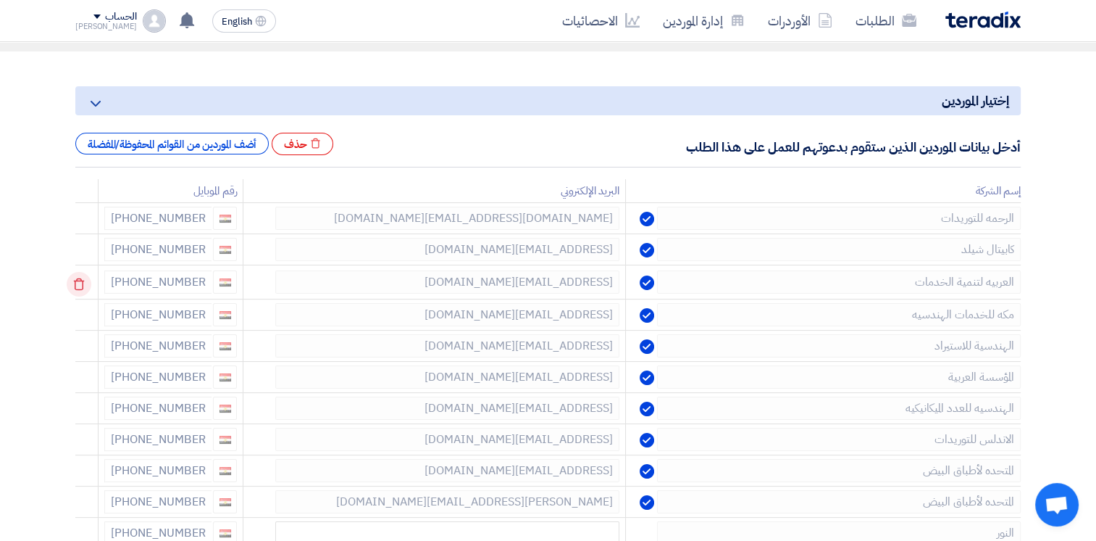
click at [82, 287] on icon at bounding box center [79, 284] width 25 height 25
click at [82, 286] on icon at bounding box center [79, 284] width 25 height 25
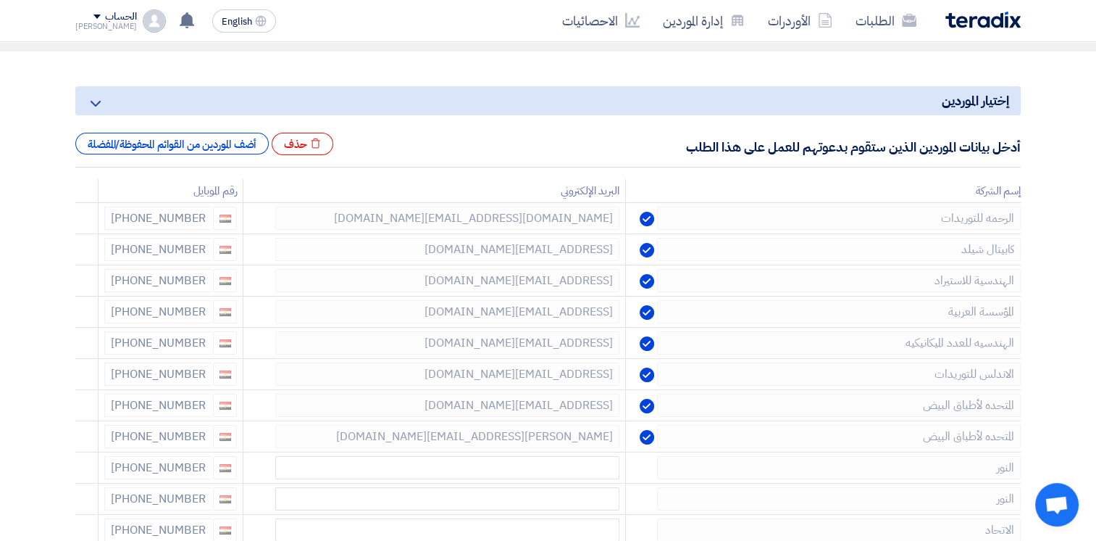
click at [0, 0] on icon at bounding box center [0, 0] width 0 height 0
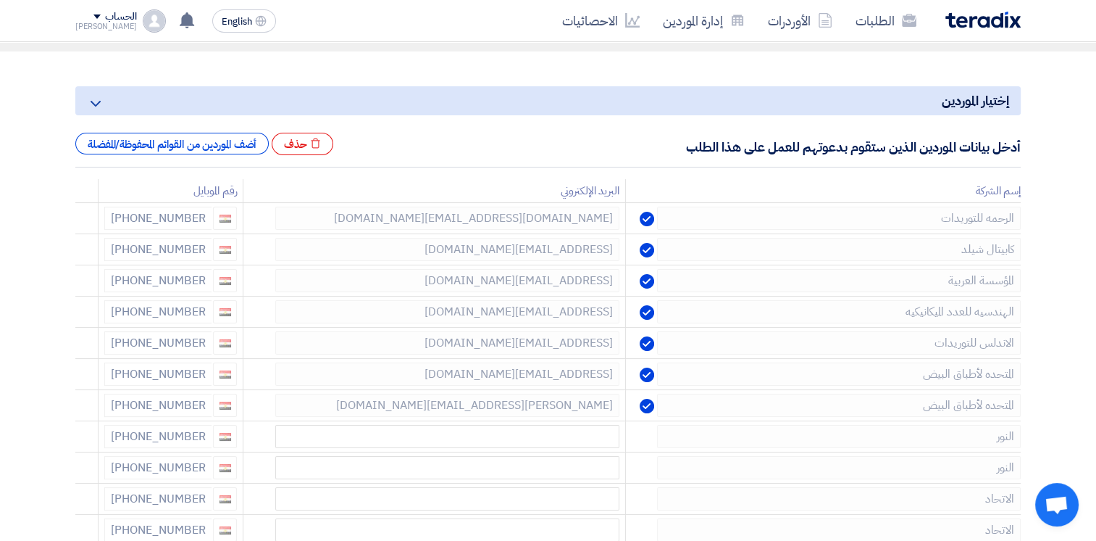
click at [0, 0] on icon at bounding box center [0, 0] width 0 height 0
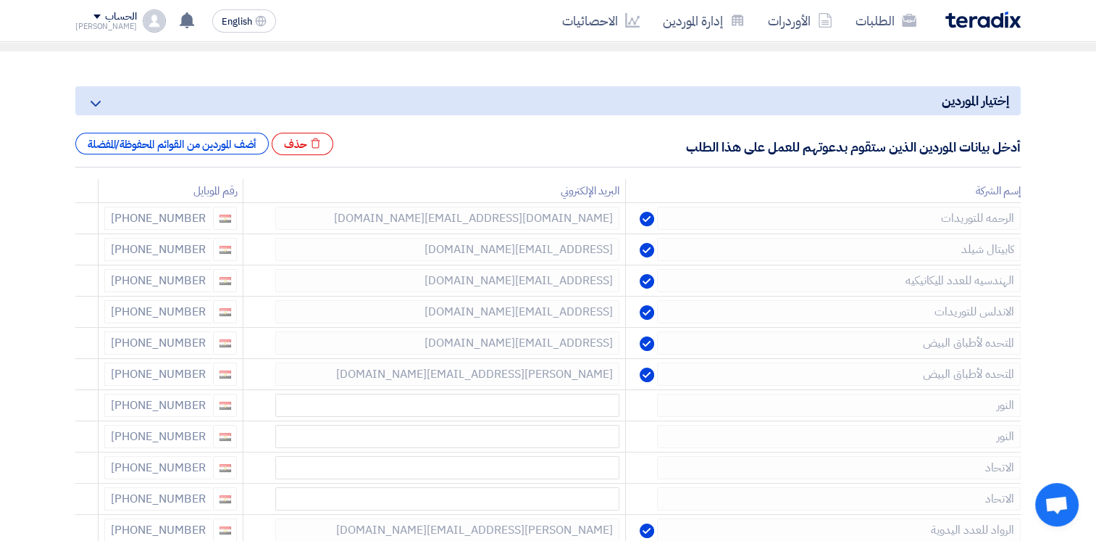
click at [0, 0] on icon at bounding box center [0, 0] width 0 height 0
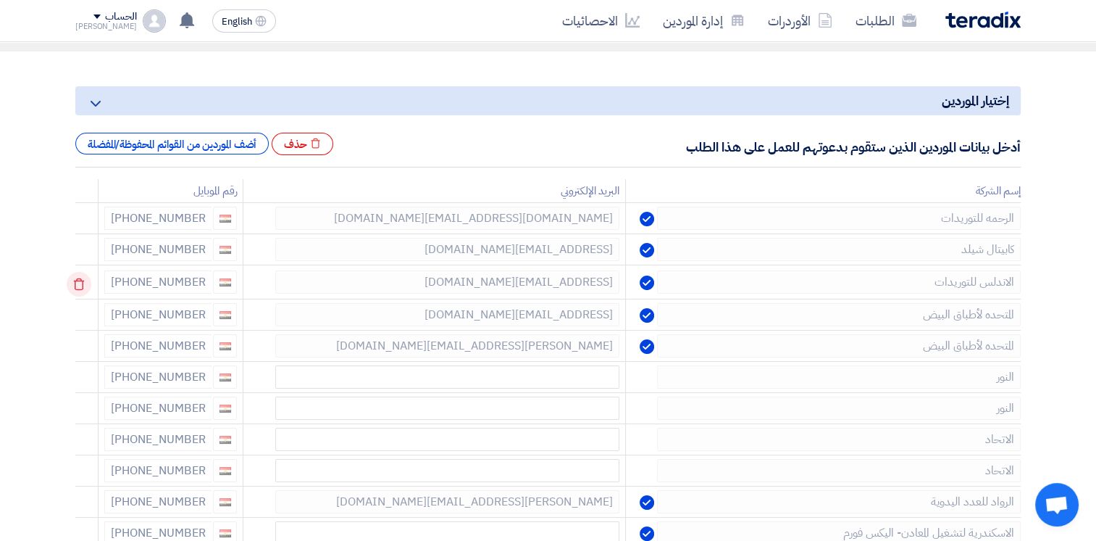
click at [78, 287] on use at bounding box center [79, 284] width 11 height 12
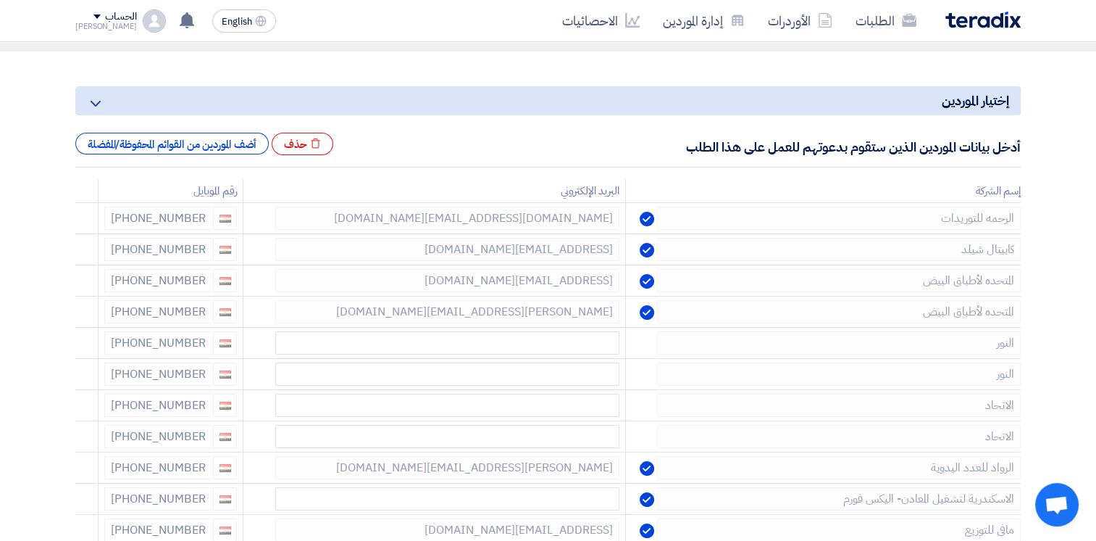
click at [0, 0] on use at bounding box center [0, 0] width 0 height 0
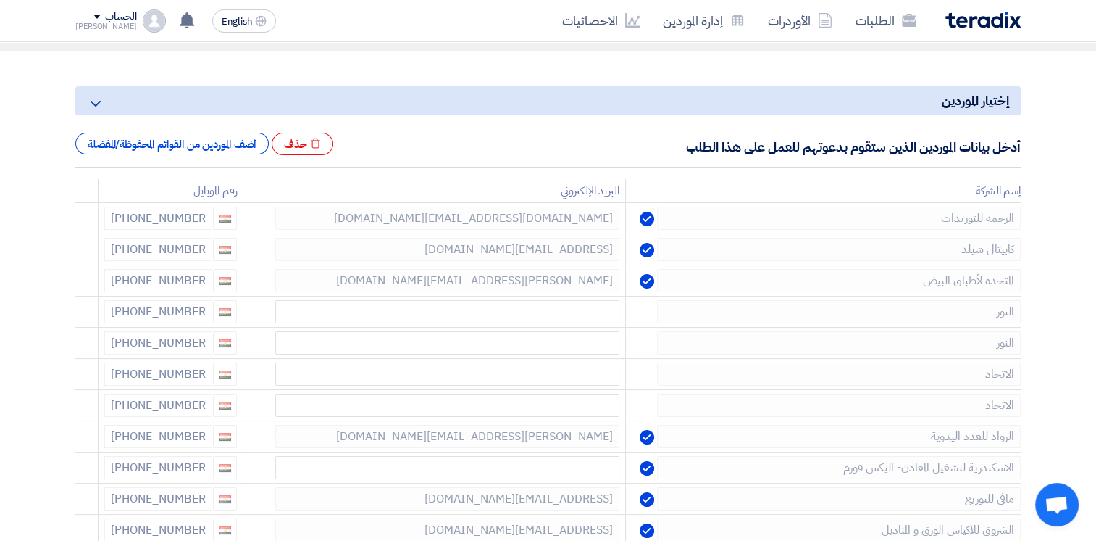
click at [0, 0] on use at bounding box center [0, 0] width 0 height 0
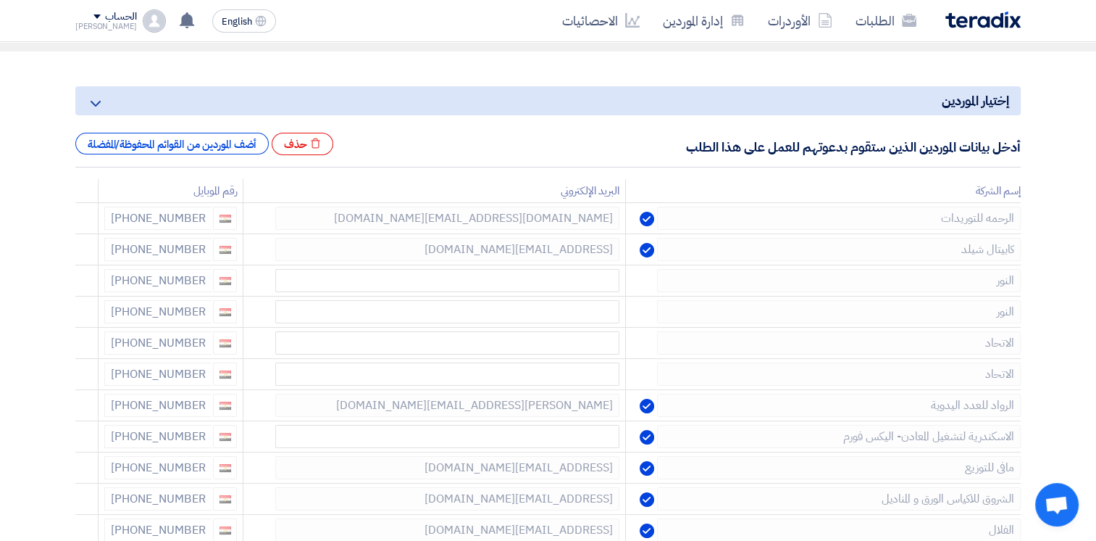
click at [0, 0] on use at bounding box center [0, 0] width 0 height 0
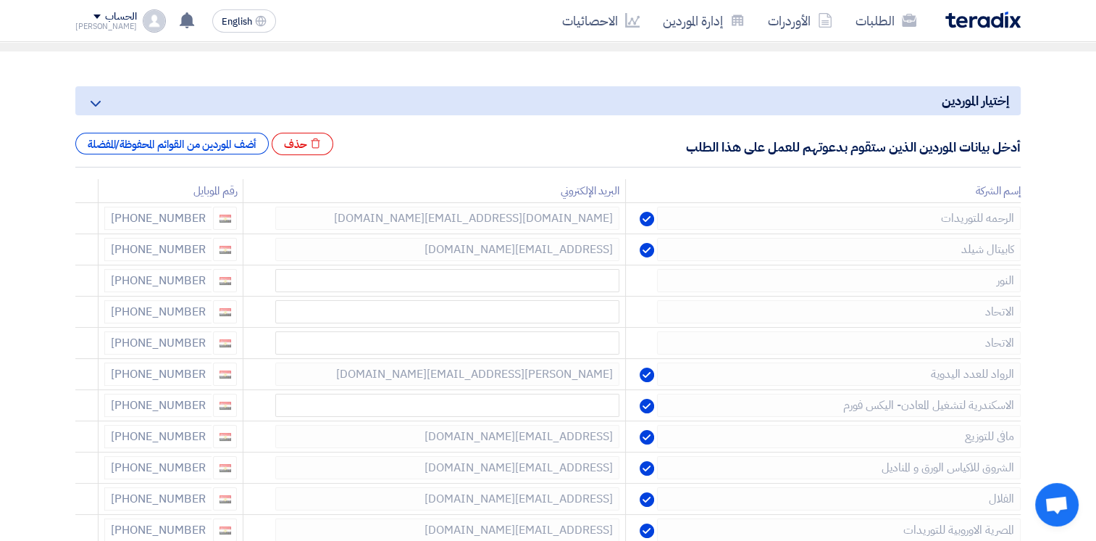
click at [0, 0] on use at bounding box center [0, 0] width 0 height 0
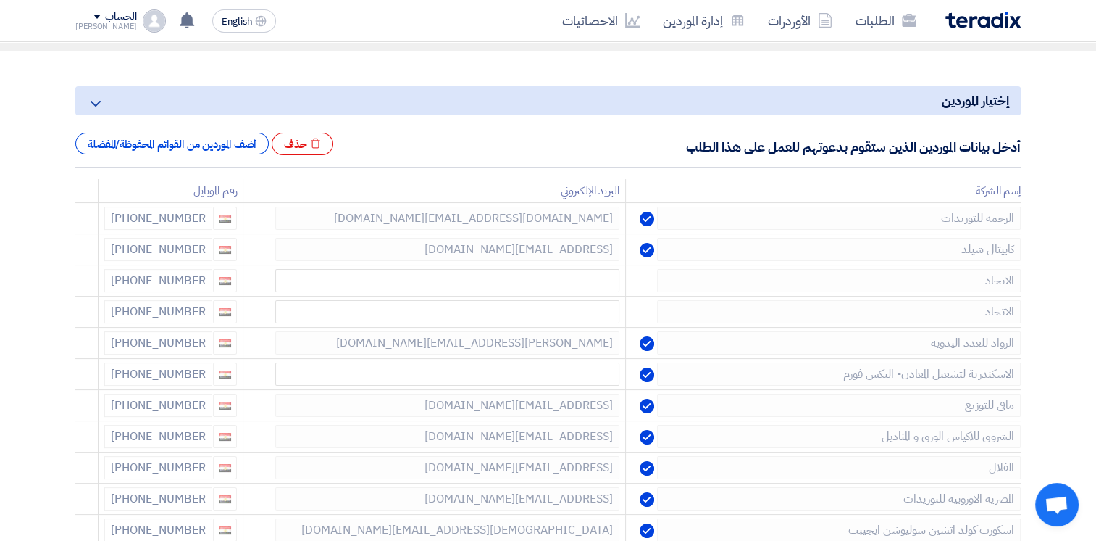
click at [0, 0] on use at bounding box center [0, 0] width 0 height 0
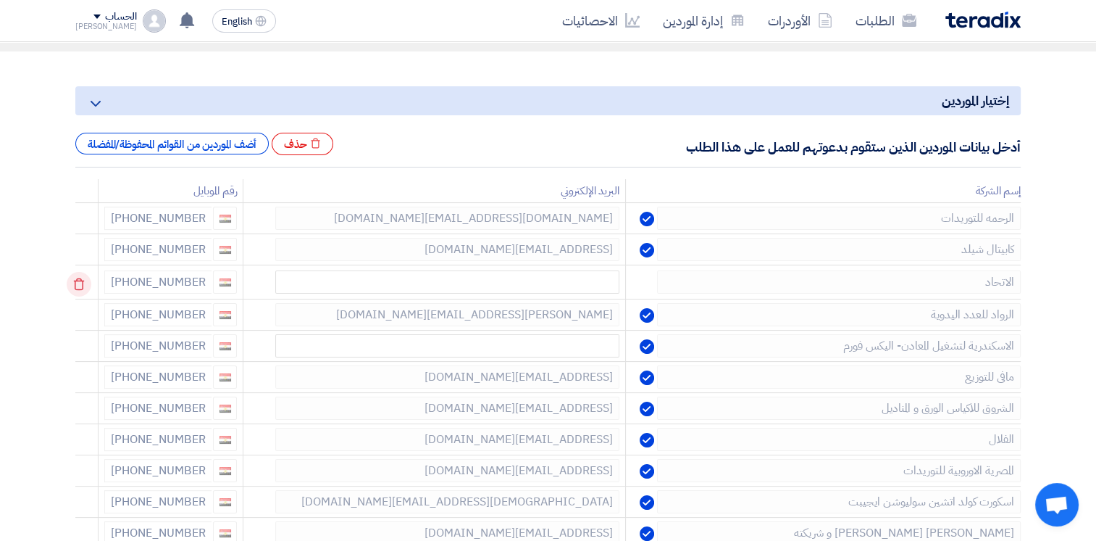
click at [78, 287] on td at bounding box center [86, 282] width 23 height 34
click at [78, 287] on use at bounding box center [79, 284] width 11 height 12
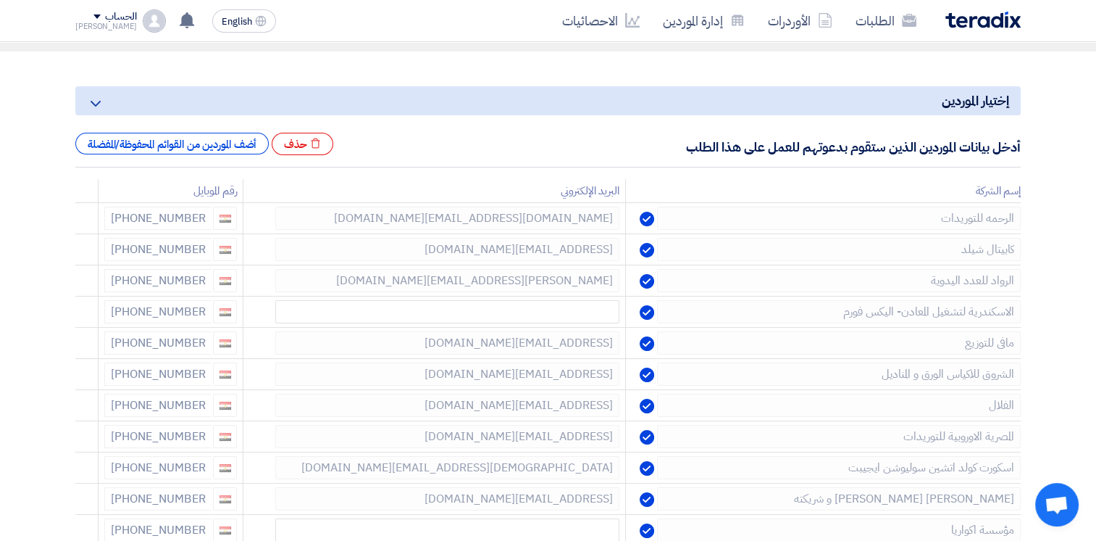
click at [0, 0] on use at bounding box center [0, 0] width 0 height 0
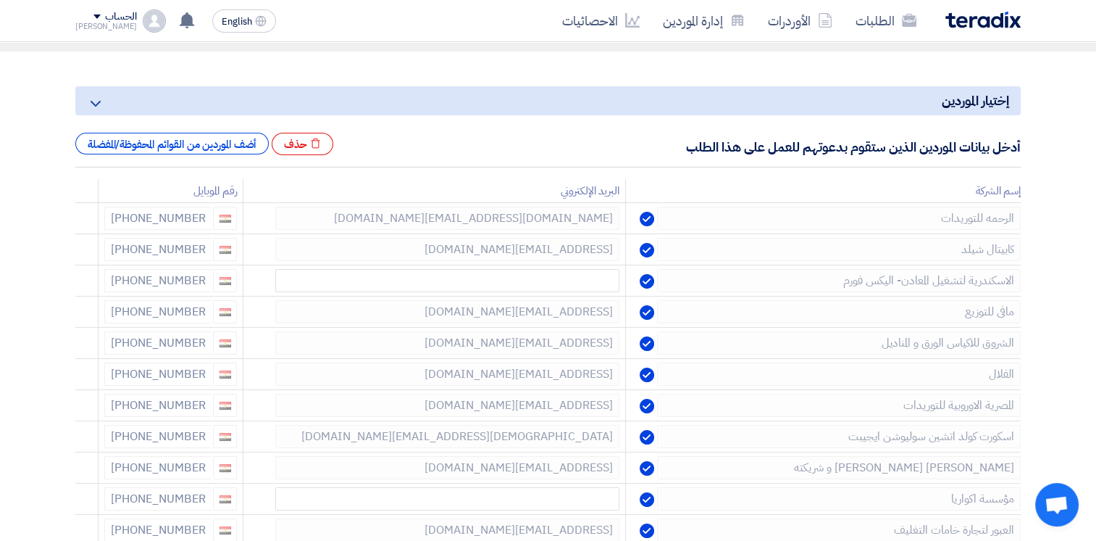
click at [0, 0] on use at bounding box center [0, 0] width 0 height 0
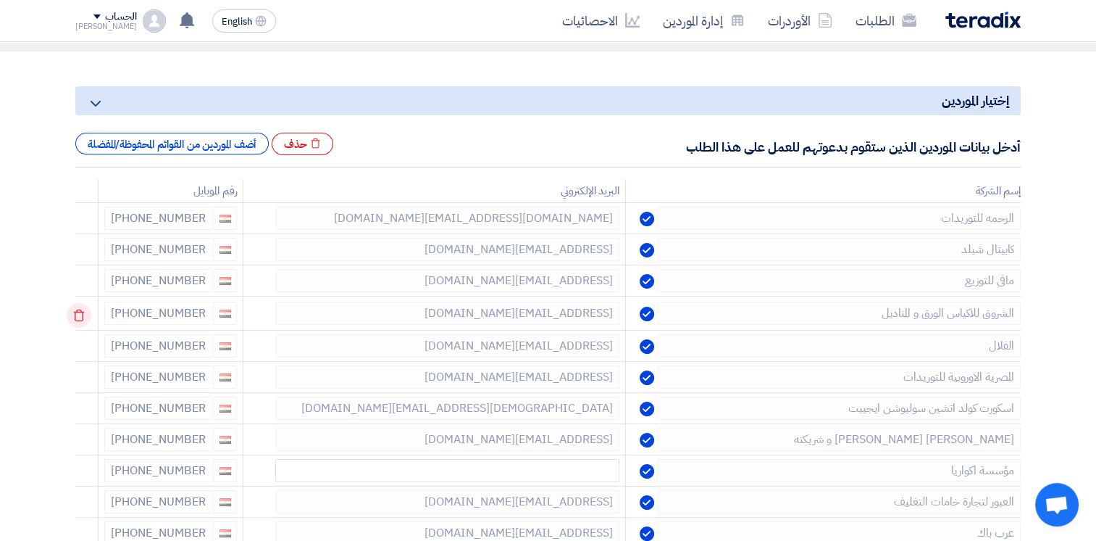
click at [78, 315] on use at bounding box center [79, 315] width 11 height 12
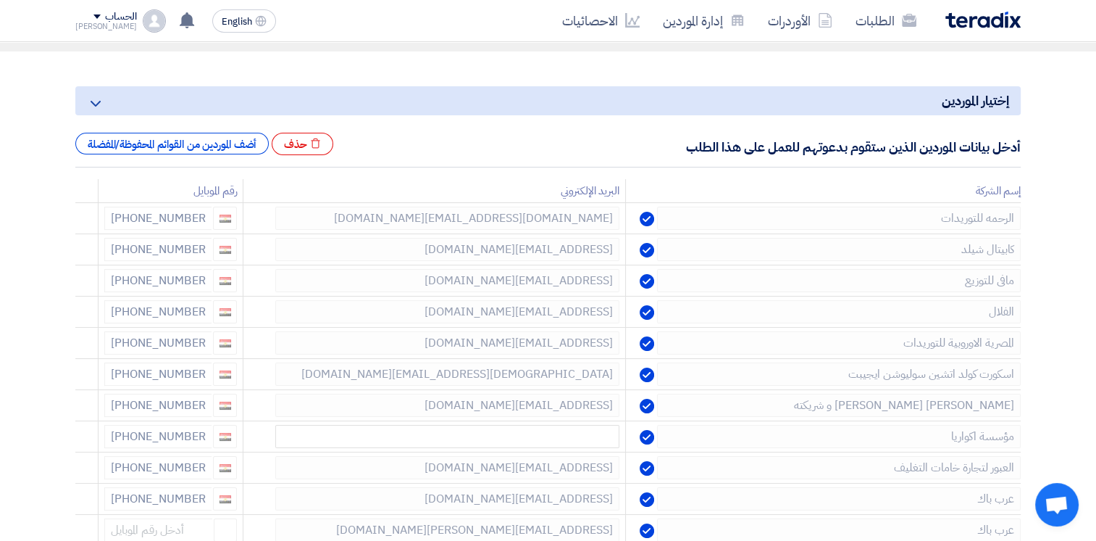
click at [0, 0] on use at bounding box center [0, 0] width 0 height 0
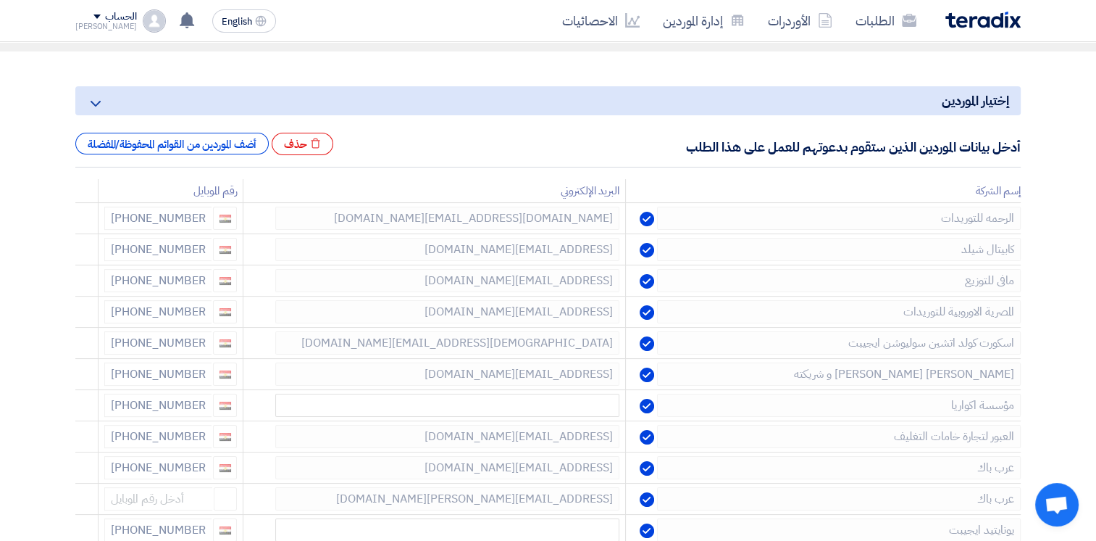
click at [0, 0] on use at bounding box center [0, 0] width 0 height 0
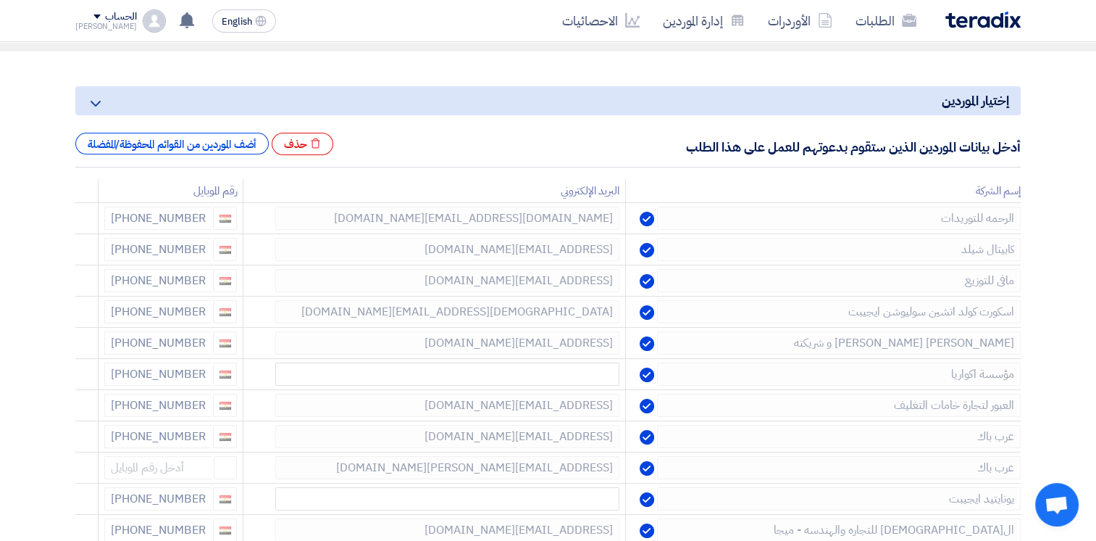
click at [0, 0] on use at bounding box center [0, 0] width 0 height 0
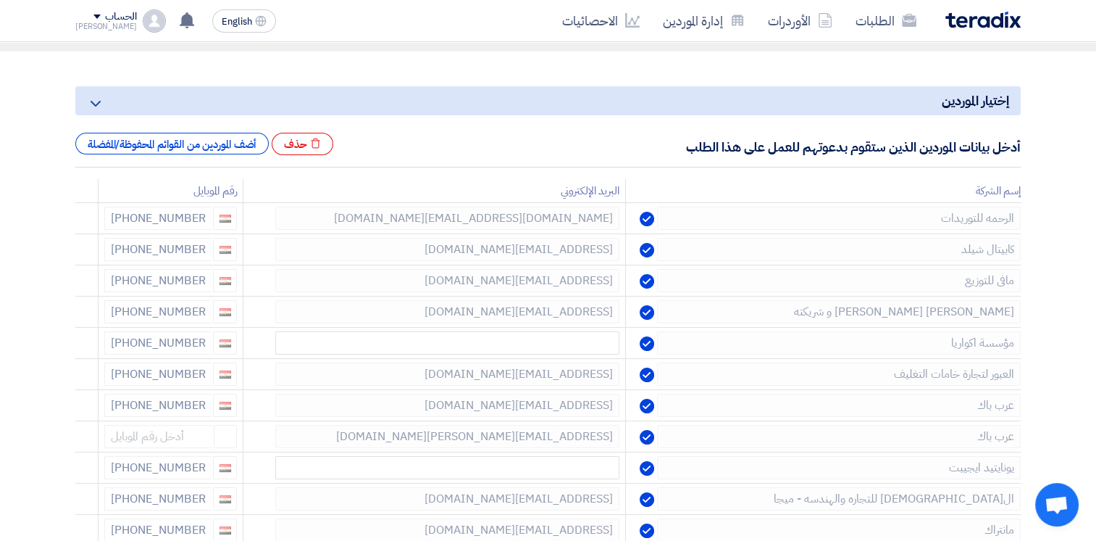
click at [0, 0] on use at bounding box center [0, 0] width 0 height 0
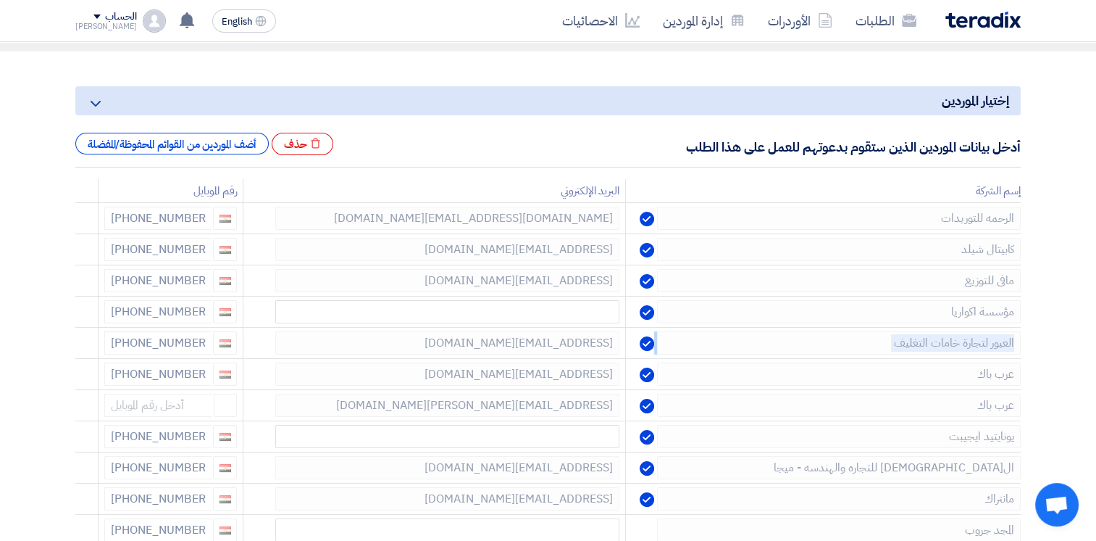
click at [0, 0] on use at bounding box center [0, 0] width 0 height 0
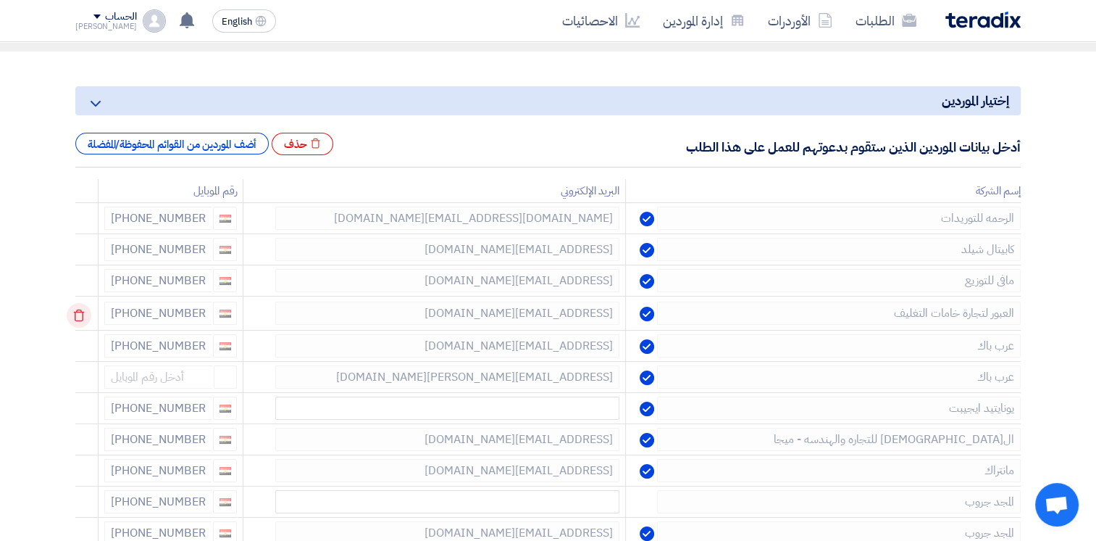
click at [78, 315] on td at bounding box center [86, 313] width 23 height 34
click at [78, 315] on use at bounding box center [79, 315] width 11 height 12
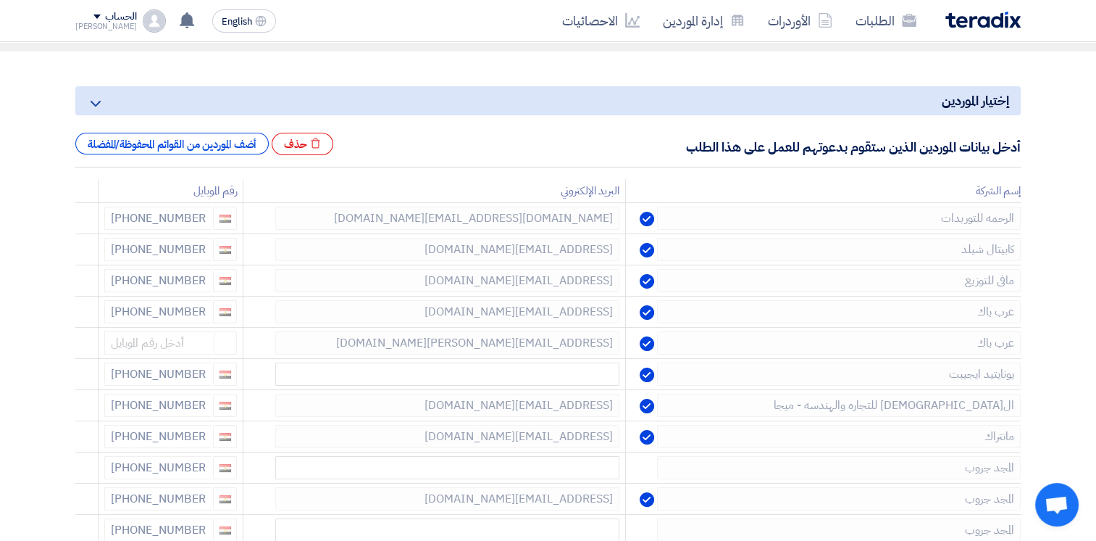
click at [0, 0] on use at bounding box center [0, 0] width 0 height 0
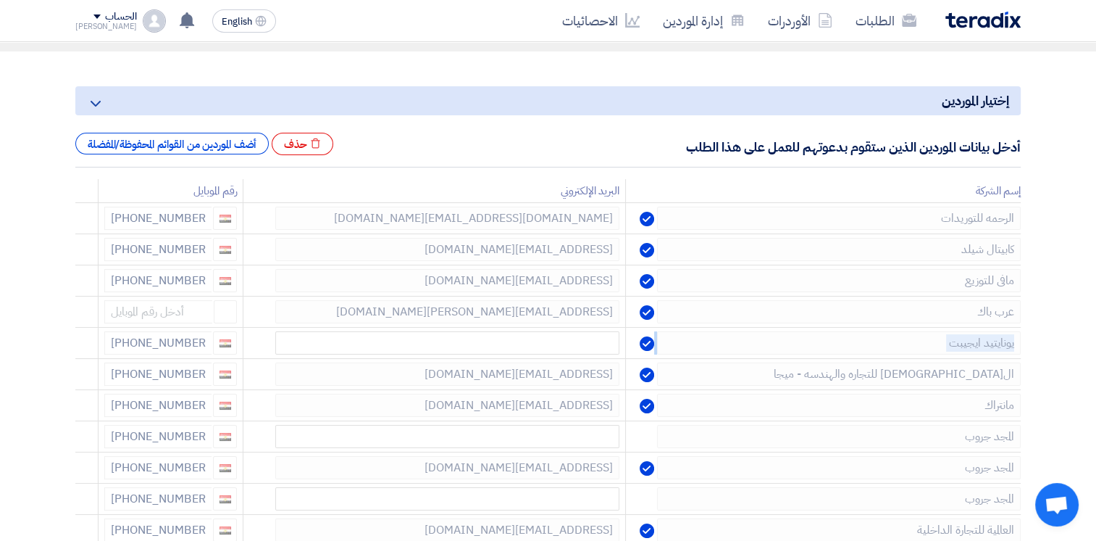
click at [0, 0] on use at bounding box center [0, 0] width 0 height 0
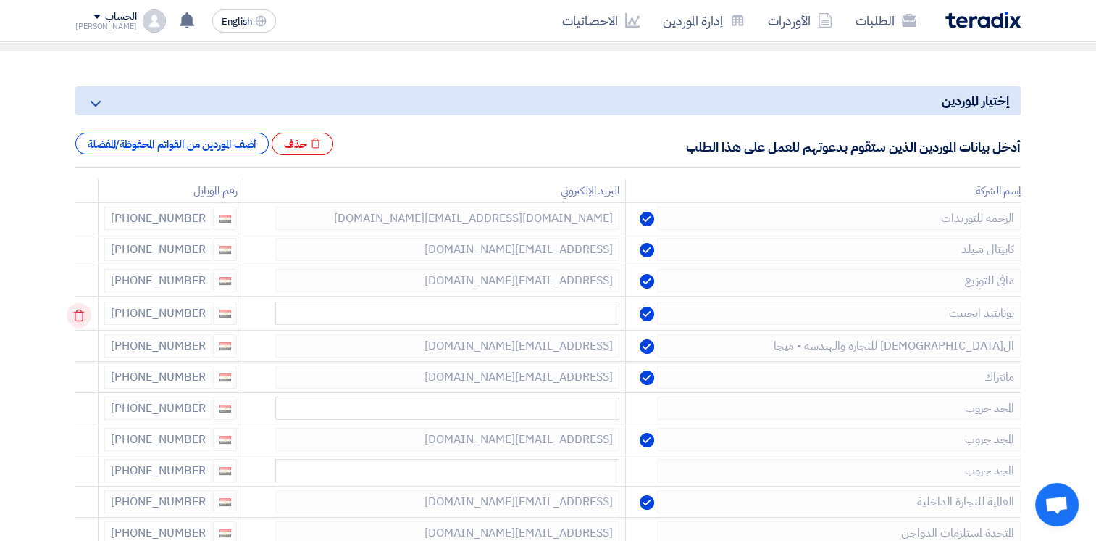
click at [78, 315] on td at bounding box center [86, 313] width 23 height 34
click at [78, 315] on use at bounding box center [79, 315] width 11 height 12
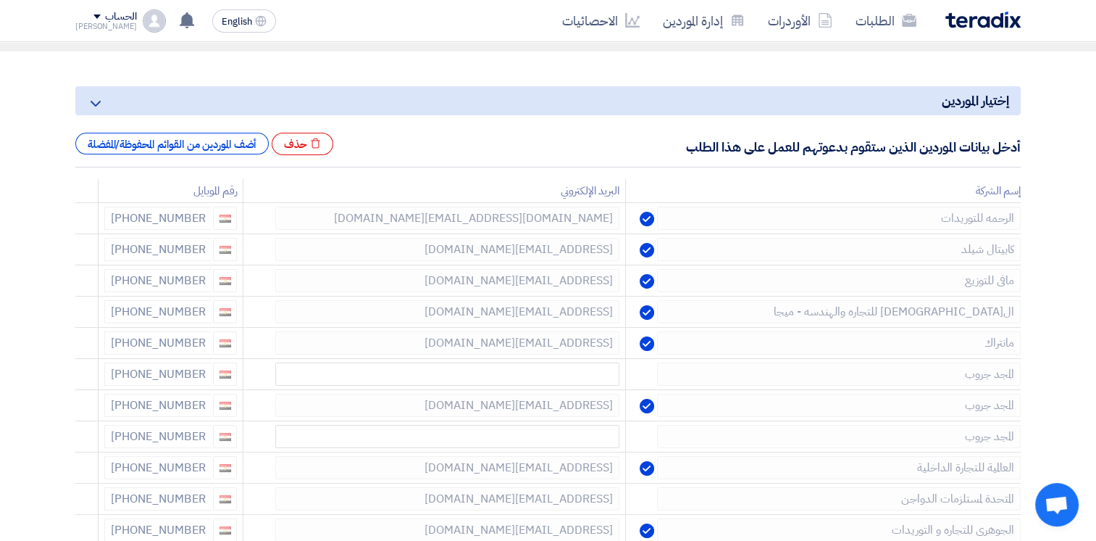
click at [0, 0] on use at bounding box center [0, 0] width 0 height 0
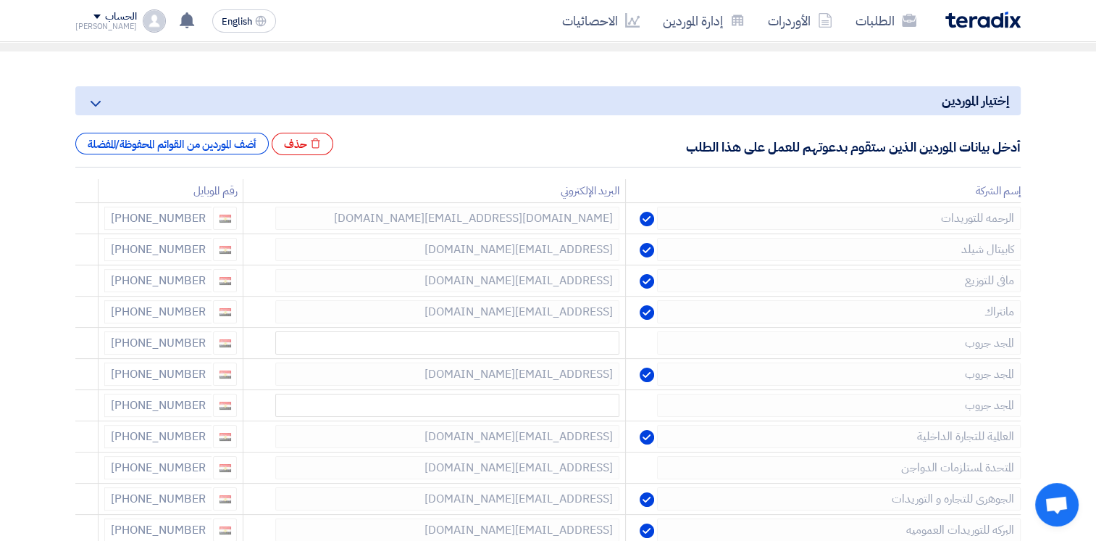
click at [0, 0] on use at bounding box center [0, 0] width 0 height 0
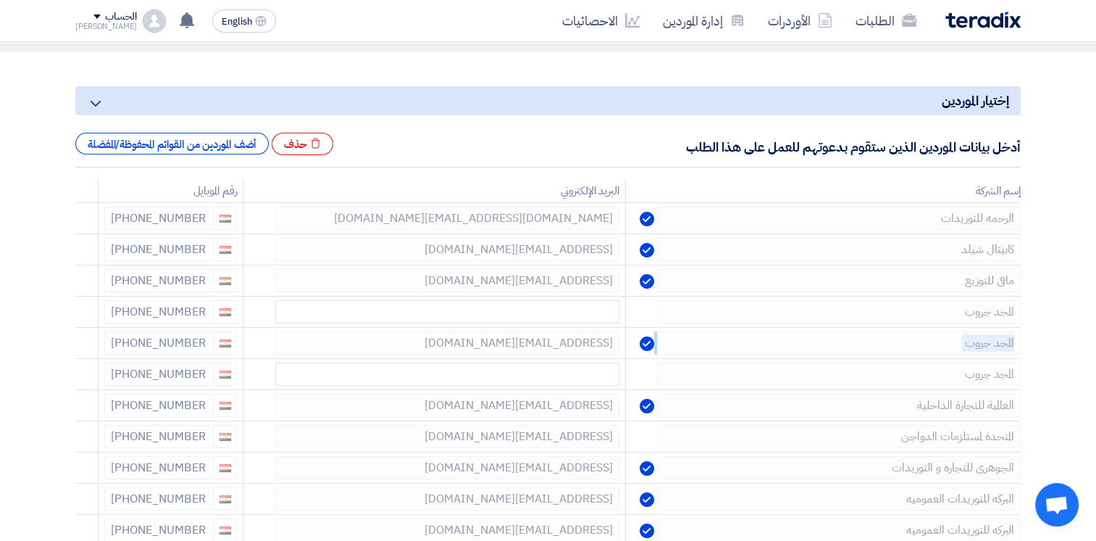
click at [0, 0] on use at bounding box center [0, 0] width 0 height 0
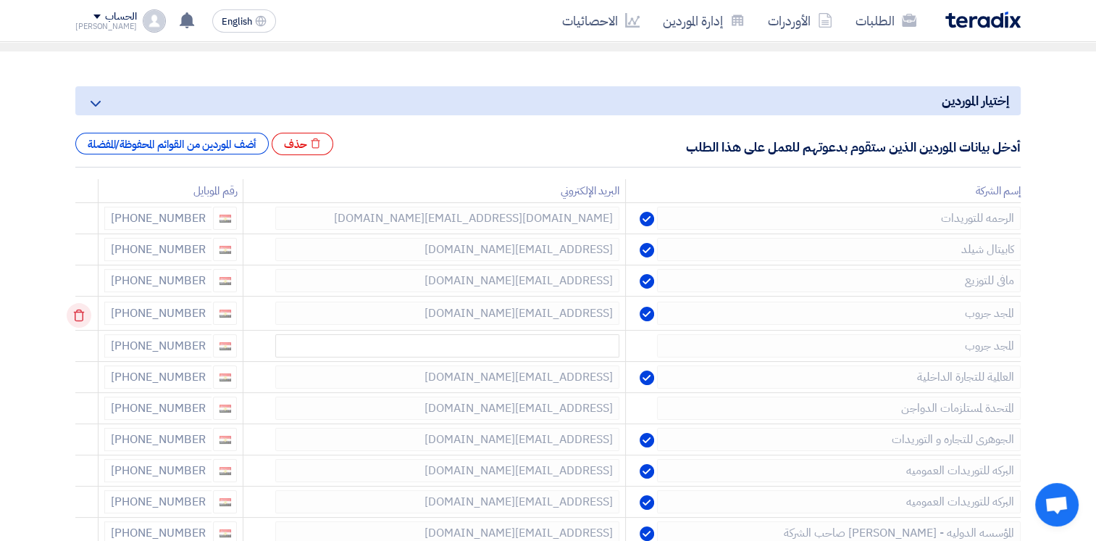
click at [78, 315] on td at bounding box center [86, 313] width 23 height 34
click at [78, 315] on use at bounding box center [79, 315] width 11 height 12
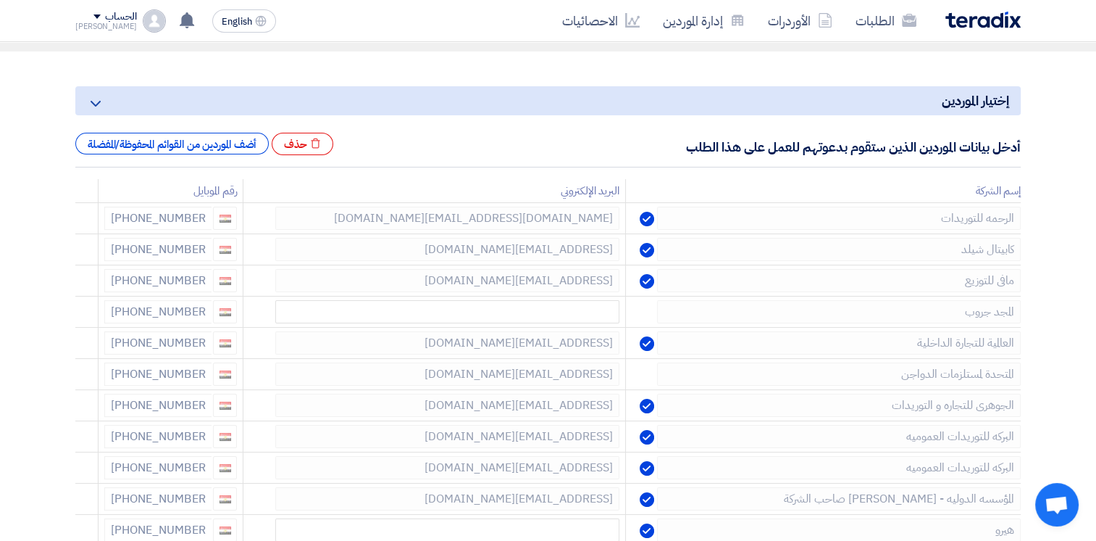
click at [0, 0] on use at bounding box center [0, 0] width 0 height 0
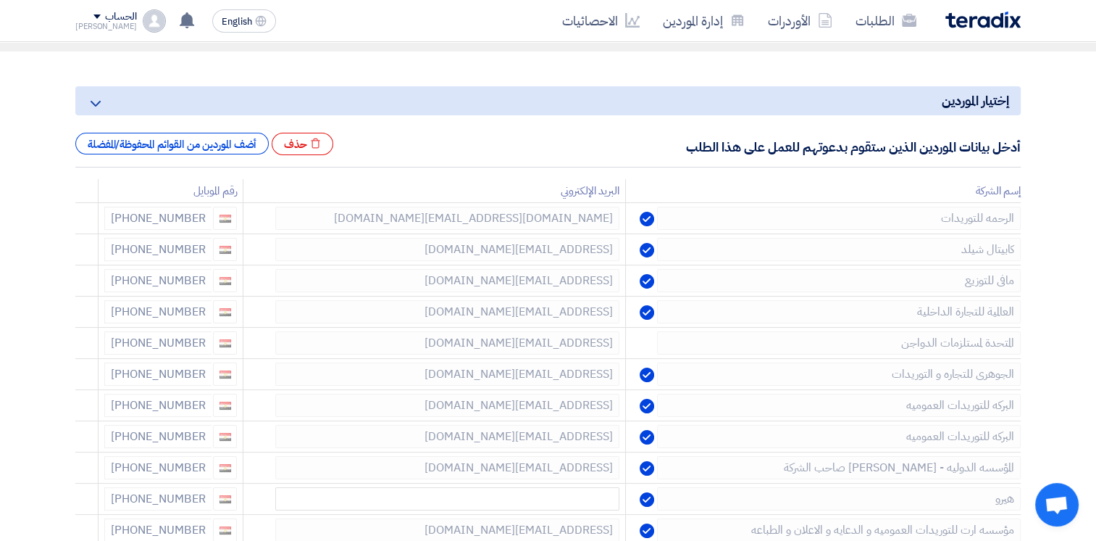
click at [0, 0] on use at bounding box center [0, 0] width 0 height 0
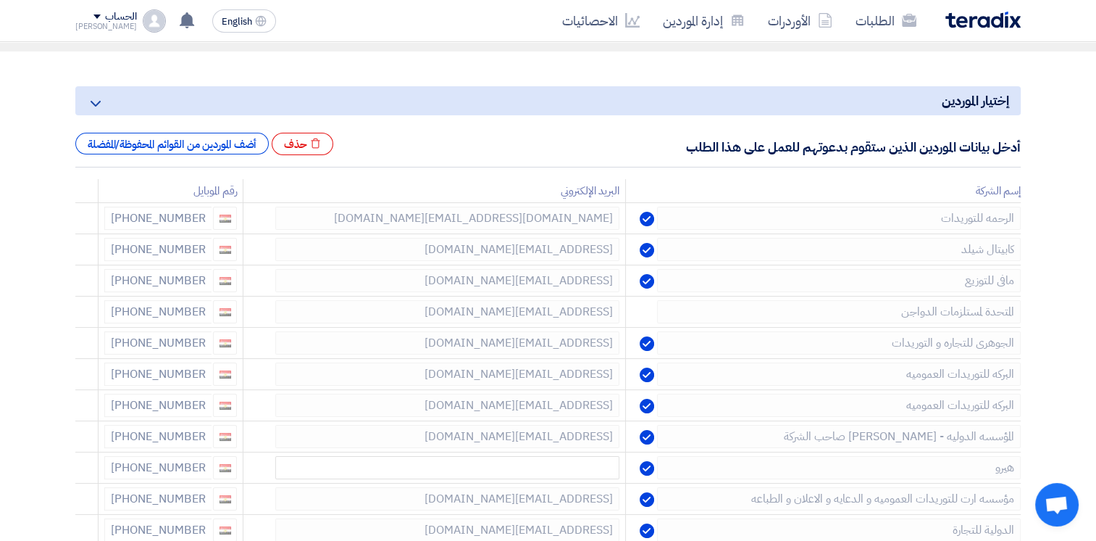
click at [0, 0] on use at bounding box center [0, 0] width 0 height 0
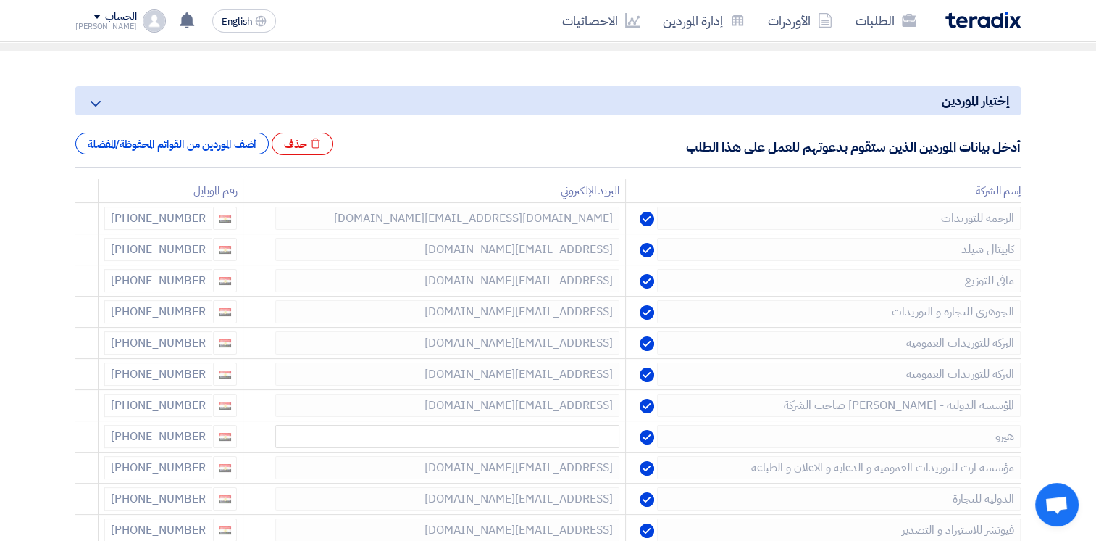
click at [0, 0] on use at bounding box center [0, 0] width 0 height 0
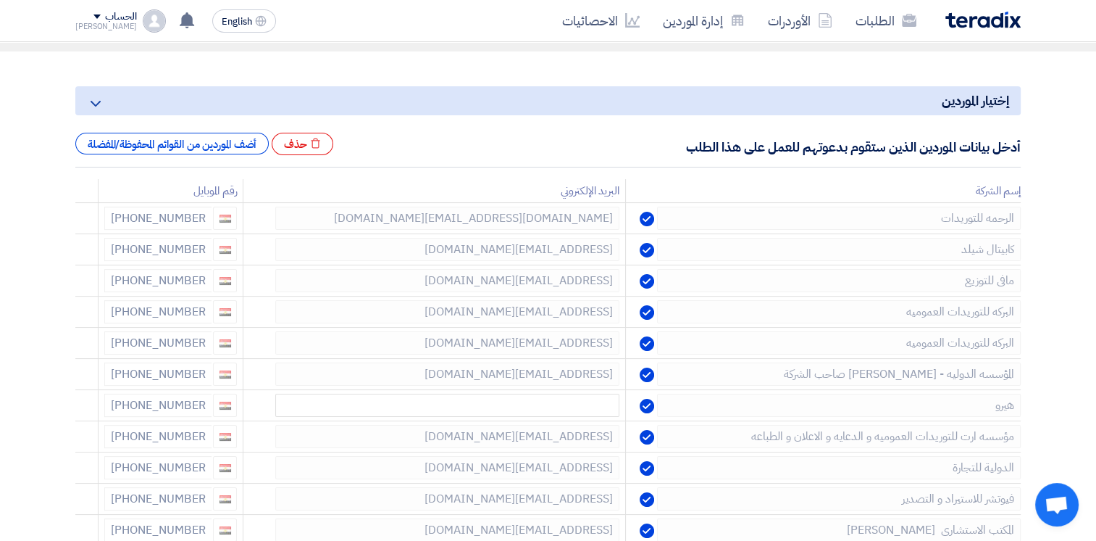
click at [0, 0] on use at bounding box center [0, 0] width 0 height 0
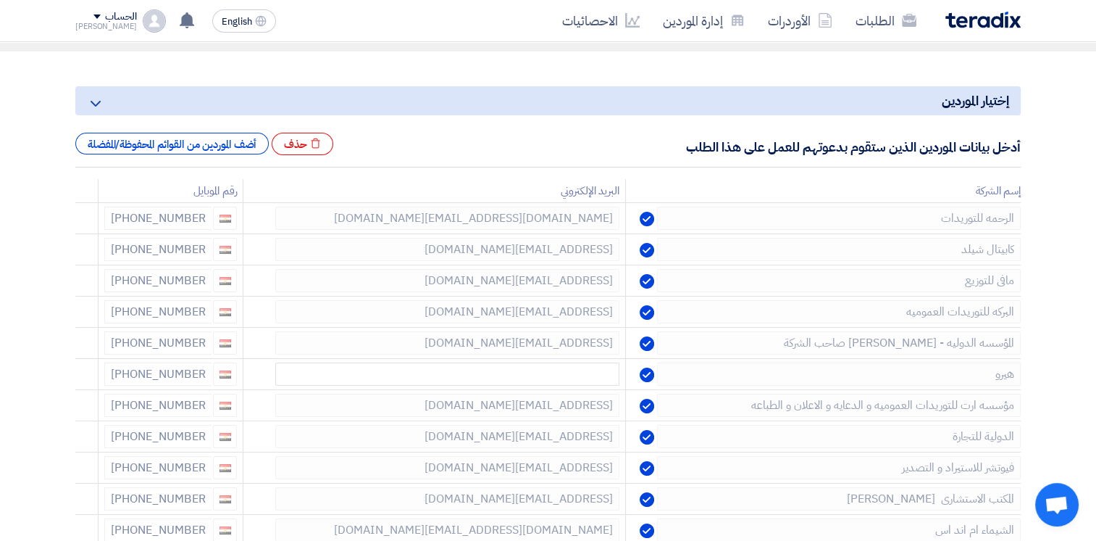
click at [0, 0] on use at bounding box center [0, 0] width 0 height 0
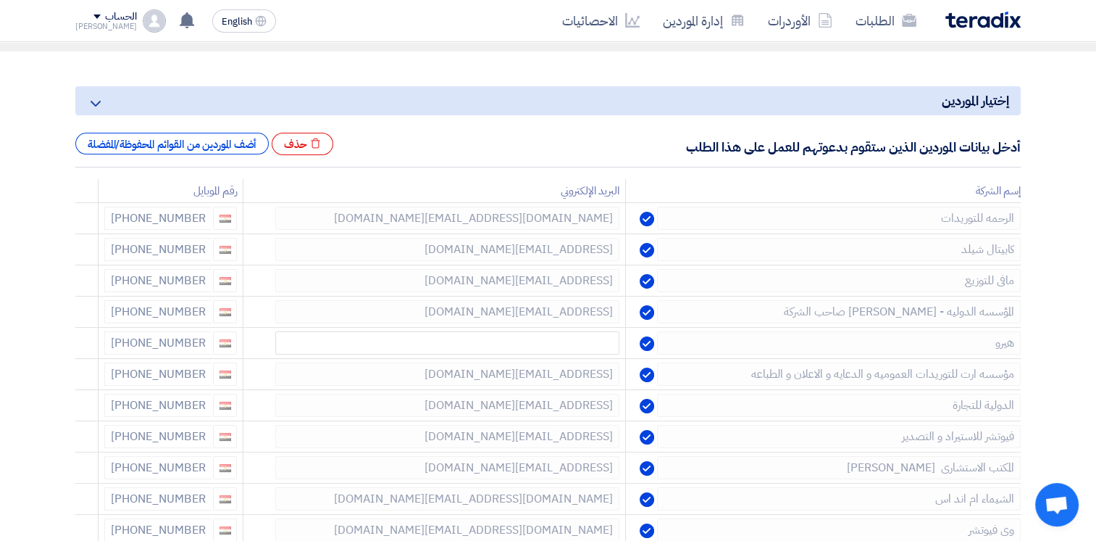
click at [0, 0] on use at bounding box center [0, 0] width 0 height 0
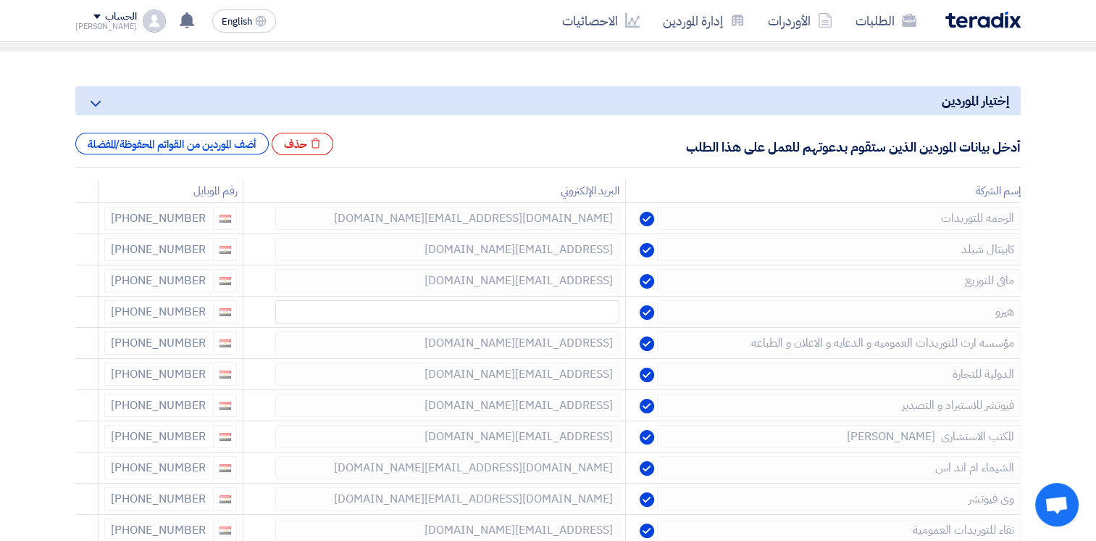
click at [0, 0] on use at bounding box center [0, 0] width 0 height 0
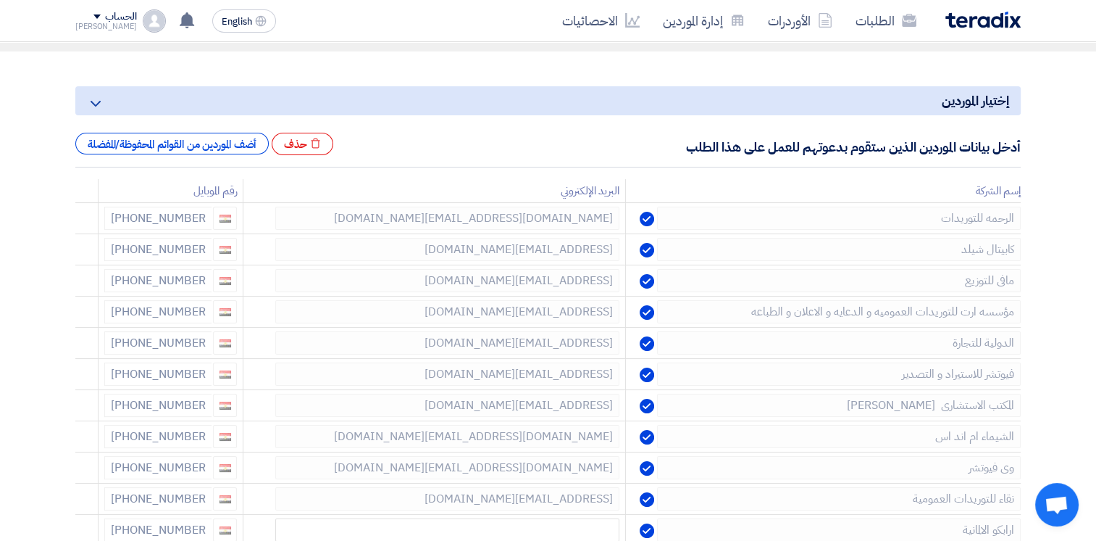
click at [0, 0] on use at bounding box center [0, 0] width 0 height 0
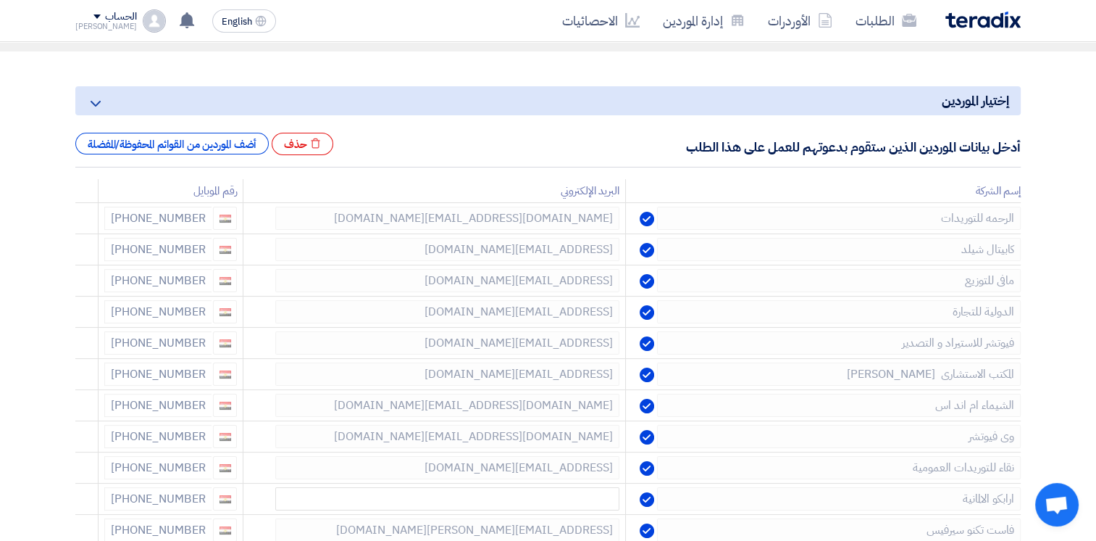
click at [0, 0] on use at bounding box center [0, 0] width 0 height 0
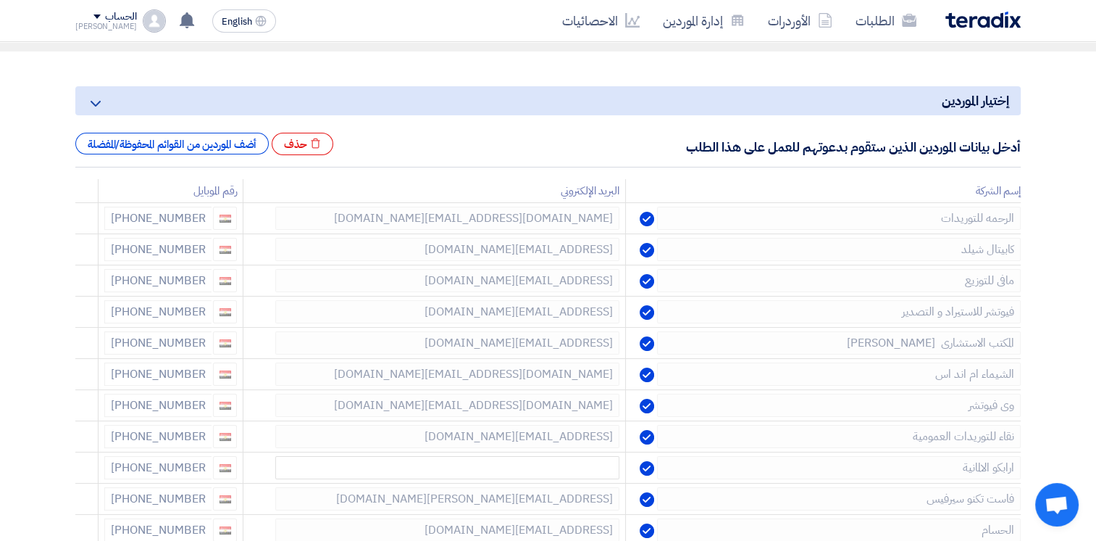
click at [0, 0] on use at bounding box center [0, 0] width 0 height 0
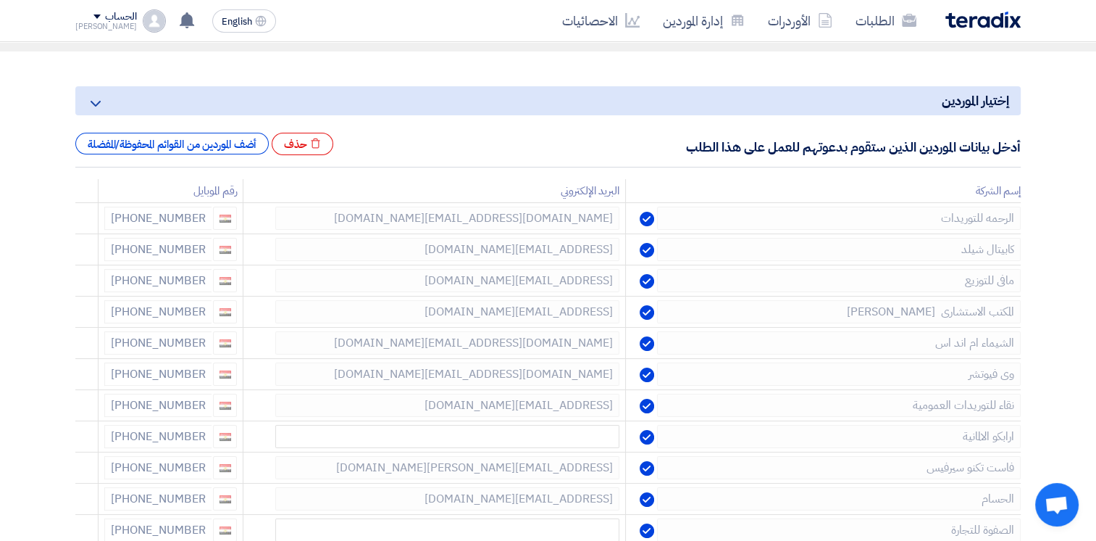
click at [0, 0] on use at bounding box center [0, 0] width 0 height 0
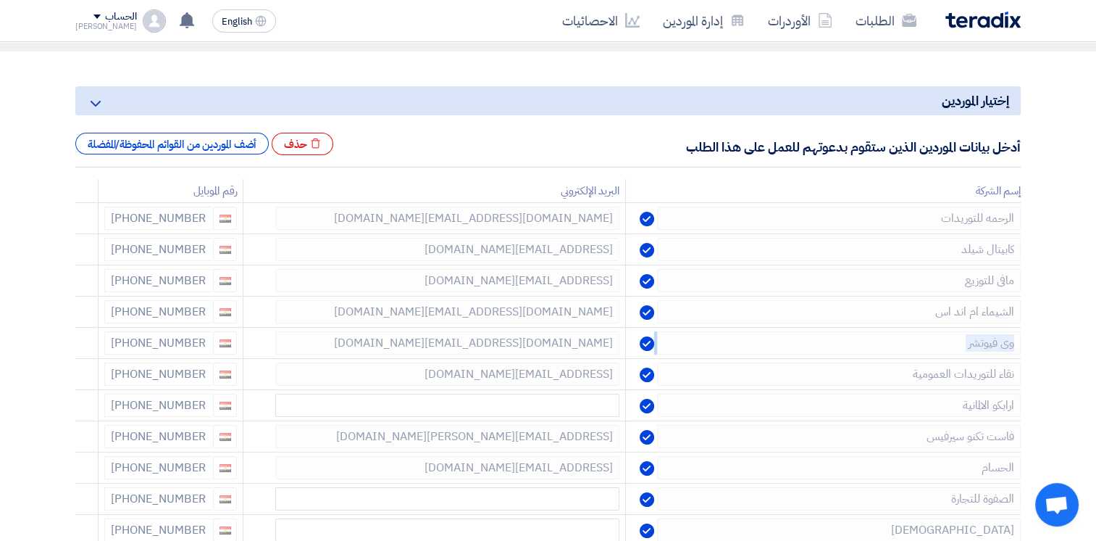
click at [0, 0] on use at bounding box center [0, 0] width 0 height 0
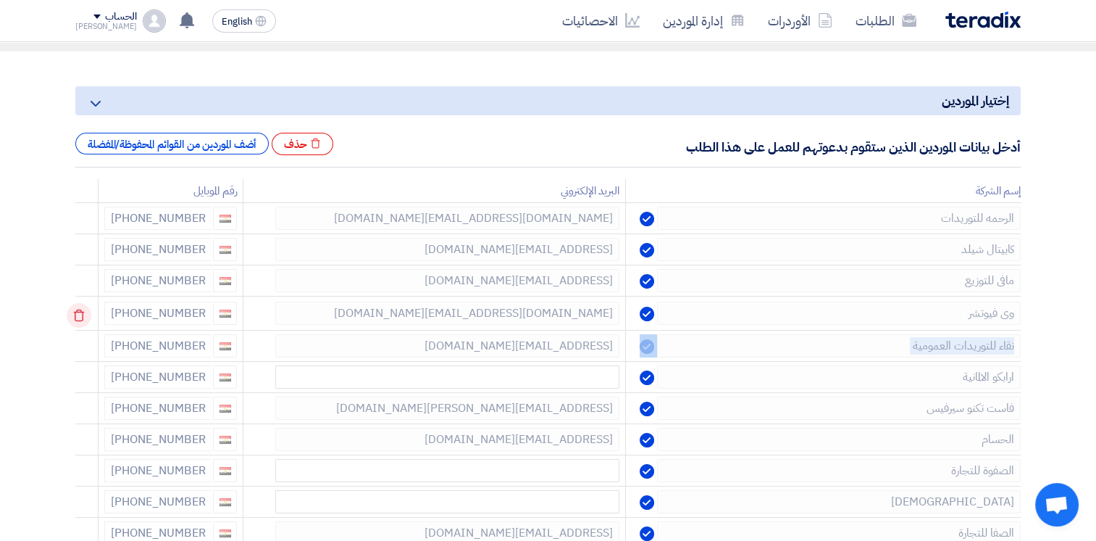
click at [78, 315] on td at bounding box center [86, 313] width 23 height 34
drag, startPoint x: 78, startPoint y: 315, endPoint x: 83, endPoint y: 344, distance: 30.1
click at [83, 344] on td at bounding box center [86, 345] width 23 height 34
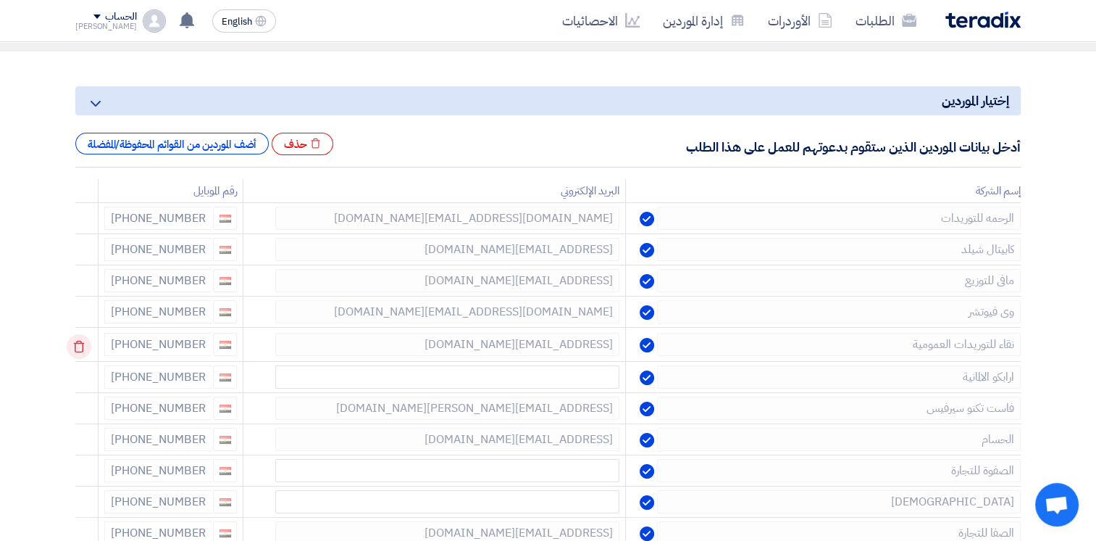
click at [83, 344] on icon at bounding box center [79, 346] width 25 height 25
click at [0, 0] on icon at bounding box center [0, 0] width 0 height 0
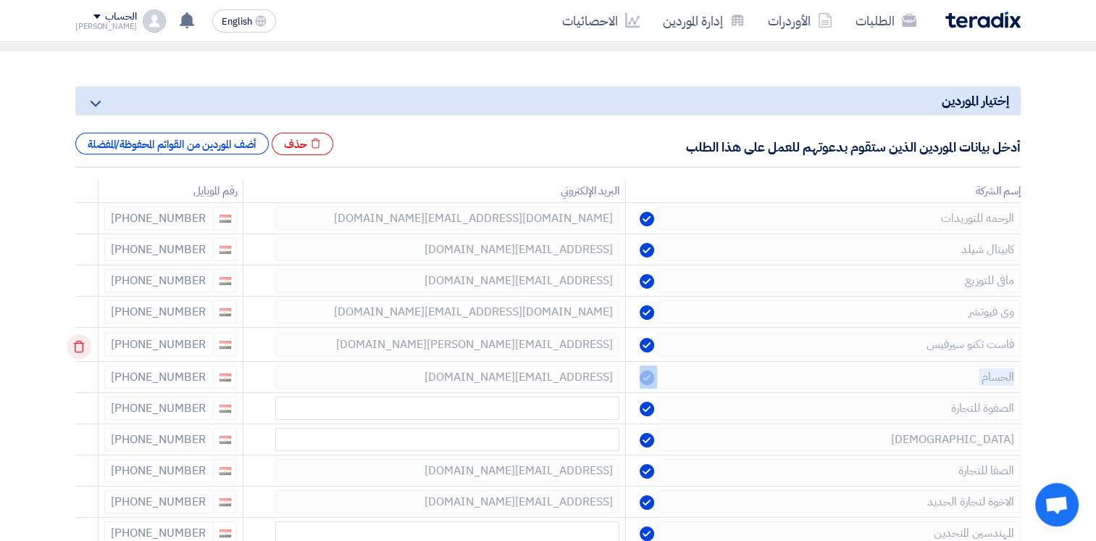
click at [83, 344] on td at bounding box center [86, 345] width 23 height 34
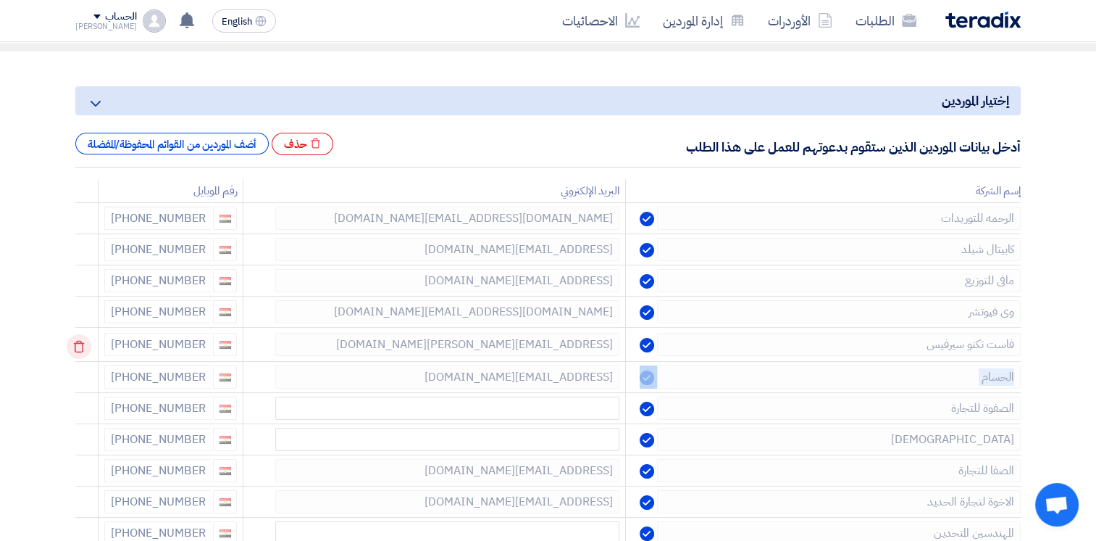
click at [83, 344] on td at bounding box center [86, 345] width 23 height 34
click at [83, 344] on icon at bounding box center [79, 346] width 25 height 25
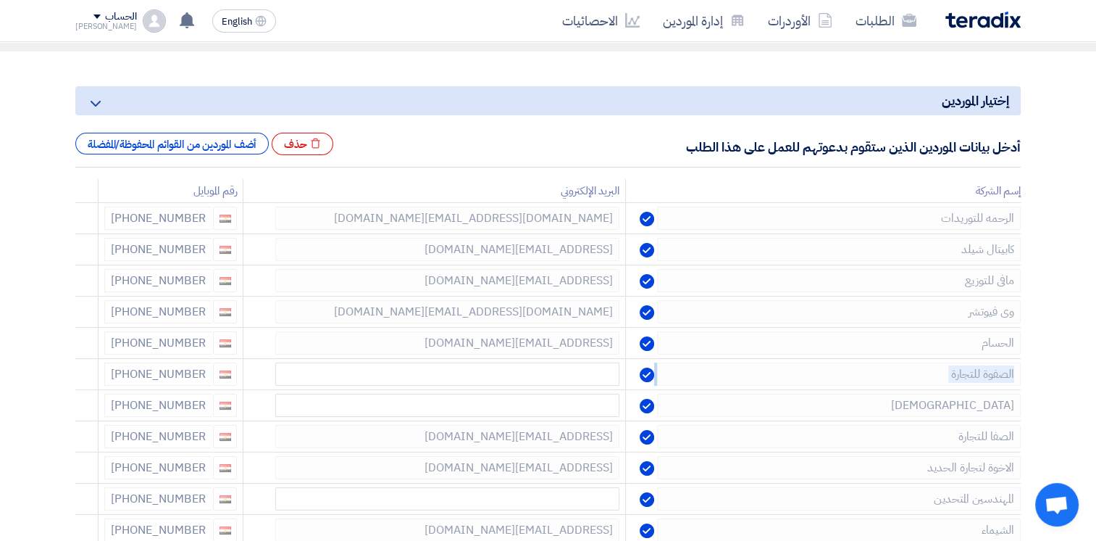
click at [0, 0] on icon at bounding box center [0, 0] width 0 height 0
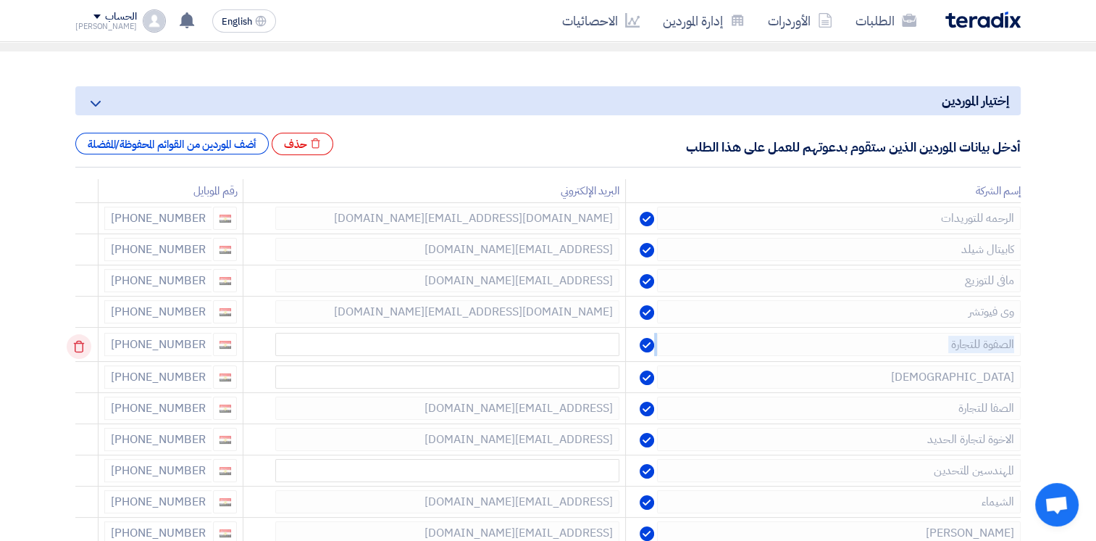
click at [83, 344] on td at bounding box center [86, 345] width 23 height 34
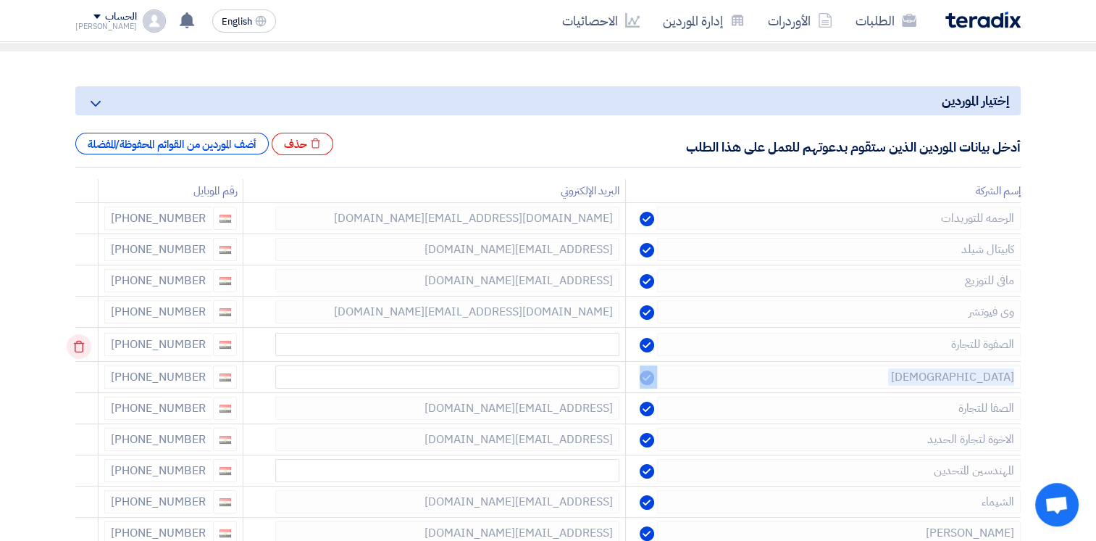
click at [83, 344] on td at bounding box center [86, 345] width 23 height 34
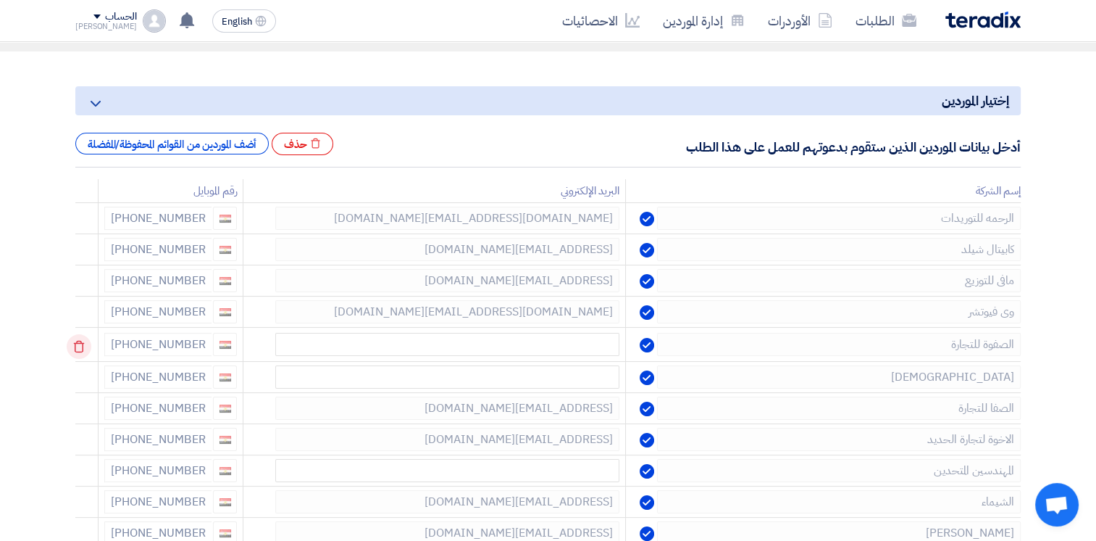
click at [83, 347] on td at bounding box center [86, 345] width 23 height 34
click at [83, 347] on icon at bounding box center [79, 346] width 25 height 25
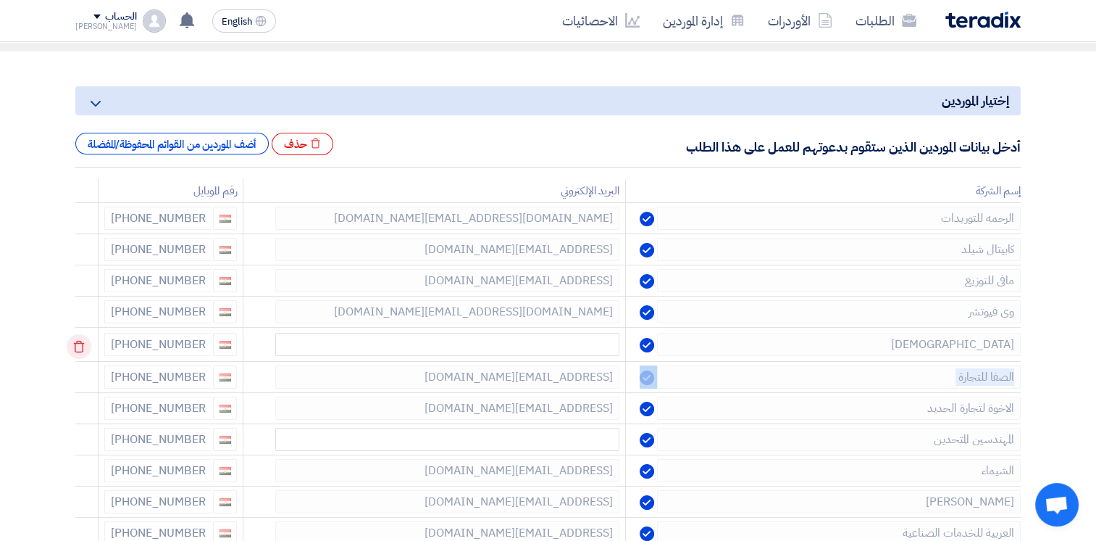
click at [83, 347] on td at bounding box center [86, 345] width 23 height 34
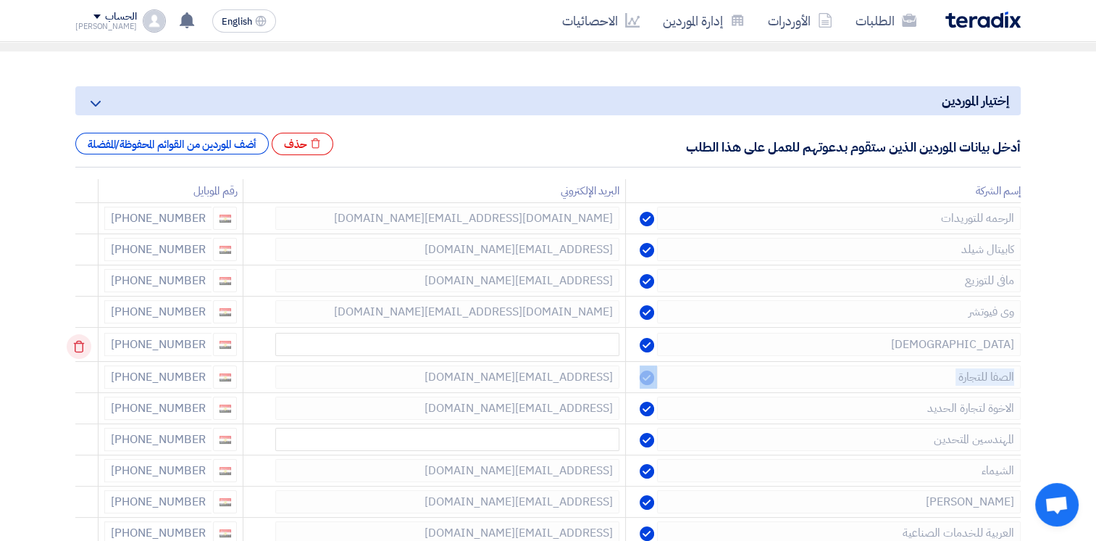
click at [83, 347] on td at bounding box center [86, 345] width 23 height 34
click at [83, 346] on icon at bounding box center [79, 346] width 25 height 25
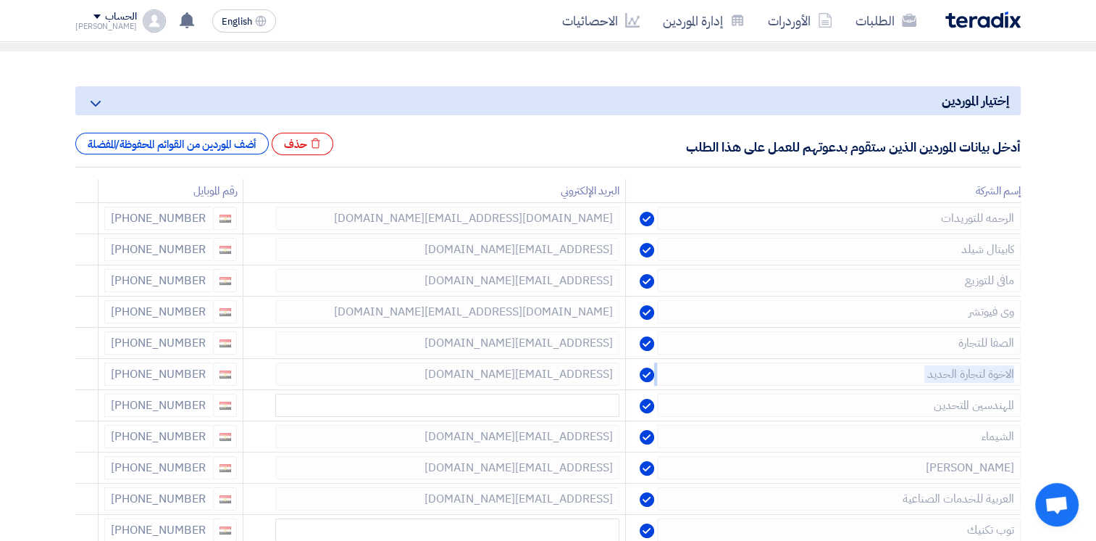
click at [0, 0] on icon at bounding box center [0, 0] width 0 height 0
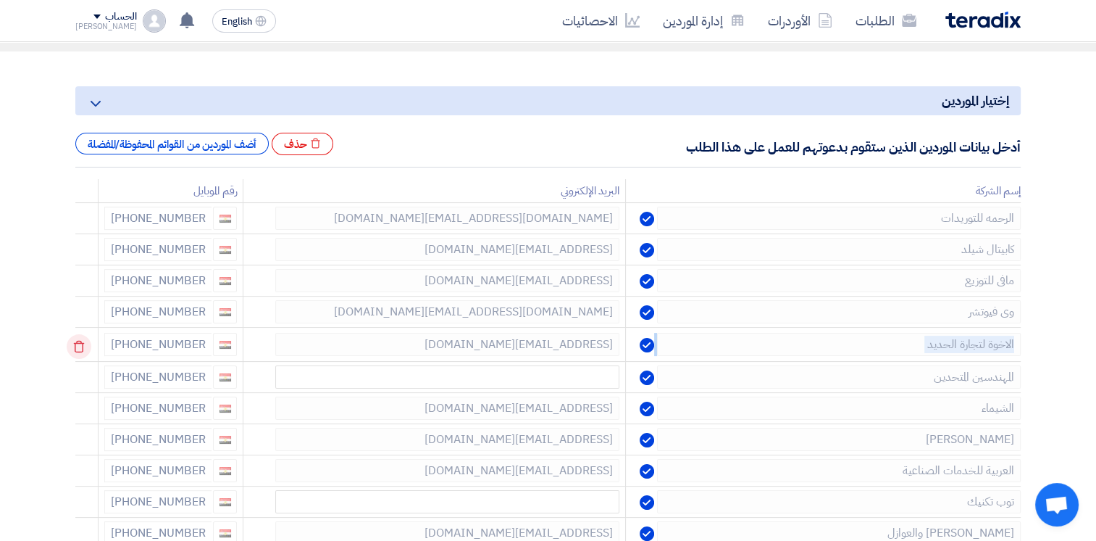
click at [83, 346] on td at bounding box center [86, 345] width 23 height 34
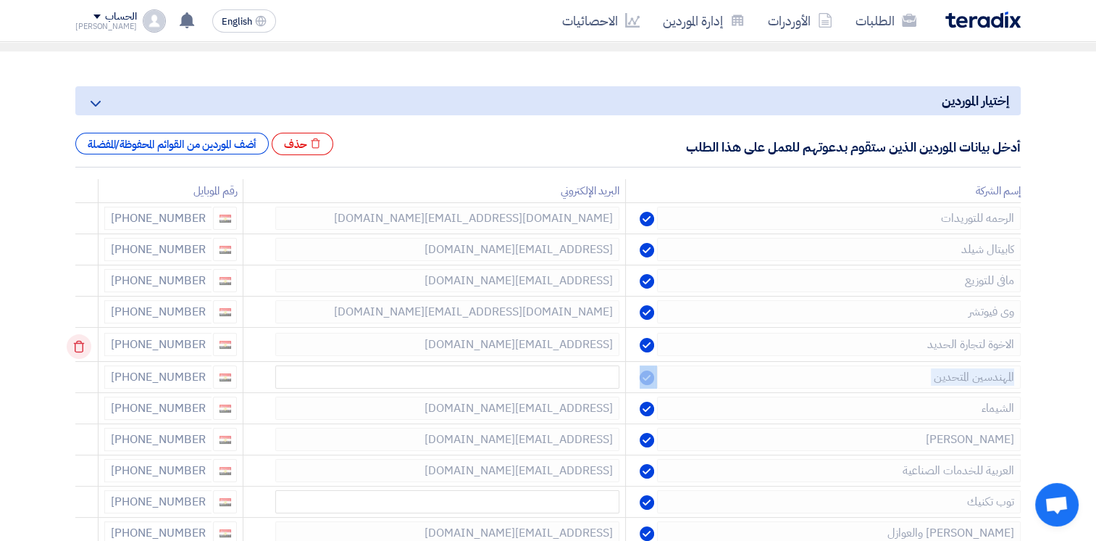
click at [82, 346] on td at bounding box center [86, 345] width 23 height 34
click at [0, 0] on use at bounding box center [0, 0] width 0 height 0
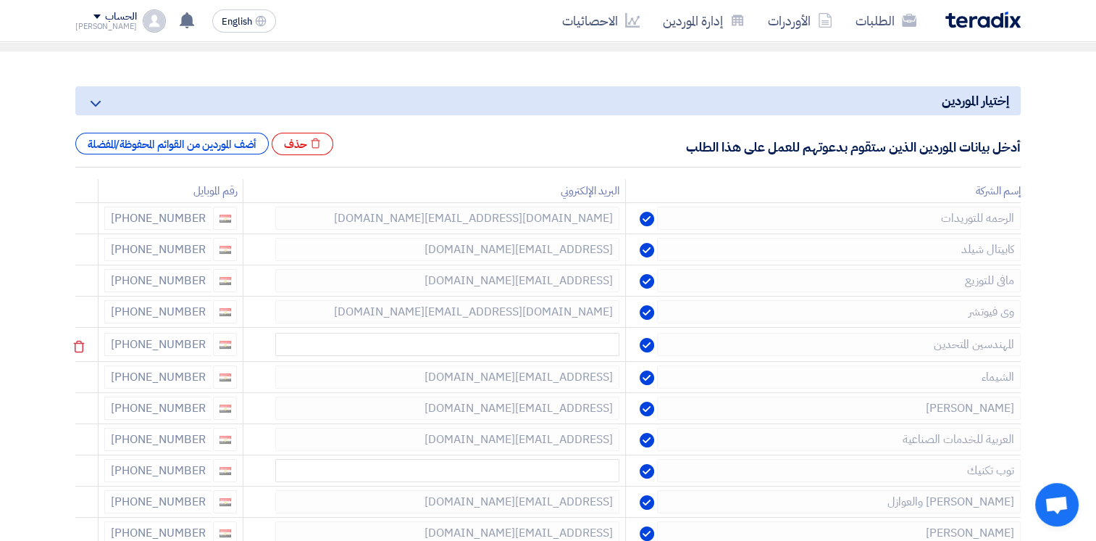
click at [78, 347] on use at bounding box center [79, 347] width 11 height 12
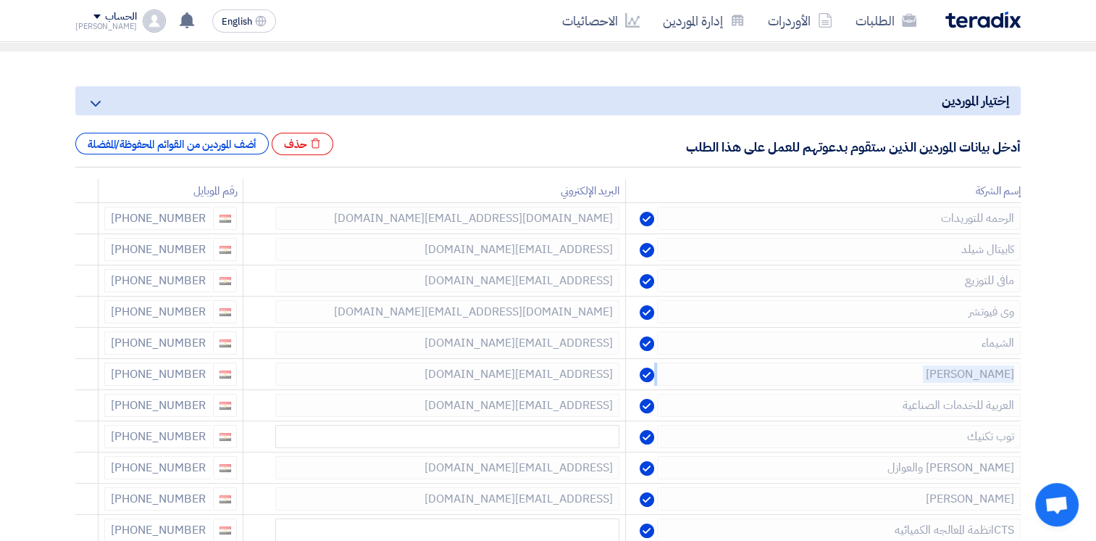
click at [0, 0] on use at bounding box center [0, 0] width 0 height 0
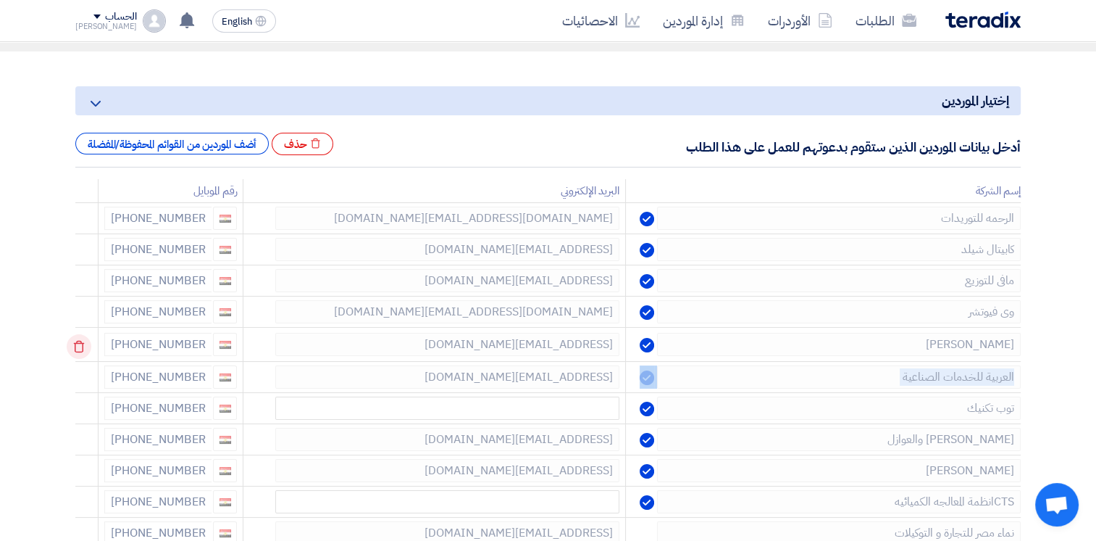
click at [78, 347] on td at bounding box center [86, 345] width 23 height 34
click at [81, 343] on td at bounding box center [86, 345] width 23 height 34
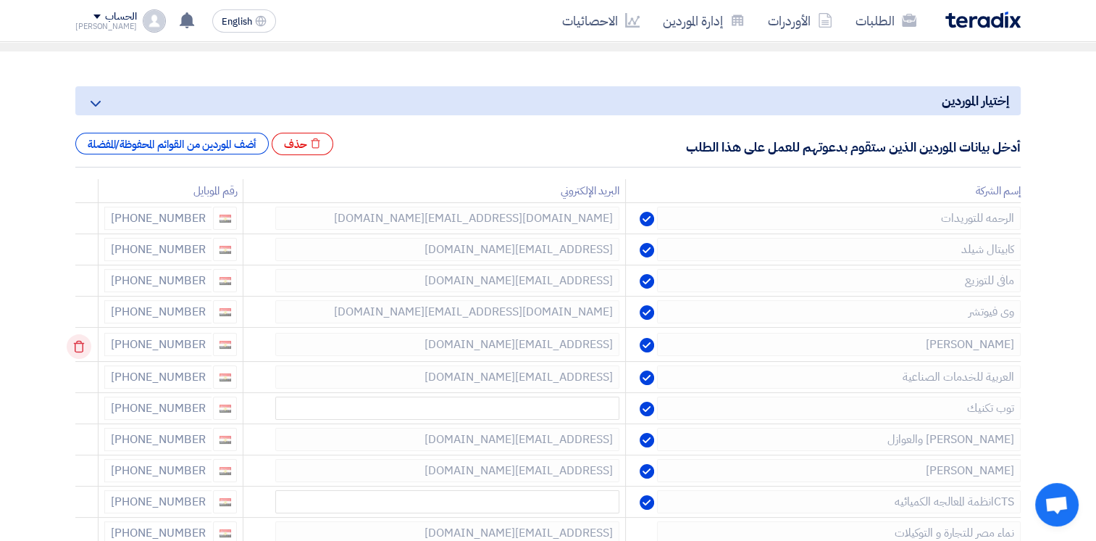
click at [81, 343] on use at bounding box center [79, 347] width 11 height 12
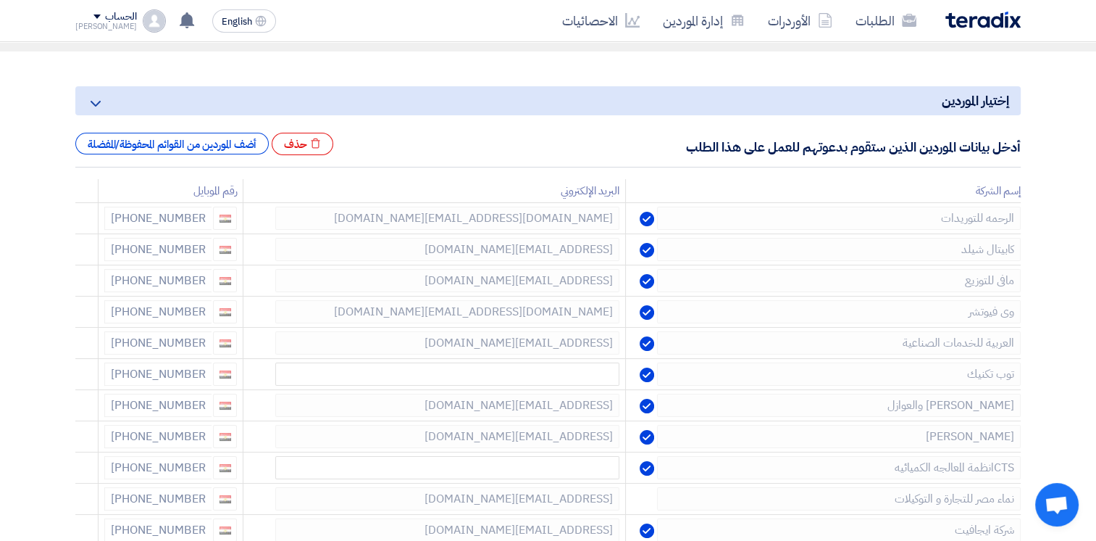
click at [0, 0] on use at bounding box center [0, 0] width 0 height 0
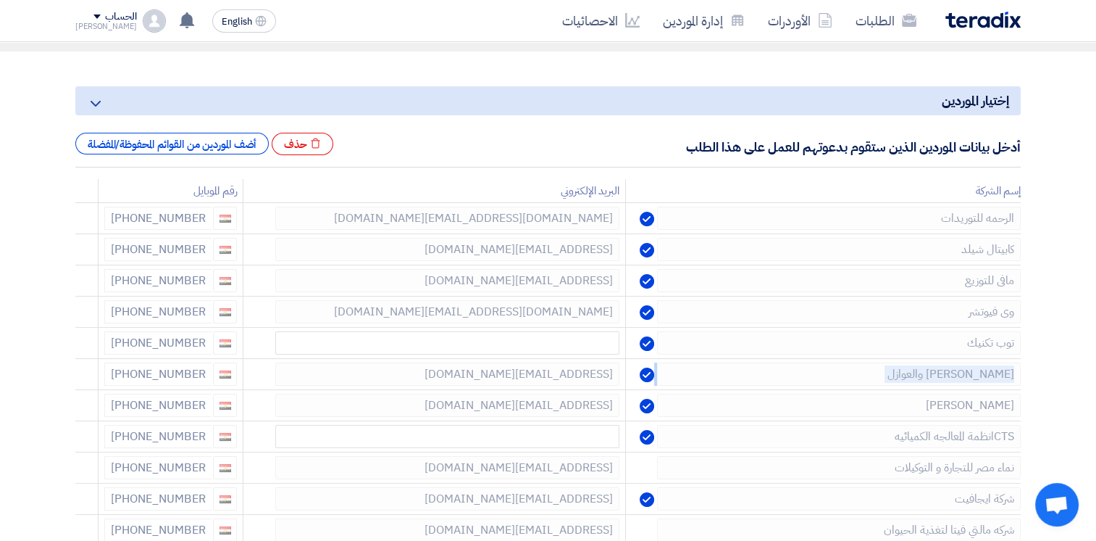
click at [0, 0] on use at bounding box center [0, 0] width 0 height 0
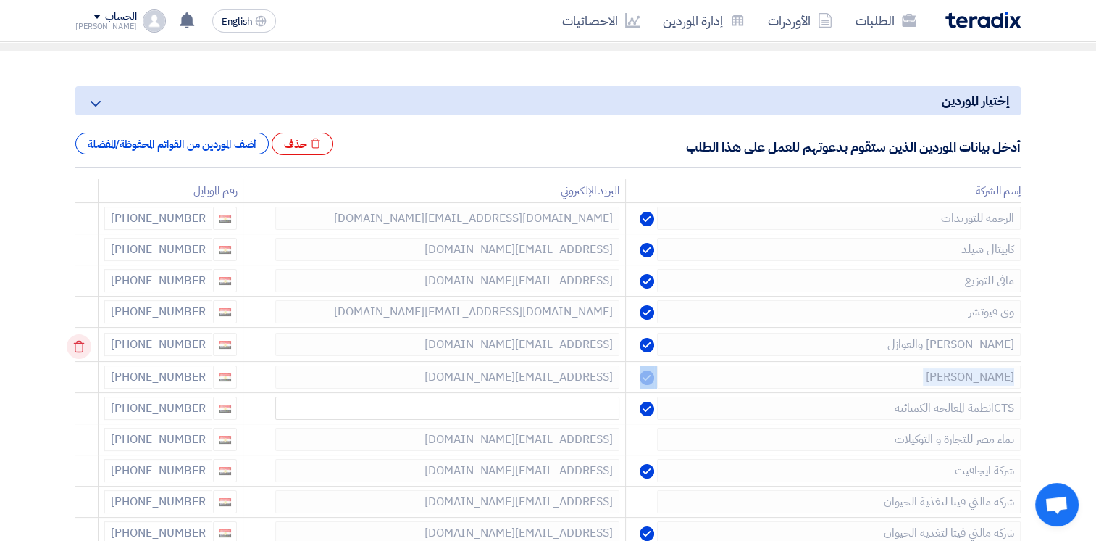
click at [81, 343] on td at bounding box center [86, 345] width 23 height 34
click at [81, 343] on icon at bounding box center [79, 346] width 25 height 25
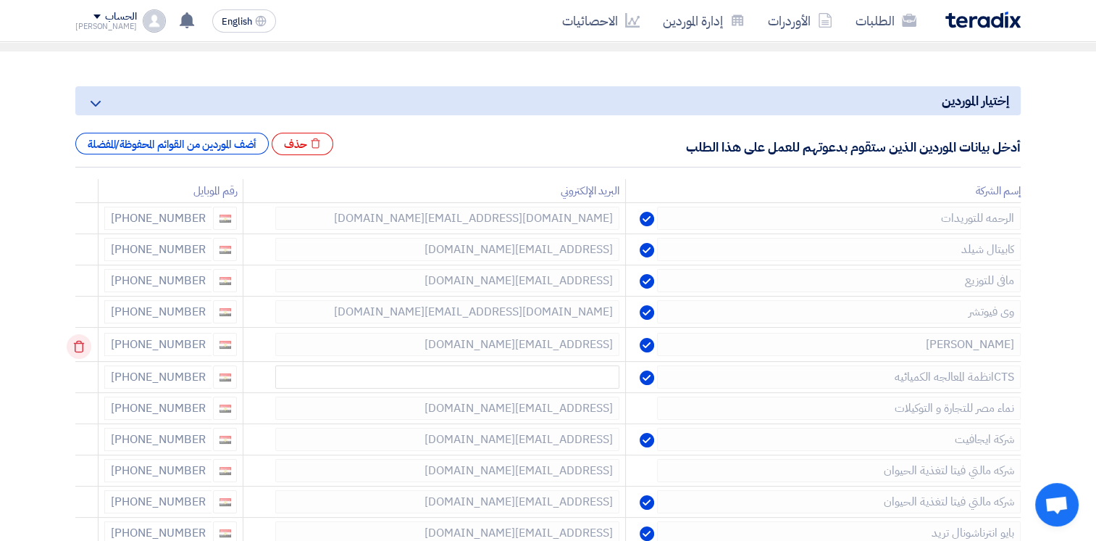
click at [81, 343] on td at bounding box center [86, 345] width 23 height 34
click at [81, 343] on icon at bounding box center [79, 346] width 25 height 25
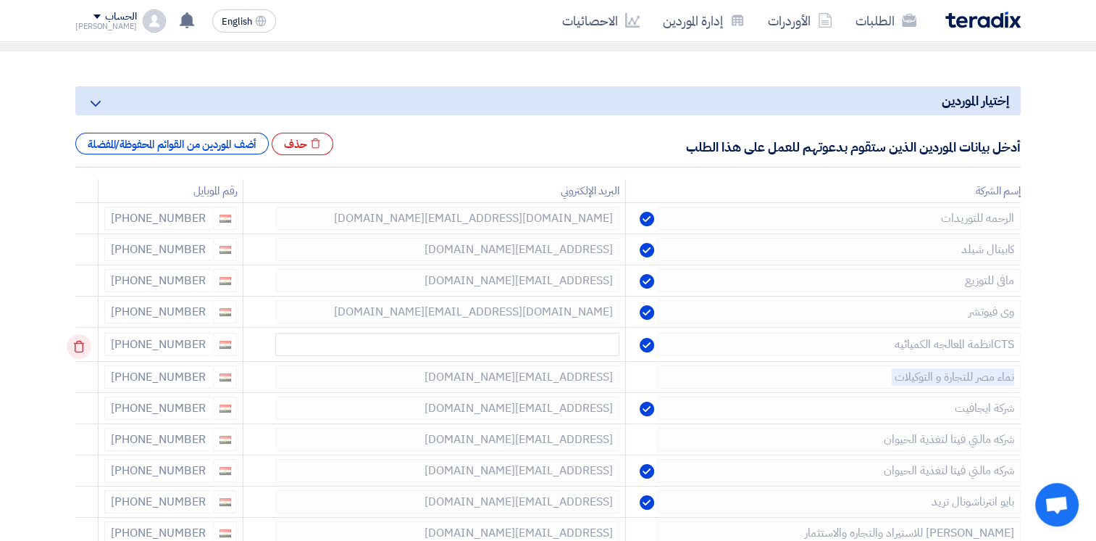
click at [81, 343] on td at bounding box center [86, 345] width 23 height 34
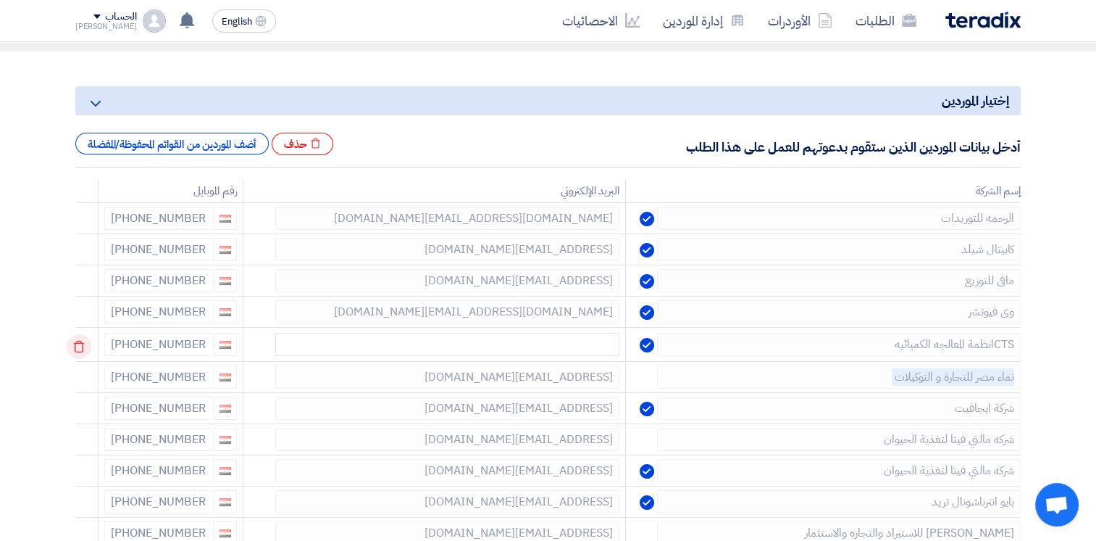
click at [81, 343] on td at bounding box center [86, 345] width 23 height 34
drag, startPoint x: 81, startPoint y: 343, endPoint x: 84, endPoint y: 313, distance: 30.6
click at [84, 313] on td at bounding box center [86, 313] width 23 height 34
click at [83, 314] on icon at bounding box center [79, 315] width 25 height 25
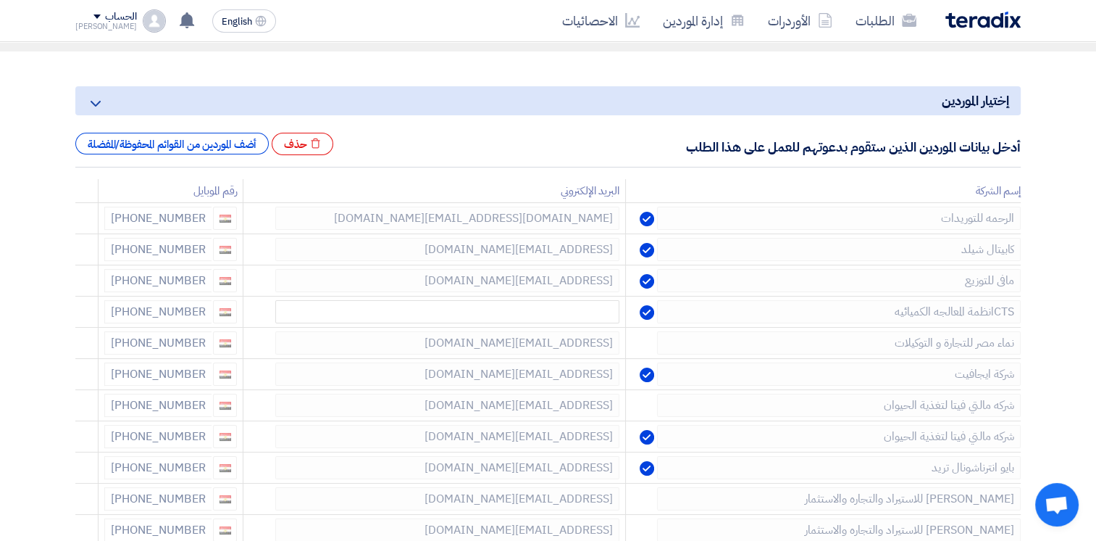
click at [0, 0] on icon at bounding box center [0, 0] width 0 height 0
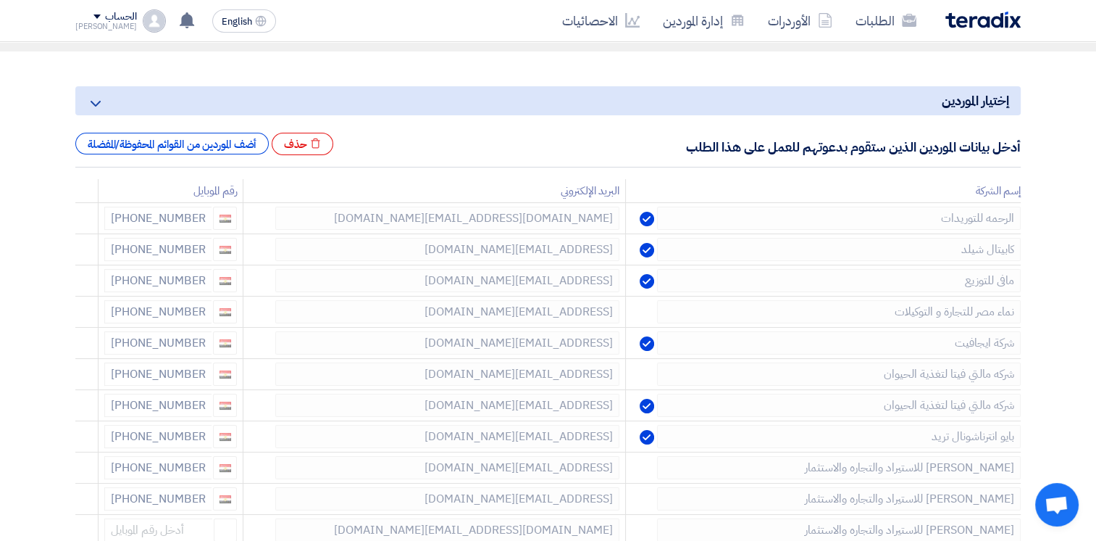
click at [0, 0] on icon at bounding box center [0, 0] width 0 height 0
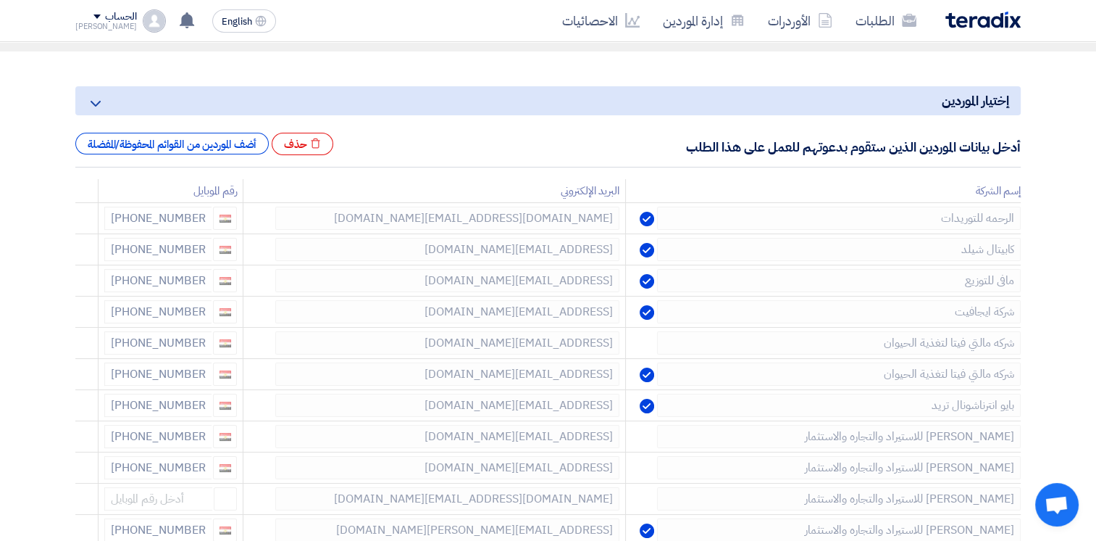
click at [0, 0] on icon at bounding box center [0, 0] width 0 height 0
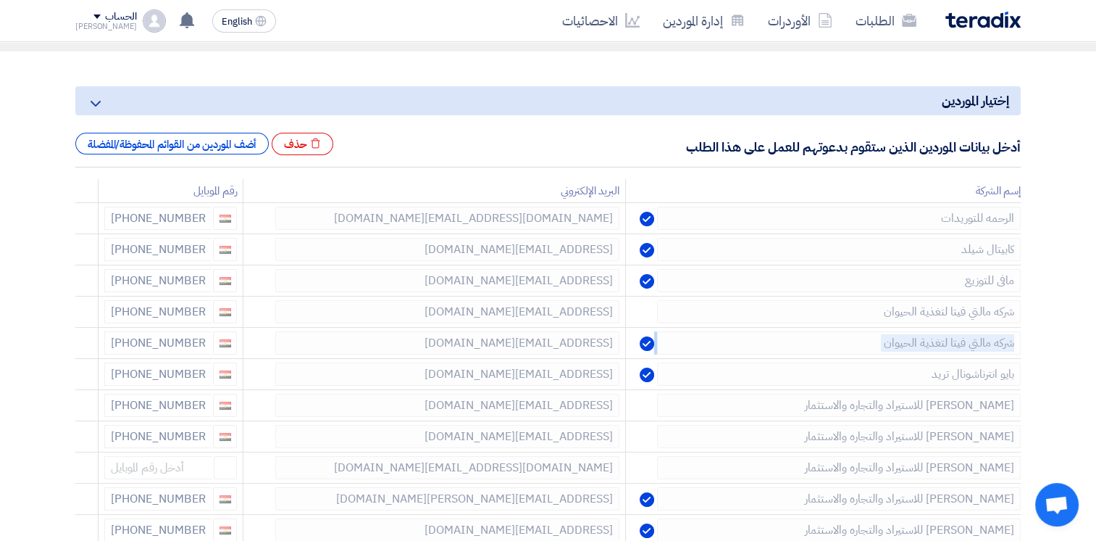
click at [0, 0] on icon at bounding box center [0, 0] width 0 height 0
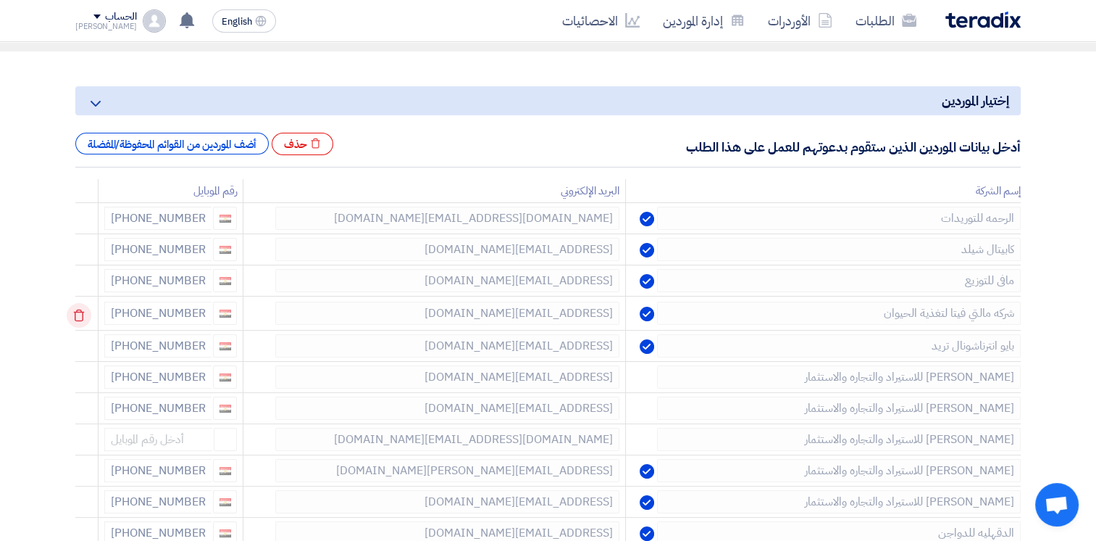
click at [83, 314] on td at bounding box center [86, 313] width 23 height 34
click at [80, 318] on icon at bounding box center [79, 315] width 25 height 25
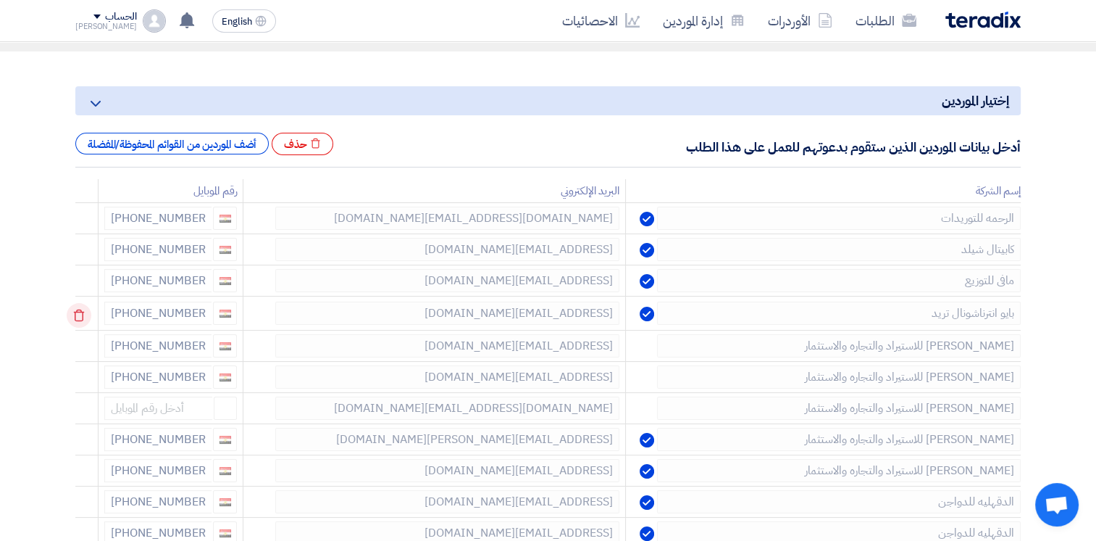
click at [80, 319] on icon at bounding box center [79, 315] width 25 height 25
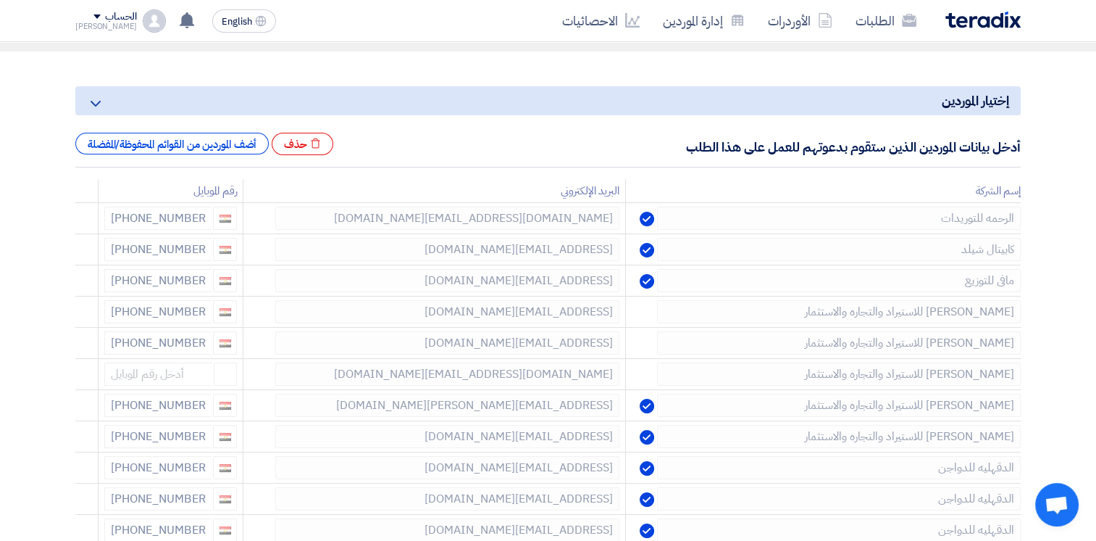
click at [0, 0] on icon at bounding box center [0, 0] width 0 height 0
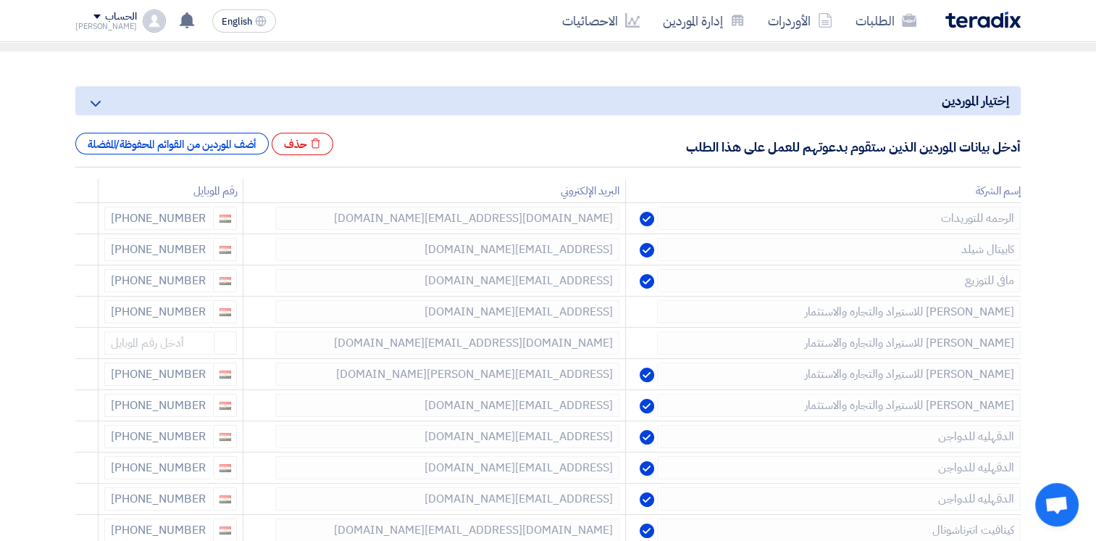
click at [0, 0] on icon at bounding box center [0, 0] width 0 height 0
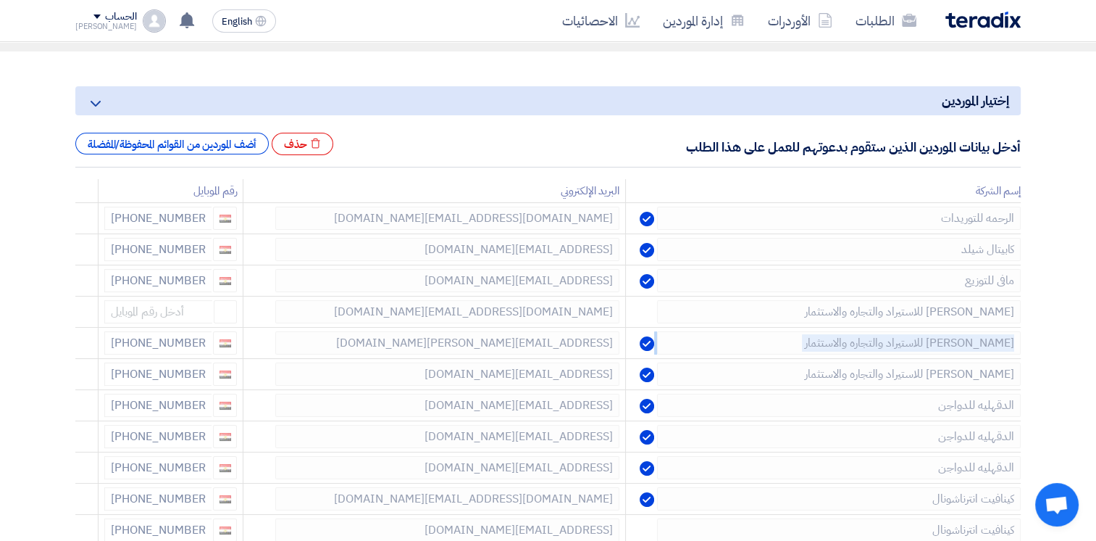
click at [0, 0] on icon at bounding box center [0, 0] width 0 height 0
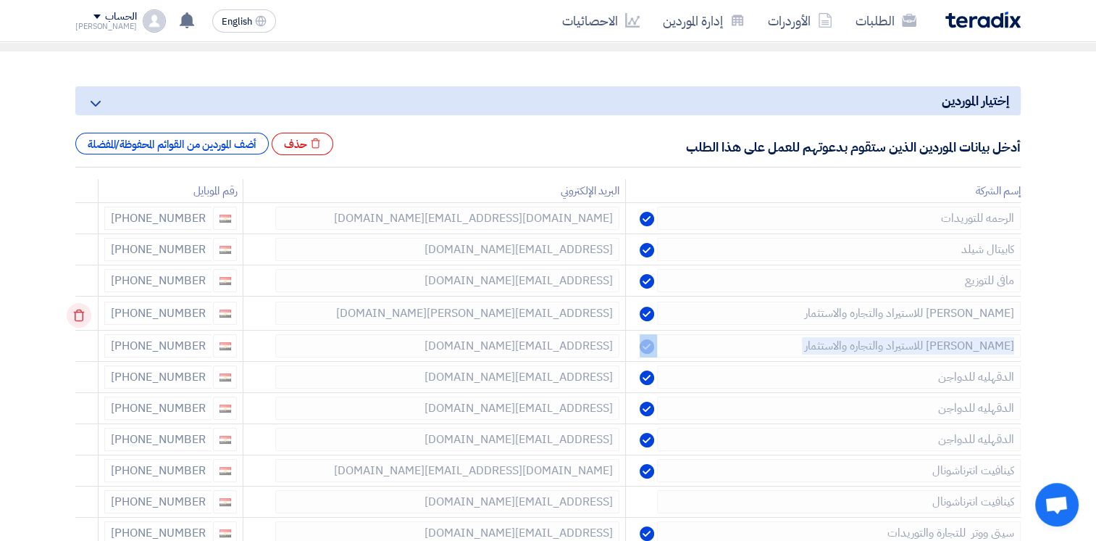
click at [80, 319] on td at bounding box center [86, 313] width 23 height 34
click at [80, 319] on icon at bounding box center [79, 315] width 25 height 25
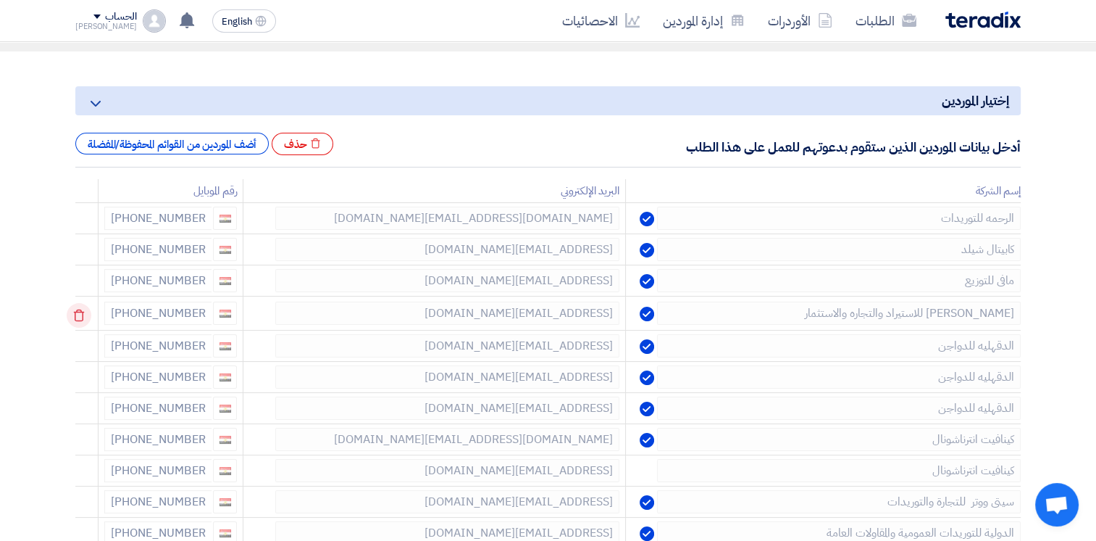
click at [80, 319] on td at bounding box center [86, 313] width 23 height 34
click at [80, 319] on icon at bounding box center [79, 315] width 25 height 25
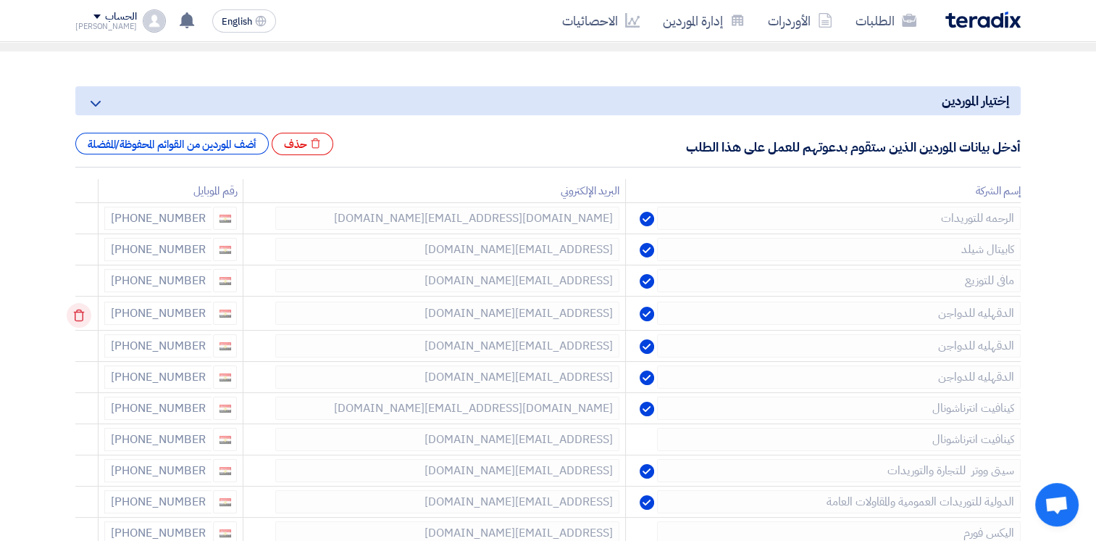
click at [78, 320] on icon at bounding box center [79, 315] width 25 height 25
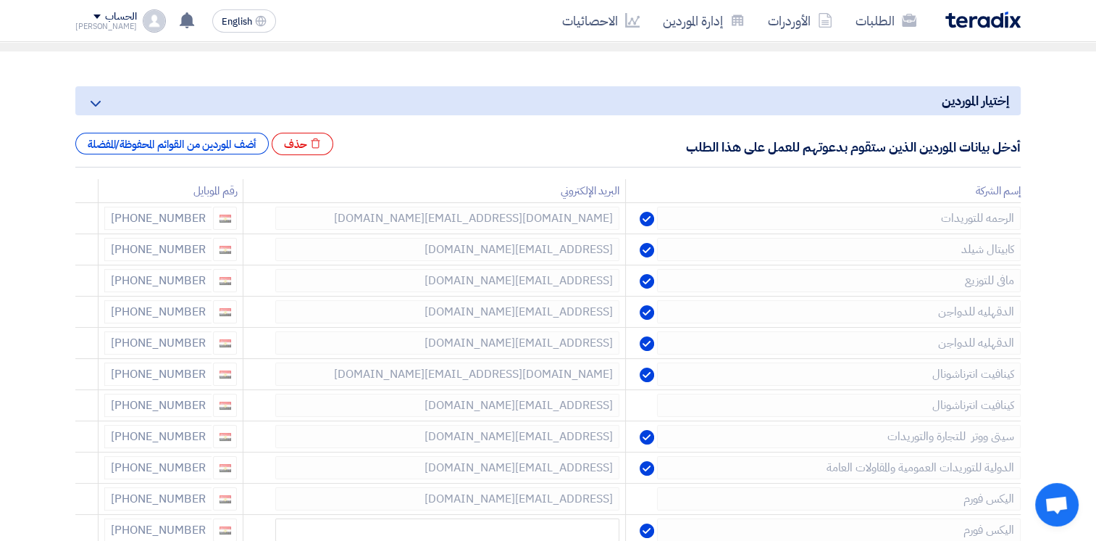
click at [0, 0] on icon at bounding box center [0, 0] width 0 height 0
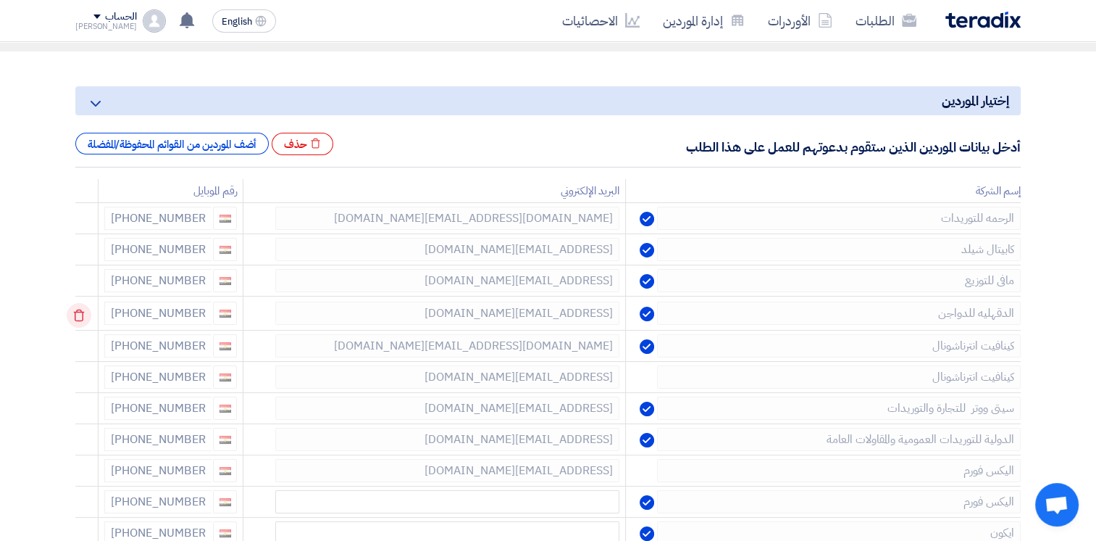
click at [80, 319] on icon at bounding box center [79, 315] width 25 height 25
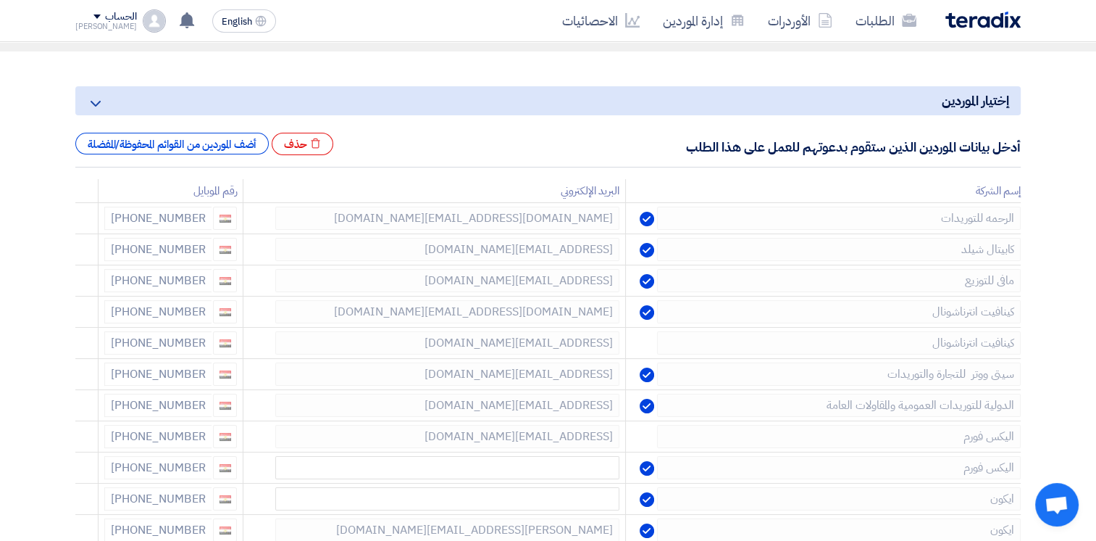
click at [0, 0] on icon at bounding box center [0, 0] width 0 height 0
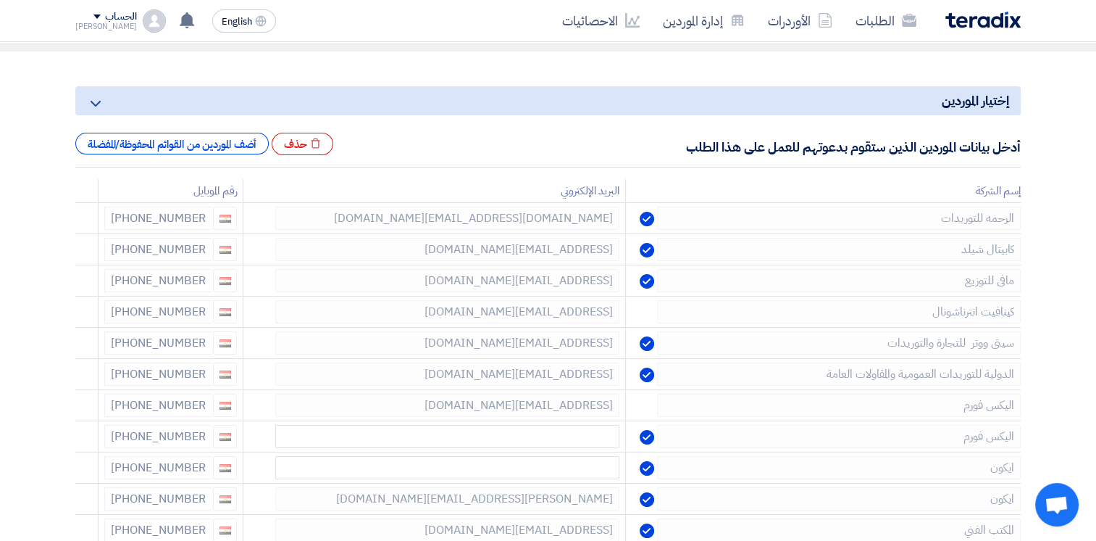
click at [0, 0] on icon at bounding box center [0, 0] width 0 height 0
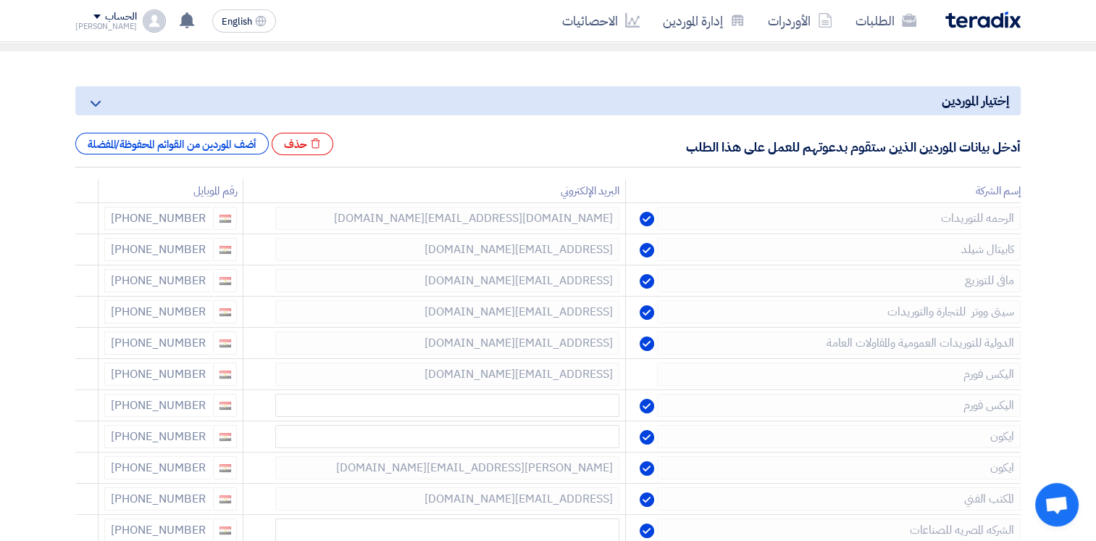
click at [0, 0] on icon at bounding box center [0, 0] width 0 height 0
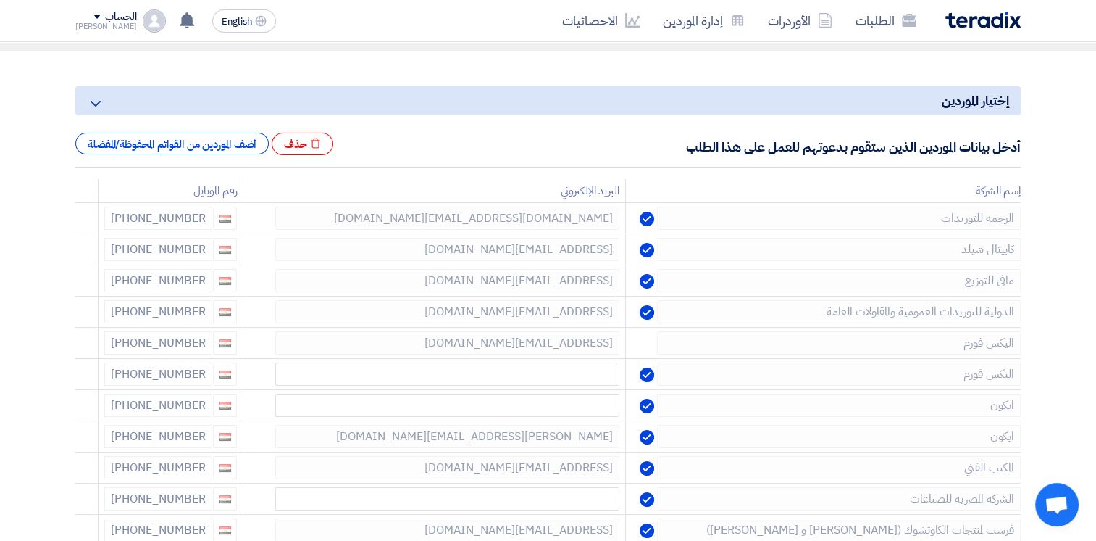
click at [0, 0] on icon at bounding box center [0, 0] width 0 height 0
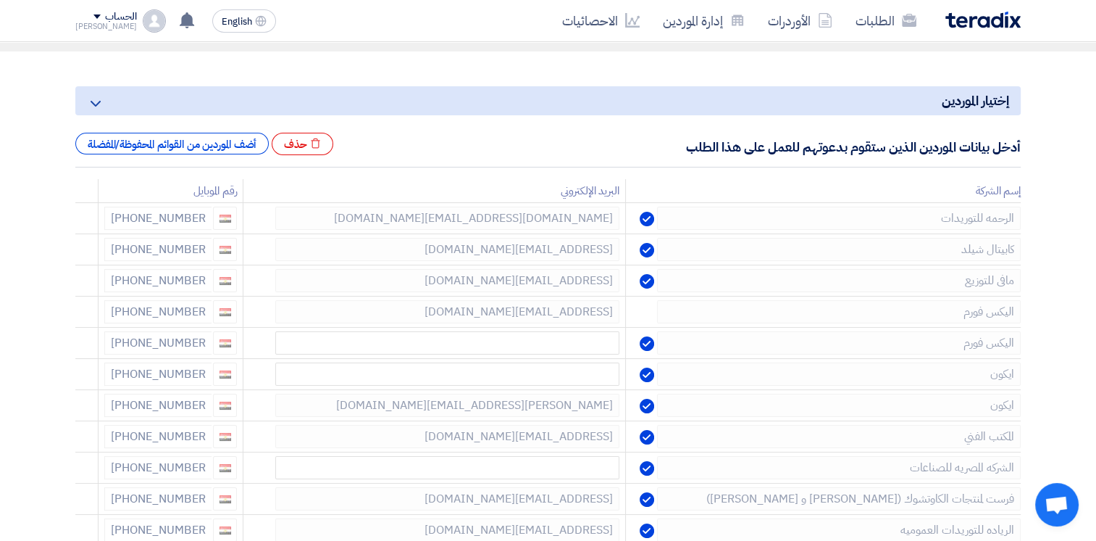
click at [0, 0] on icon at bounding box center [0, 0] width 0 height 0
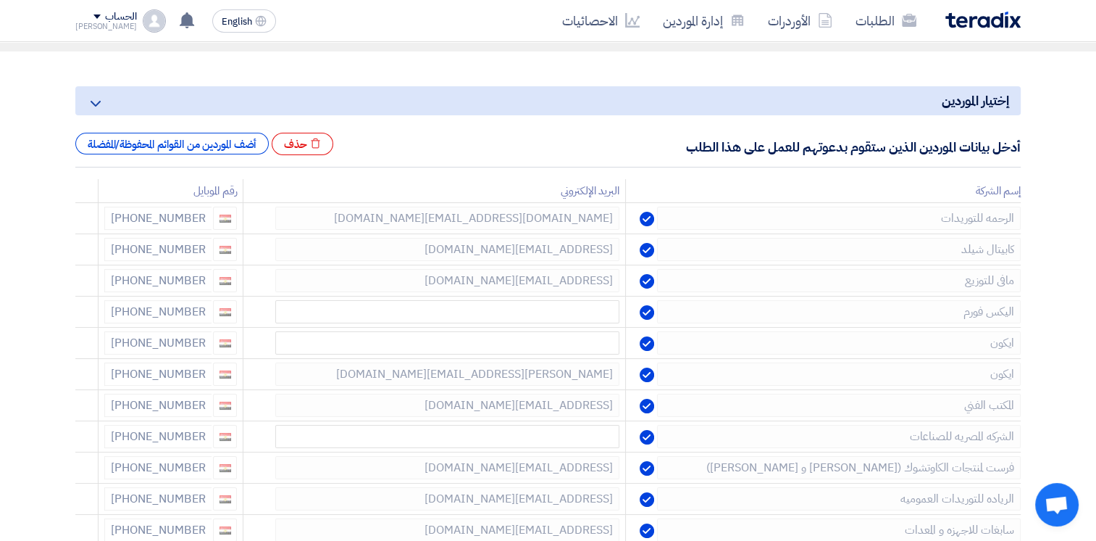
click at [0, 0] on icon at bounding box center [0, 0] width 0 height 0
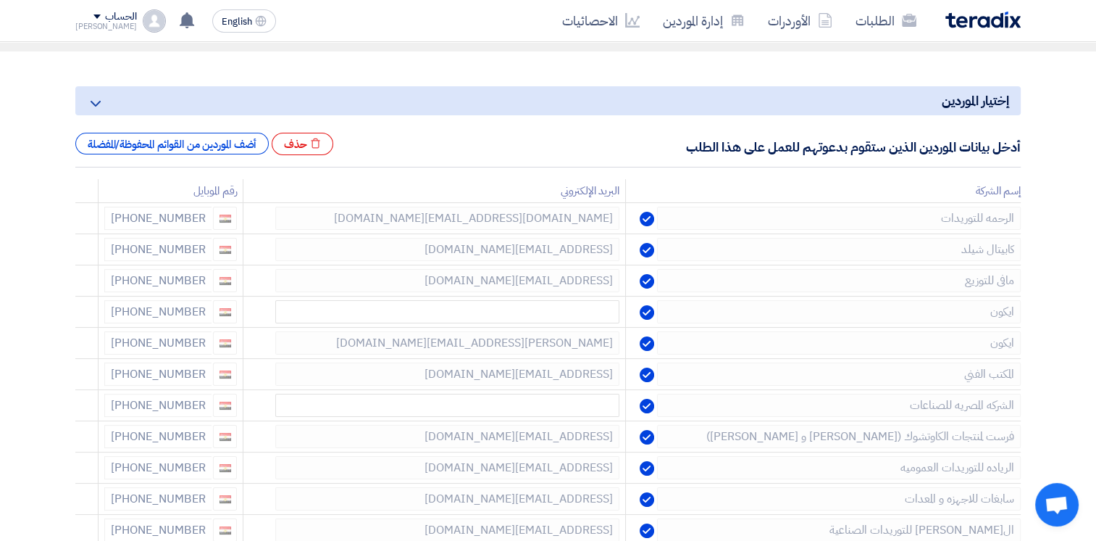
click at [0, 0] on icon at bounding box center [0, 0] width 0 height 0
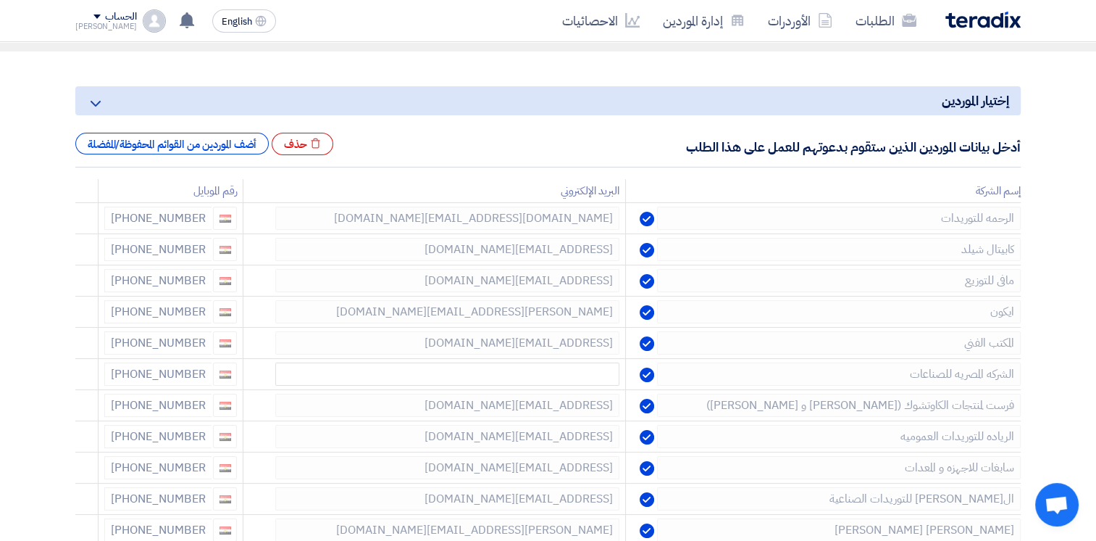
click at [0, 0] on icon at bounding box center [0, 0] width 0 height 0
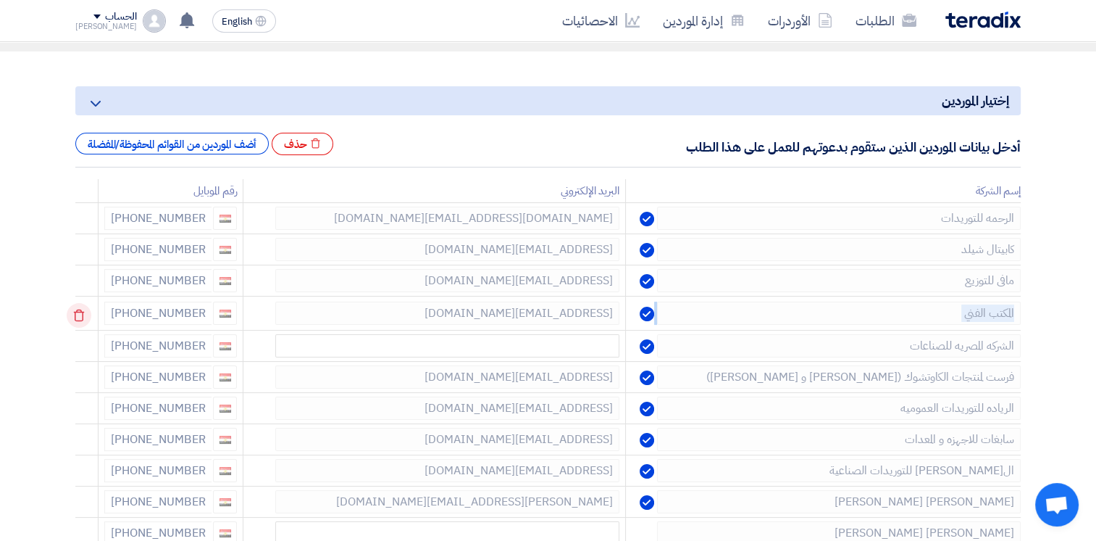
click at [80, 319] on td at bounding box center [86, 313] width 23 height 34
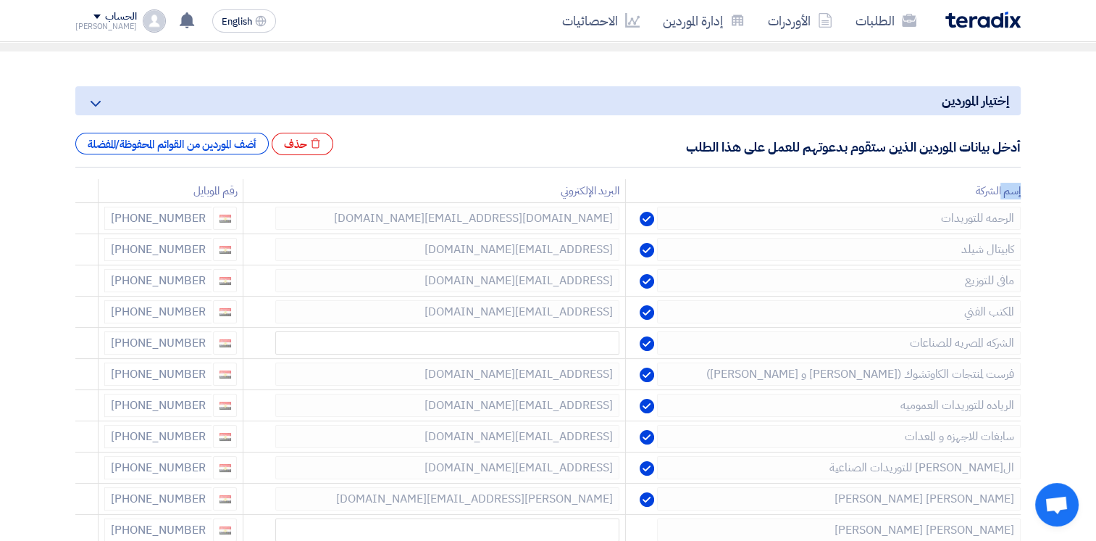
click at [78, 319] on td at bounding box center [86, 313] width 23 height 34
click at [78, 319] on use at bounding box center [79, 315] width 11 height 12
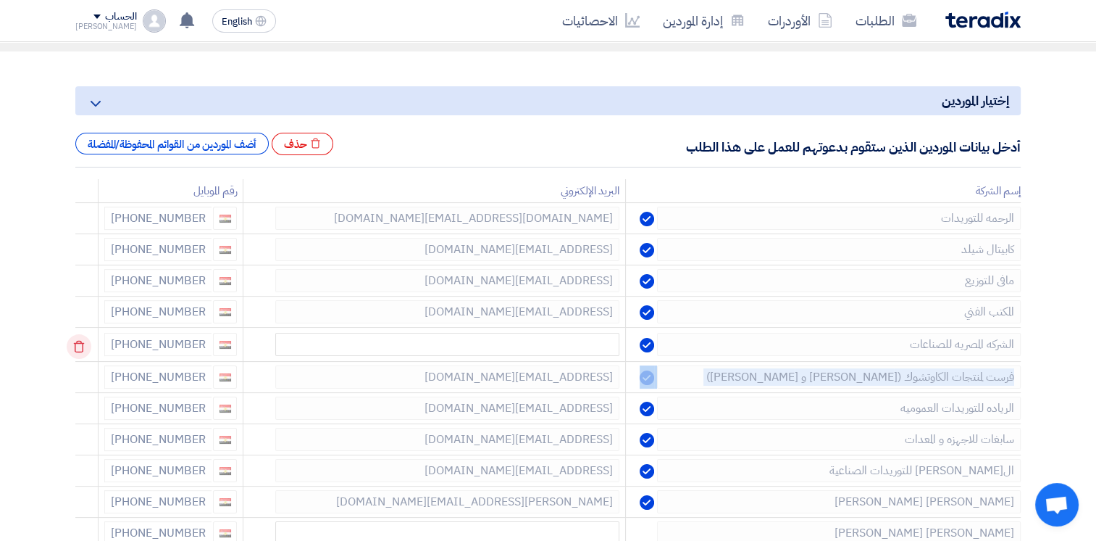
click at [78, 328] on td at bounding box center [86, 345] width 23 height 34
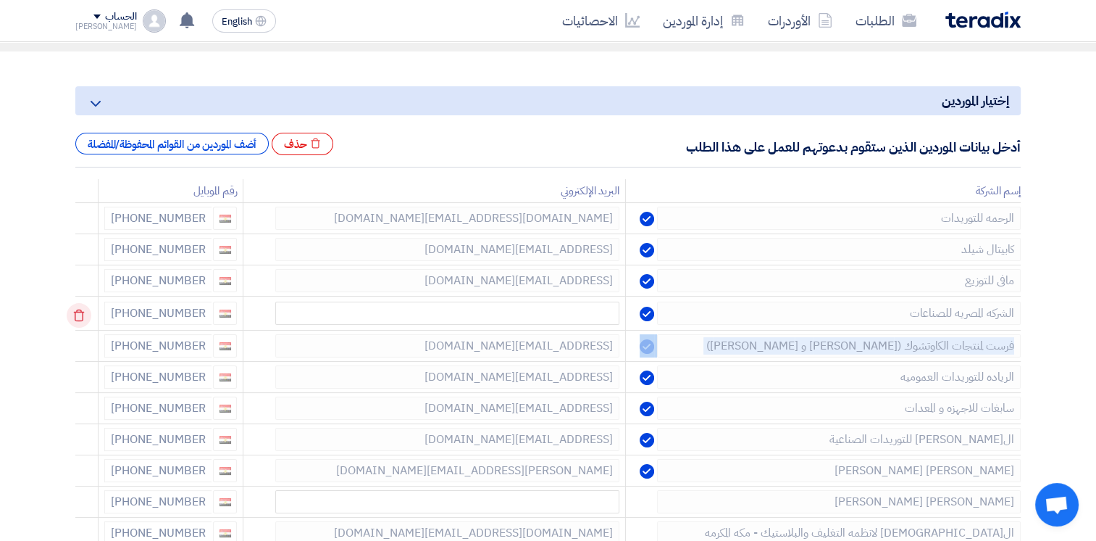
click at [78, 319] on td at bounding box center [86, 313] width 23 height 34
click at [80, 320] on td at bounding box center [86, 313] width 23 height 34
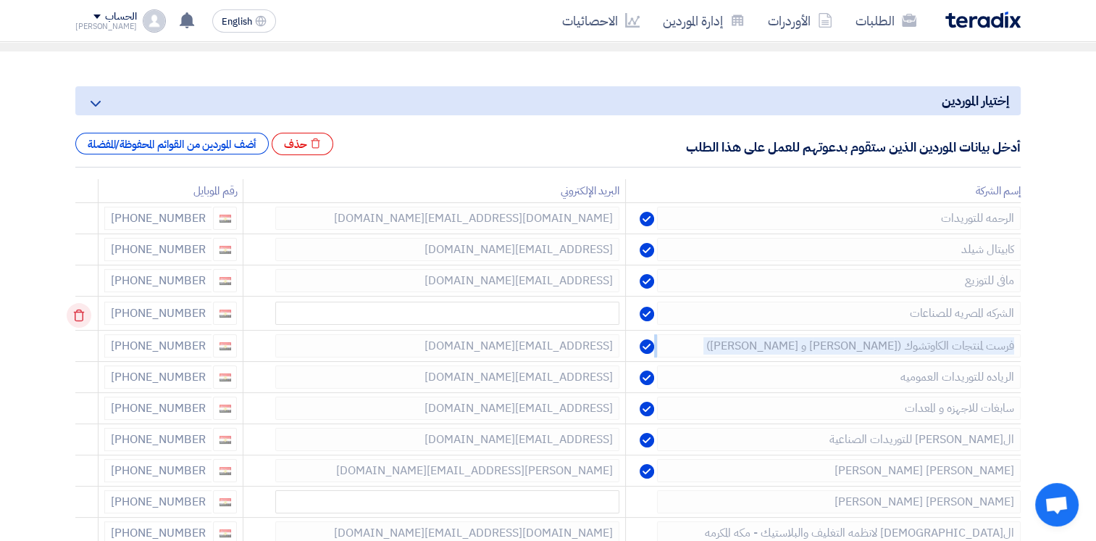
click at [80, 320] on use at bounding box center [79, 315] width 11 height 12
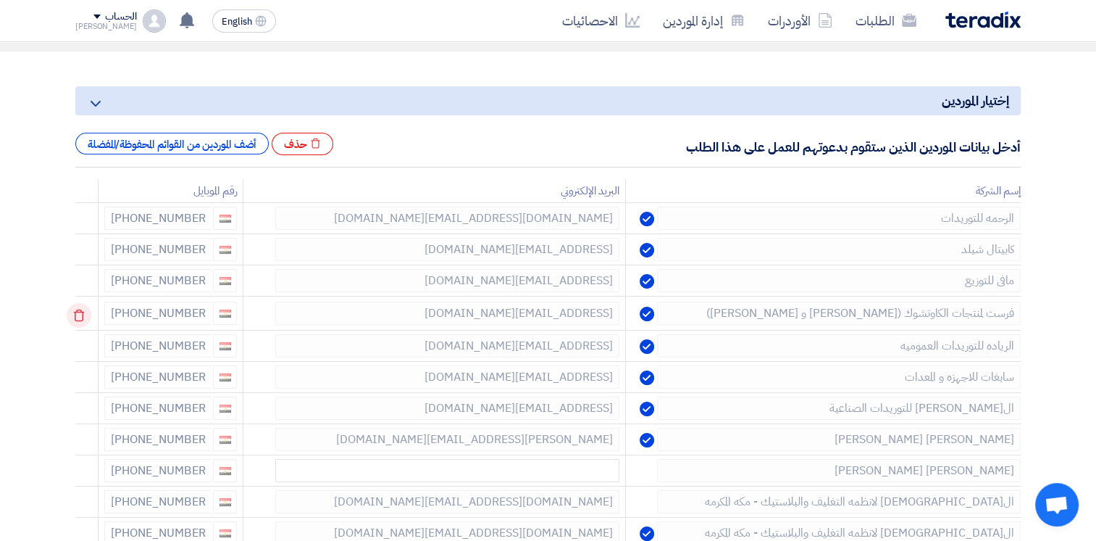
click at [80, 320] on td at bounding box center [86, 313] width 23 height 34
click at [80, 320] on use at bounding box center [79, 315] width 11 height 12
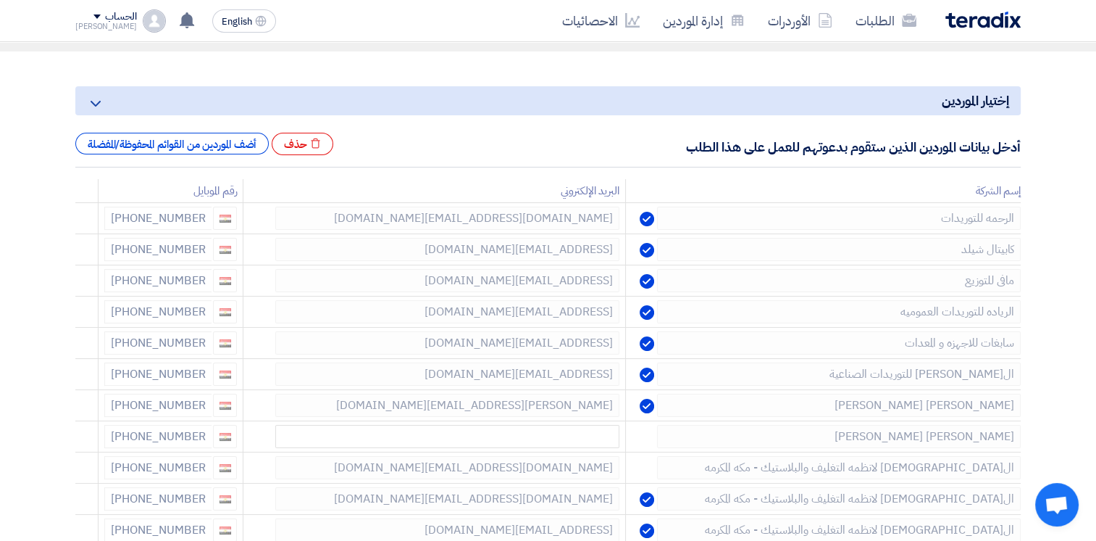
click at [0, 0] on use at bounding box center [0, 0] width 0 height 0
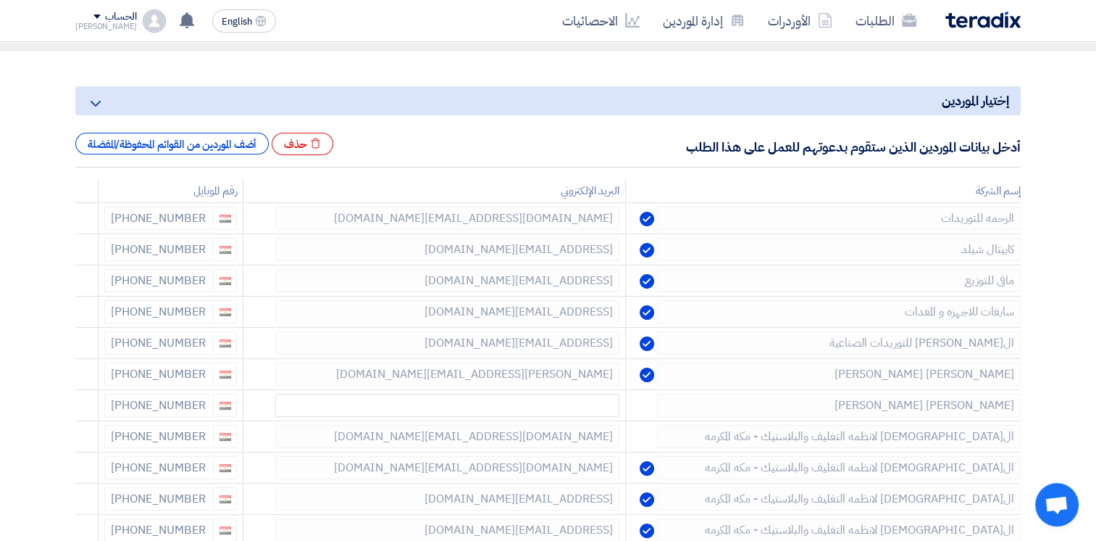
click at [0, 0] on use at bounding box center [0, 0] width 0 height 0
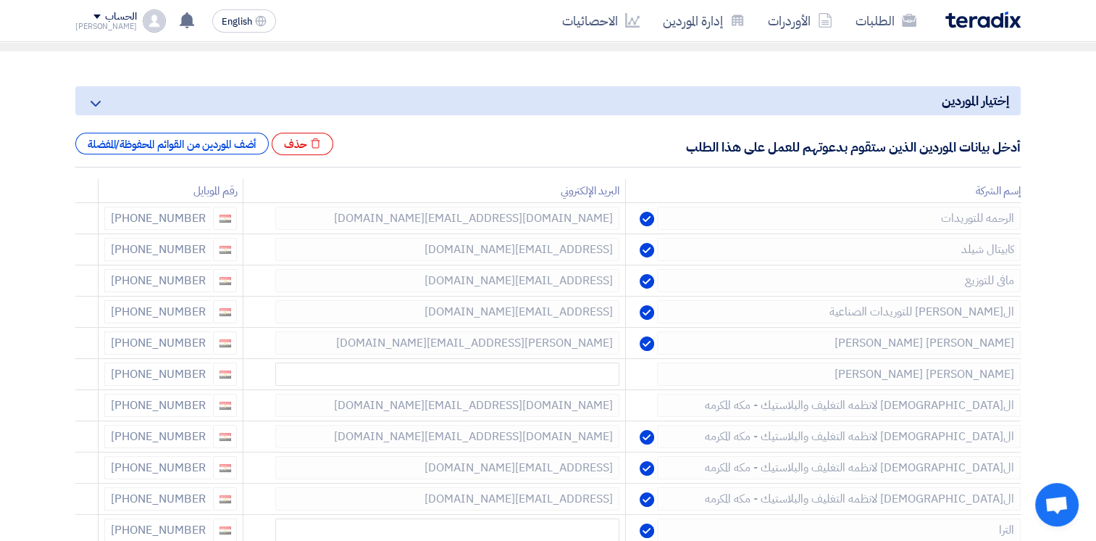
click at [0, 0] on use at bounding box center [0, 0] width 0 height 0
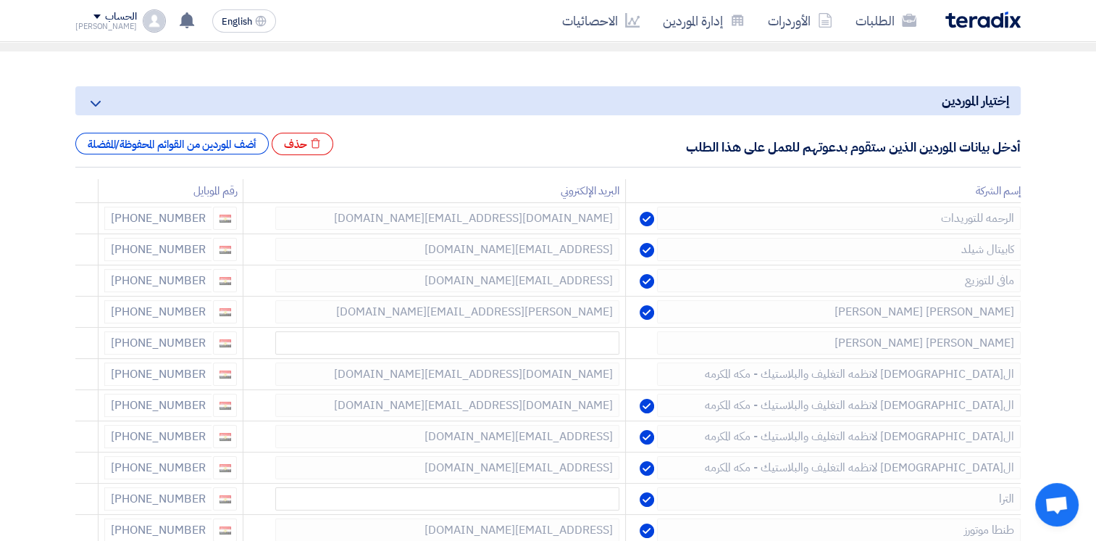
click at [0, 0] on use at bounding box center [0, 0] width 0 height 0
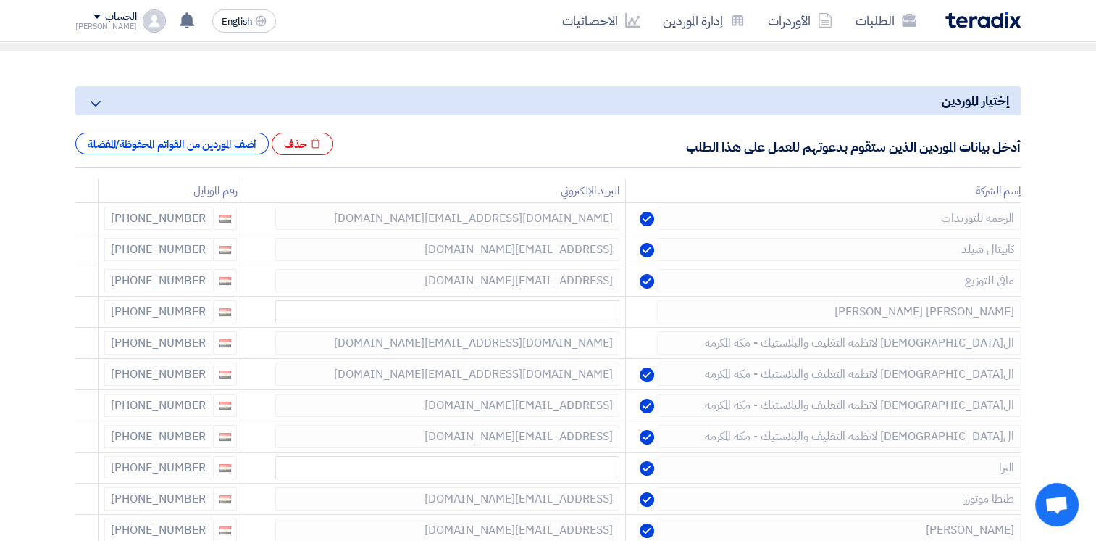
click at [0, 0] on use at bounding box center [0, 0] width 0 height 0
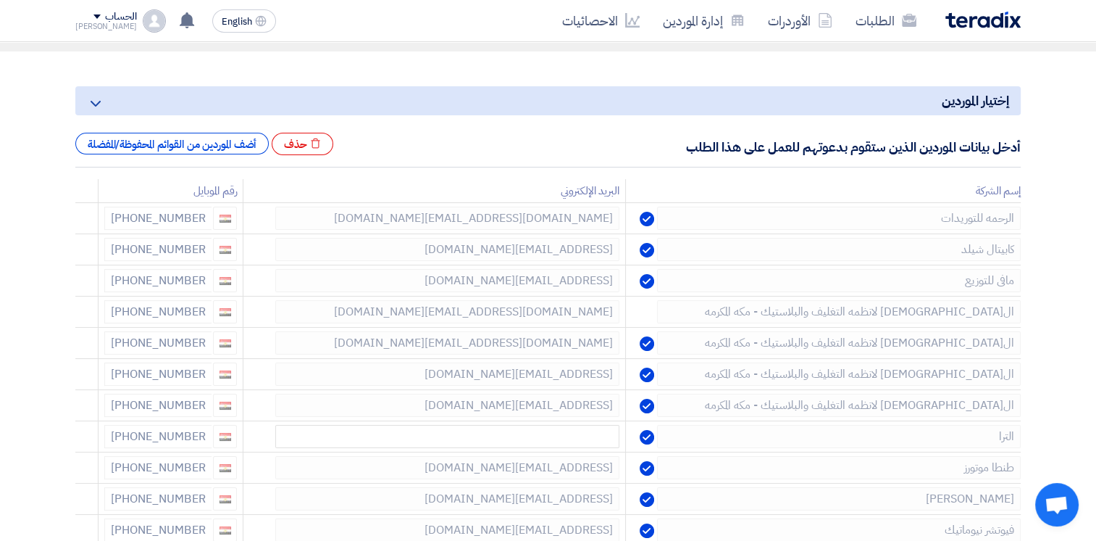
click at [0, 0] on use at bounding box center [0, 0] width 0 height 0
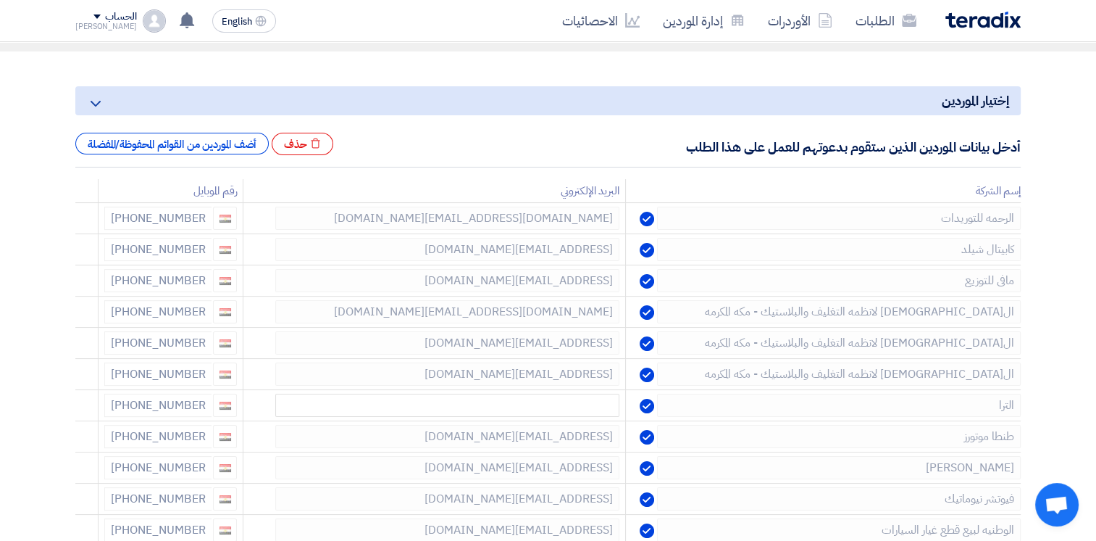
click at [0, 0] on use at bounding box center [0, 0] width 0 height 0
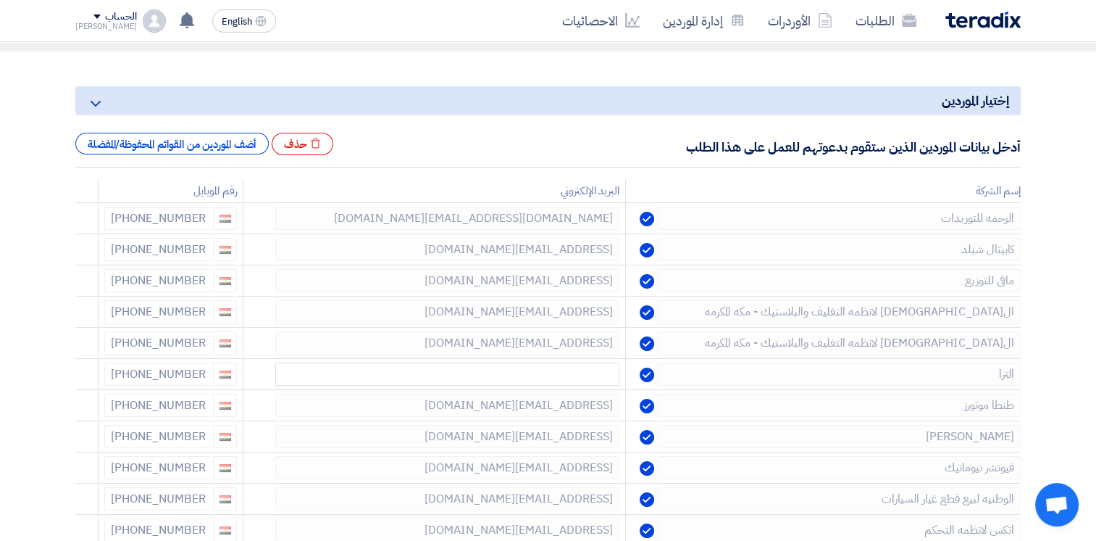
click at [0, 0] on use at bounding box center [0, 0] width 0 height 0
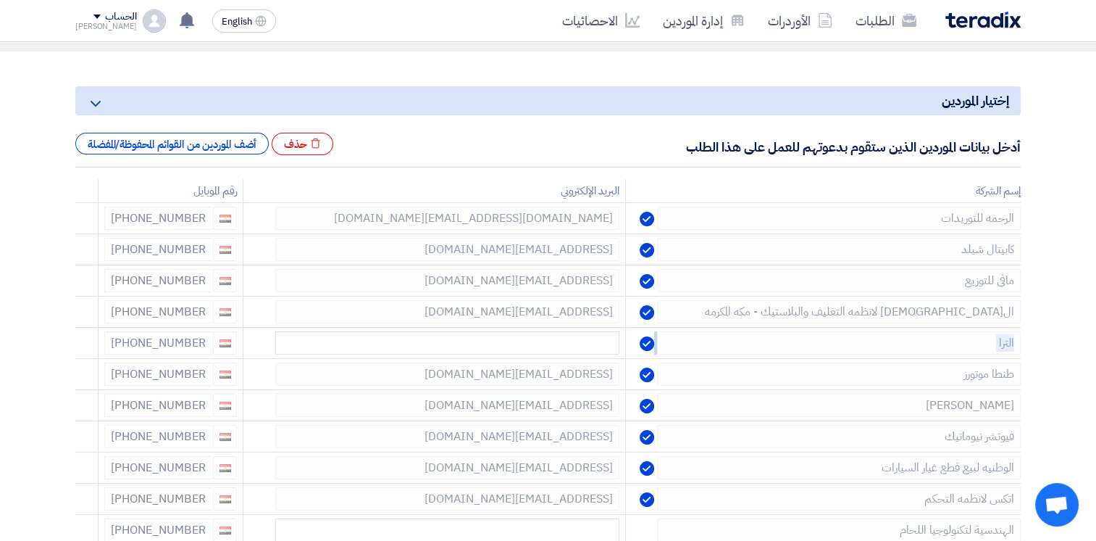
click at [0, 0] on use at bounding box center [0, 0] width 0 height 0
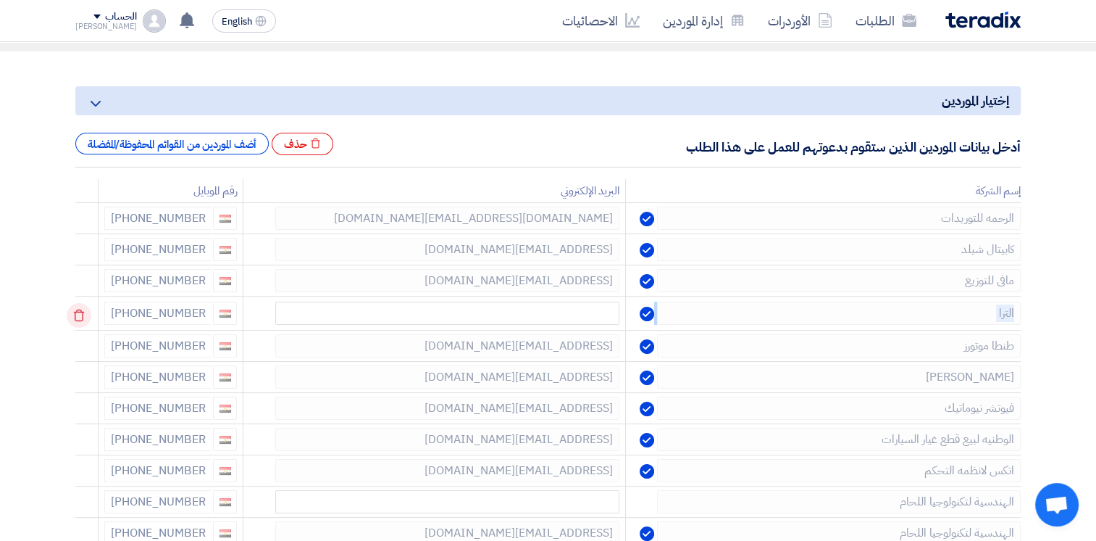
click at [80, 320] on td at bounding box center [86, 313] width 23 height 34
click at [80, 320] on use at bounding box center [79, 315] width 11 height 12
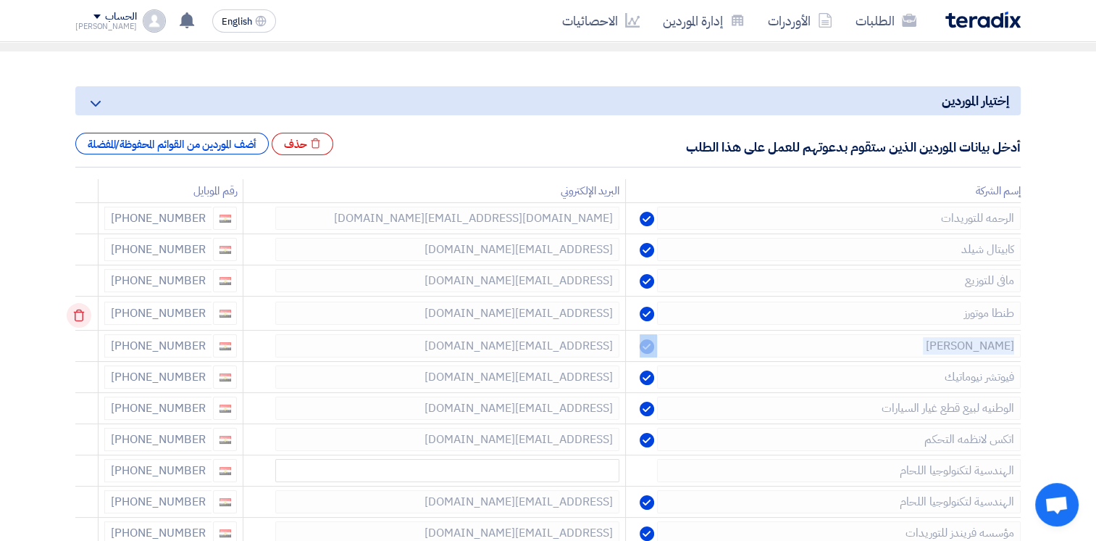
click at [80, 320] on td at bounding box center [86, 313] width 23 height 34
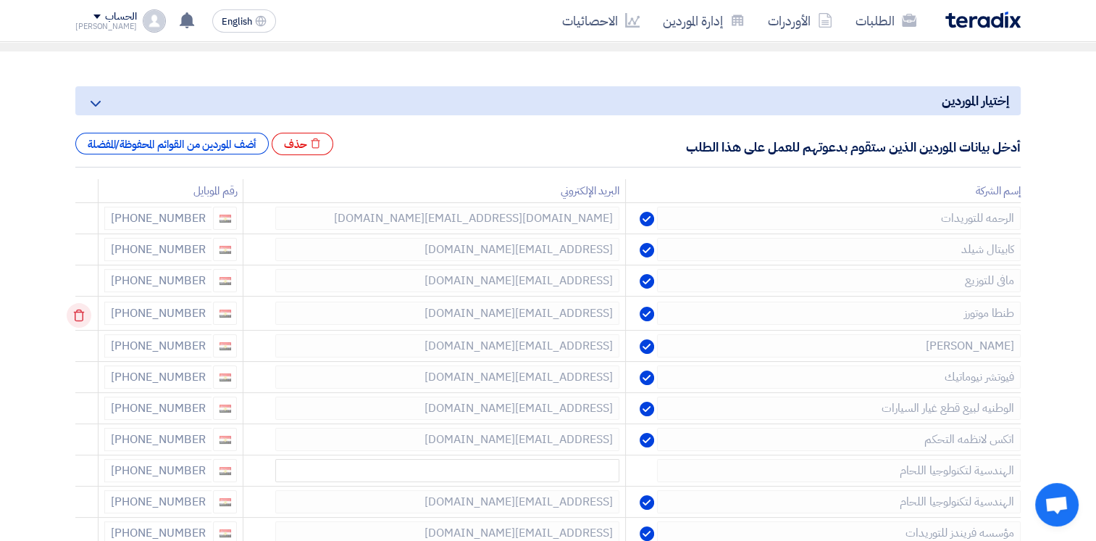
click at [81, 317] on icon at bounding box center [79, 315] width 25 height 25
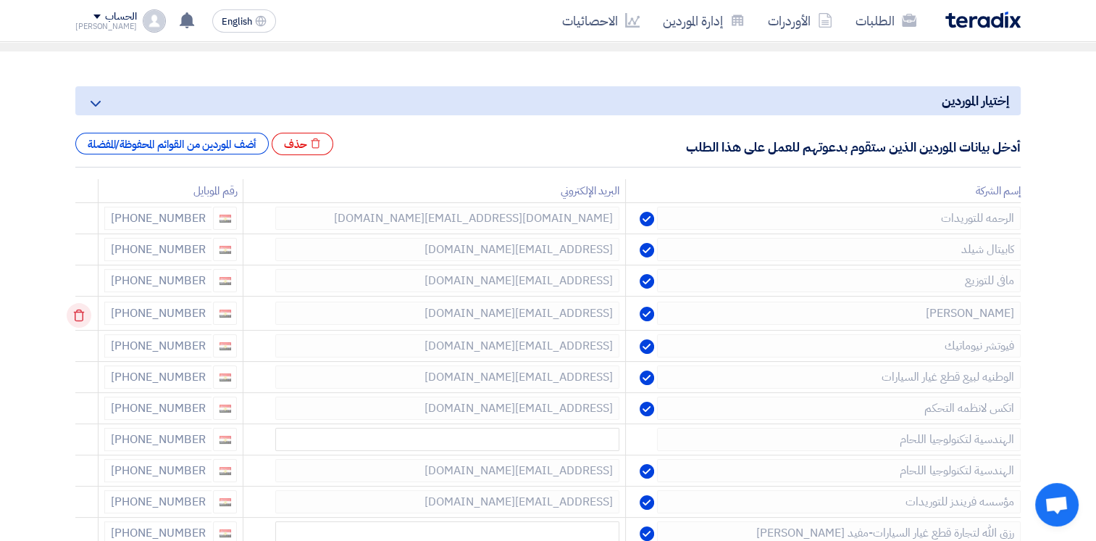
click at [81, 316] on icon at bounding box center [79, 315] width 25 height 25
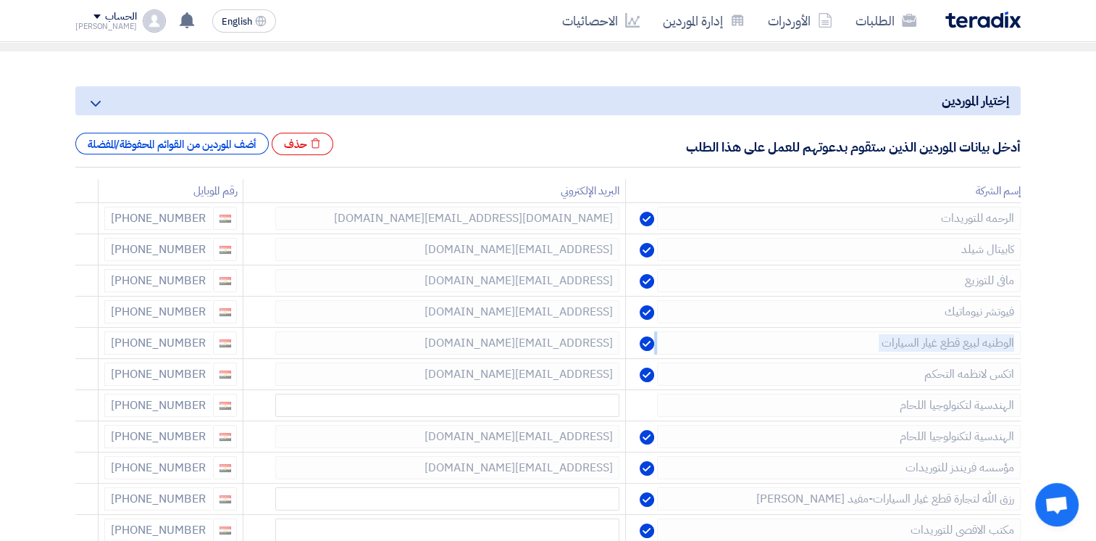
click at [0, 0] on icon at bounding box center [0, 0] width 0 height 0
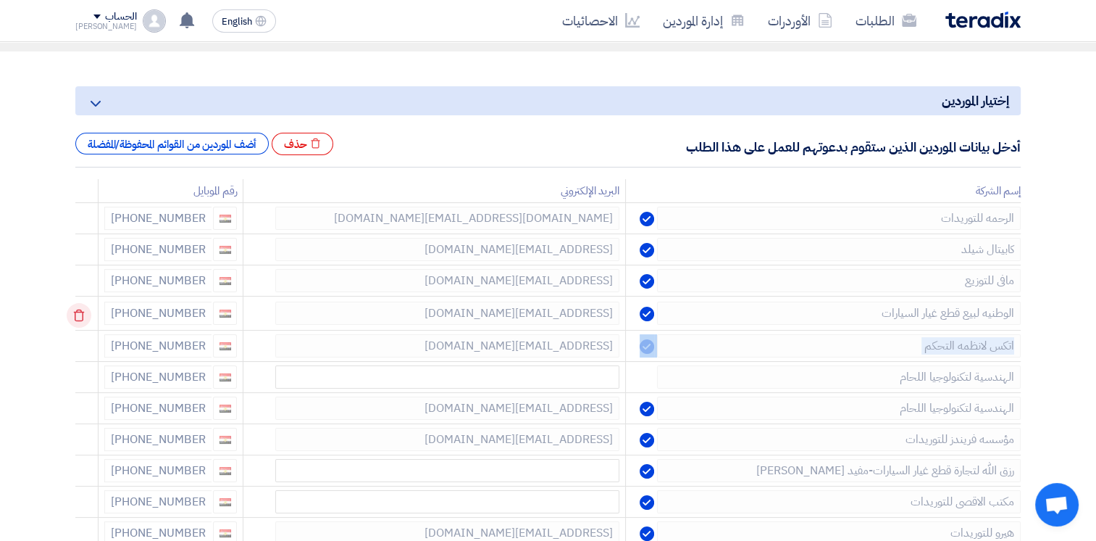
click at [81, 316] on td at bounding box center [86, 313] width 23 height 34
click at [83, 311] on td at bounding box center [86, 313] width 23 height 34
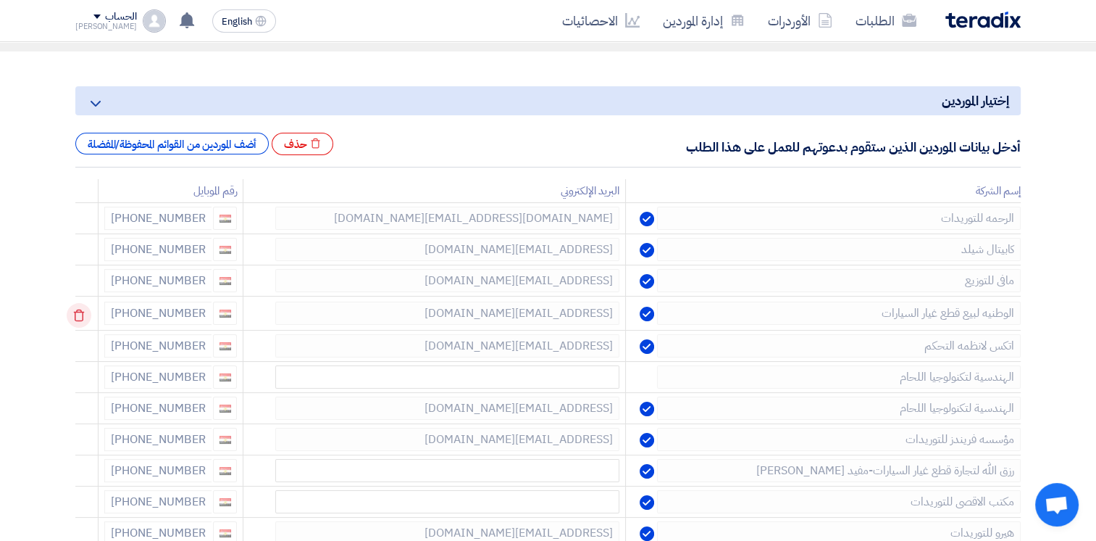
click at [83, 311] on icon at bounding box center [79, 315] width 25 height 25
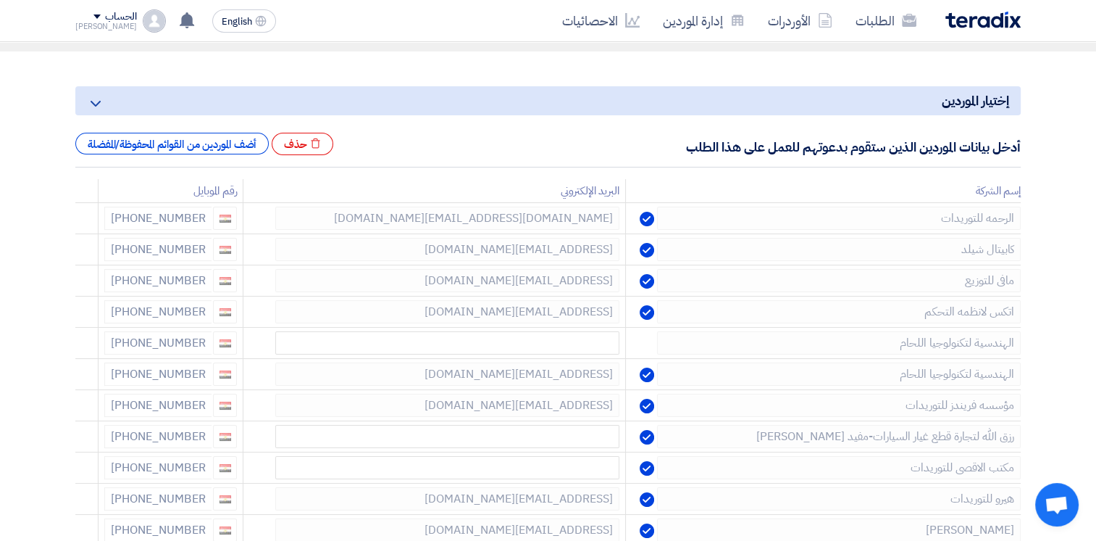
click at [0, 0] on icon at bounding box center [0, 0] width 0 height 0
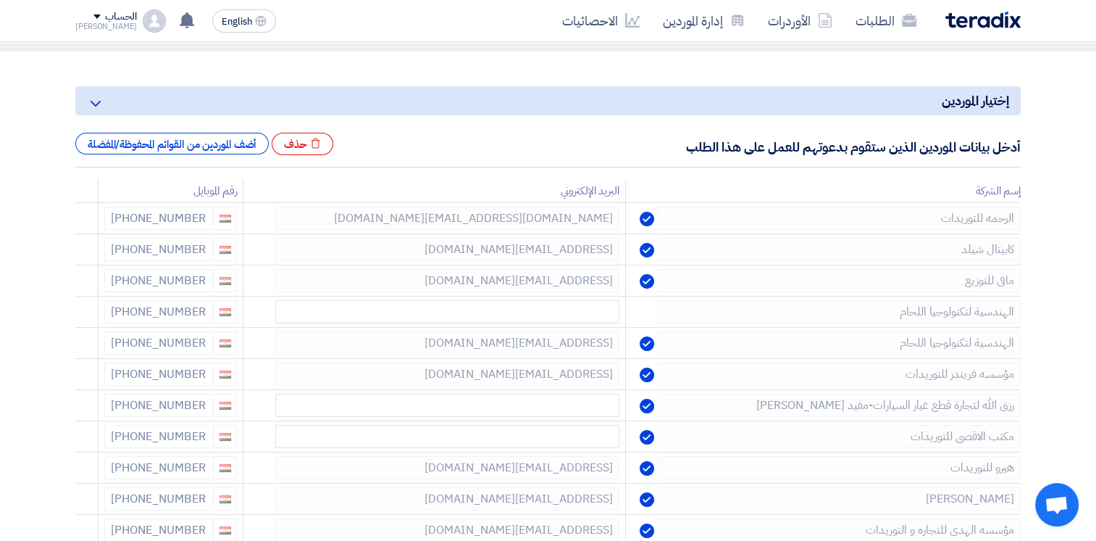
click at [0, 0] on icon at bounding box center [0, 0] width 0 height 0
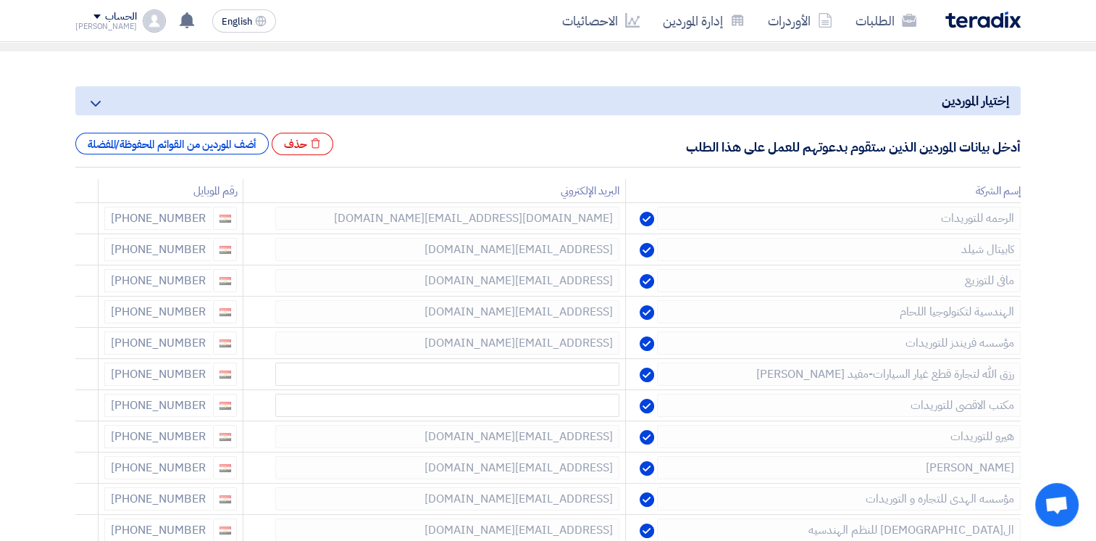
click at [0, 0] on icon at bounding box center [0, 0] width 0 height 0
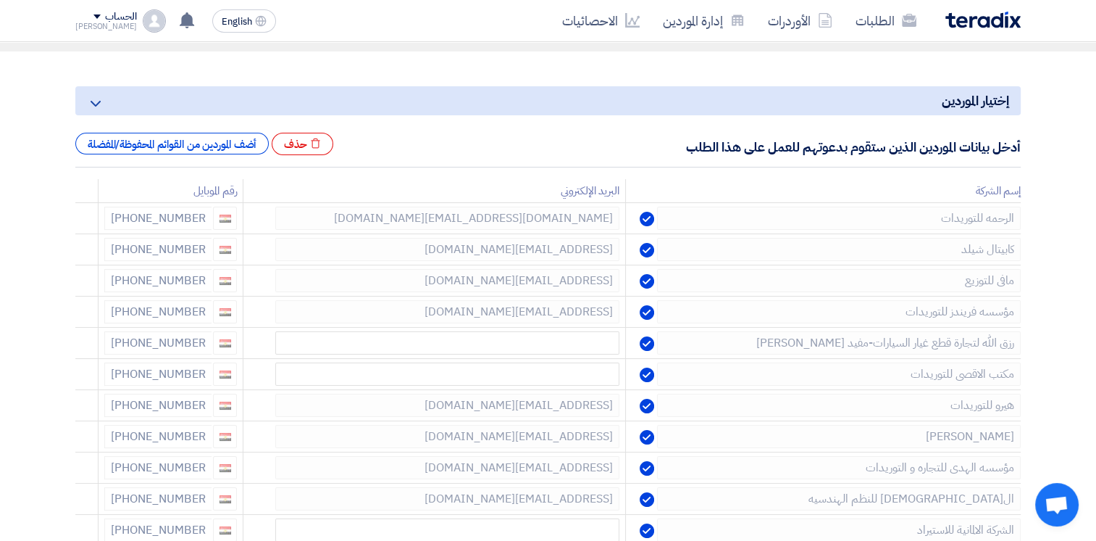
click at [0, 0] on icon at bounding box center [0, 0] width 0 height 0
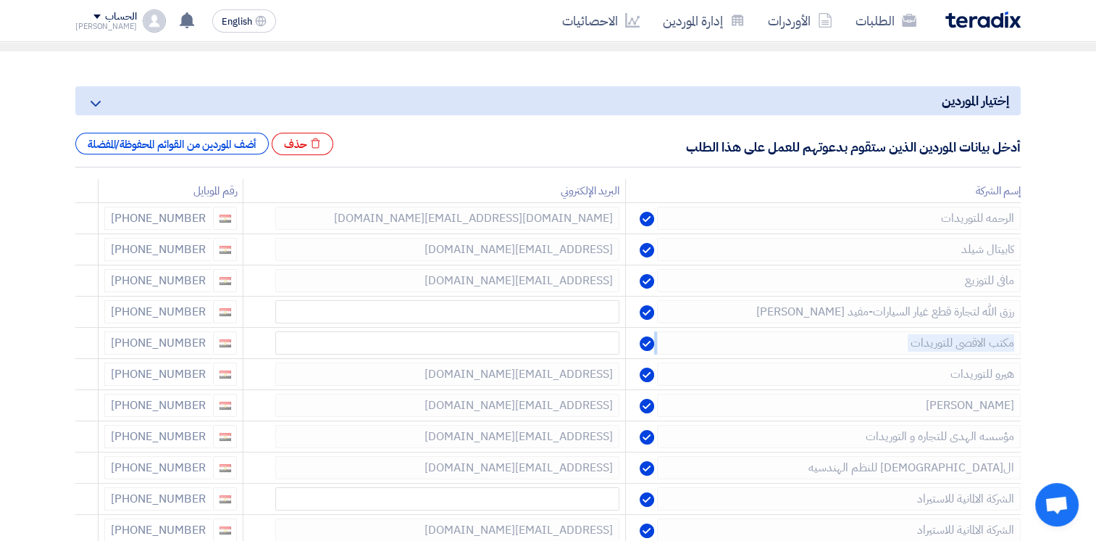
click at [0, 0] on icon at bounding box center [0, 0] width 0 height 0
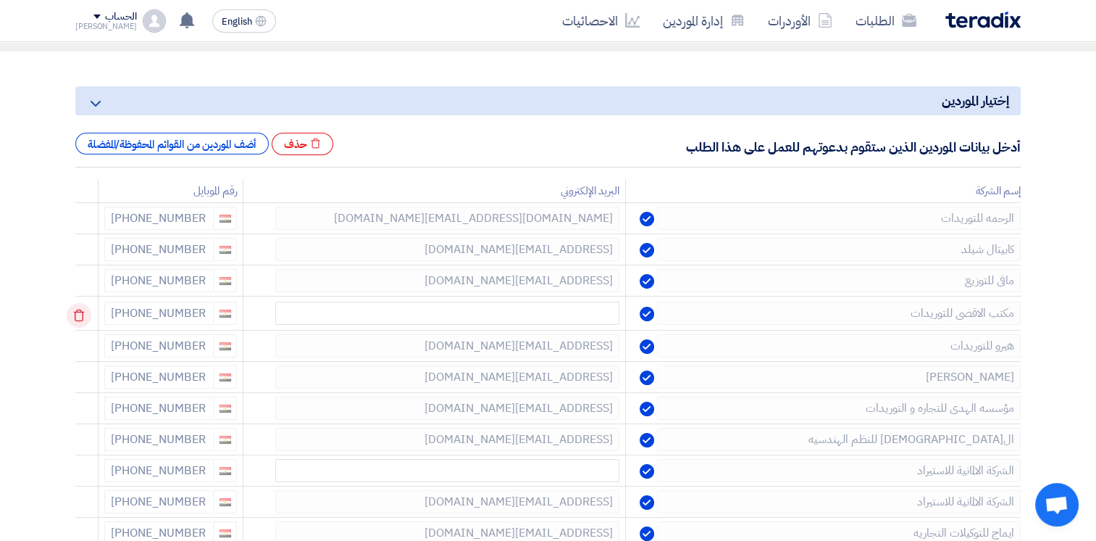
click at [83, 311] on td at bounding box center [86, 313] width 23 height 34
click at [83, 311] on icon at bounding box center [79, 315] width 25 height 25
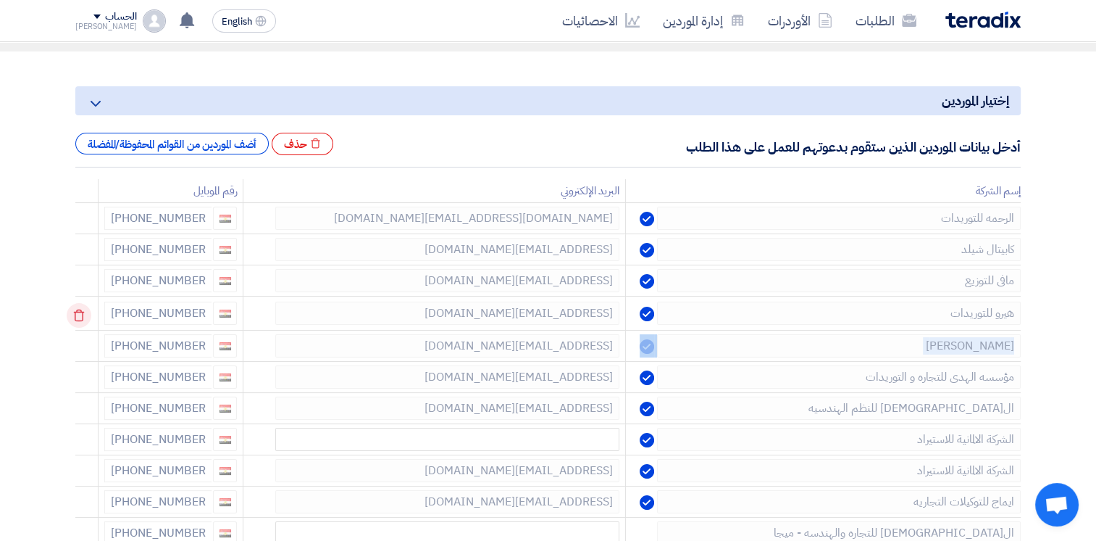
click at [83, 311] on td at bounding box center [86, 313] width 23 height 34
click at [80, 312] on td at bounding box center [86, 313] width 23 height 34
click at [80, 312] on icon at bounding box center [79, 315] width 25 height 25
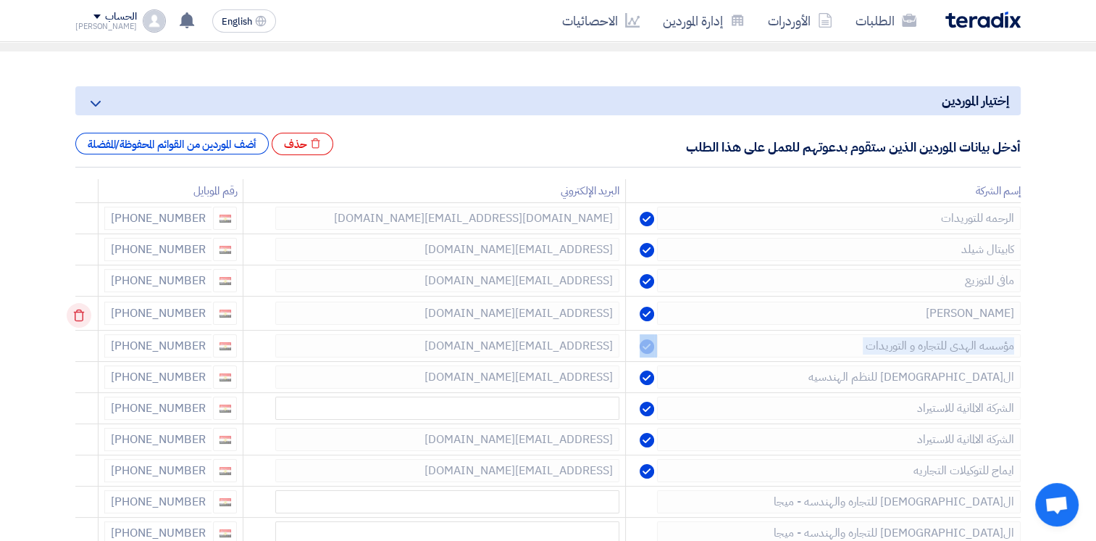
click at [80, 312] on td at bounding box center [86, 313] width 23 height 34
drag, startPoint x: 80, startPoint y: 312, endPoint x: 81, endPoint y: 335, distance: 23.2
click at [81, 335] on td at bounding box center [86, 345] width 23 height 34
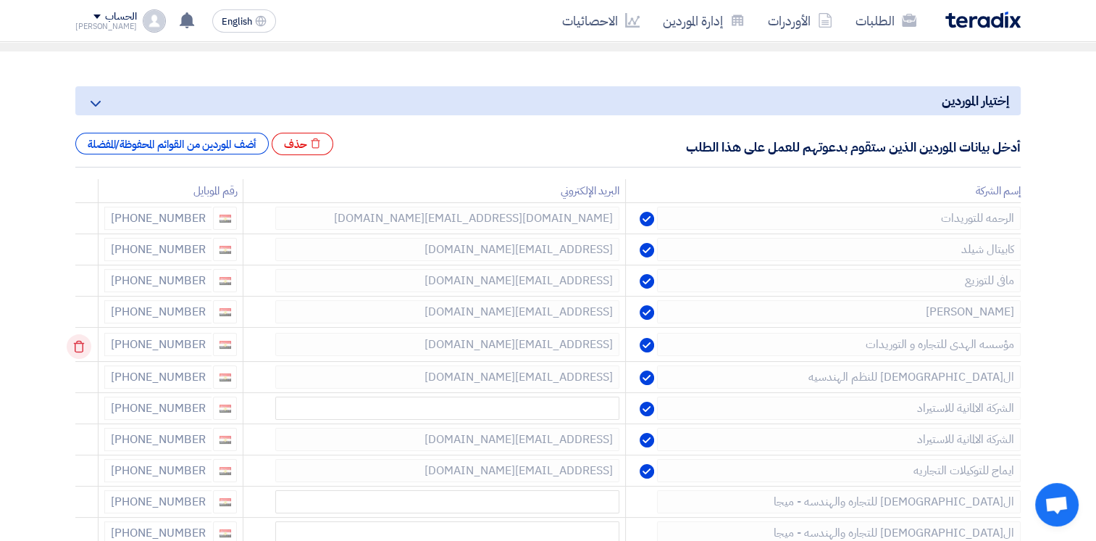
click at [81, 345] on icon at bounding box center [79, 346] width 25 height 25
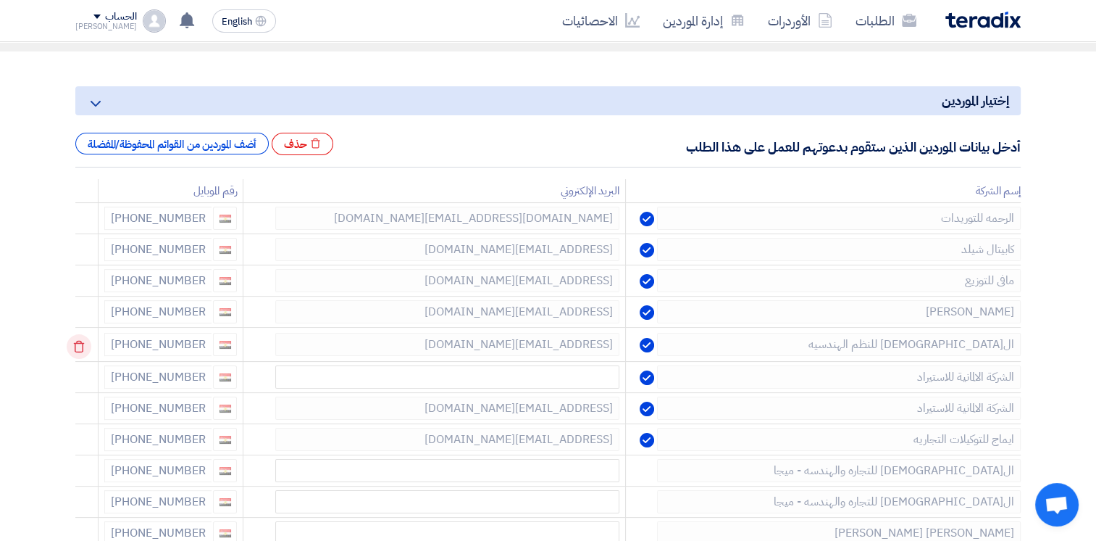
click at [79, 345] on icon at bounding box center [79, 346] width 25 height 25
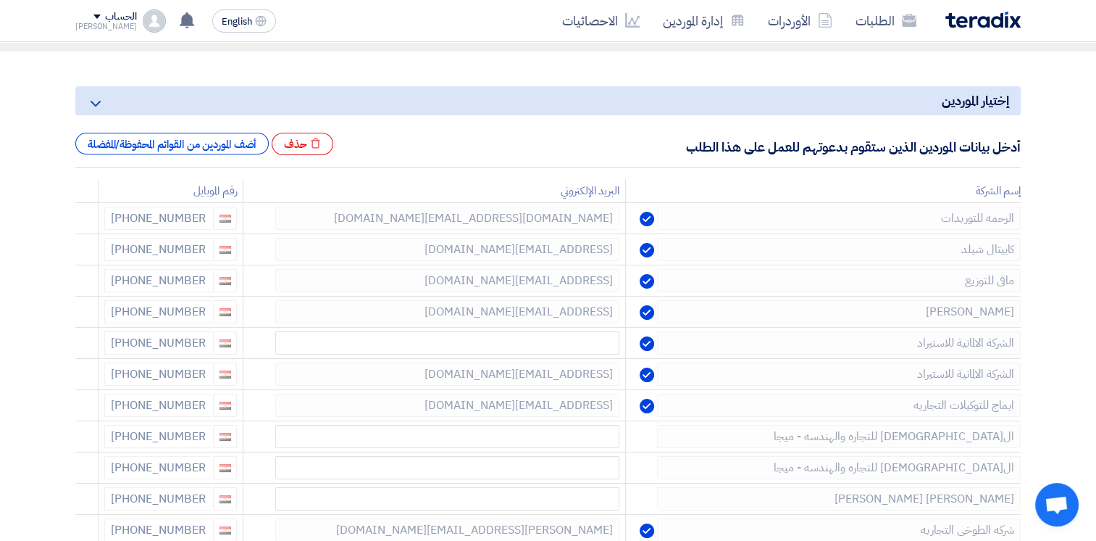
click at [0, 0] on icon at bounding box center [0, 0] width 0 height 0
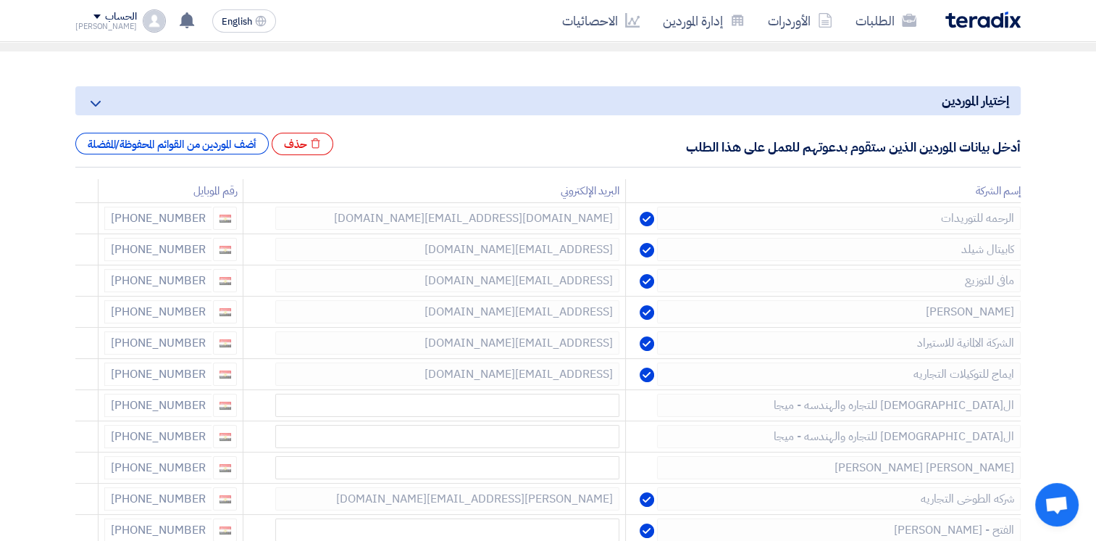
click at [0, 0] on icon at bounding box center [0, 0] width 0 height 0
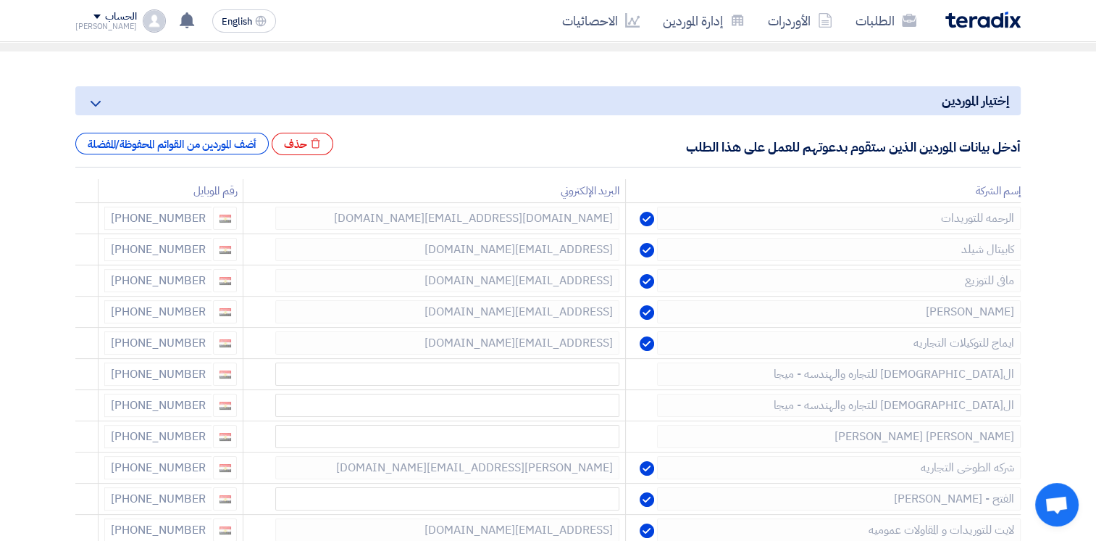
click at [0, 0] on icon at bounding box center [0, 0] width 0 height 0
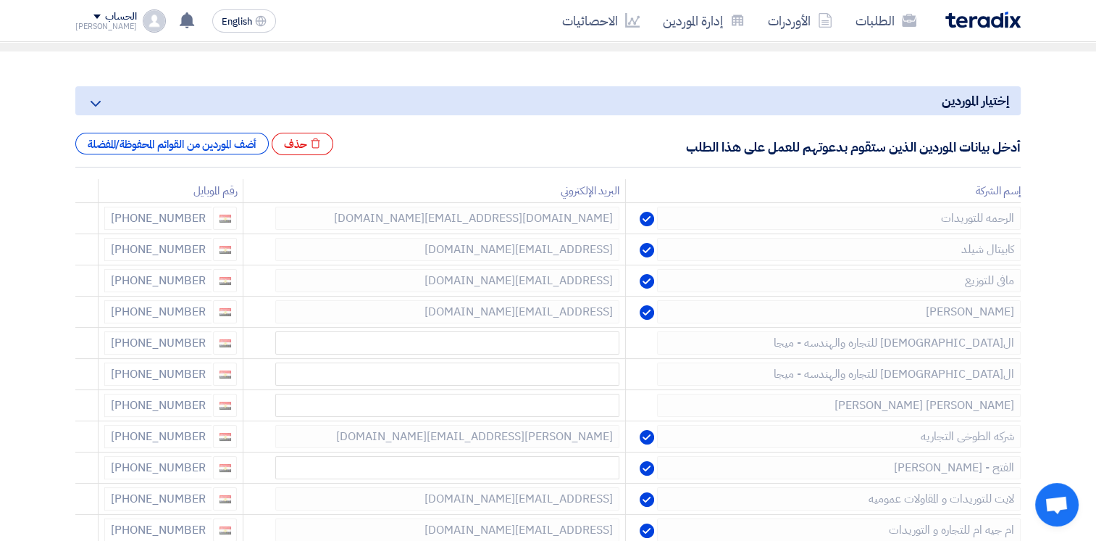
click at [0, 0] on icon at bounding box center [0, 0] width 0 height 0
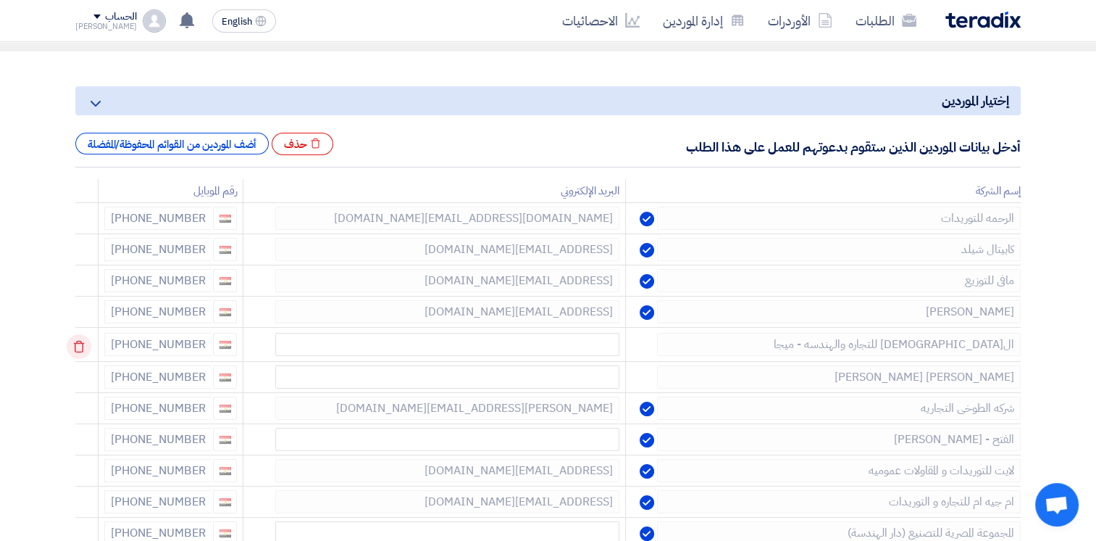
click at [79, 345] on td at bounding box center [86, 345] width 23 height 34
click at [0, 0] on icon at bounding box center [0, 0] width 0 height 0
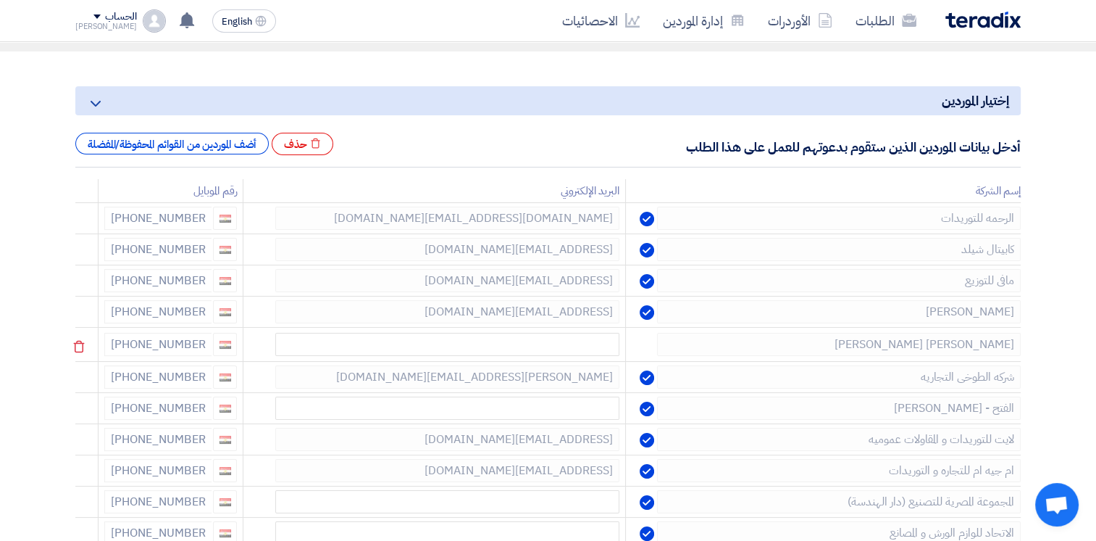
click at [79, 340] on icon at bounding box center [79, 346] width 25 height 25
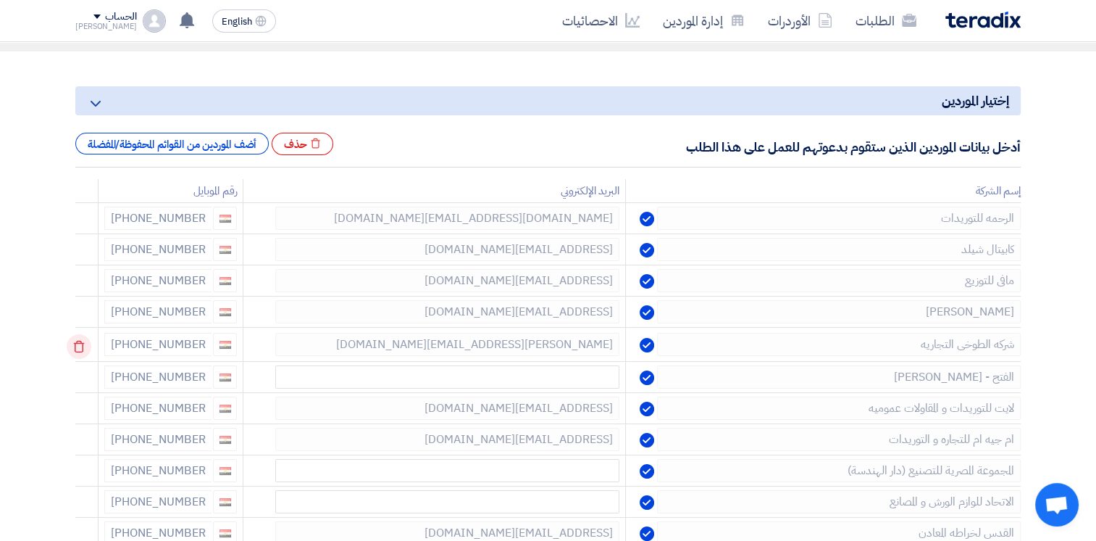
click at [78, 341] on icon at bounding box center [79, 346] width 25 height 25
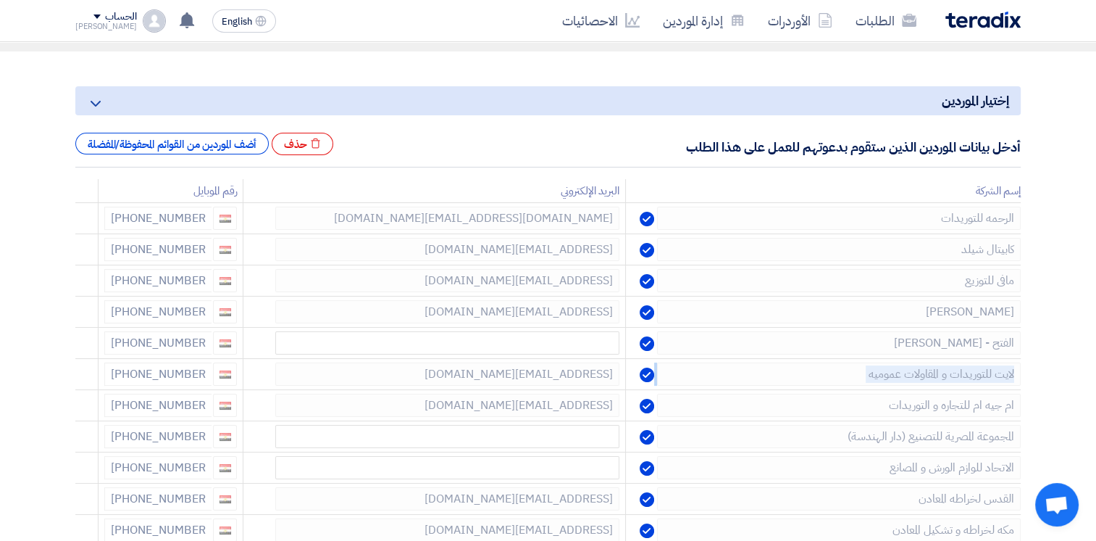
click at [0, 0] on icon at bounding box center [0, 0] width 0 height 0
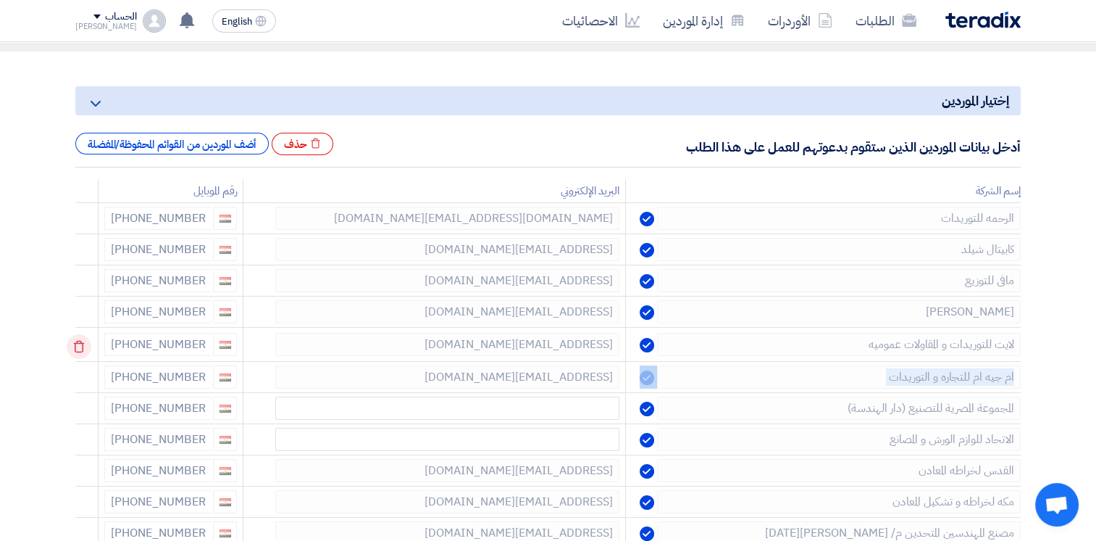
click at [78, 341] on td at bounding box center [86, 345] width 23 height 34
drag, startPoint x: 78, startPoint y: 341, endPoint x: 76, endPoint y: 389, distance: 47.9
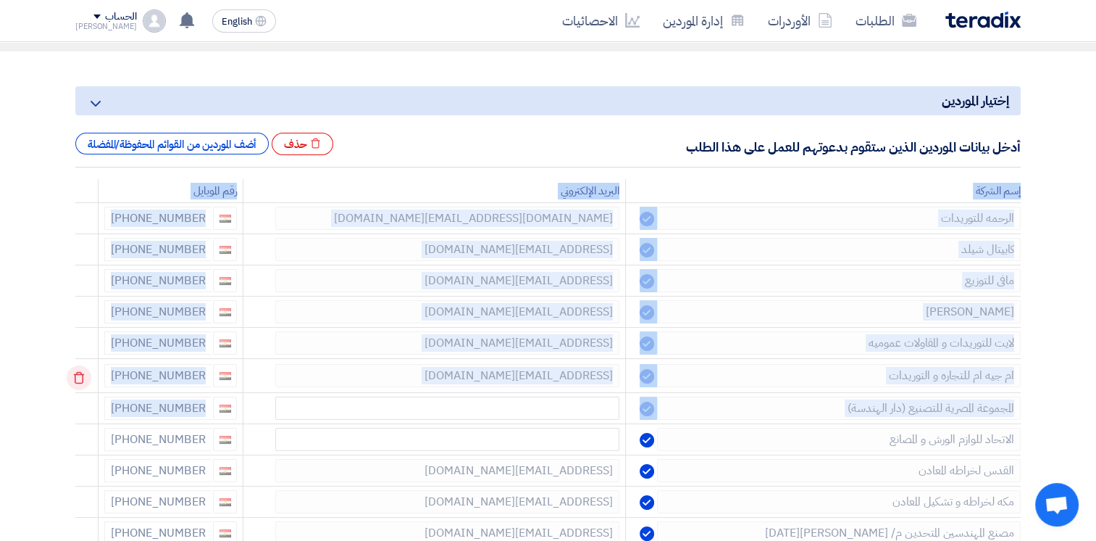
drag, startPoint x: 76, startPoint y: 389, endPoint x: 82, endPoint y: 378, distance: 12.3
click at [82, 378] on td at bounding box center [86, 376] width 23 height 34
click at [82, 378] on icon at bounding box center [79, 377] width 25 height 25
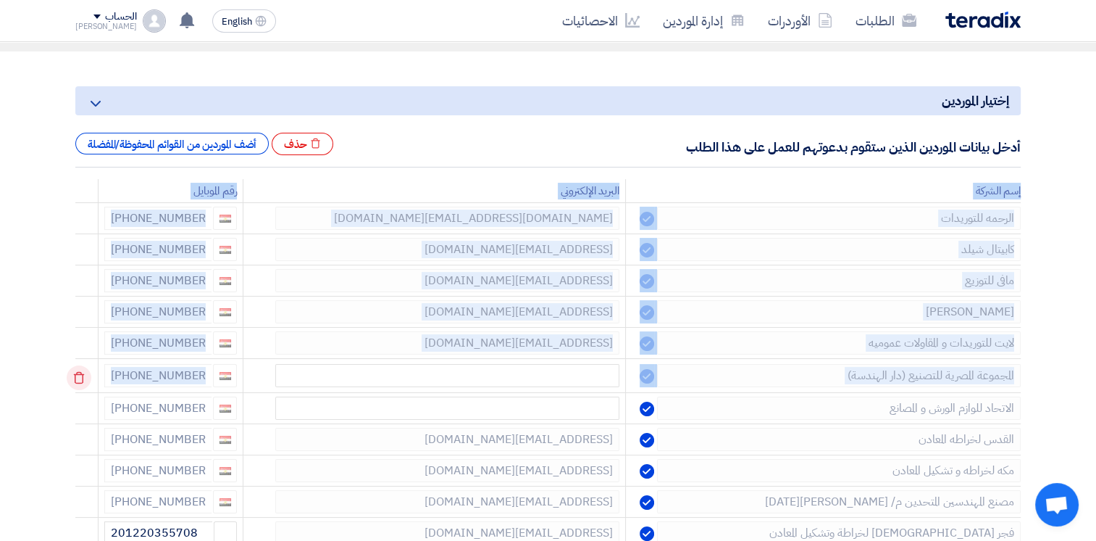
click at [82, 378] on td at bounding box center [86, 376] width 23 height 34
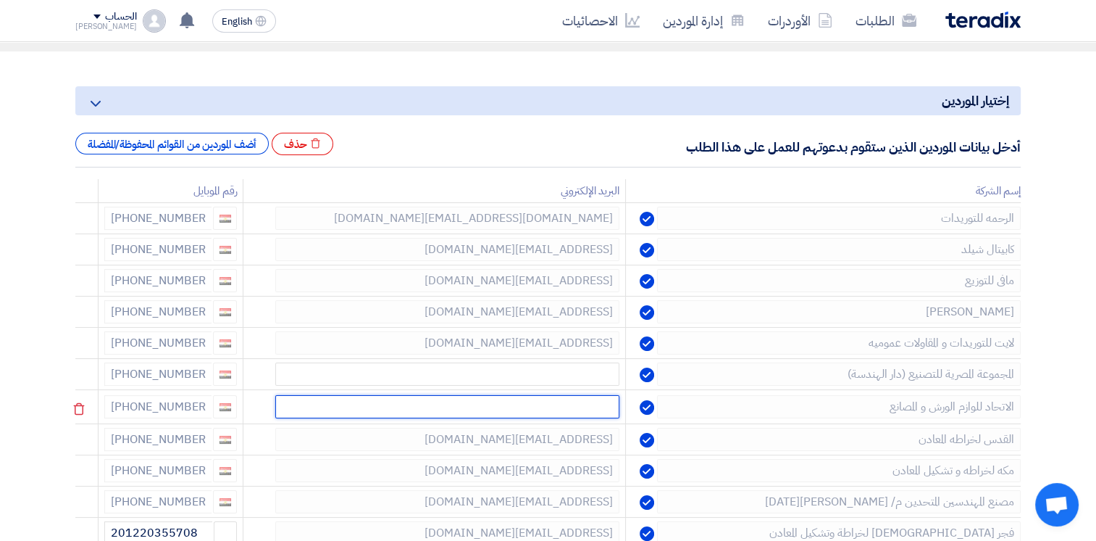
click at [300, 407] on input "text" at bounding box center [447, 406] width 344 height 23
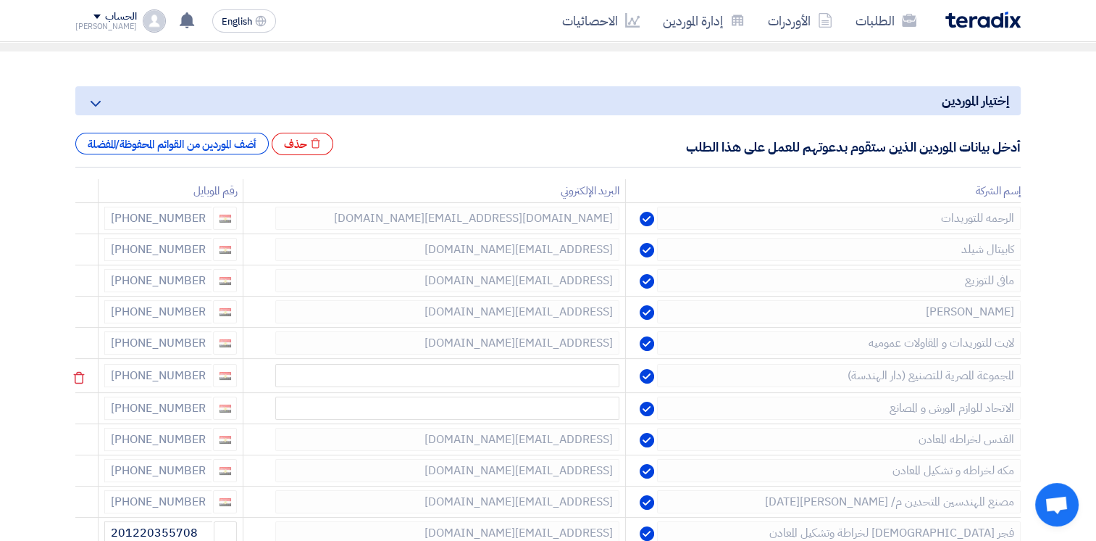
click at [0, 0] on icon at bounding box center [0, 0] width 0 height 0
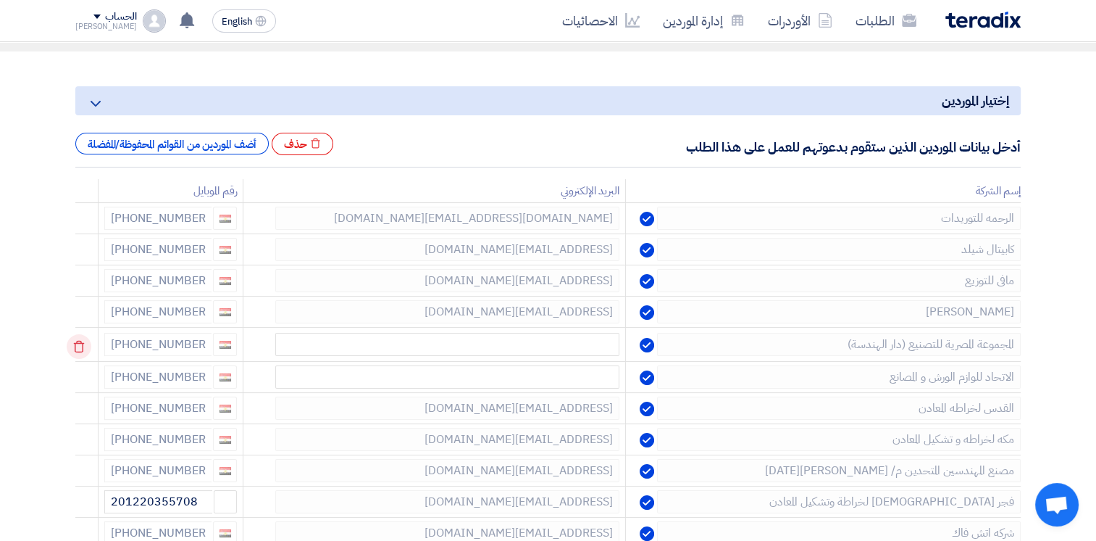
click at [84, 341] on use at bounding box center [79, 347] width 11 height 12
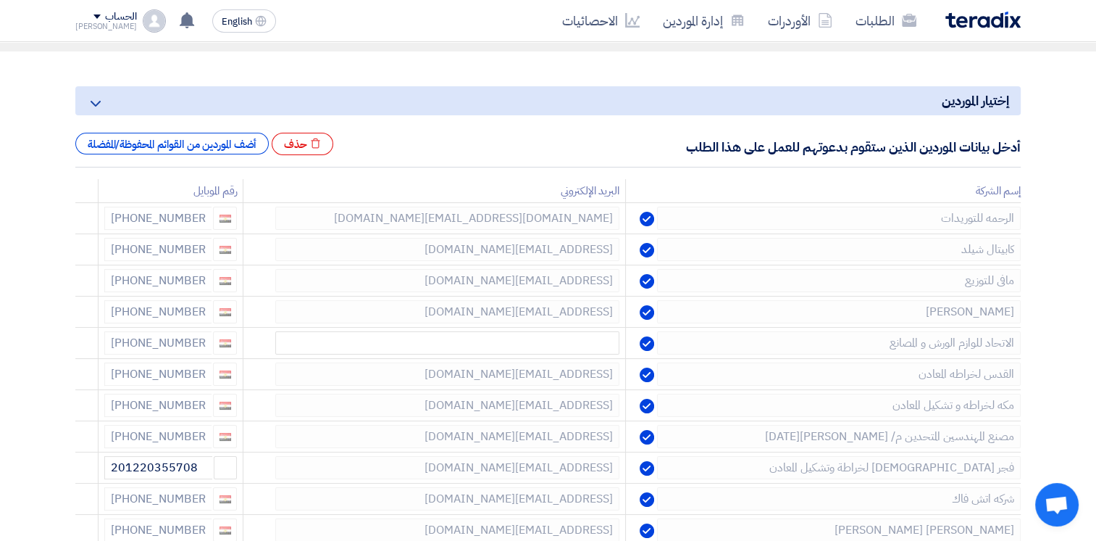
click at [0, 0] on use at bounding box center [0, 0] width 0 height 0
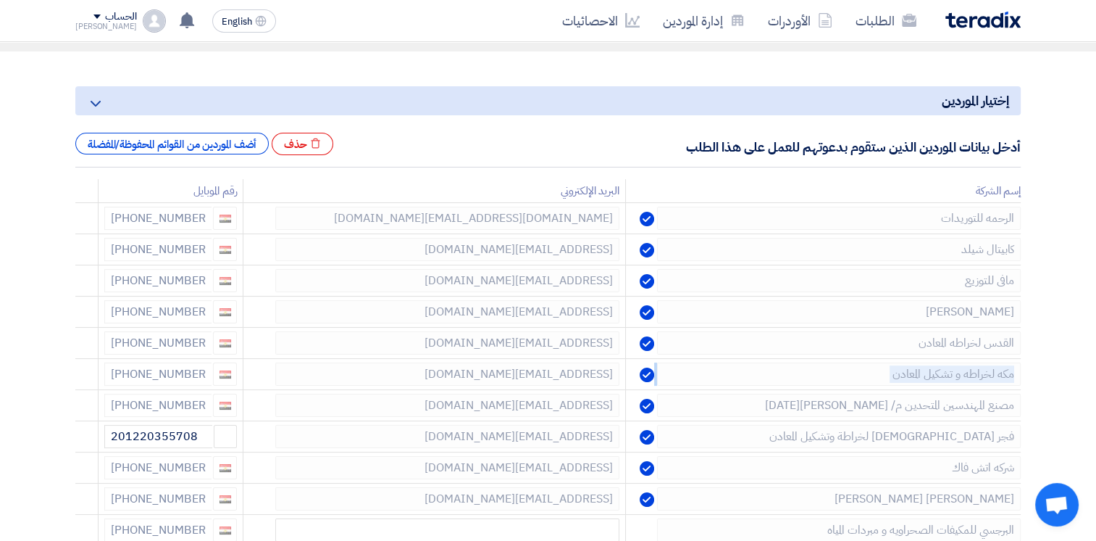
click at [0, 0] on use at bounding box center [0, 0] width 0 height 0
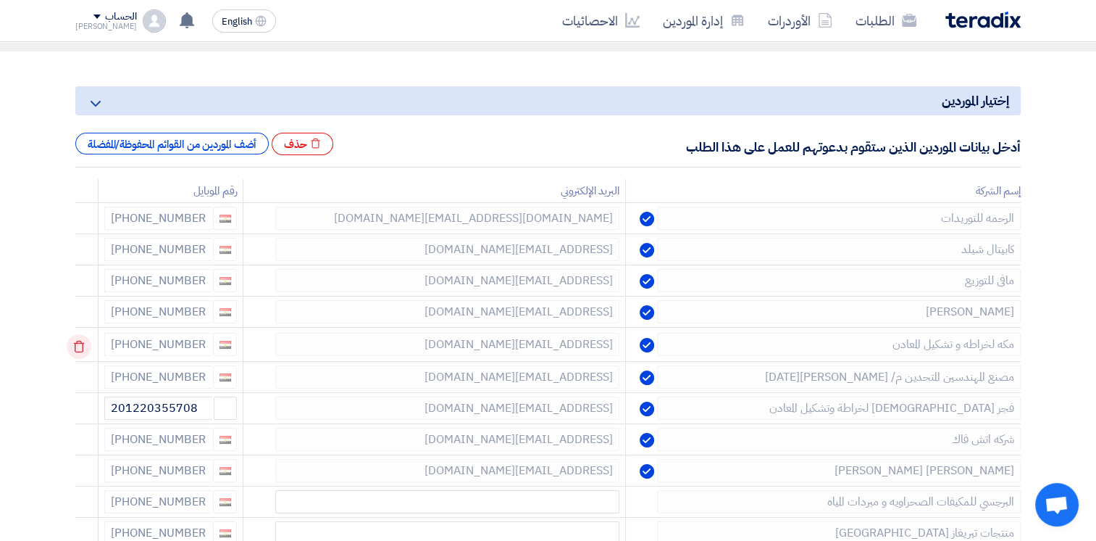
click at [84, 341] on td at bounding box center [86, 345] width 23 height 34
click at [84, 341] on icon at bounding box center [79, 346] width 25 height 25
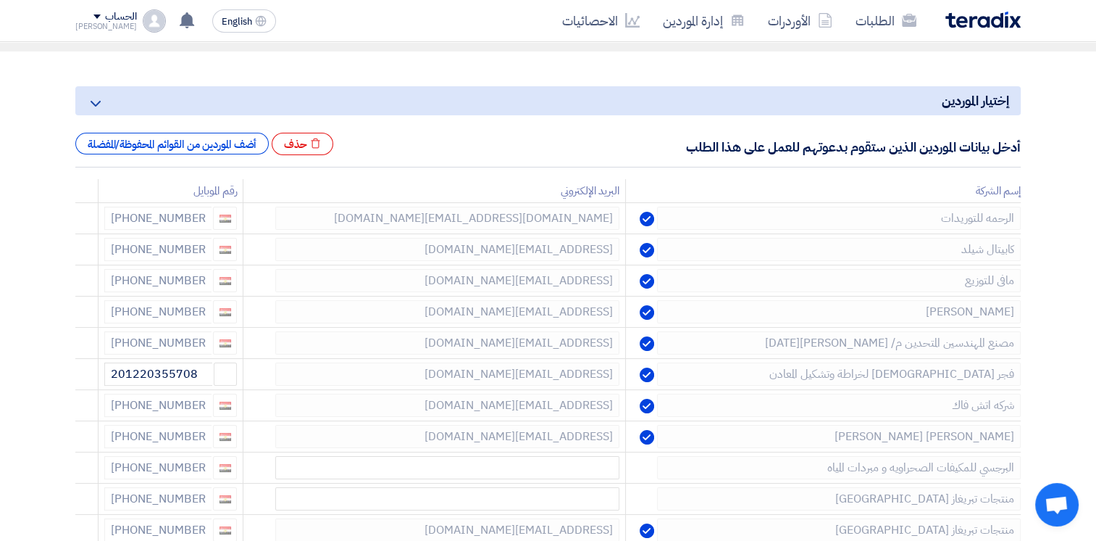
click at [0, 0] on icon at bounding box center [0, 0] width 0 height 0
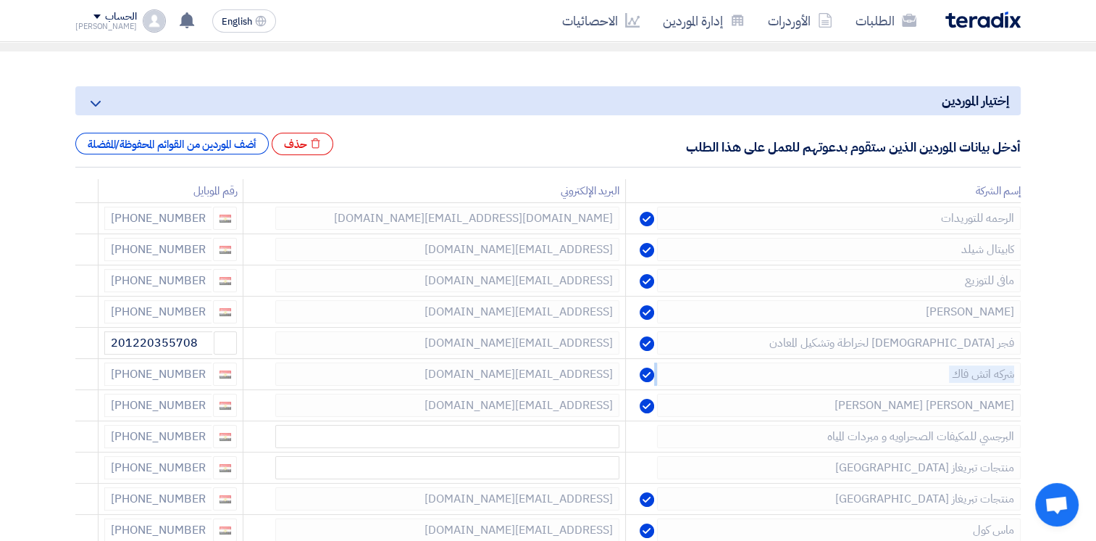
click at [0, 0] on icon at bounding box center [0, 0] width 0 height 0
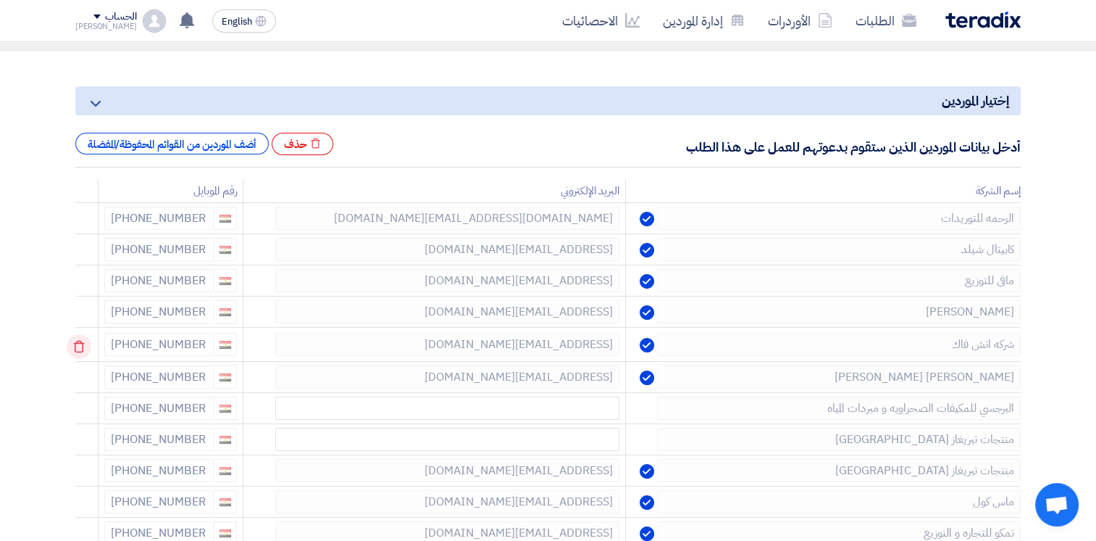
click at [84, 341] on td at bounding box center [86, 345] width 23 height 34
click at [84, 341] on icon at bounding box center [79, 346] width 25 height 25
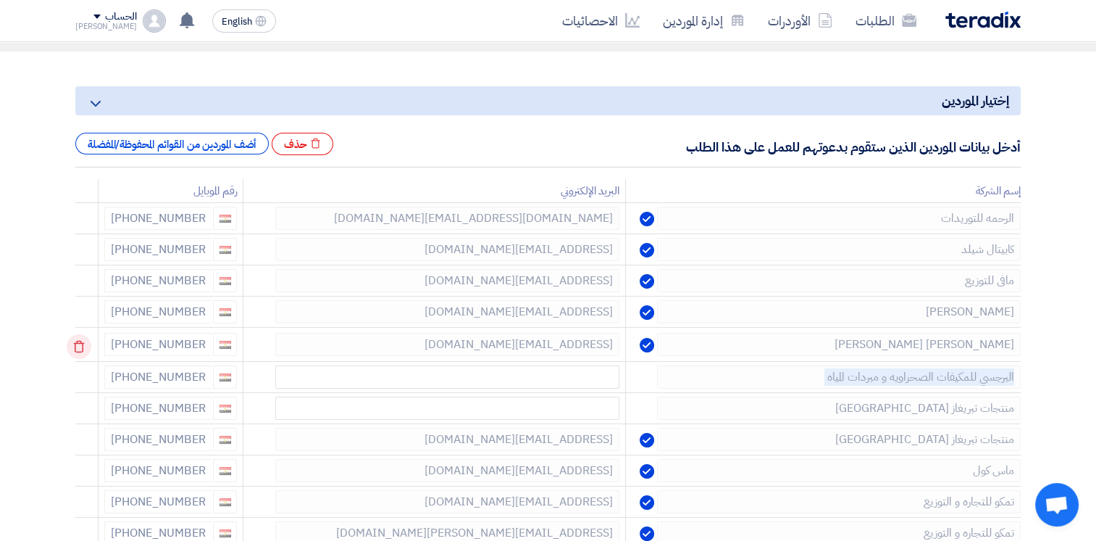
click at [84, 341] on icon at bounding box center [79, 346] width 25 height 25
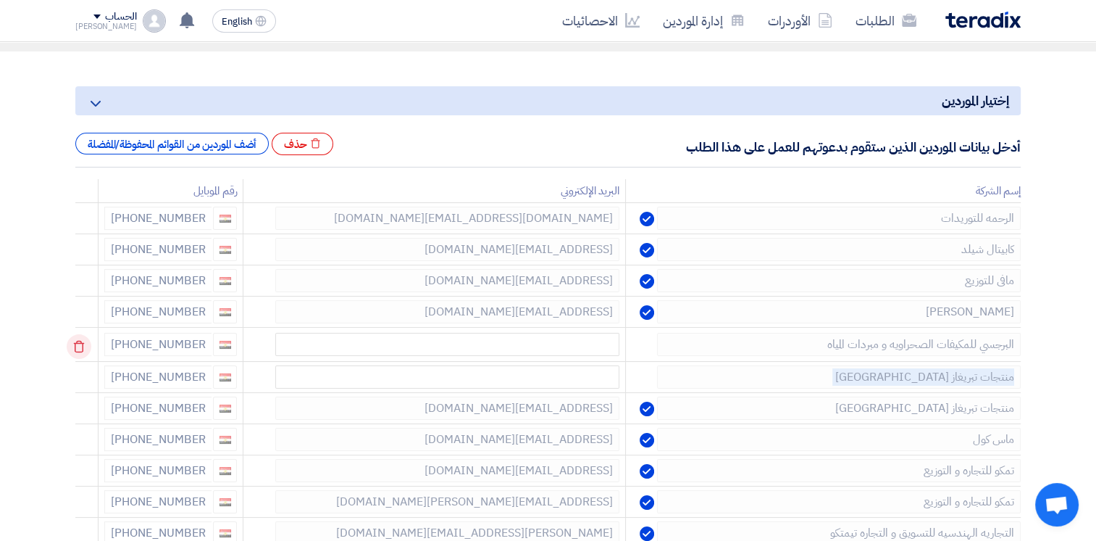
click at [84, 341] on td at bounding box center [86, 345] width 23 height 34
click at [84, 341] on icon at bounding box center [79, 346] width 25 height 25
click at [84, 365] on icon at bounding box center [79, 377] width 25 height 25
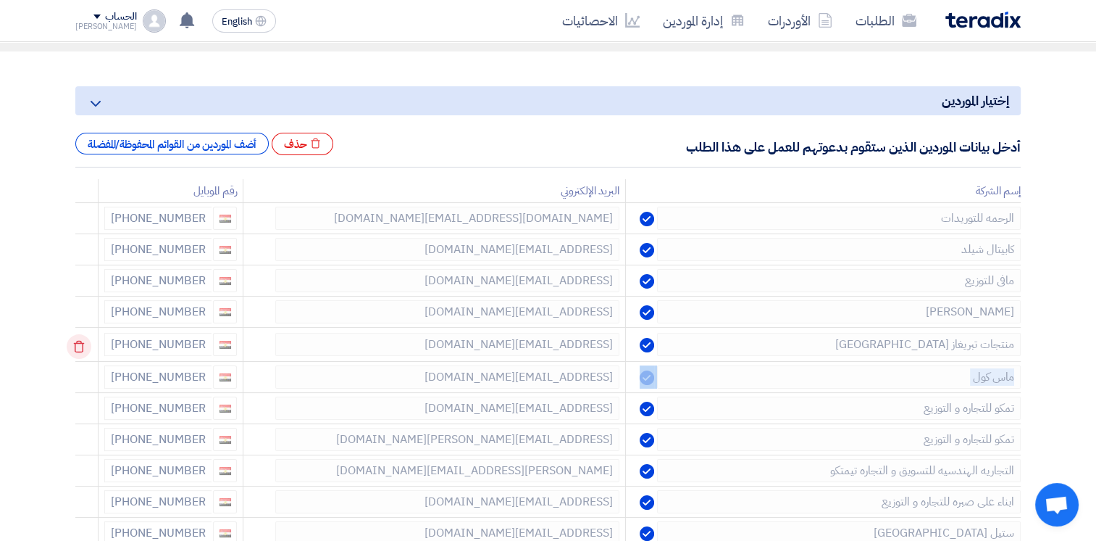
click at [84, 341] on td at bounding box center [86, 345] width 23 height 34
click at [84, 341] on icon at bounding box center [79, 346] width 25 height 25
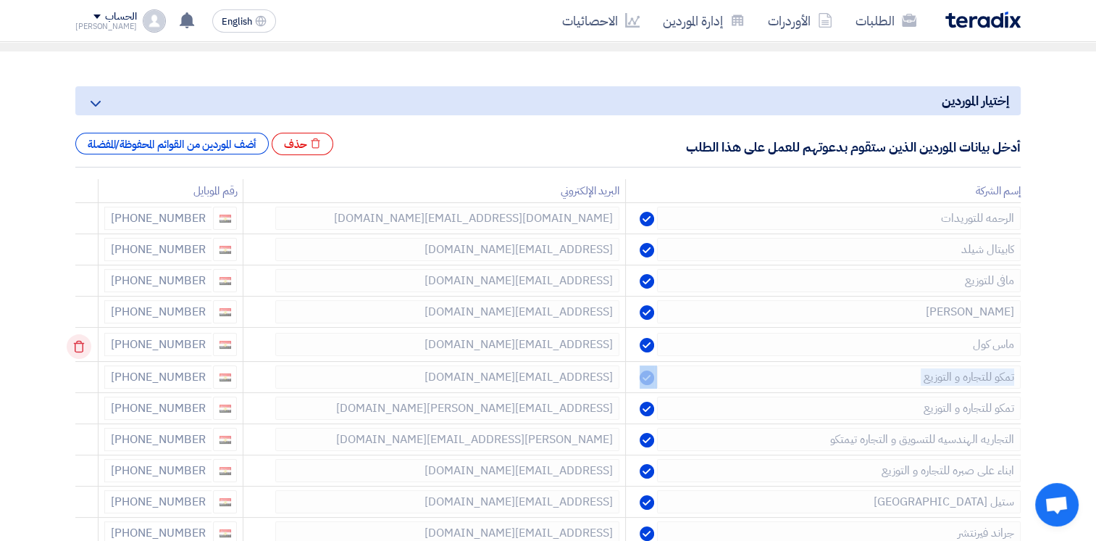
click at [84, 341] on icon at bounding box center [79, 346] width 25 height 25
click at [84, 359] on td at bounding box center [86, 376] width 23 height 34
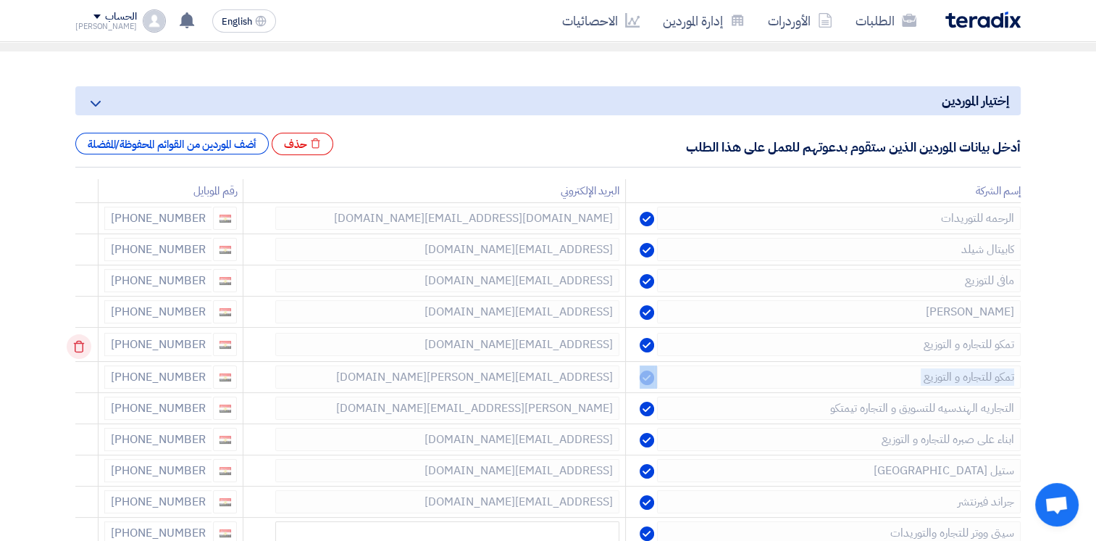
click at [84, 341] on icon at bounding box center [79, 346] width 25 height 25
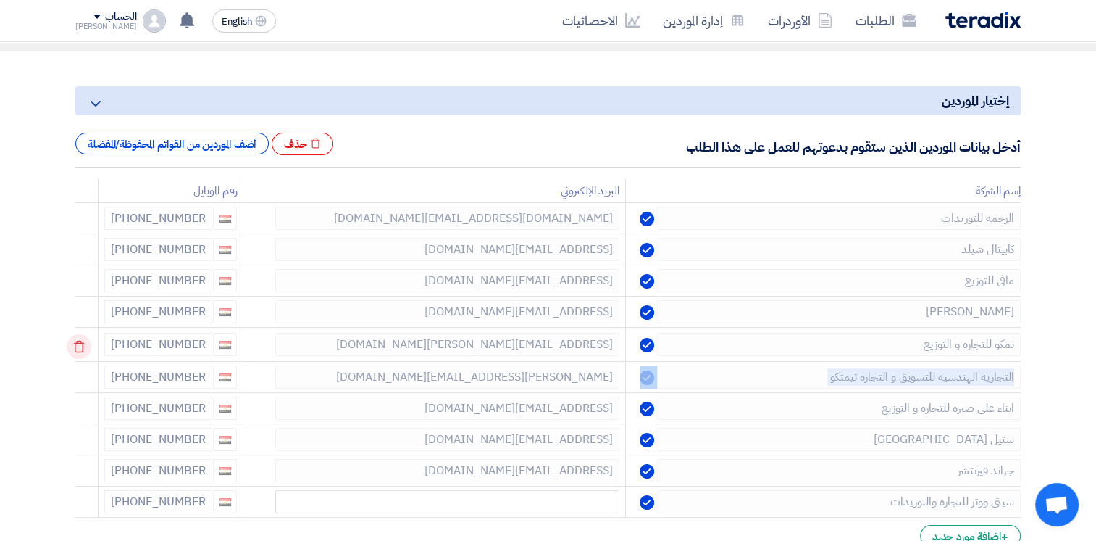
click at [84, 341] on icon at bounding box center [79, 346] width 25 height 25
click at [84, 359] on td at bounding box center [86, 376] width 23 height 34
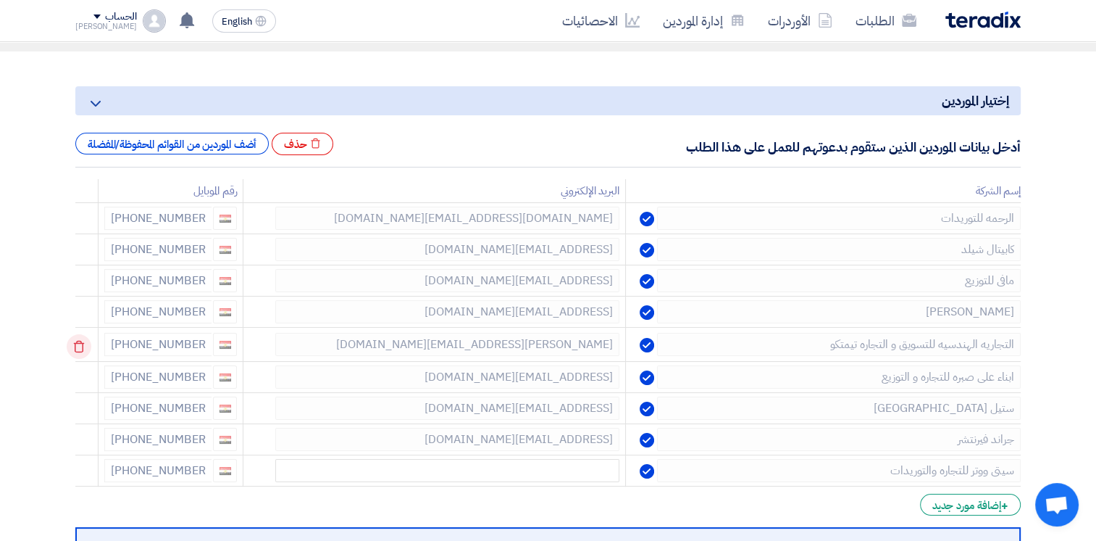
click at [84, 341] on icon at bounding box center [79, 346] width 25 height 25
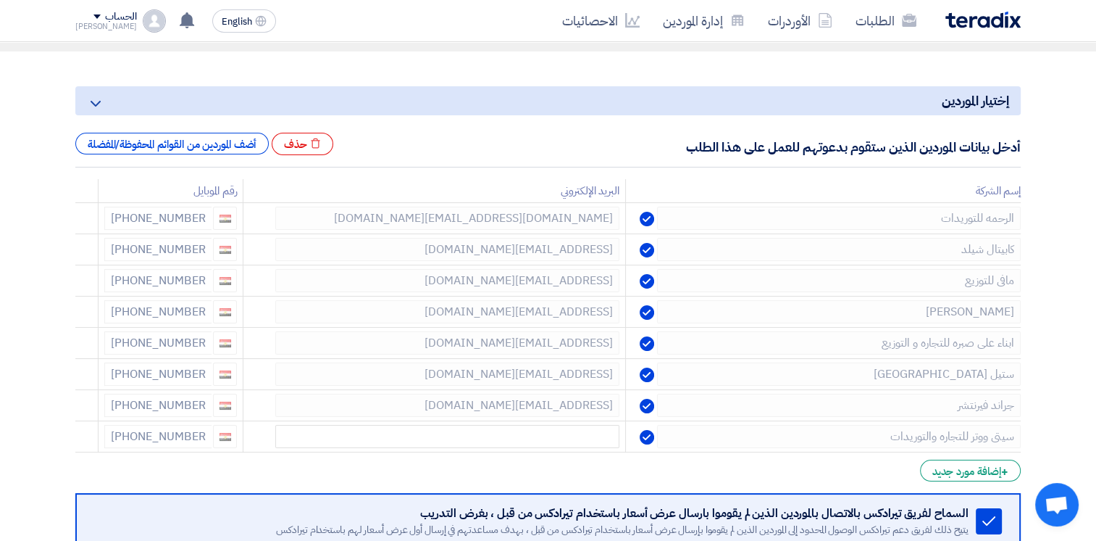
click at [0, 0] on icon at bounding box center [0, 0] width 0 height 0
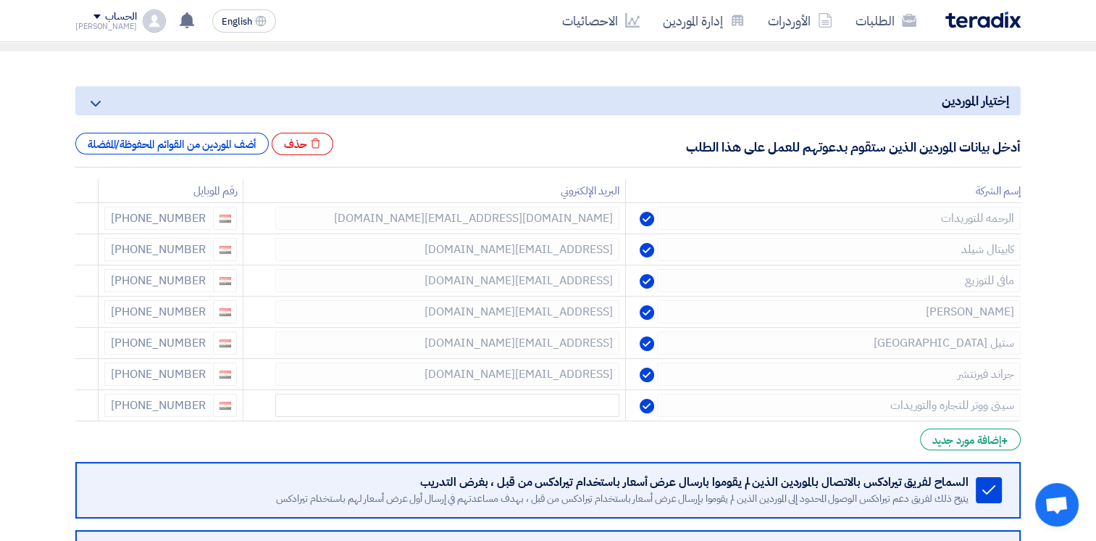
click at [0, 0] on icon at bounding box center [0, 0] width 0 height 0
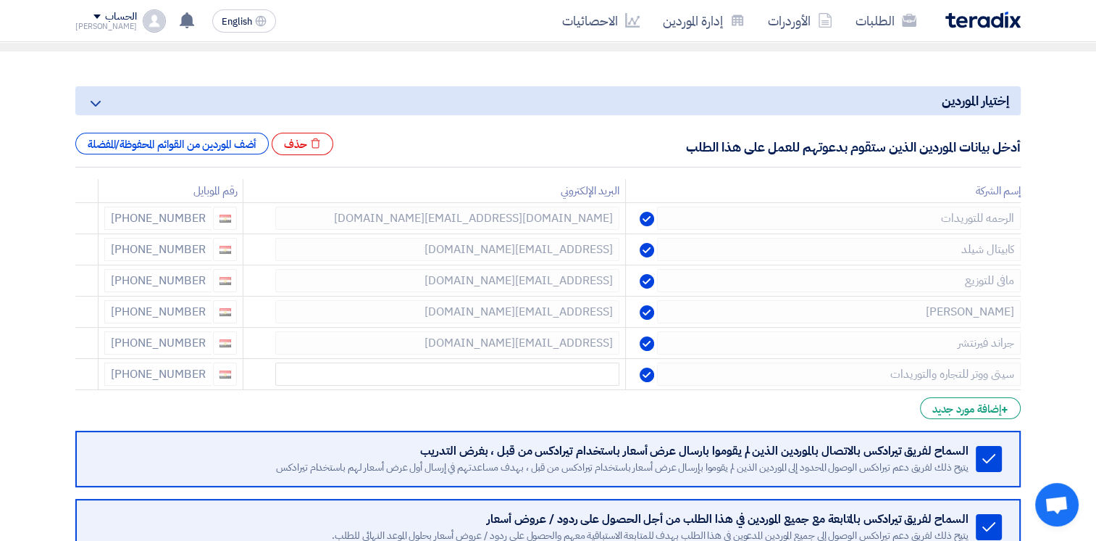
click at [0, 0] on icon at bounding box center [0, 0] width 0 height 0
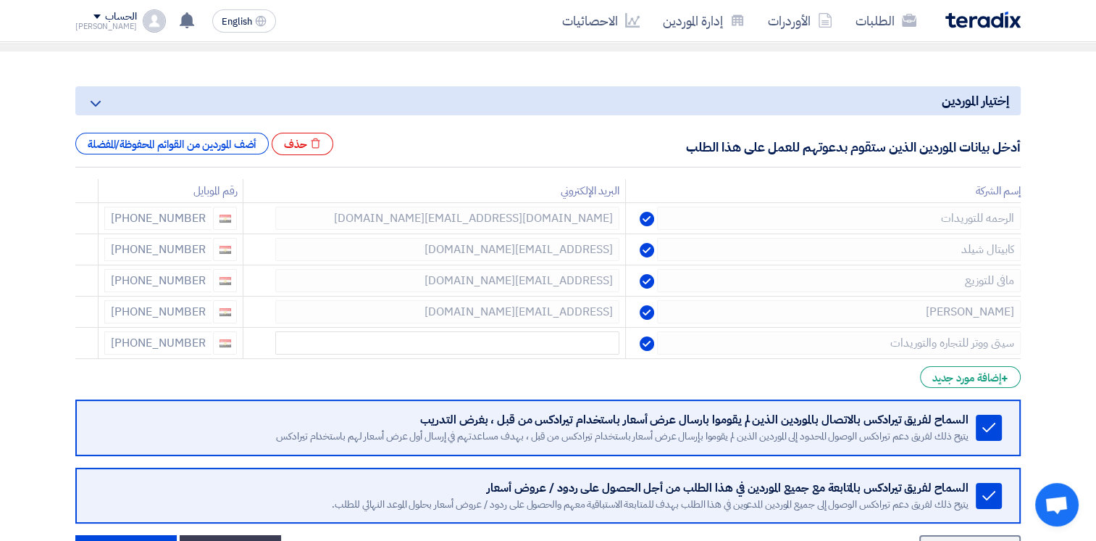
click at [0, 0] on icon at bounding box center [0, 0] width 0 height 0
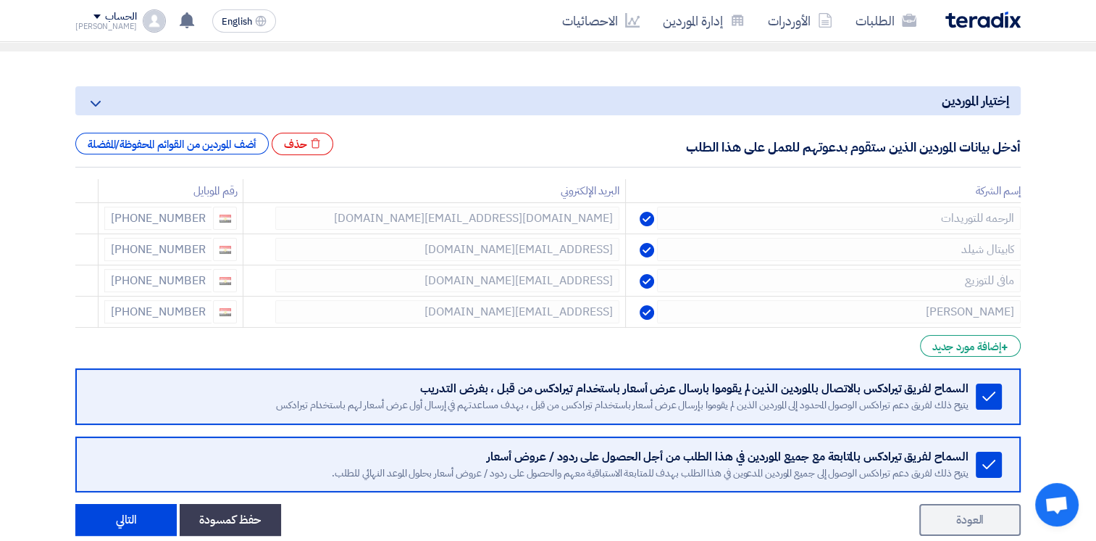
click at [0, 0] on use at bounding box center [0, 0] width 0 height 0
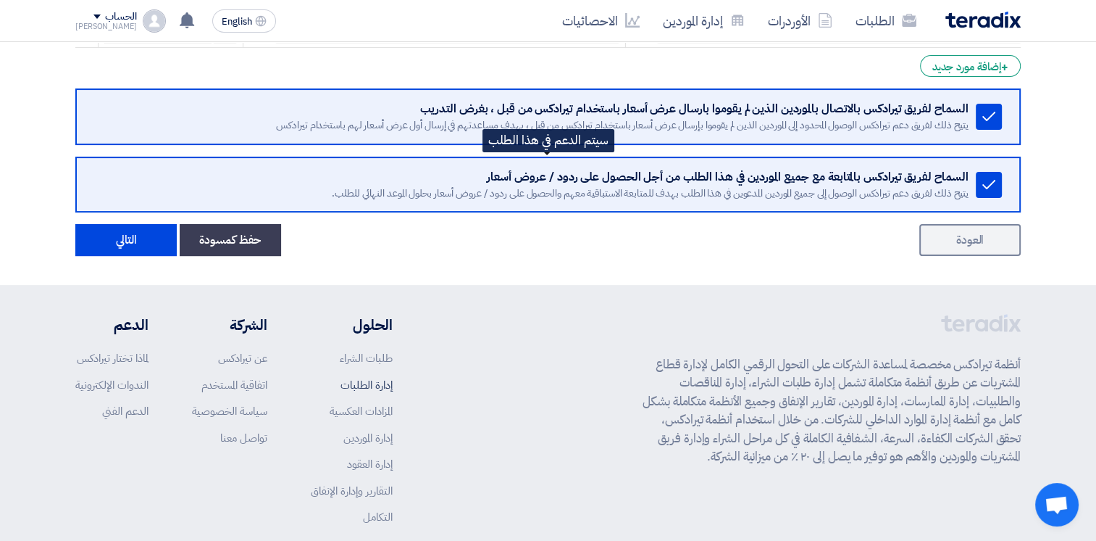
scroll to position [467, 0]
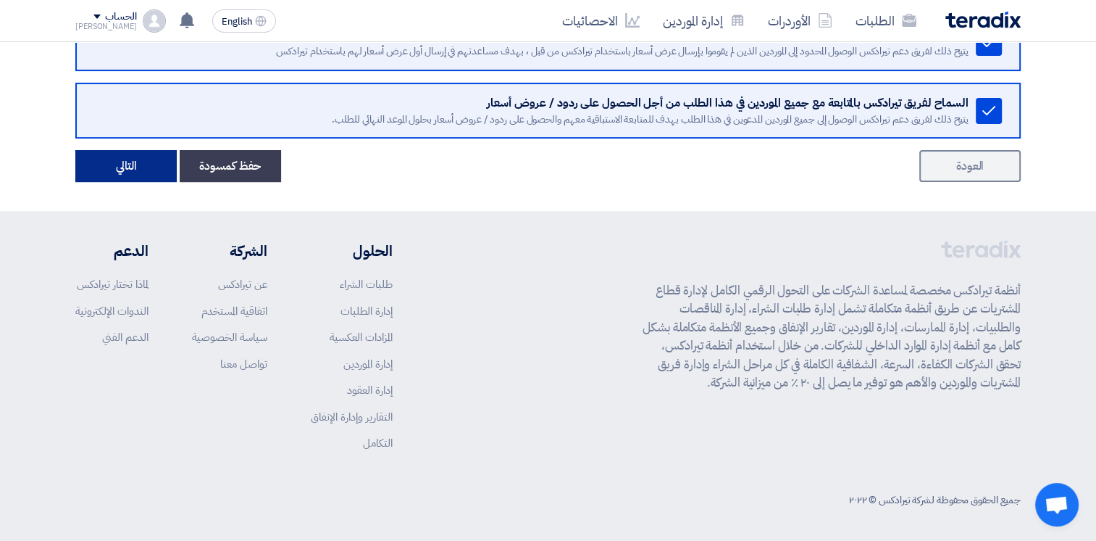
click at [117, 157] on button "التالي" at bounding box center [125, 166] width 101 height 32
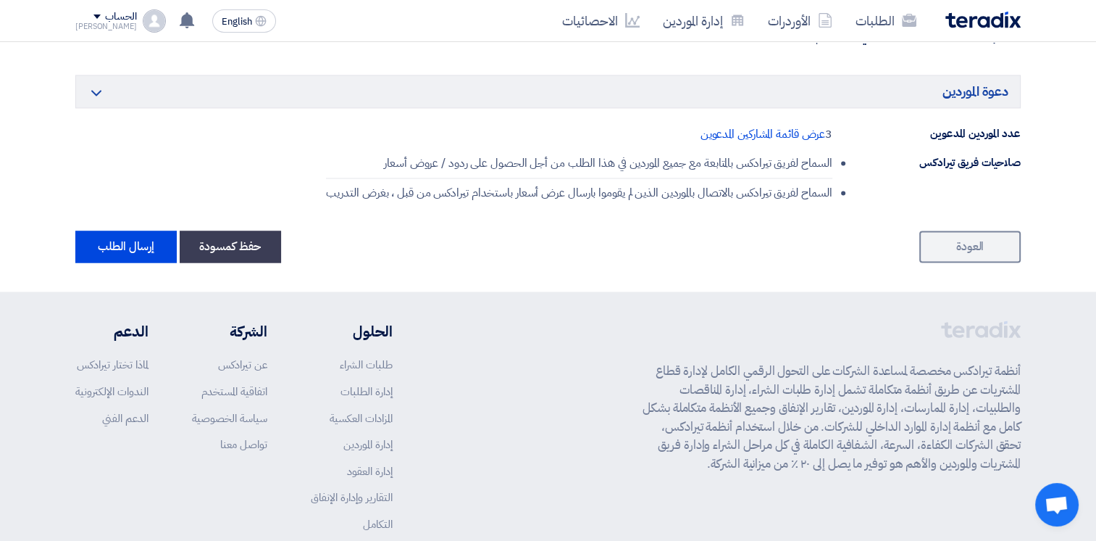
scroll to position [2444, 0]
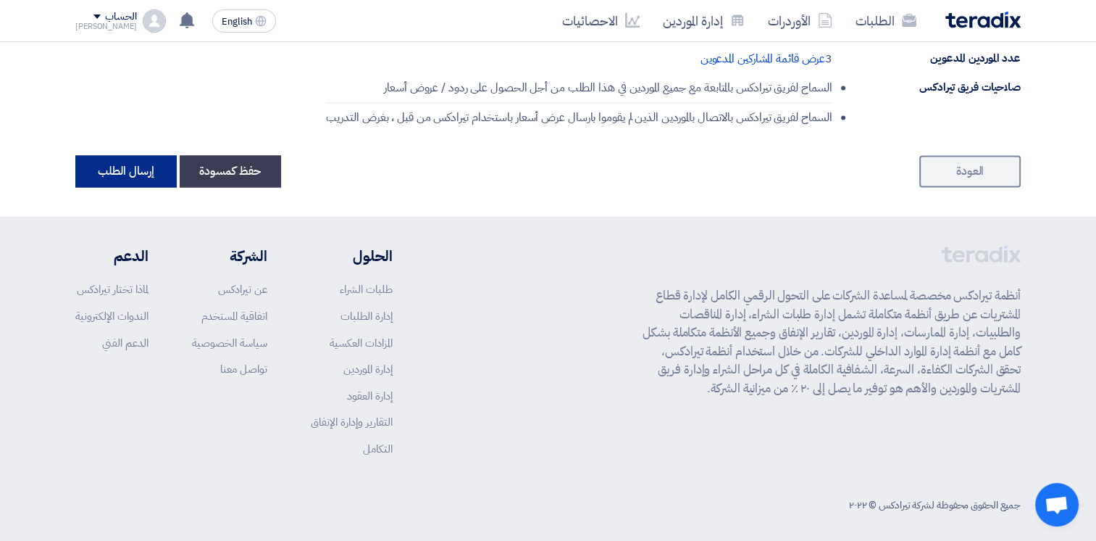
click at [134, 155] on button "إرسال الطلب" at bounding box center [125, 171] width 101 height 32
